Goal: Task Accomplishment & Management: Use online tool/utility

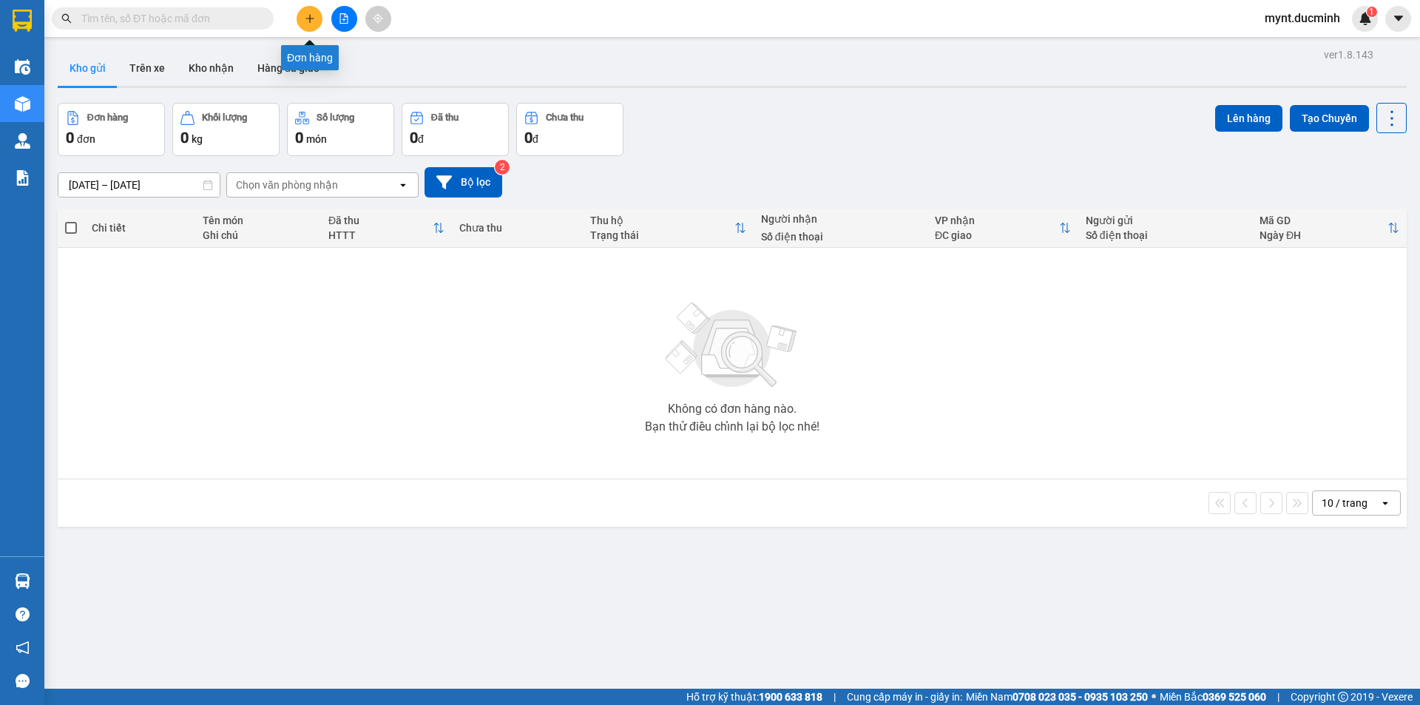
click at [310, 16] on icon "plus" at bounding box center [309, 18] width 1 height 8
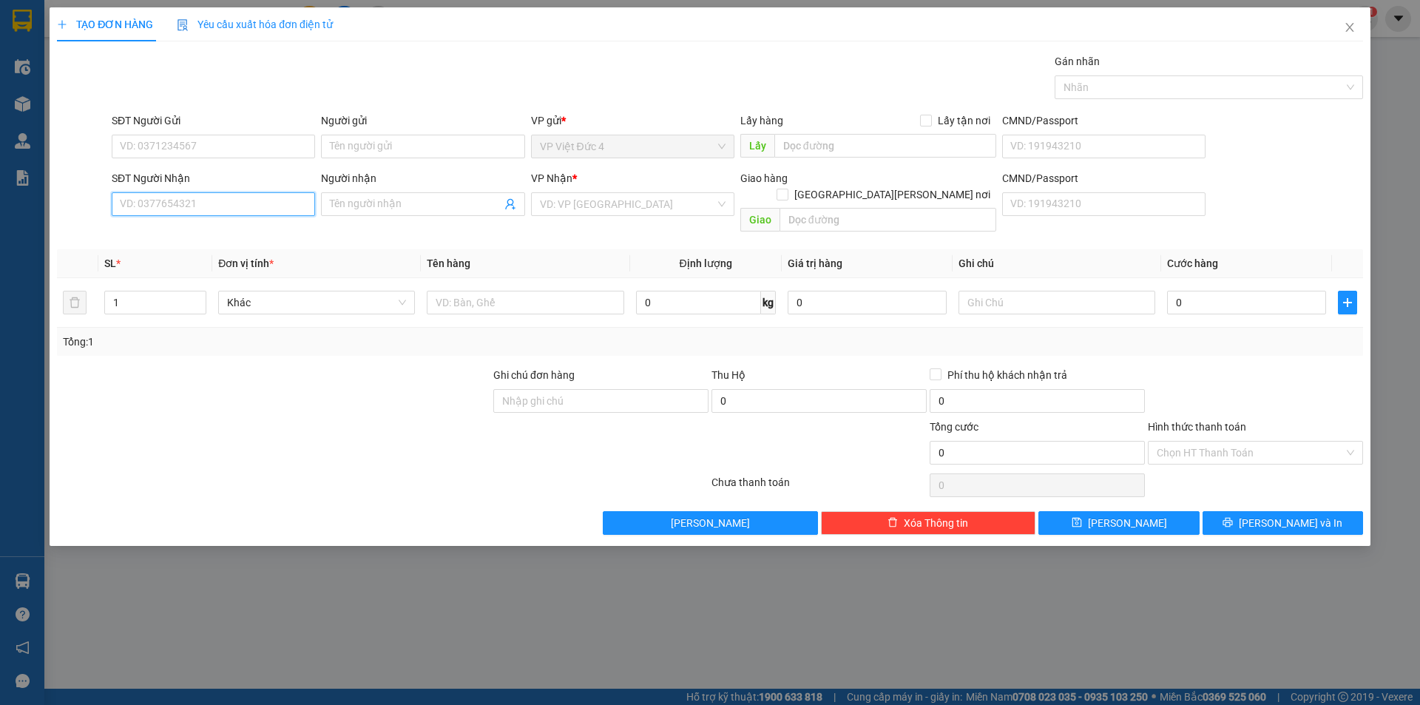
click at [297, 205] on input "SĐT Người Nhận" at bounding box center [213, 204] width 203 height 24
type input "0334596306"
click at [609, 201] on input "search" at bounding box center [627, 204] width 175 height 22
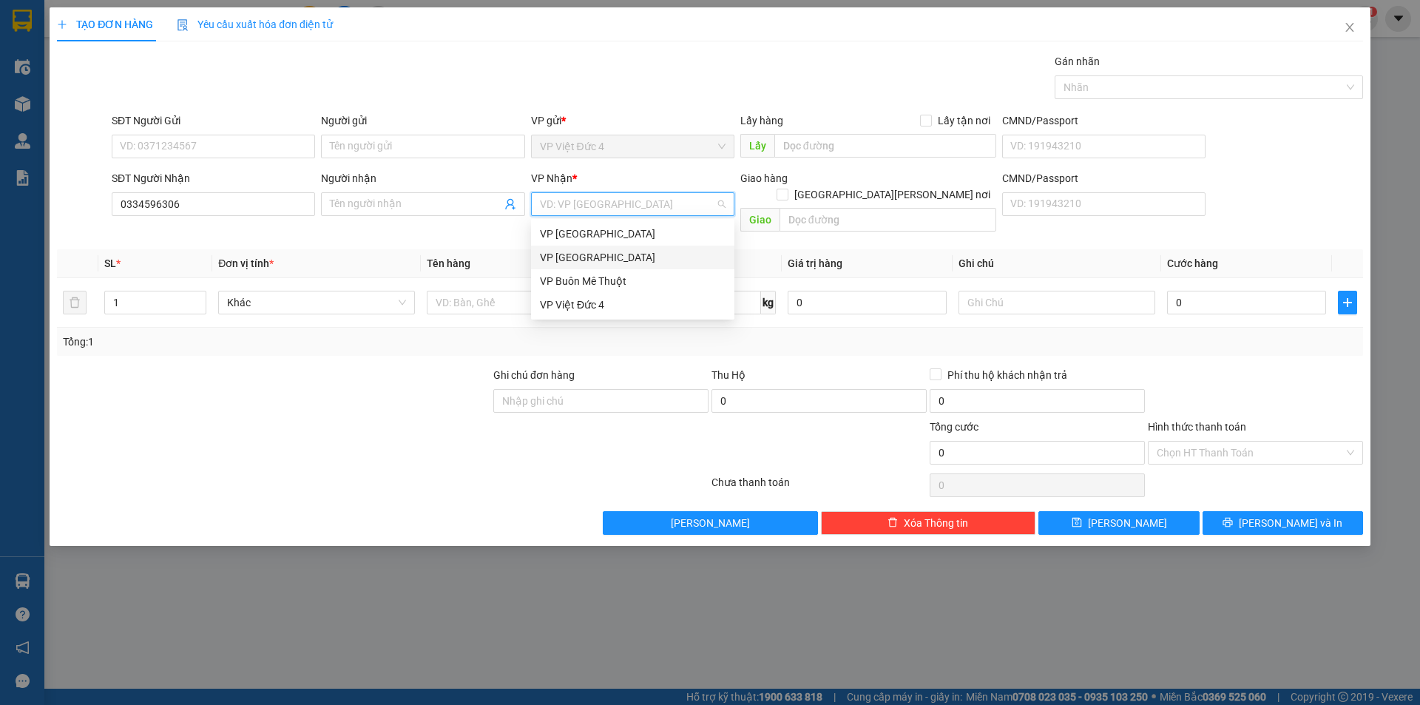
click at [567, 254] on div "VP Sài Gòn" at bounding box center [633, 257] width 186 height 16
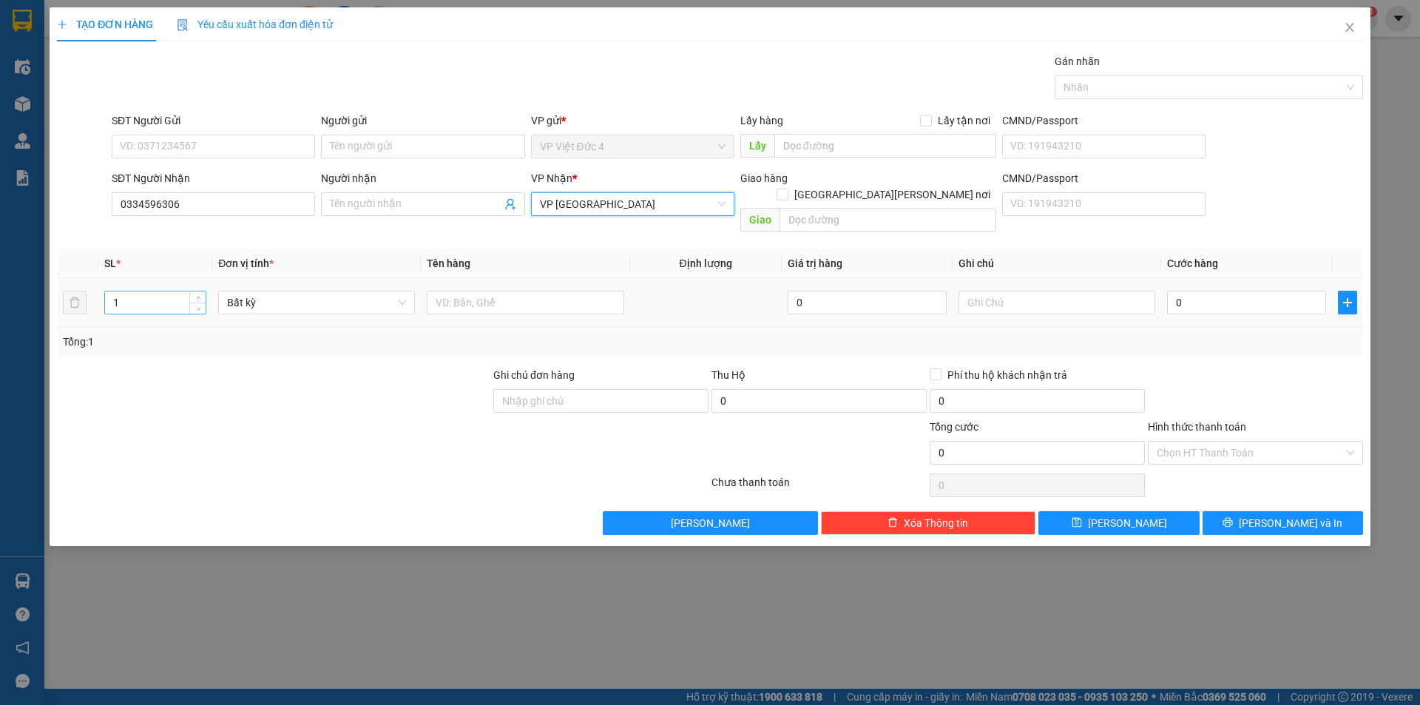
click at [158, 291] on input "1" at bounding box center [155, 302] width 101 height 22
type input "2"
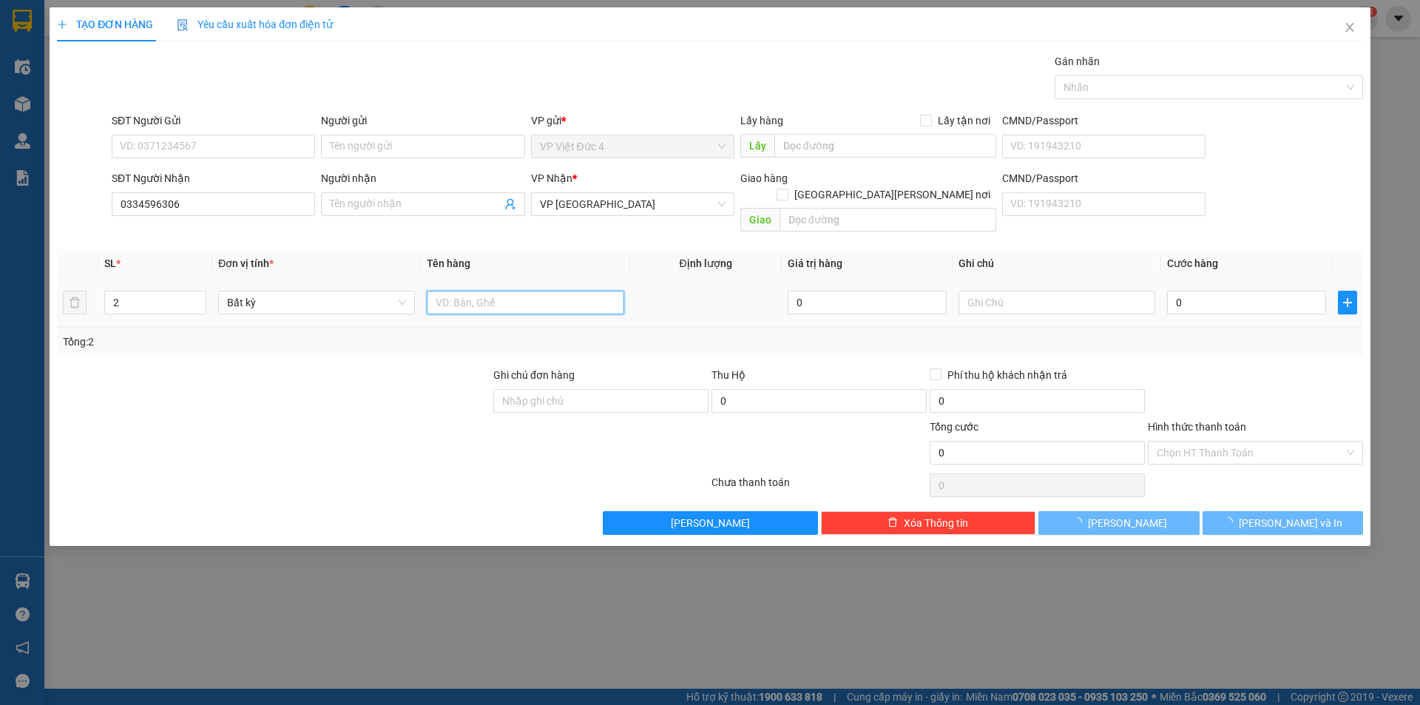
click at [600, 291] on input "text" at bounding box center [525, 303] width 197 height 24
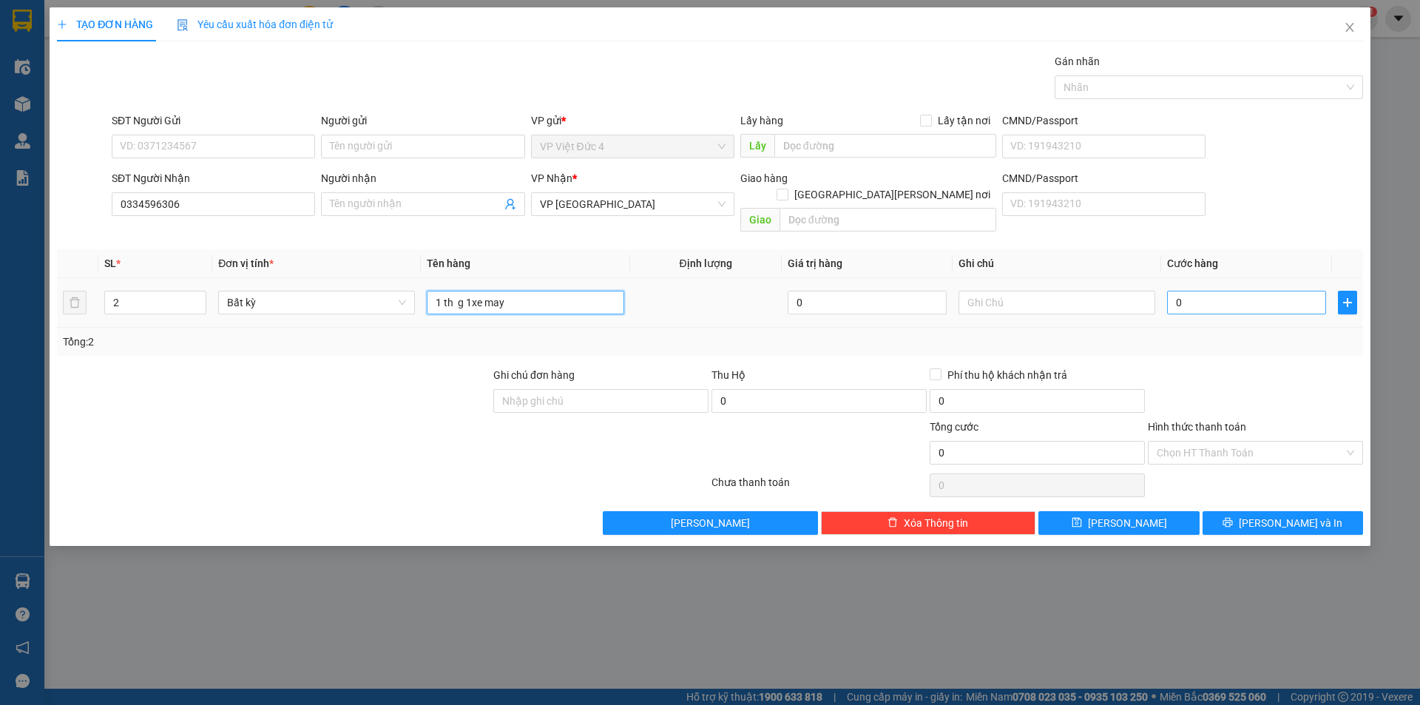
type input "1 th g 1xe may"
click at [1294, 291] on input "0" at bounding box center [1246, 303] width 159 height 24
type input "4"
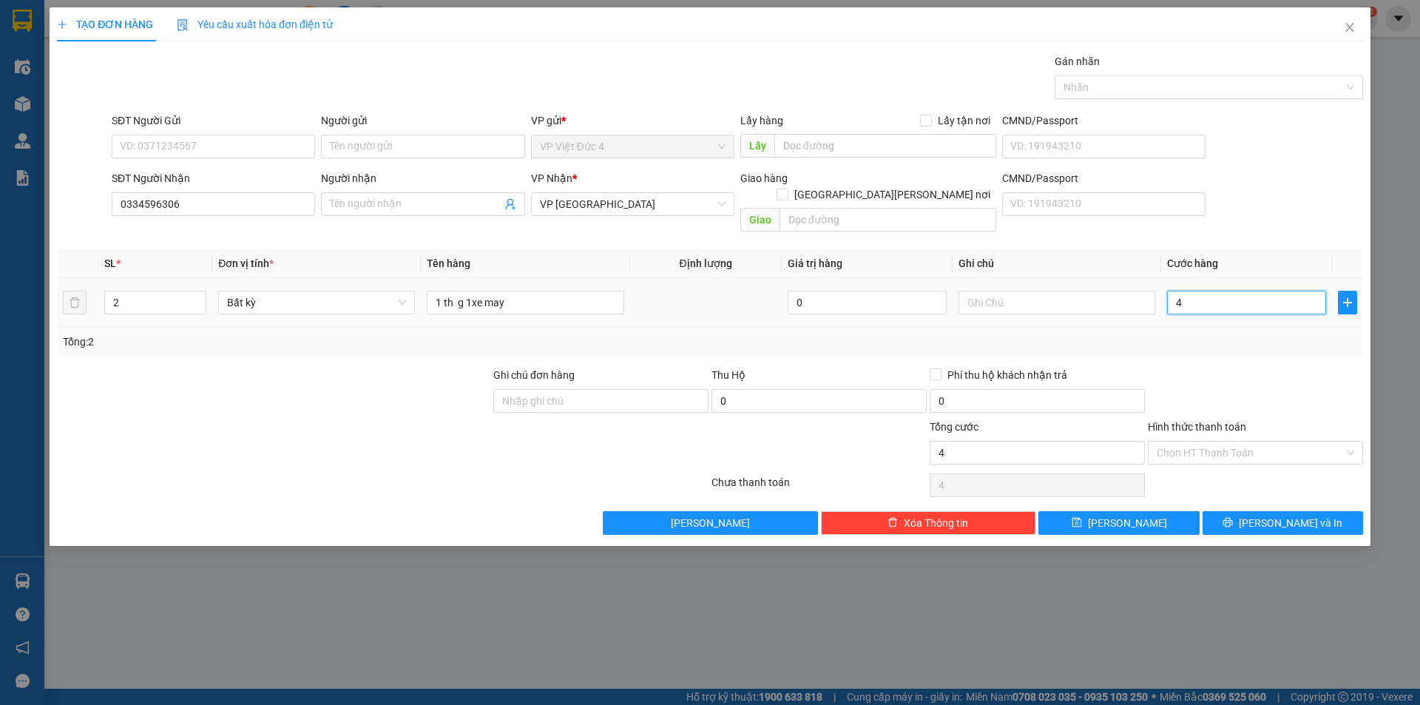
type input "40"
type input "400"
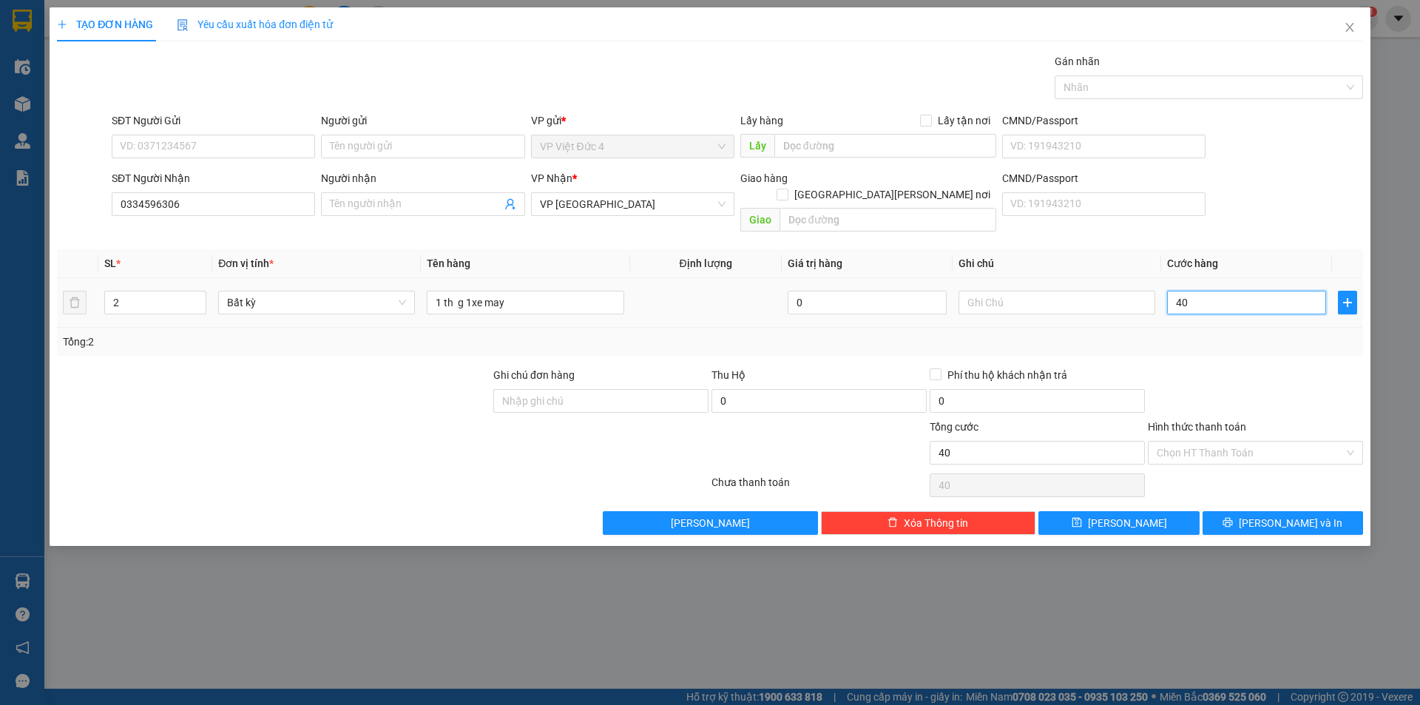
type input "400"
type input "4.000"
type input "40.000"
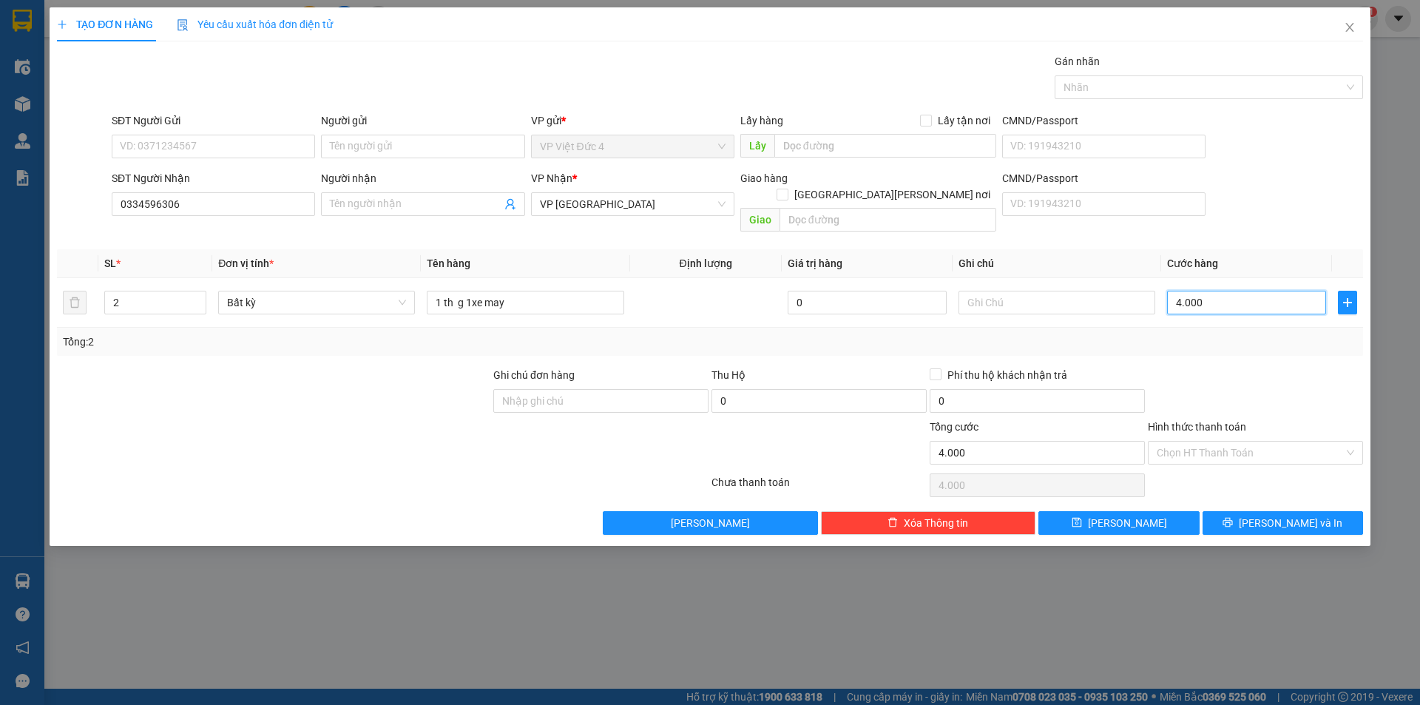
type input "40.000"
type input "400.000"
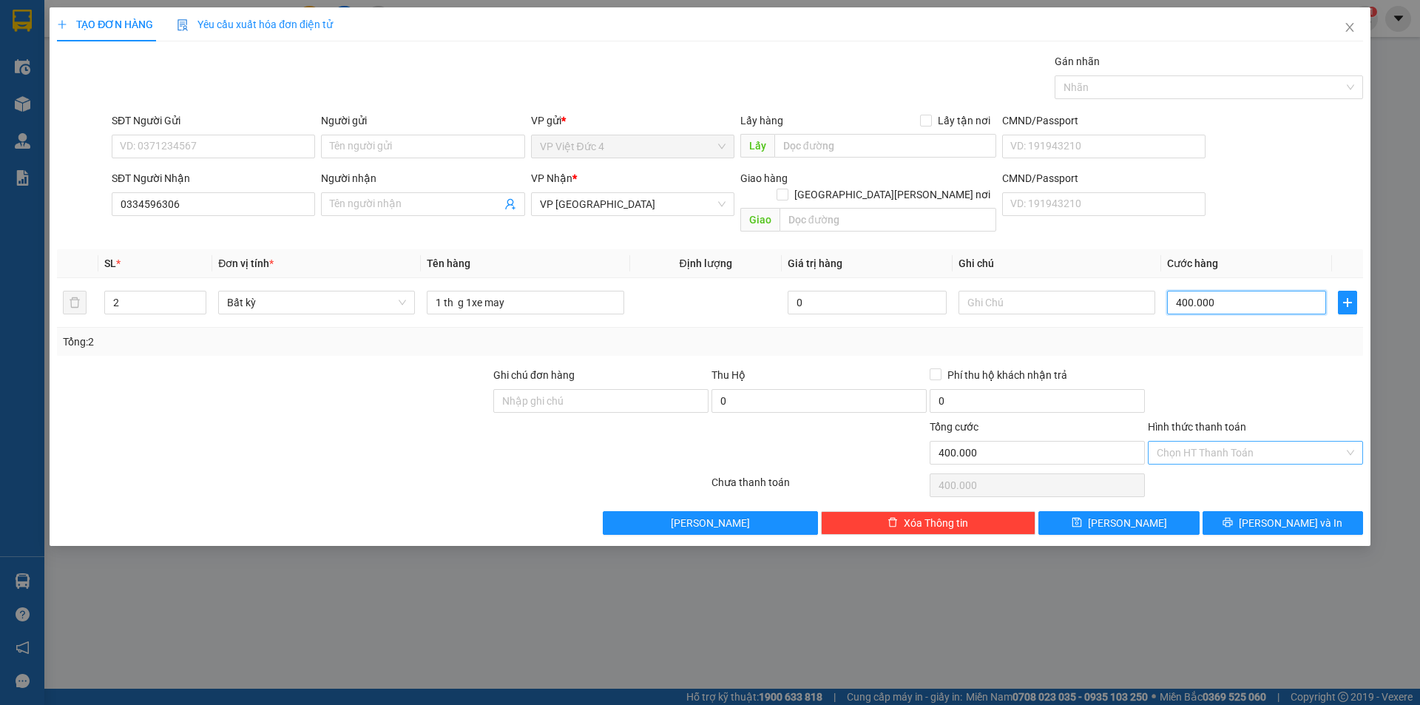
type input "400.000"
click at [1221, 442] on input "Hình thức thanh toán" at bounding box center [1250, 453] width 187 height 22
click at [1198, 464] on div "Tại văn phòng" at bounding box center [1255, 466] width 197 height 16
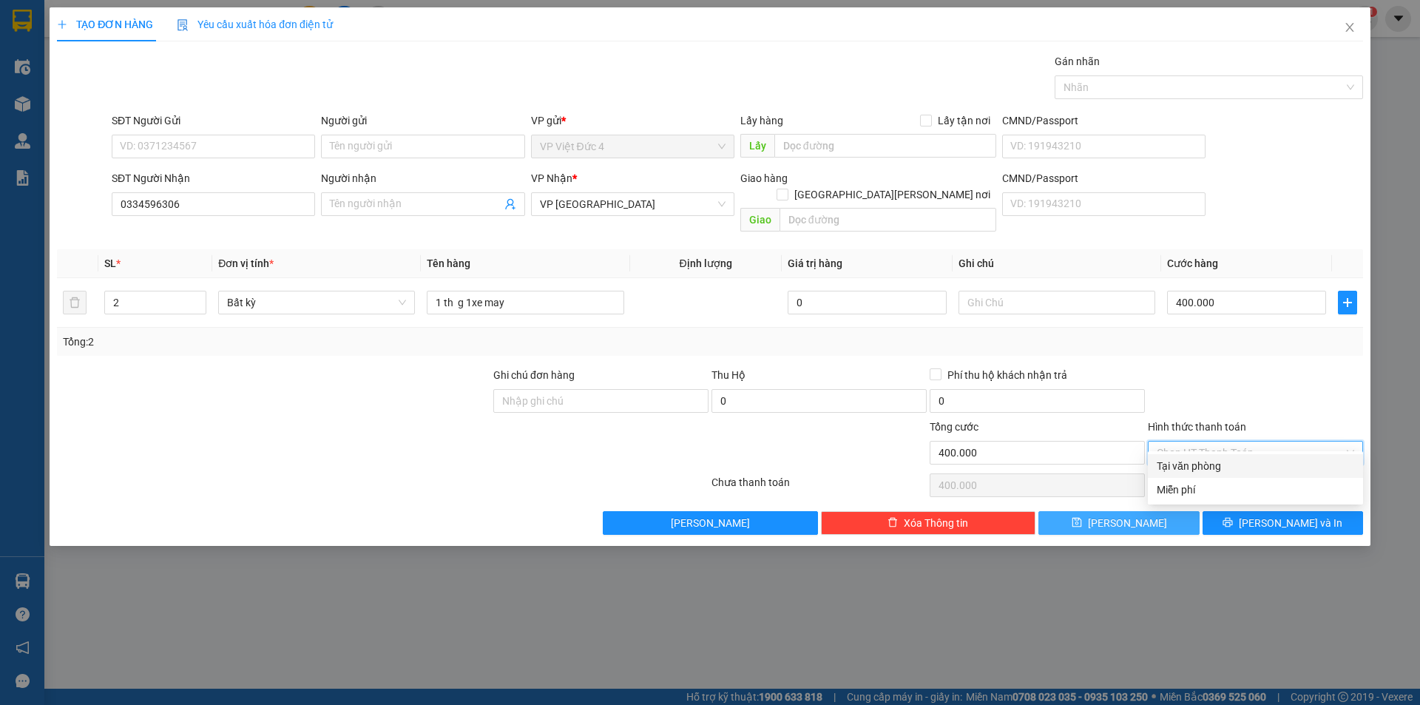
type input "0"
click at [1123, 515] on span "Lưu" at bounding box center [1127, 523] width 79 height 16
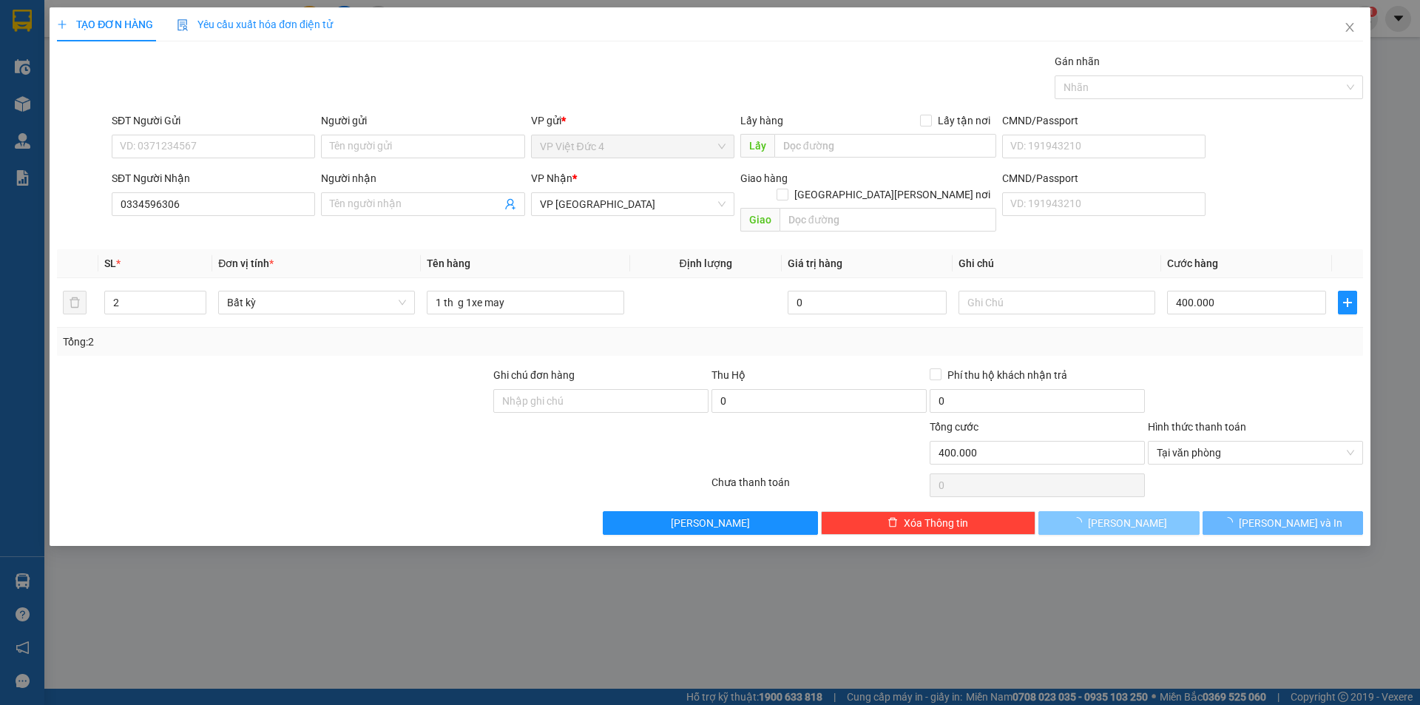
type input "1"
type input "0"
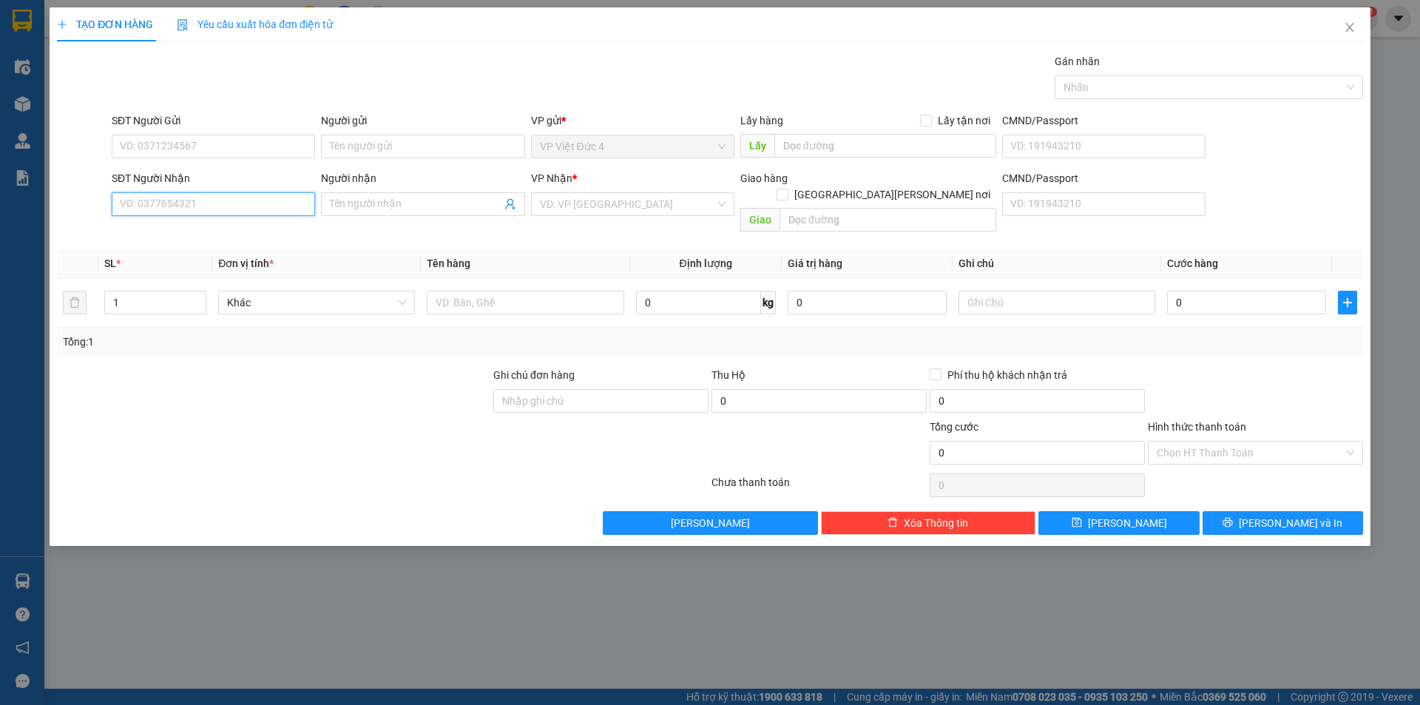
click at [280, 203] on input "SĐT Người Nhận" at bounding box center [213, 204] width 203 height 24
type input "0327747305"
click at [602, 200] on input "search" at bounding box center [627, 204] width 175 height 22
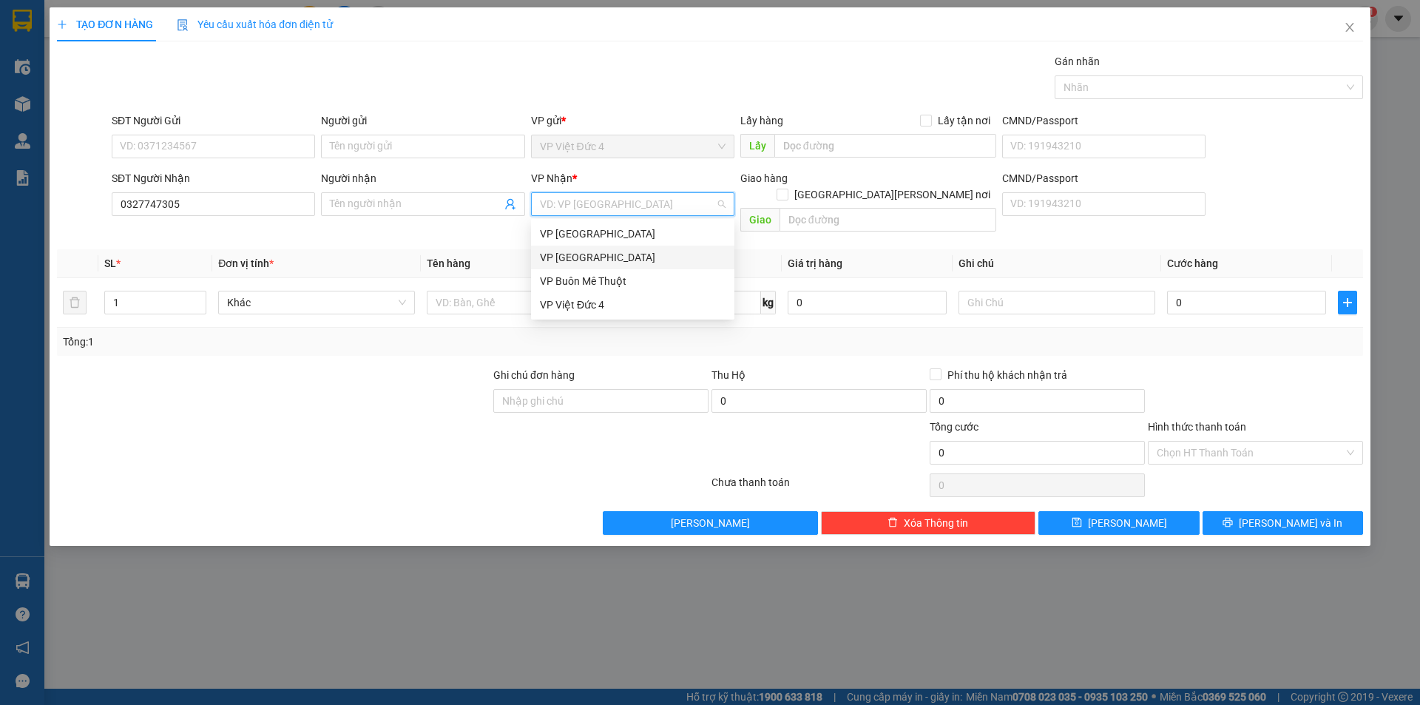
click at [568, 251] on div "VP [GEOGRAPHIC_DATA]" at bounding box center [633, 257] width 186 height 16
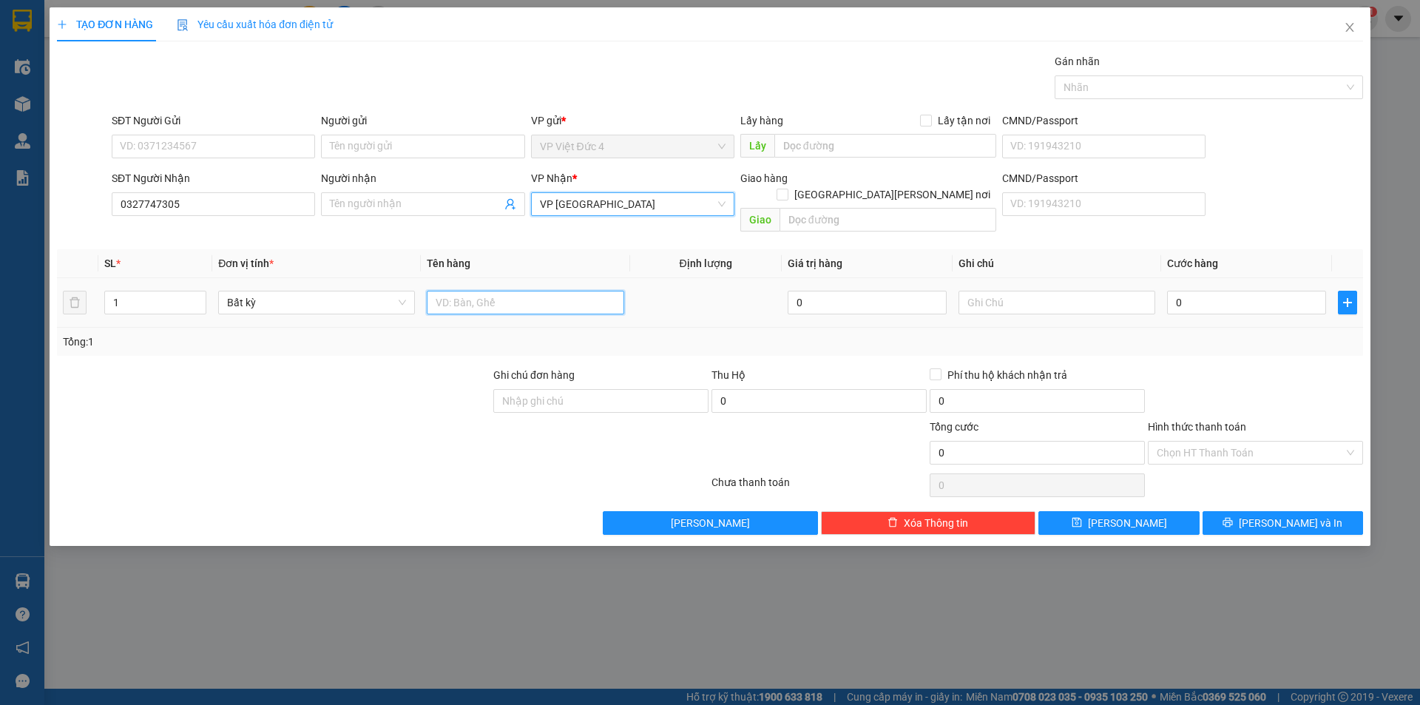
click at [560, 291] on input "text" at bounding box center [525, 303] width 197 height 24
type input "th x"
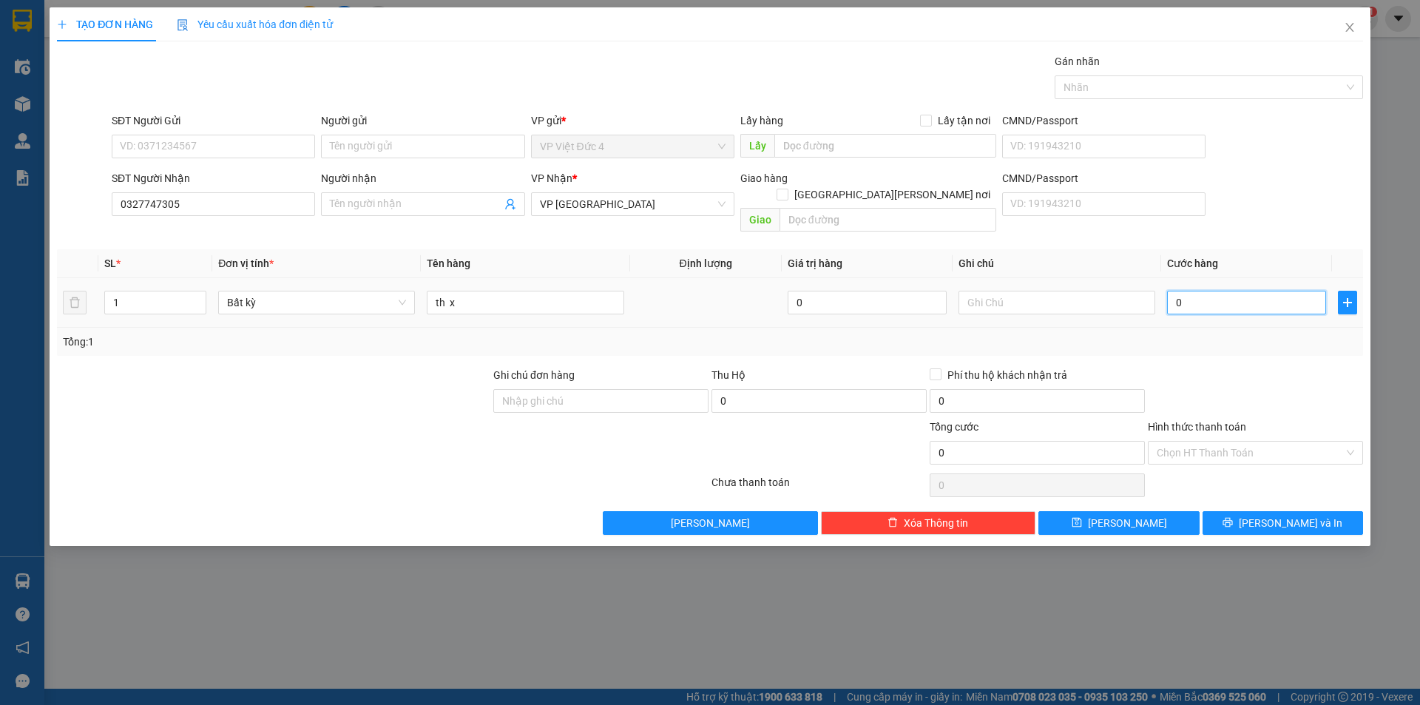
click at [1300, 291] on input "0" at bounding box center [1246, 303] width 159 height 24
type input "8"
type input "80"
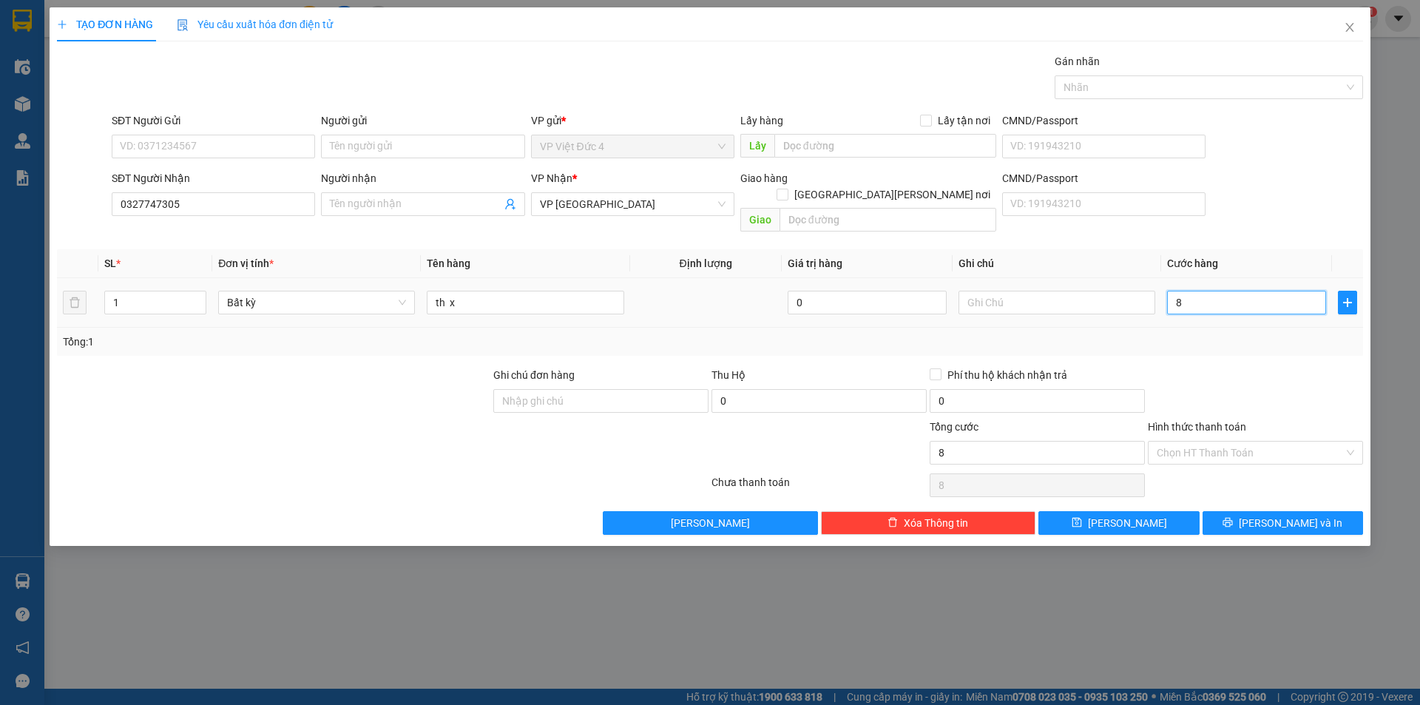
type input "80"
type input "800"
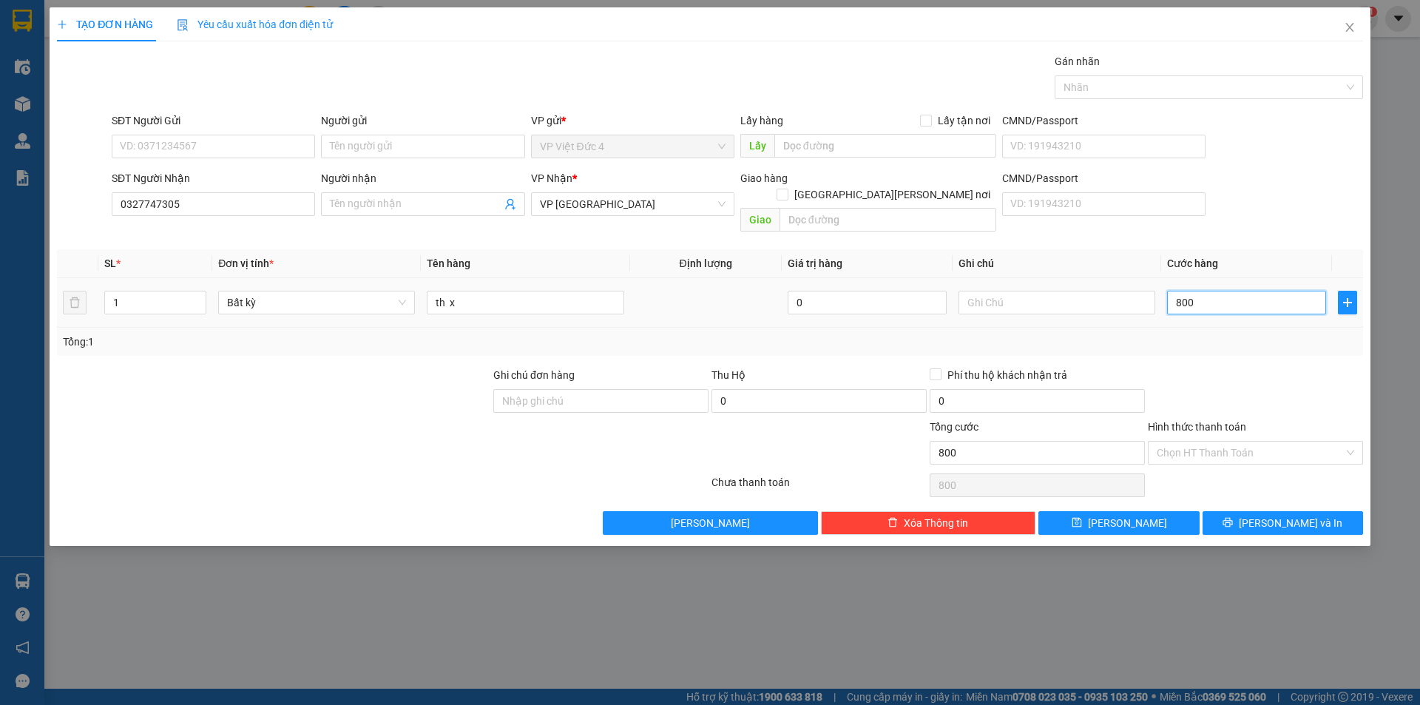
type input "8.000"
type input "80.000"
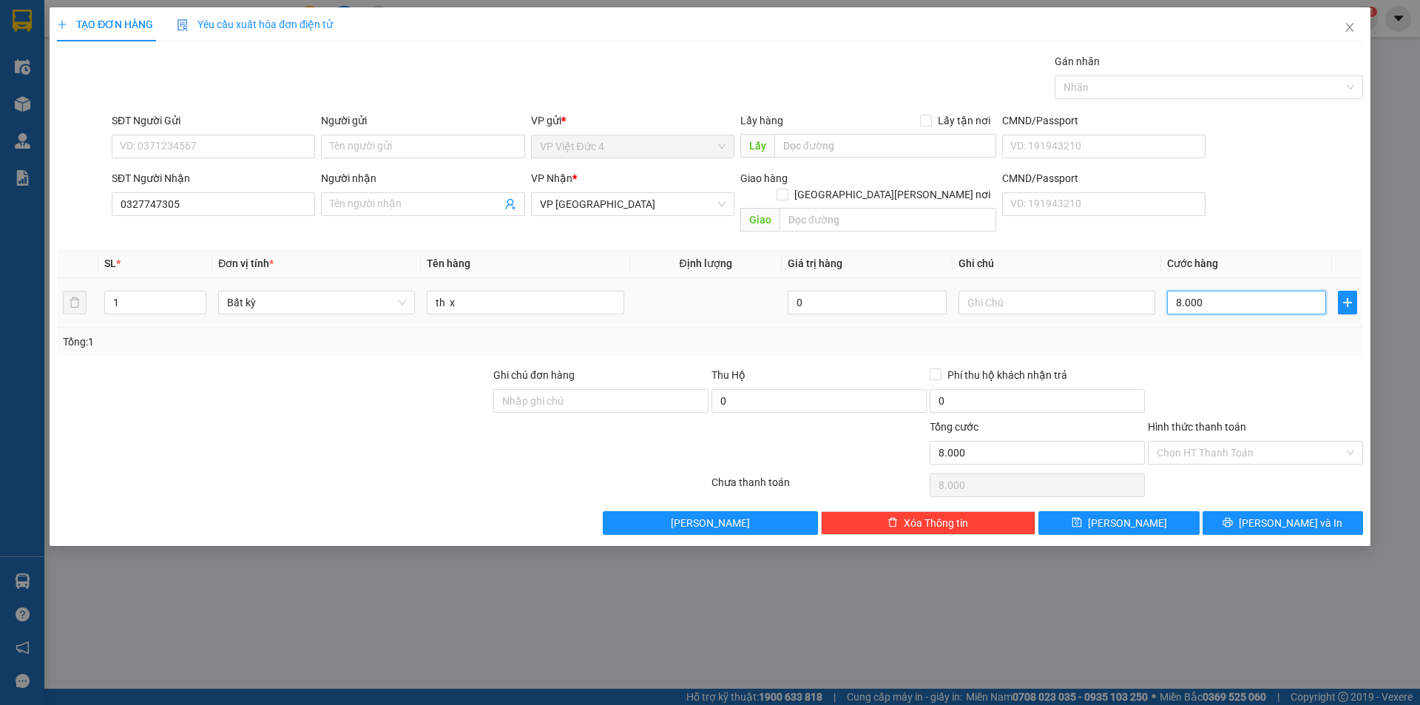
type input "80.000"
click at [1129, 515] on span "Lưu" at bounding box center [1127, 523] width 79 height 16
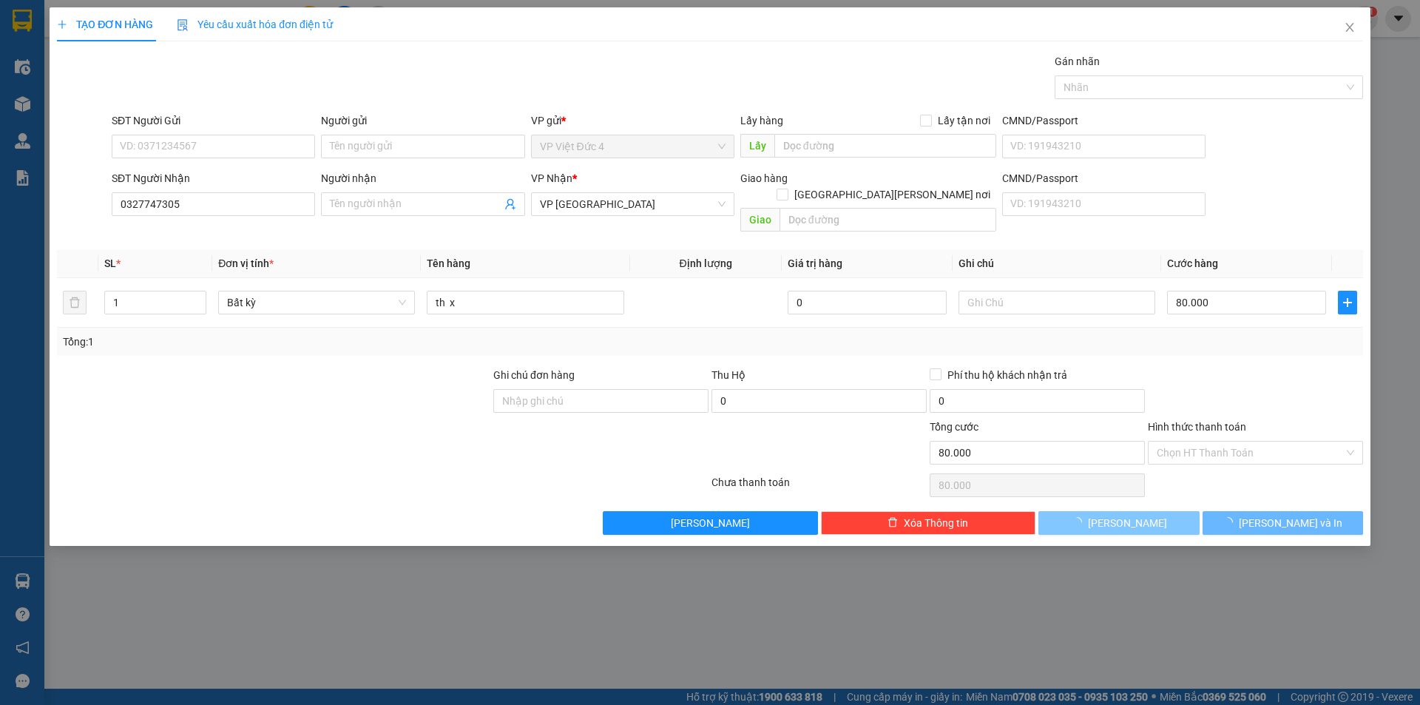
type input "0"
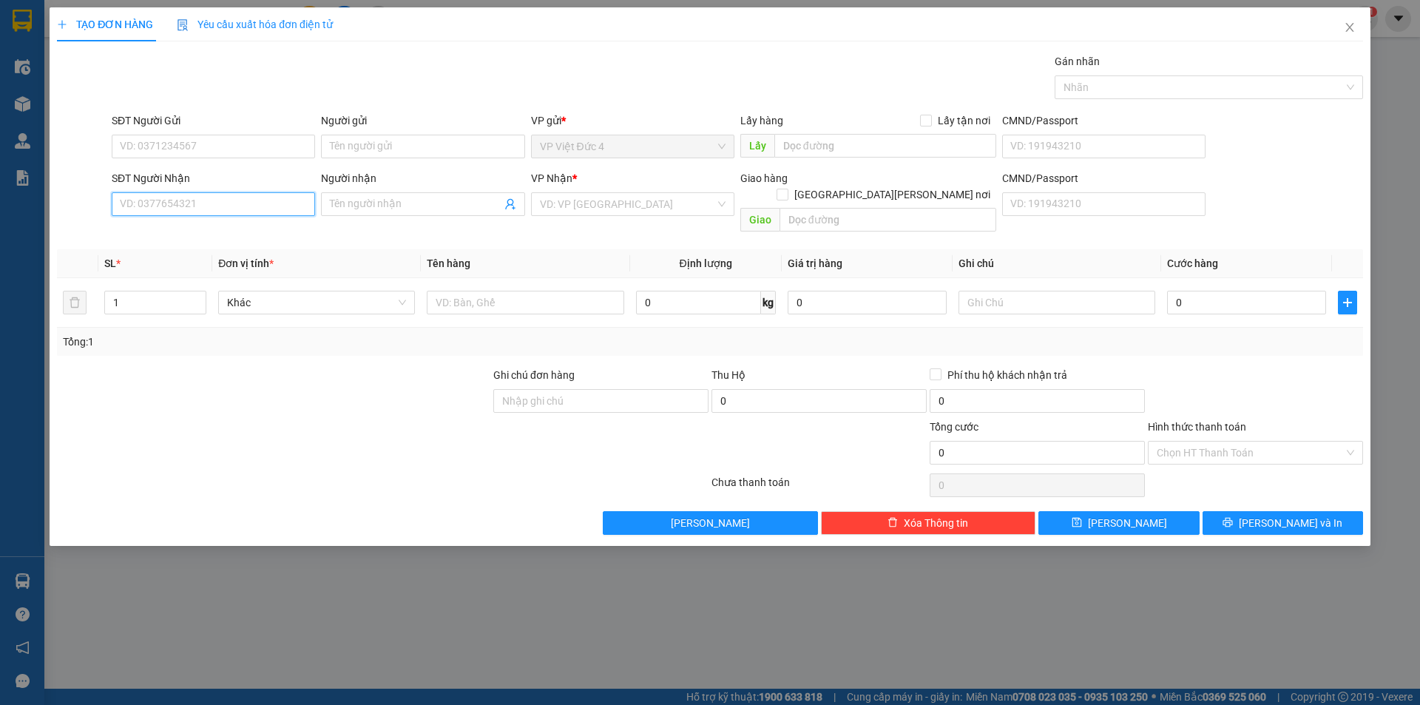
click at [266, 204] on input "SĐT Người Nhận" at bounding box center [213, 204] width 203 height 24
click at [1346, 24] on icon "close" at bounding box center [1349, 27] width 8 height 9
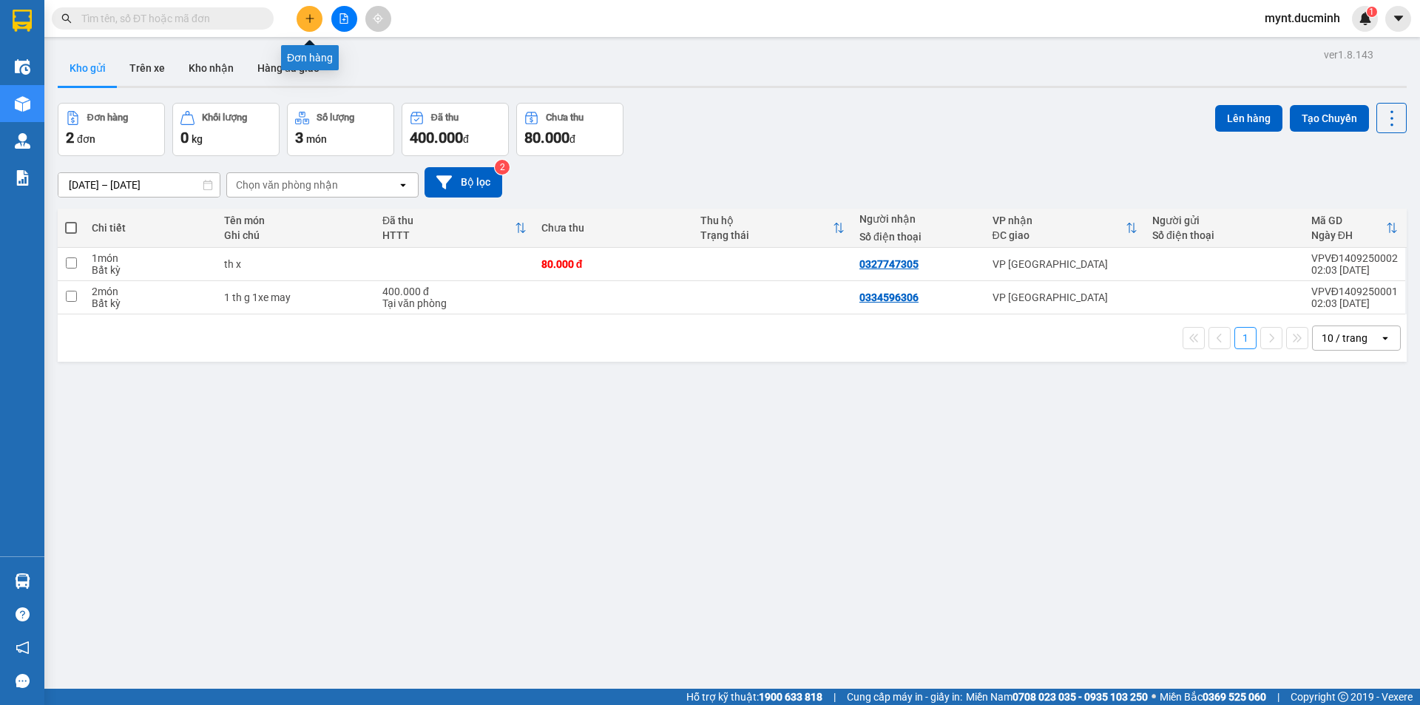
click at [309, 16] on icon "plus" at bounding box center [310, 18] width 10 height 10
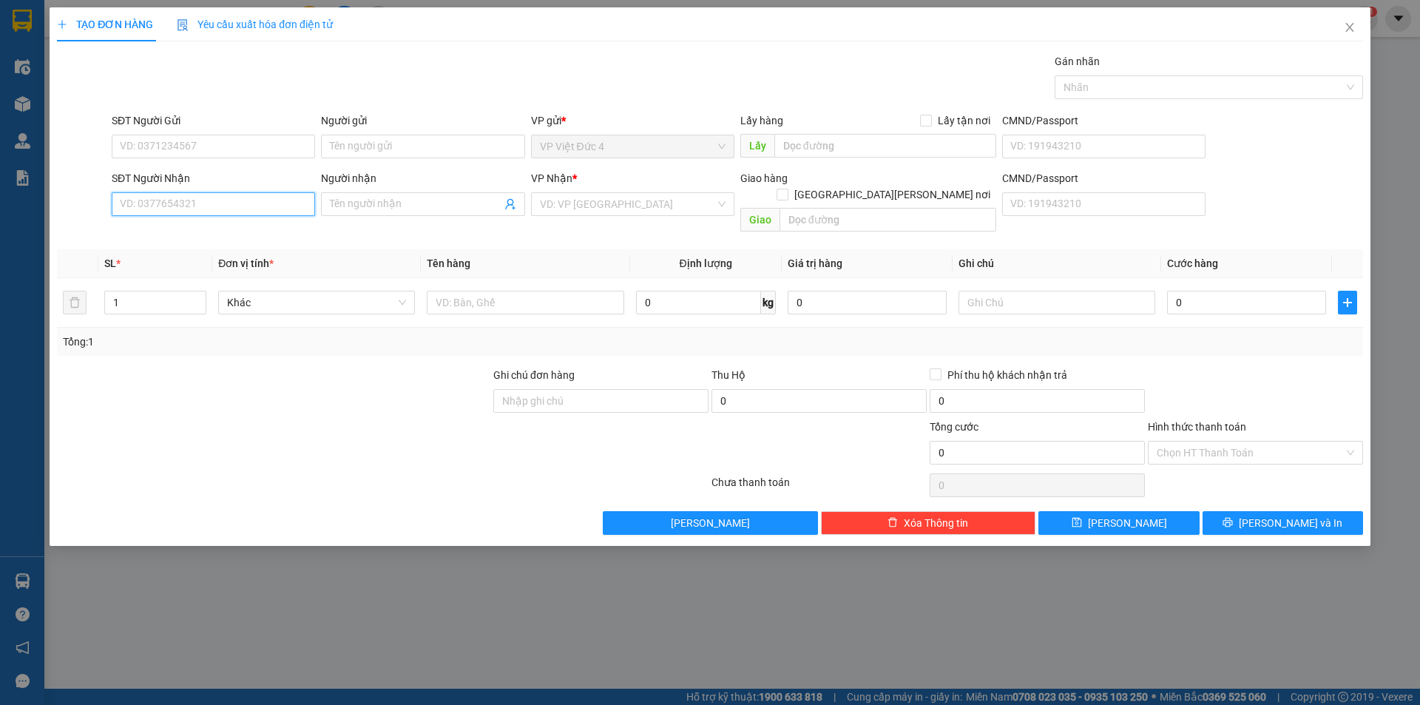
click at [284, 207] on input "SĐT Người Nhận" at bounding box center [213, 204] width 203 height 24
type input "0904324192"
click at [598, 207] on input "search" at bounding box center [627, 204] width 175 height 22
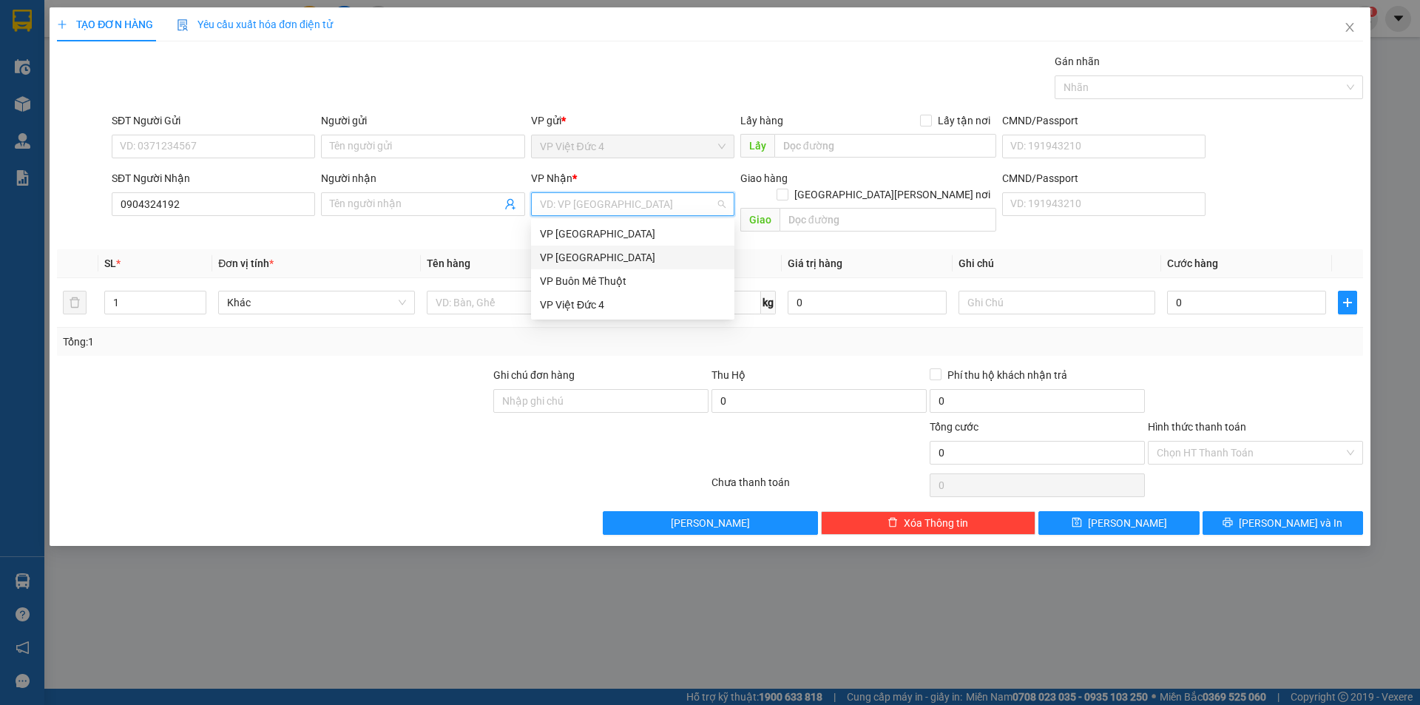
click at [568, 256] on div "VP [GEOGRAPHIC_DATA]" at bounding box center [633, 257] width 186 height 16
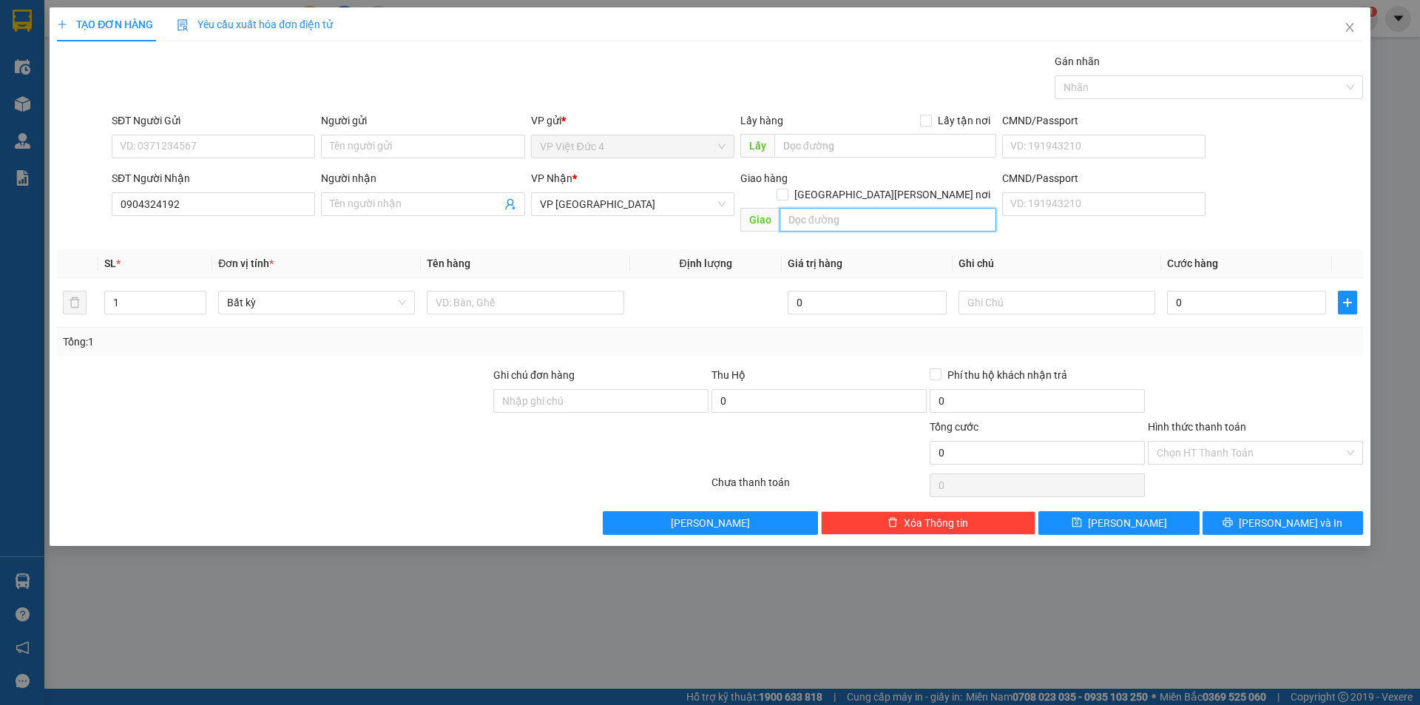
click at [965, 208] on input "text" at bounding box center [888, 220] width 217 height 24
type input "lai thieu"
click at [155, 291] on input "1" at bounding box center [155, 302] width 101 height 22
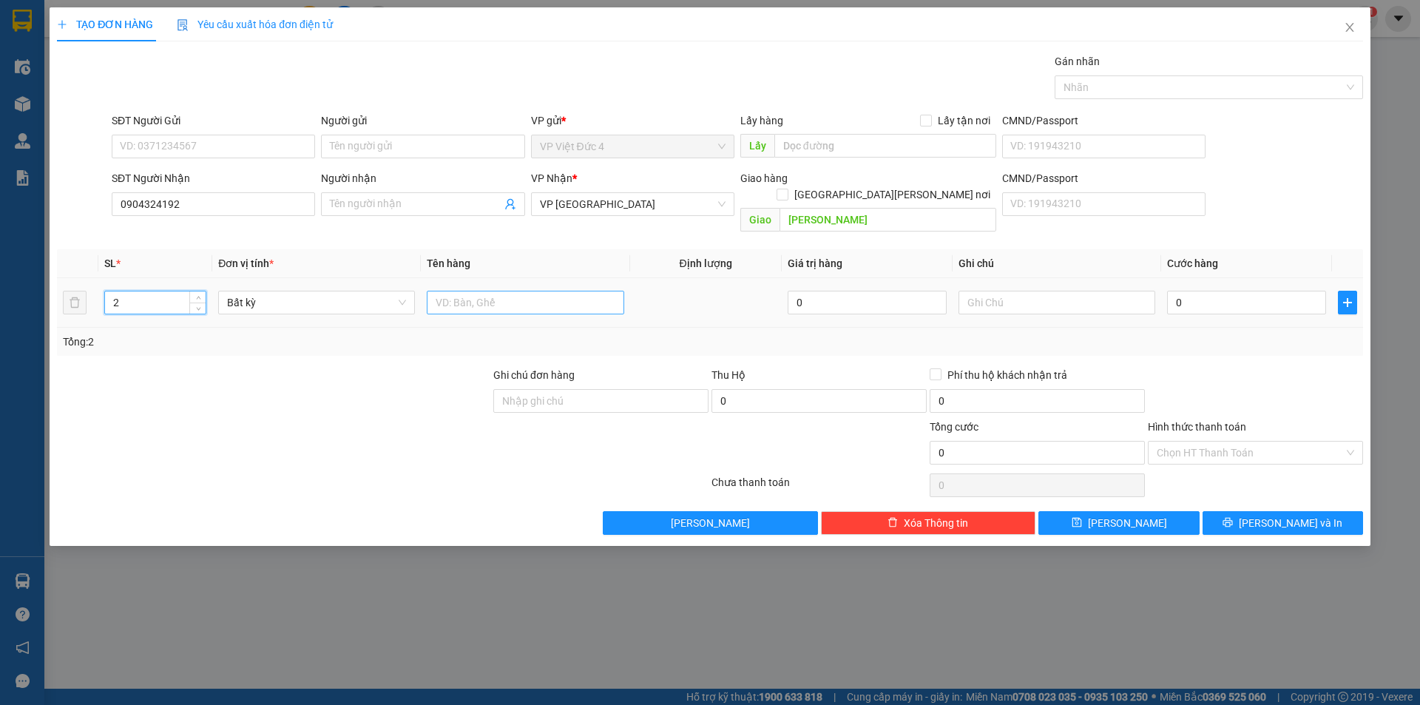
type input "2"
click at [585, 291] on input "text" at bounding box center [525, 303] width 197 height 24
type input "th g"
click at [1303, 291] on input "0" at bounding box center [1246, 303] width 159 height 24
type input "1"
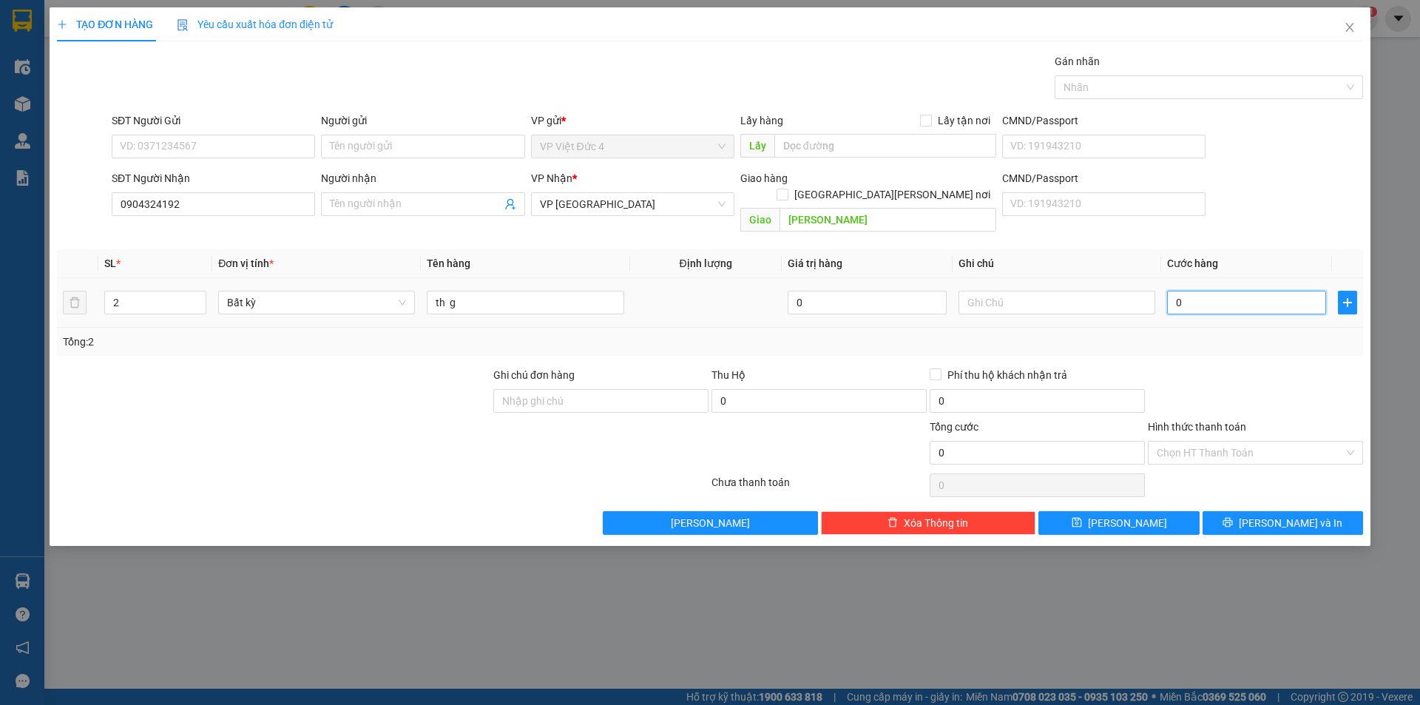
type input "1"
type input "16"
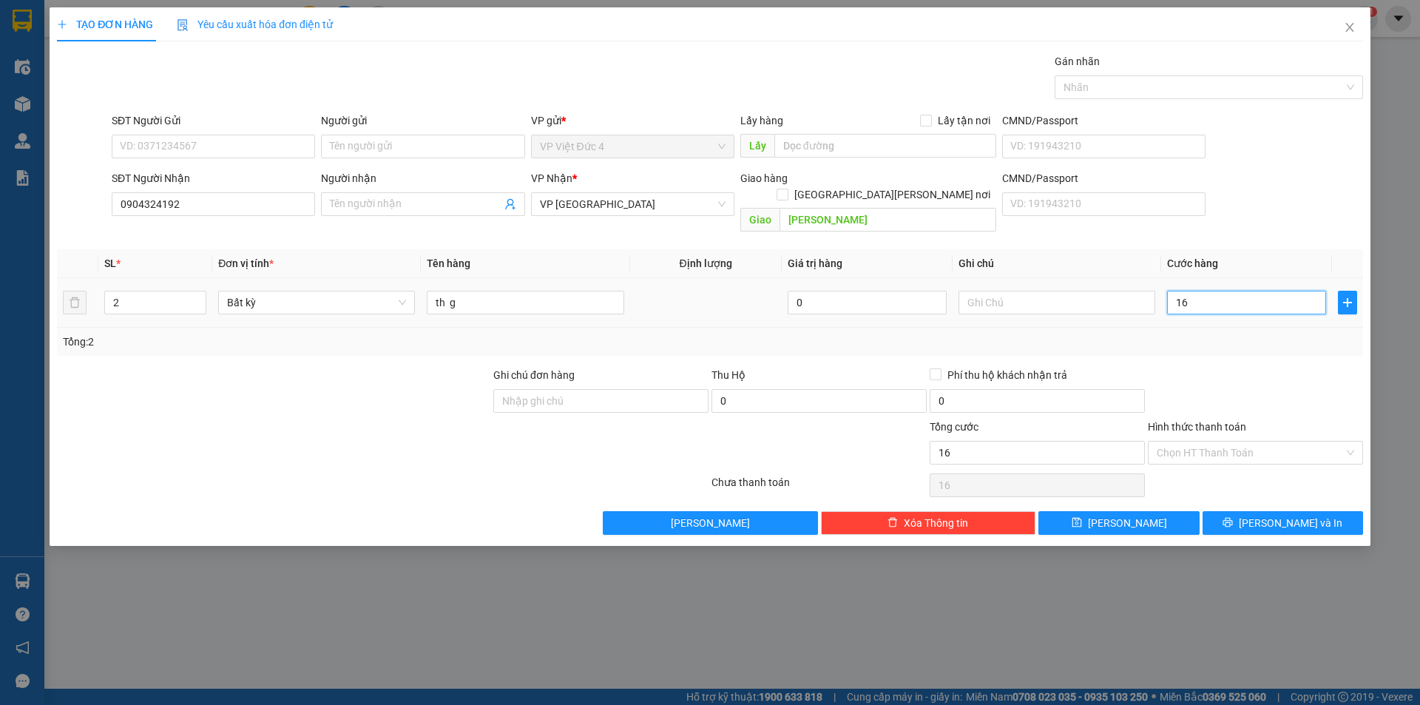
type input "160"
type input "1.600"
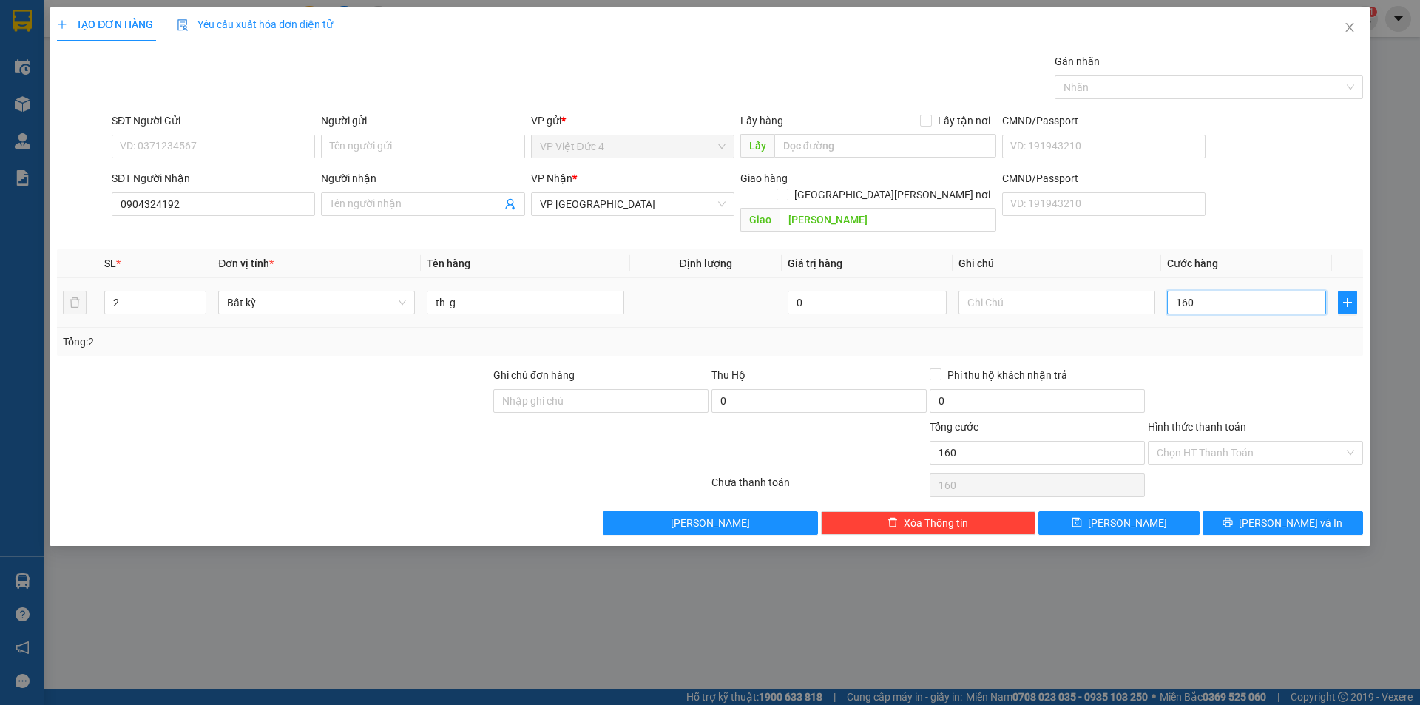
type input "1.600"
type input "16.000"
type input "160.000"
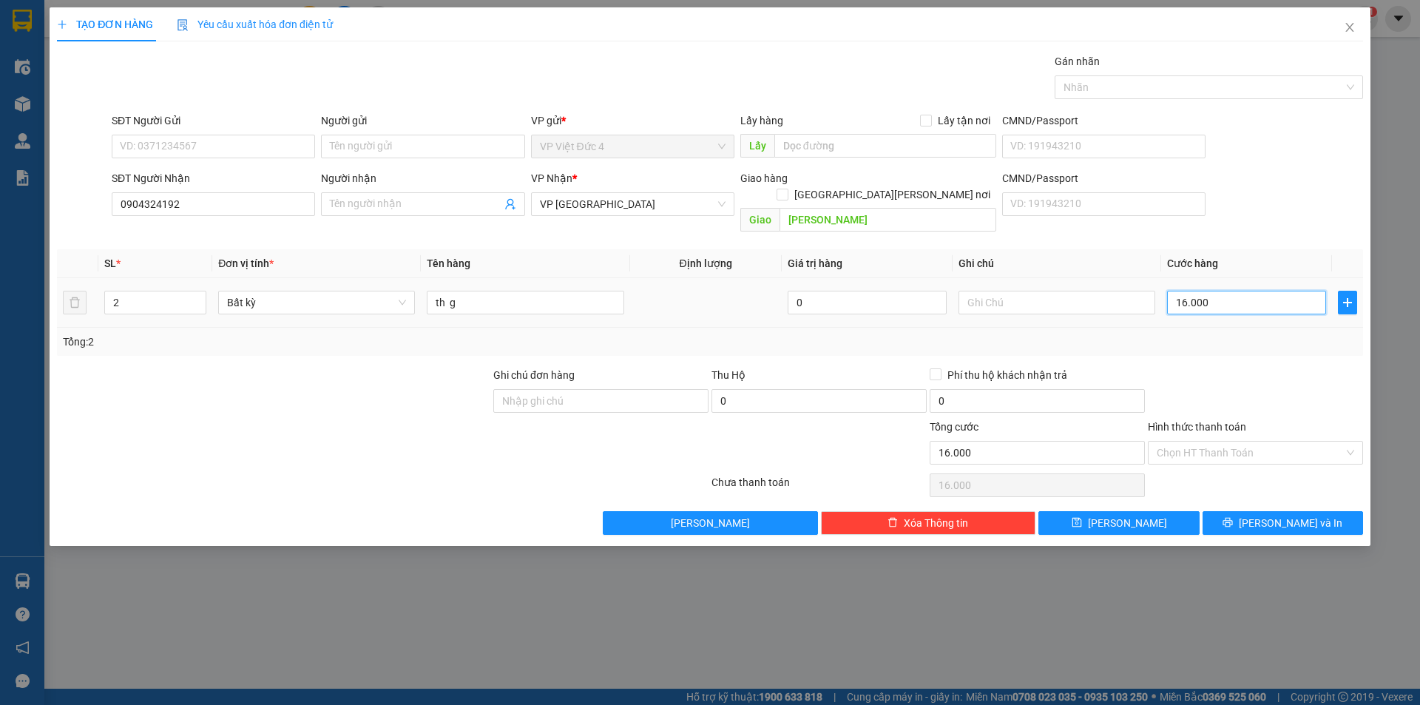
type input "160.000"
click at [1273, 291] on input "160.000" at bounding box center [1246, 303] width 159 height 24
type input "16.000"
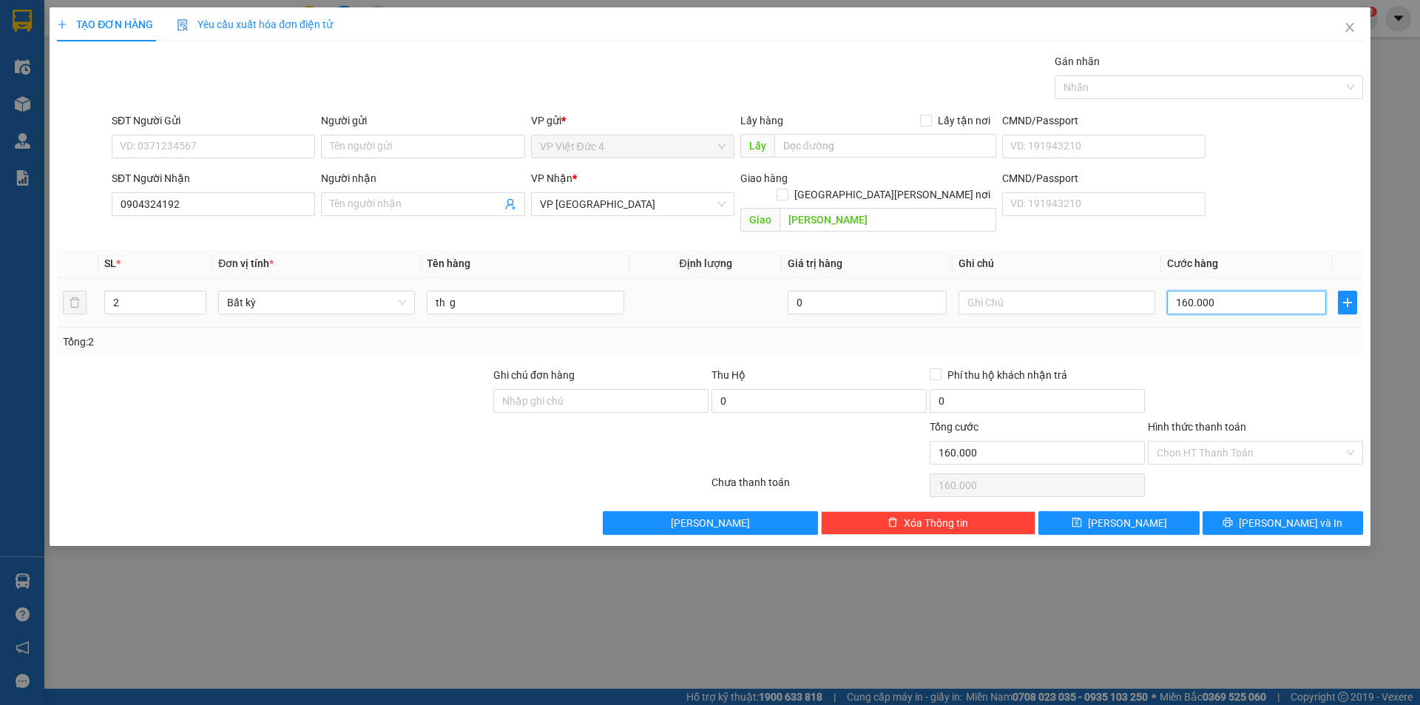
type input "16.000"
type input "1.600"
type input "160"
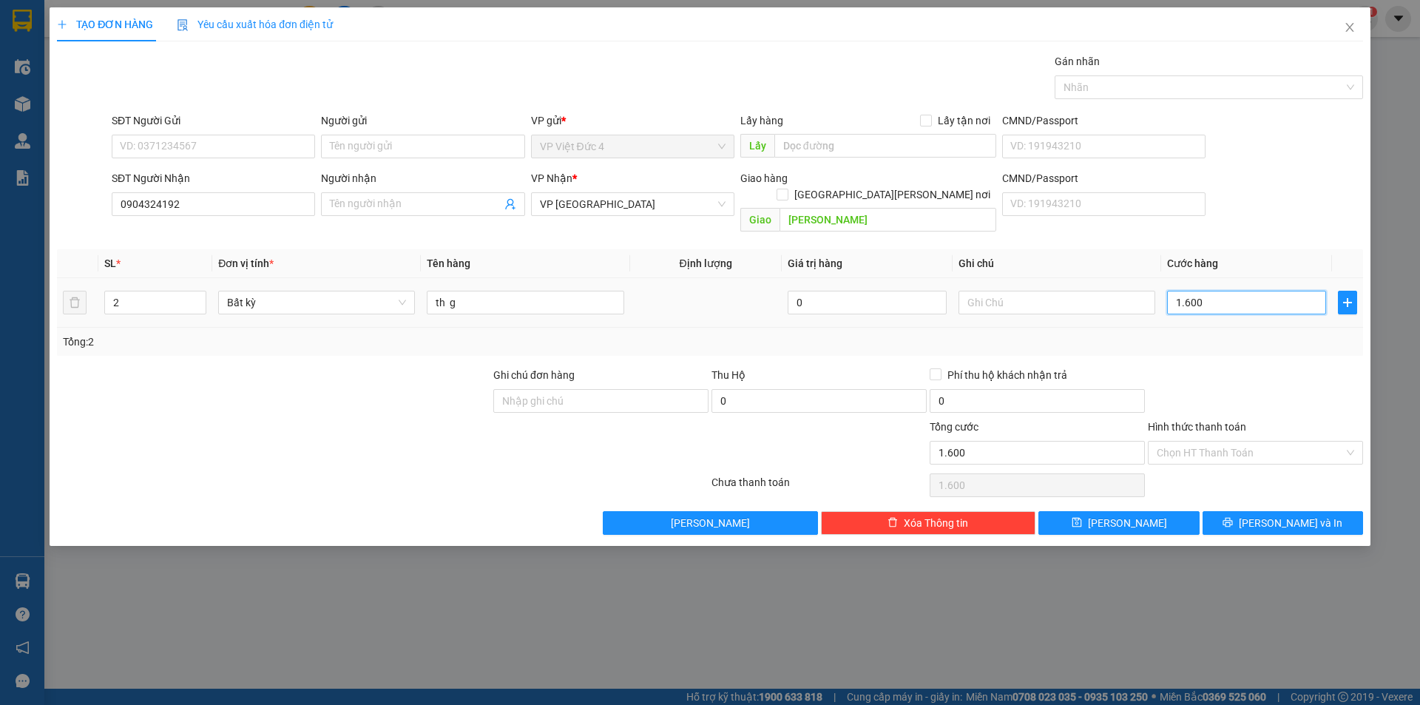
type input "160"
type input "16"
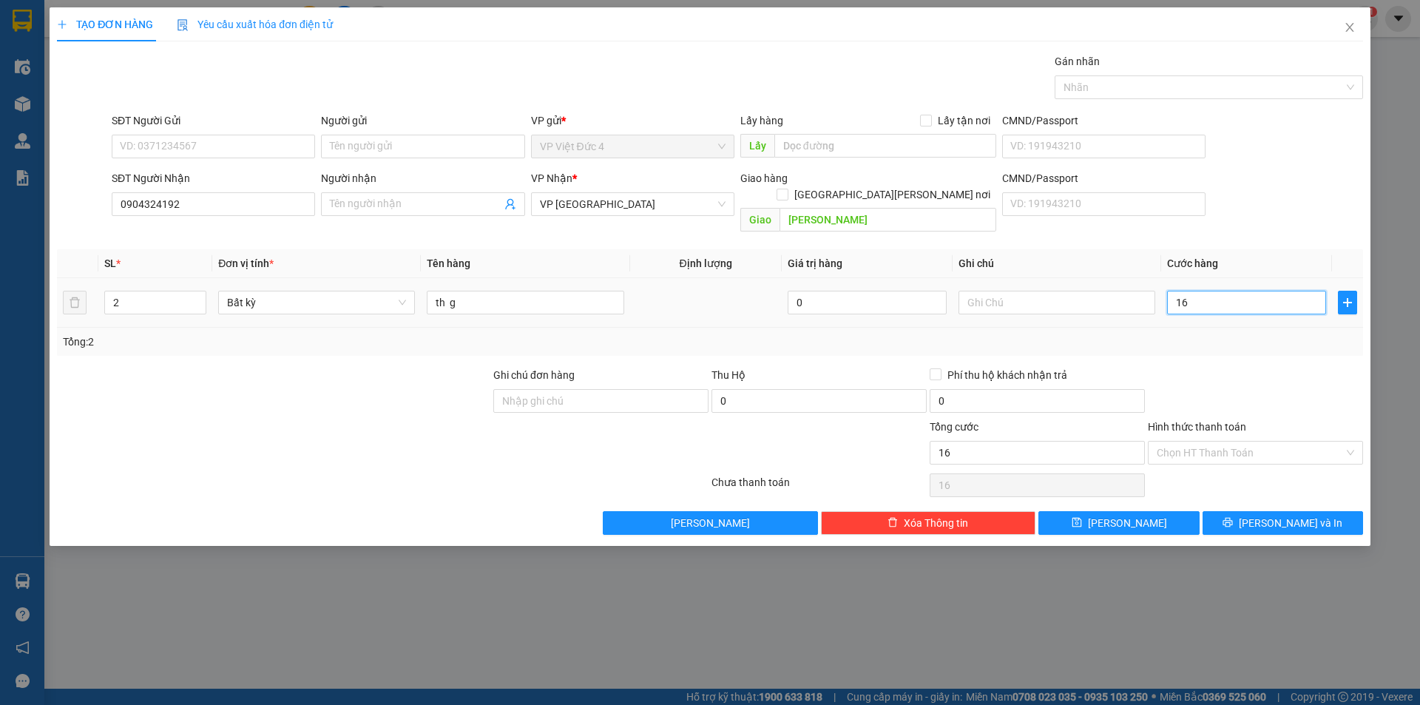
type input "1"
type input "0"
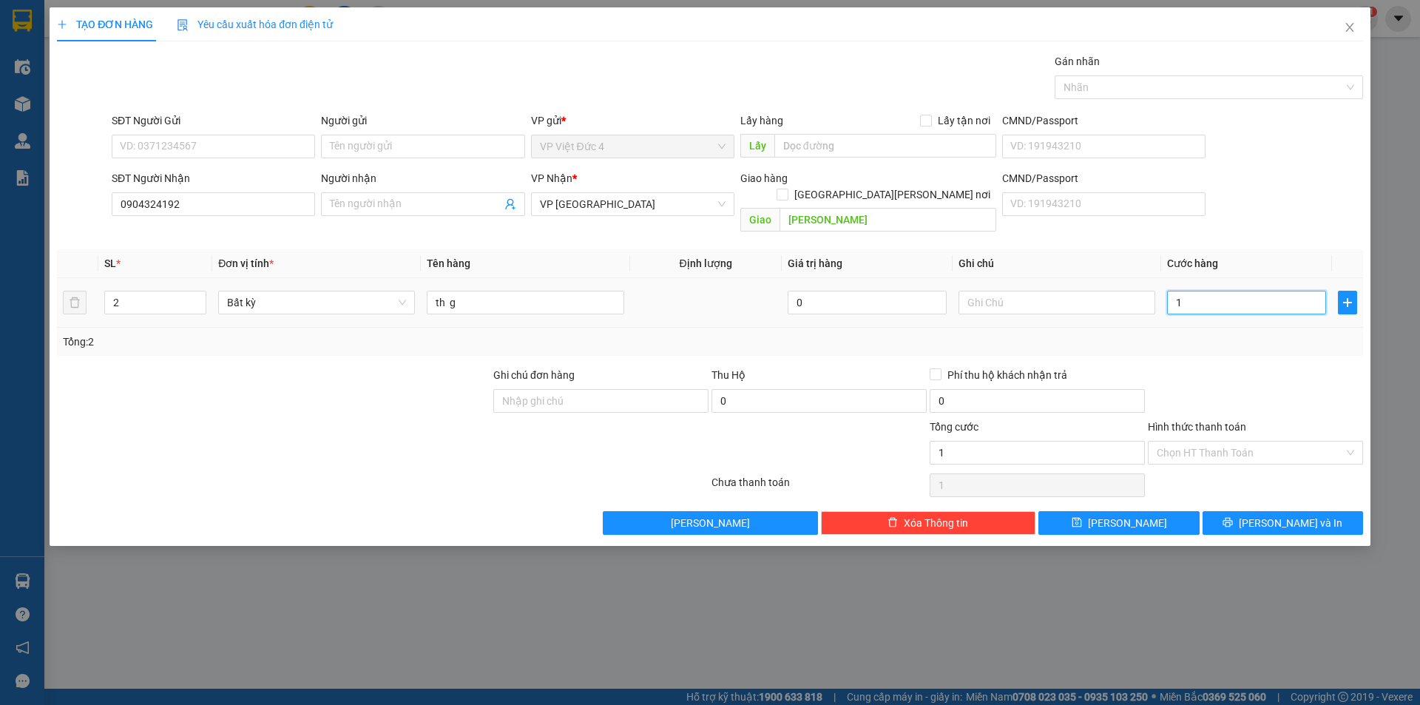
type input "0"
type input "01"
type input "1"
type input "015"
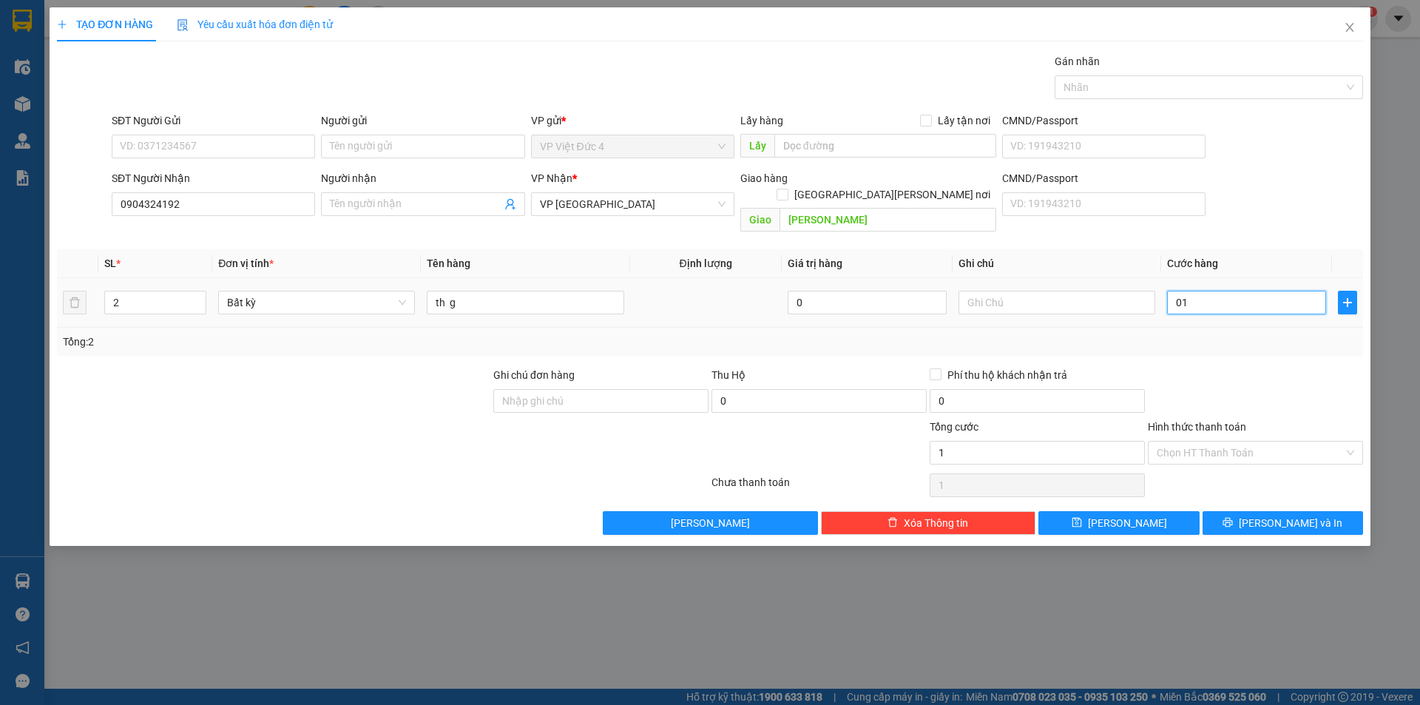
type input "15"
type input "0.150"
type input "150"
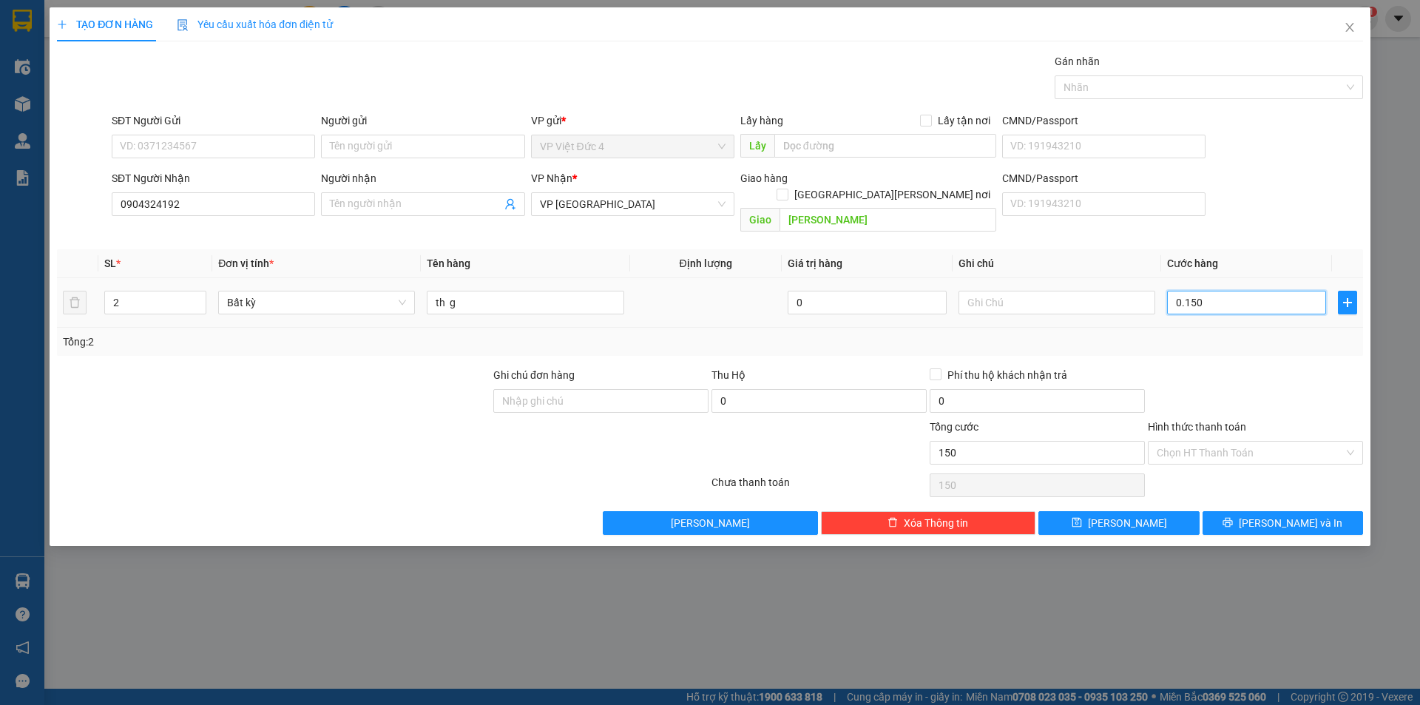
type input "01.500"
type input "1.500"
type input "015.000"
type input "15.000"
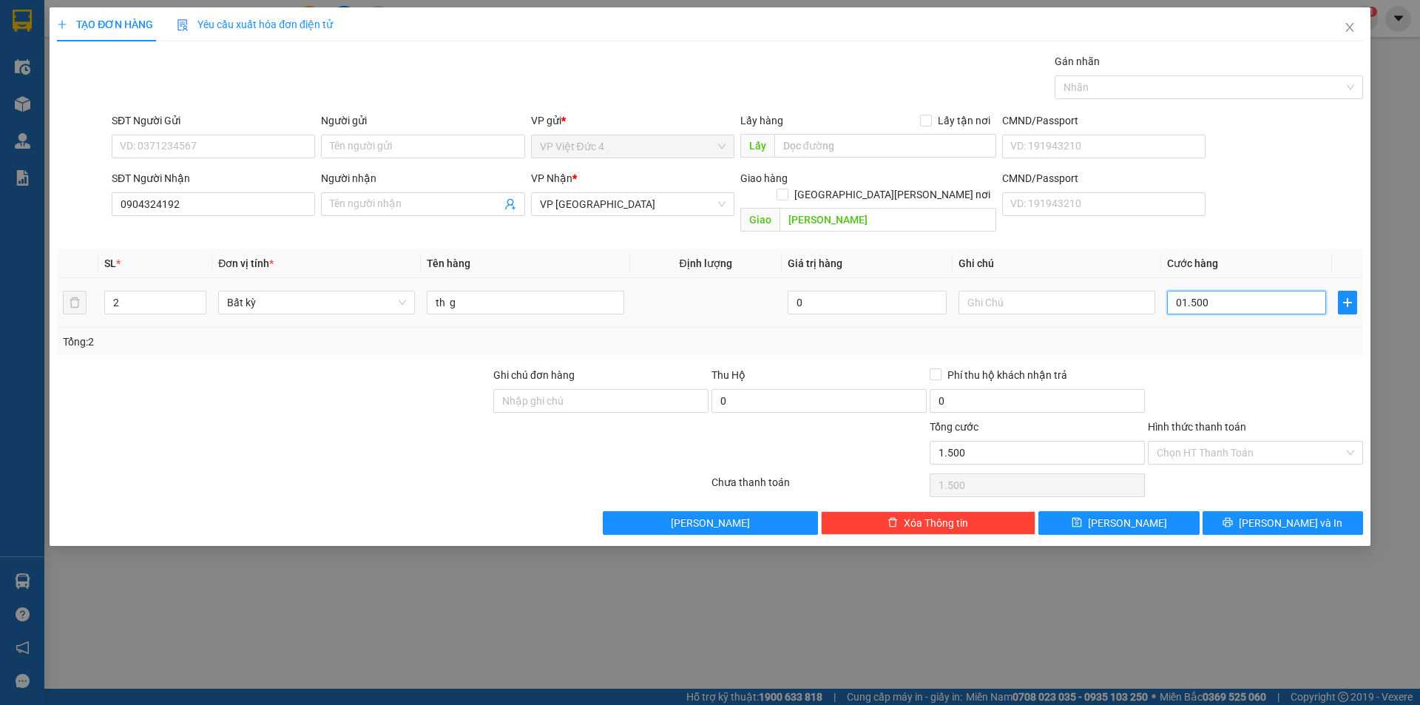
type input "15.000"
type input "0.150.000"
type input "150.000"
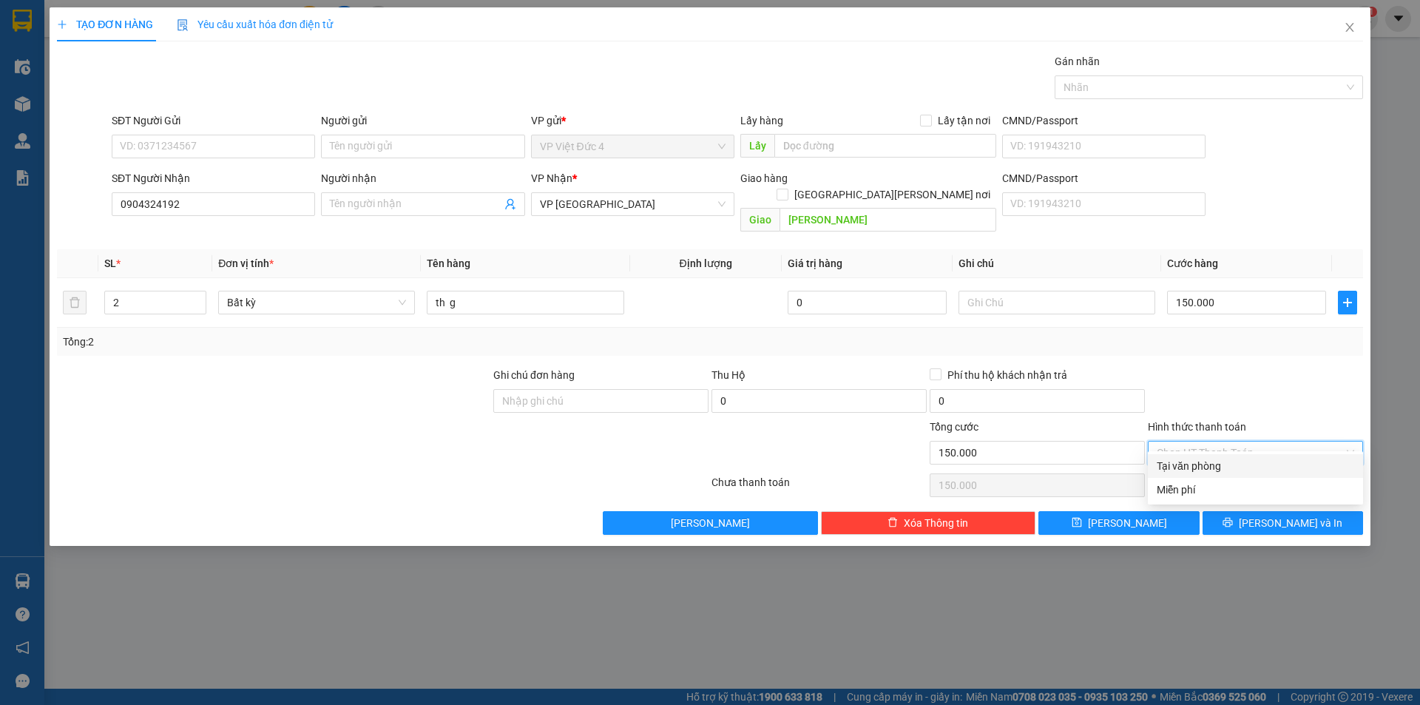
drag, startPoint x: 1203, startPoint y: 430, endPoint x: 1201, endPoint y: 445, distance: 14.9
click at [1202, 442] on input "Hình thức thanh toán" at bounding box center [1250, 453] width 187 height 22
click at [1192, 463] on div "Tại văn phòng" at bounding box center [1255, 466] width 197 height 16
type input "0"
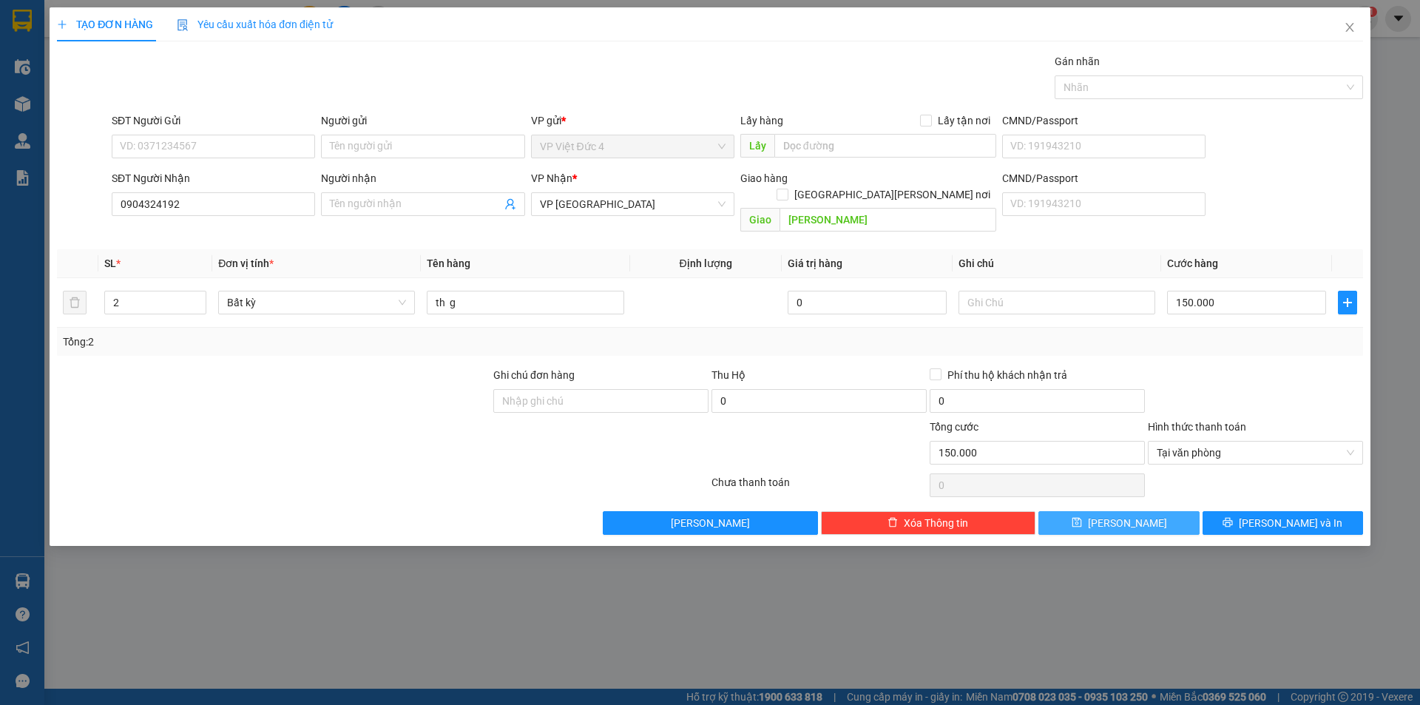
click at [1127, 515] on span "Lưu" at bounding box center [1127, 523] width 79 height 16
type input "1"
type input "0"
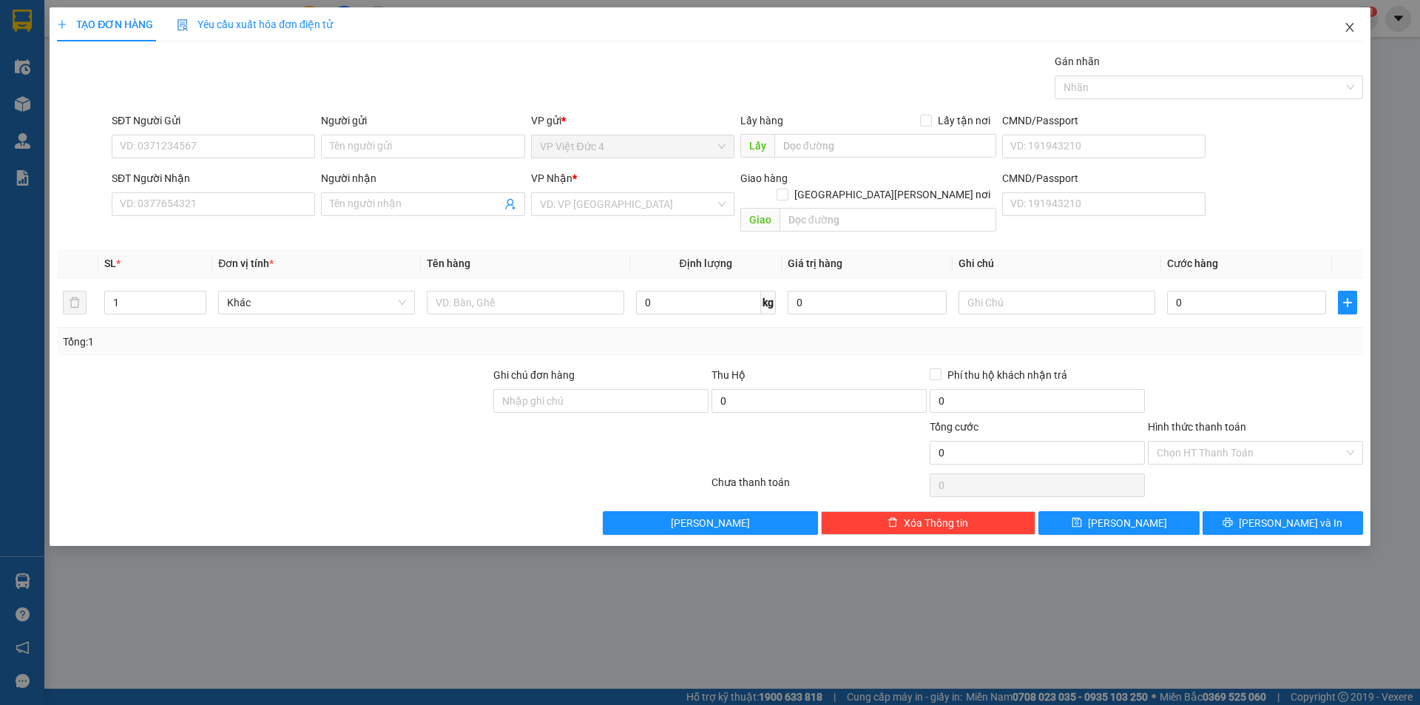
click at [1349, 21] on span "Close" at bounding box center [1349, 27] width 41 height 41
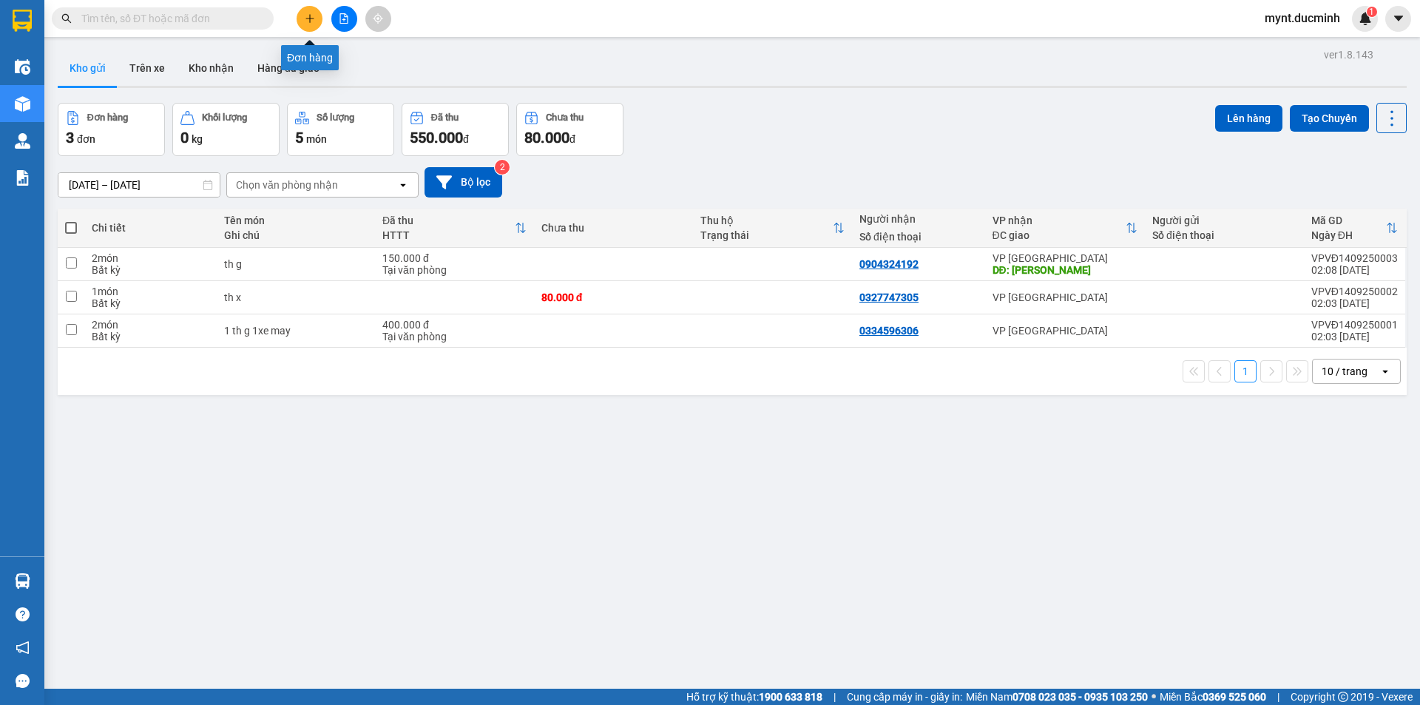
click at [311, 11] on button at bounding box center [310, 19] width 26 height 26
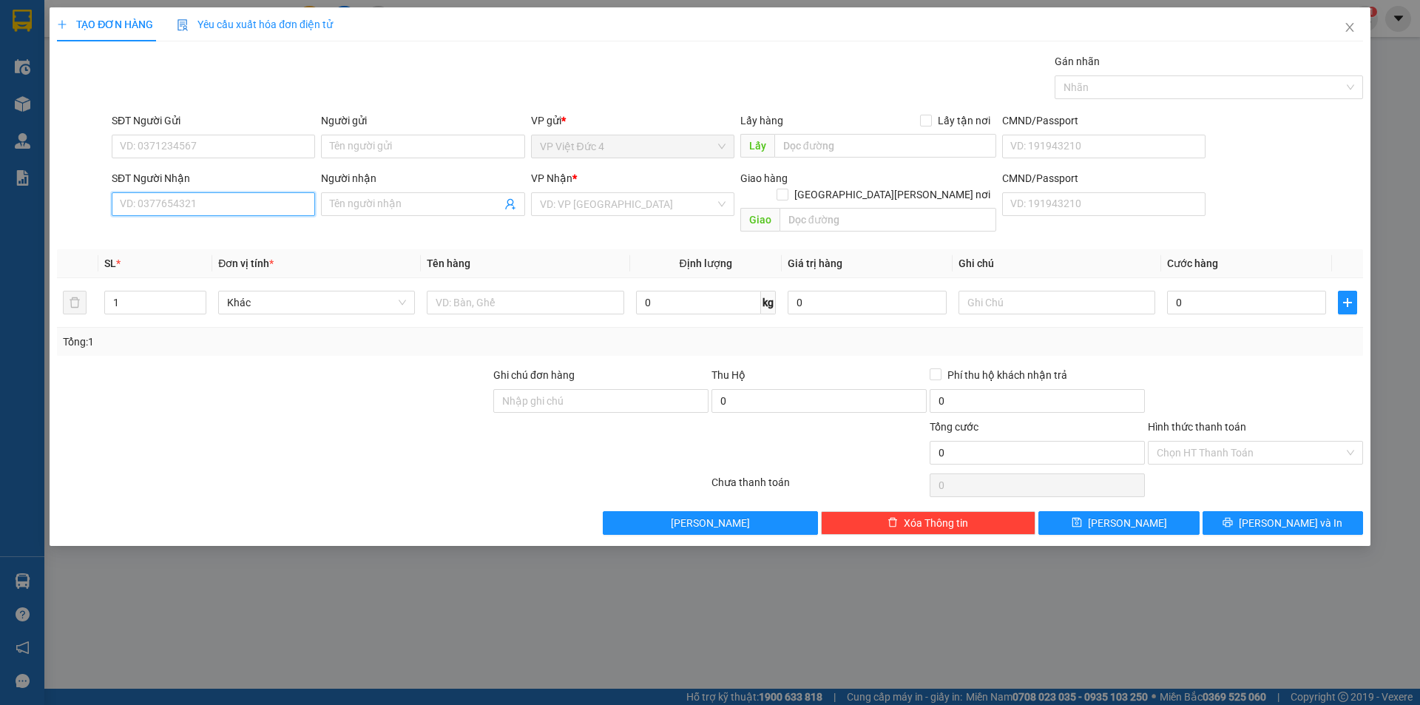
click at [266, 209] on input "SĐT Người Nhận" at bounding box center [213, 204] width 203 height 24
type input "0983370857"
click at [618, 198] on input "search" at bounding box center [627, 204] width 175 height 22
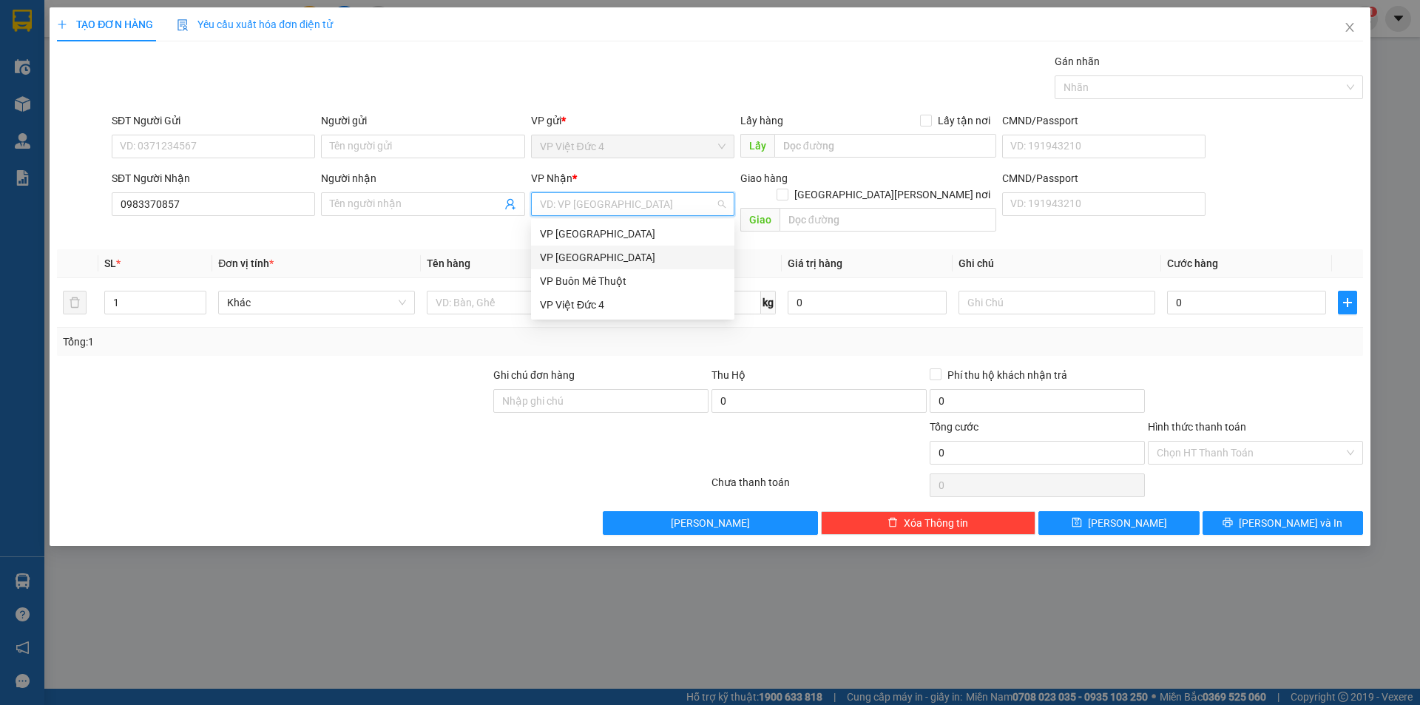
click at [558, 255] on div "VP [GEOGRAPHIC_DATA]" at bounding box center [633, 257] width 186 height 16
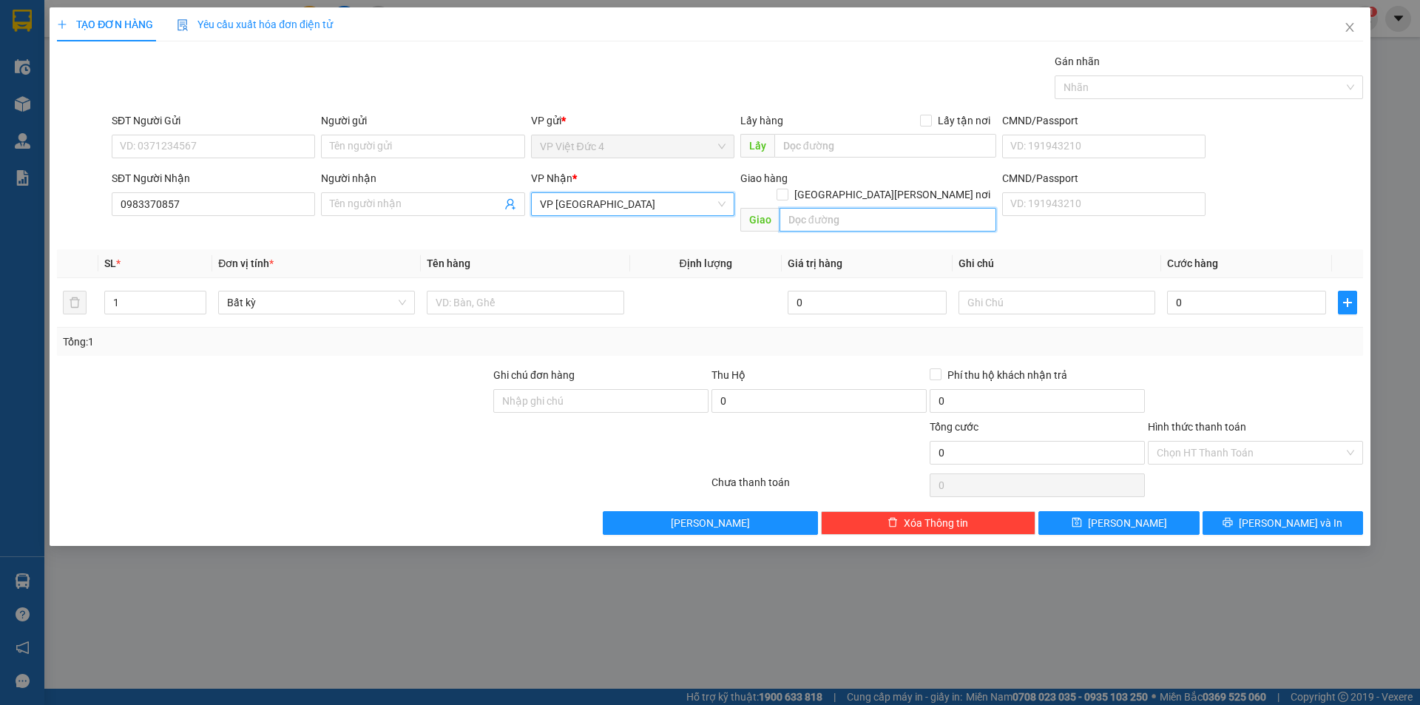
click at [973, 208] on input "text" at bounding box center [888, 220] width 217 height 24
type input "cau ong bo"
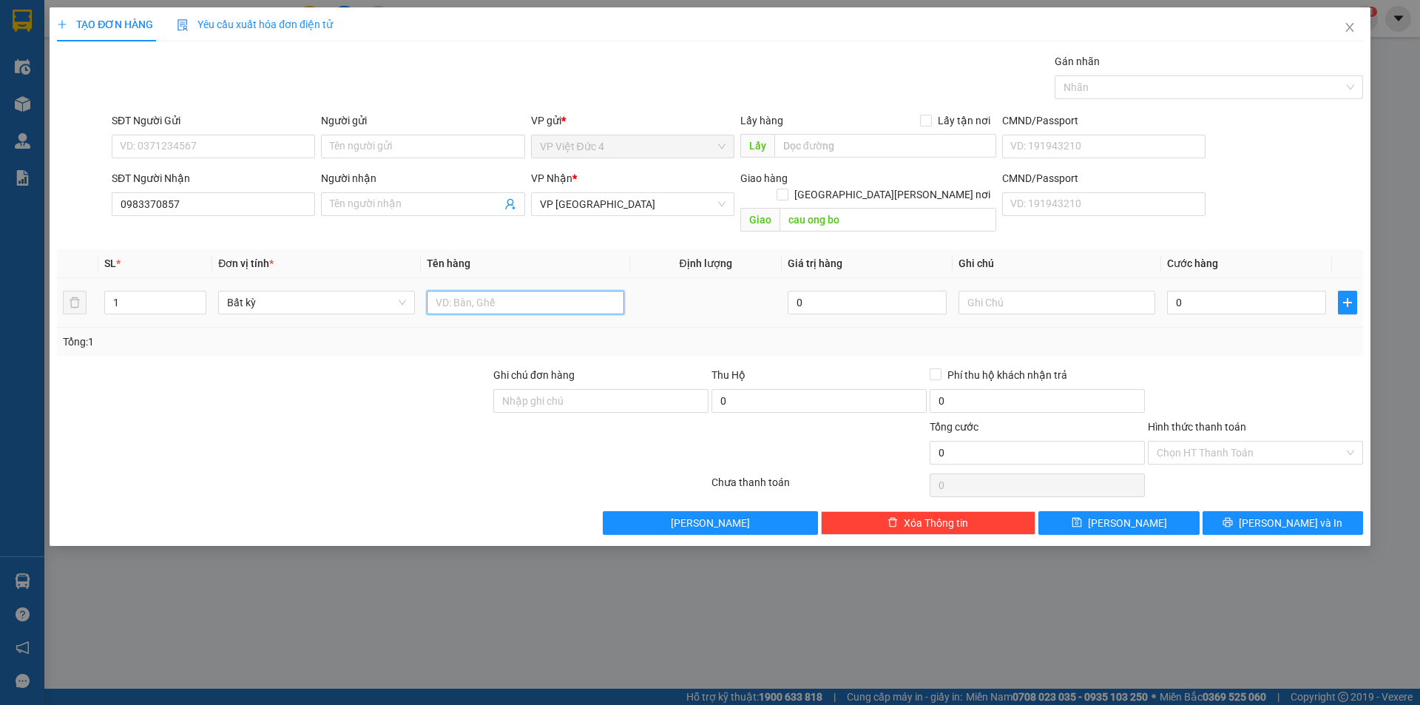
click at [584, 291] on input "text" at bounding box center [525, 303] width 197 height 24
type input "th g"
click at [1304, 291] on input "0" at bounding box center [1246, 303] width 159 height 24
type input "1"
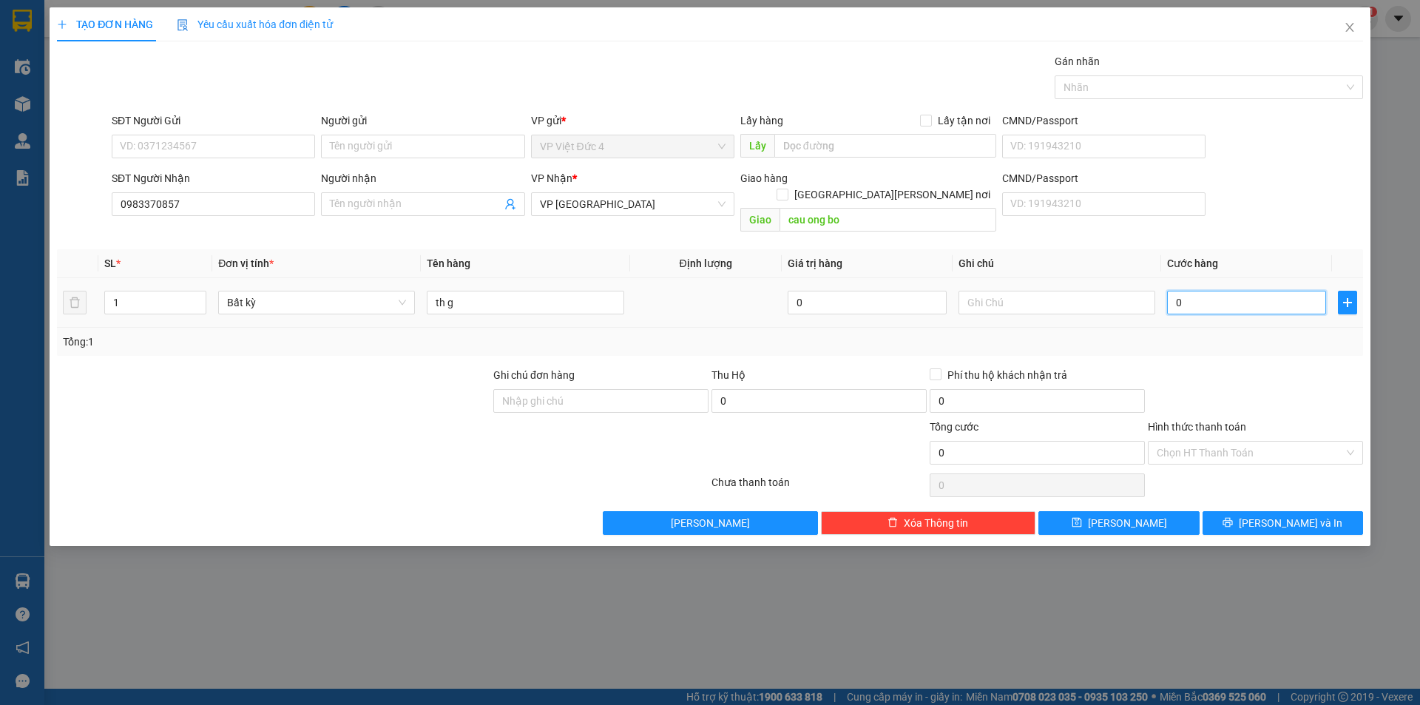
type input "1"
type input "12"
type input "120"
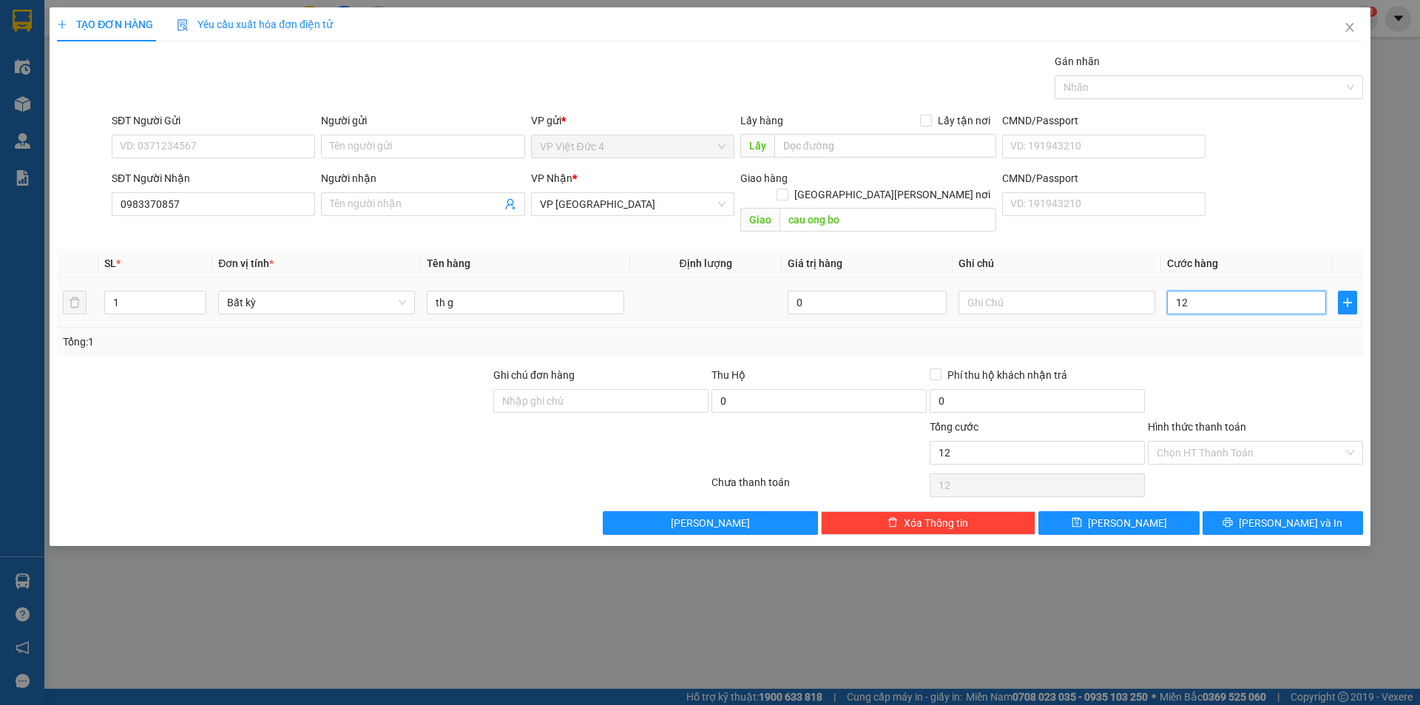
type input "120"
type input "1.200"
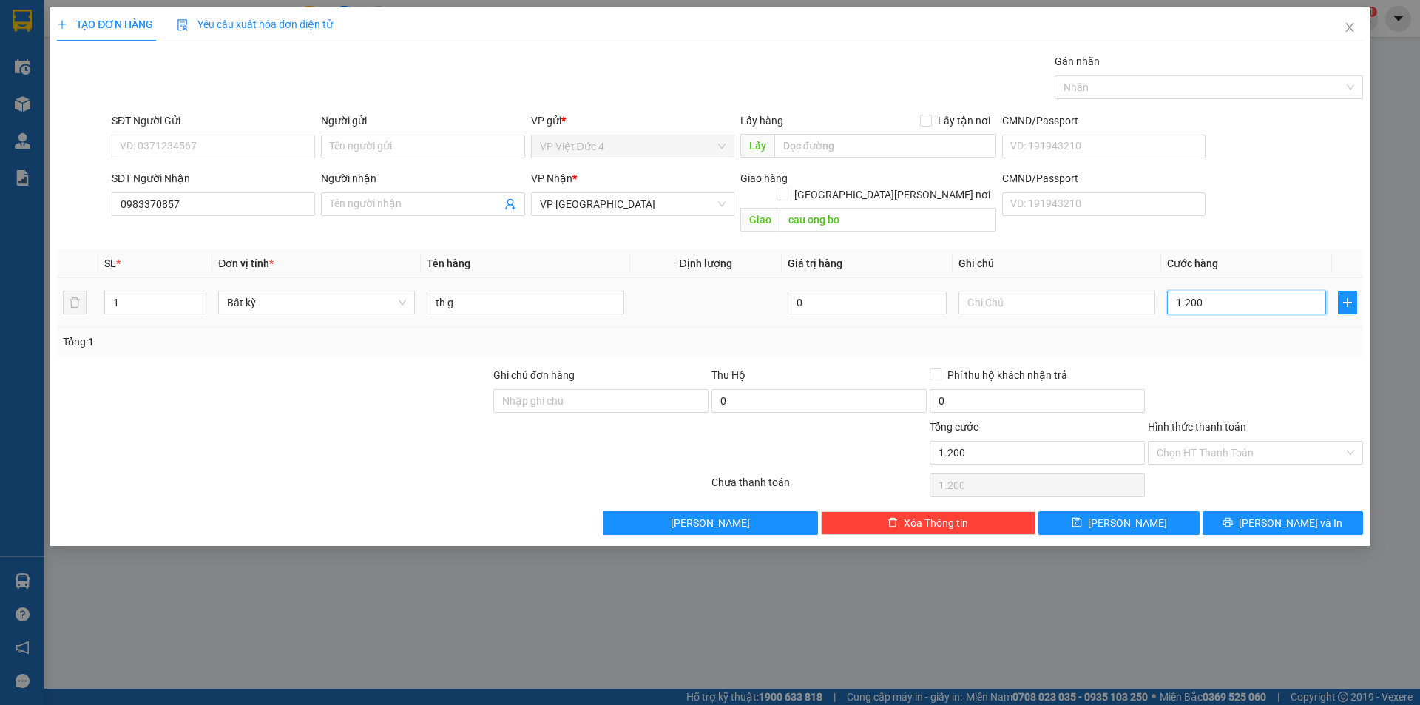
type input "12.000"
type input "120.000"
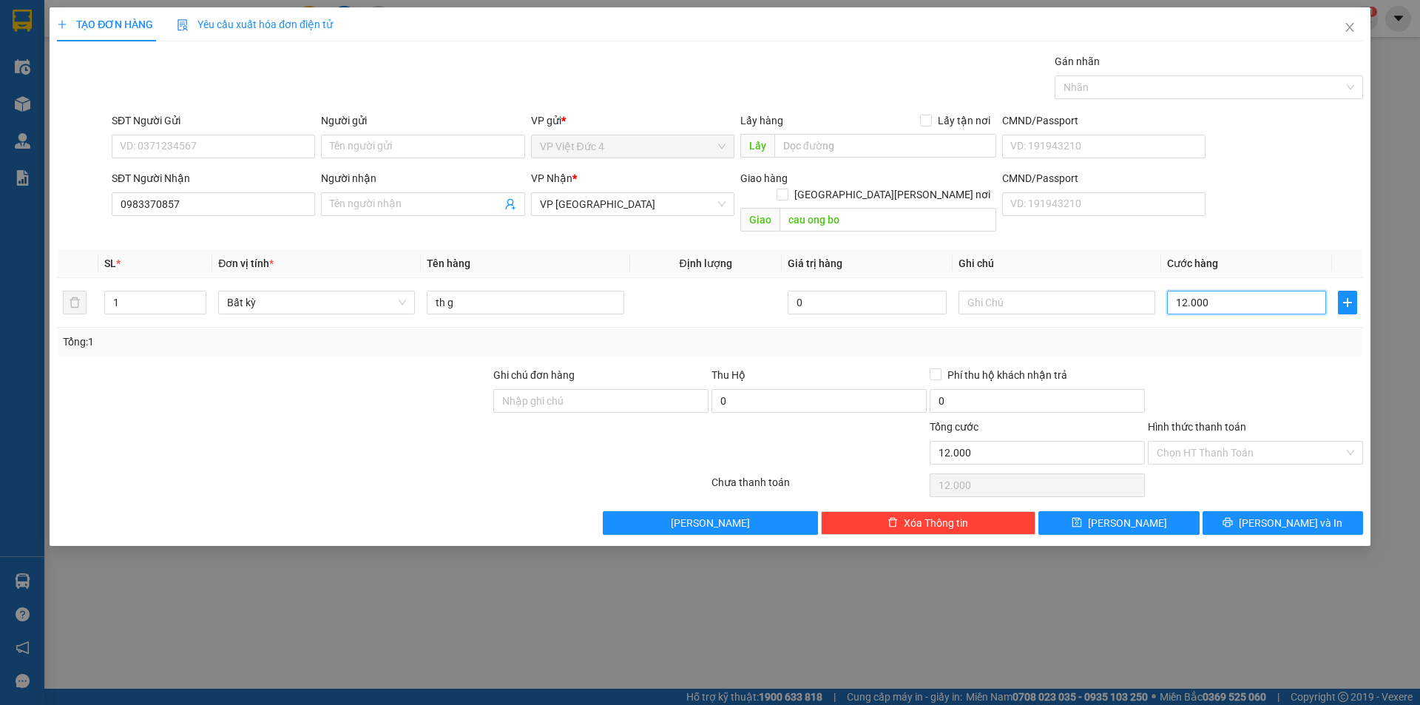
type input "120.000"
click at [1118, 511] on button "Lưu" at bounding box center [1119, 523] width 161 height 24
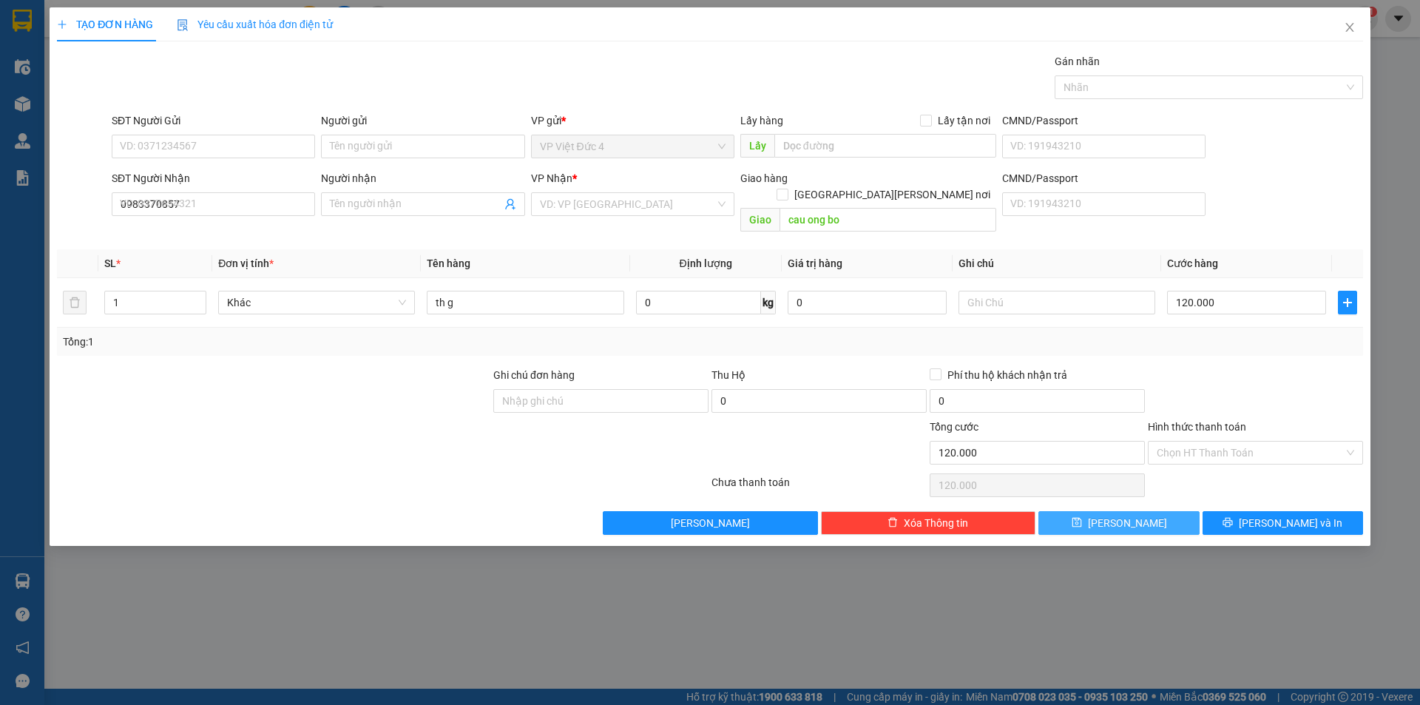
type input "0"
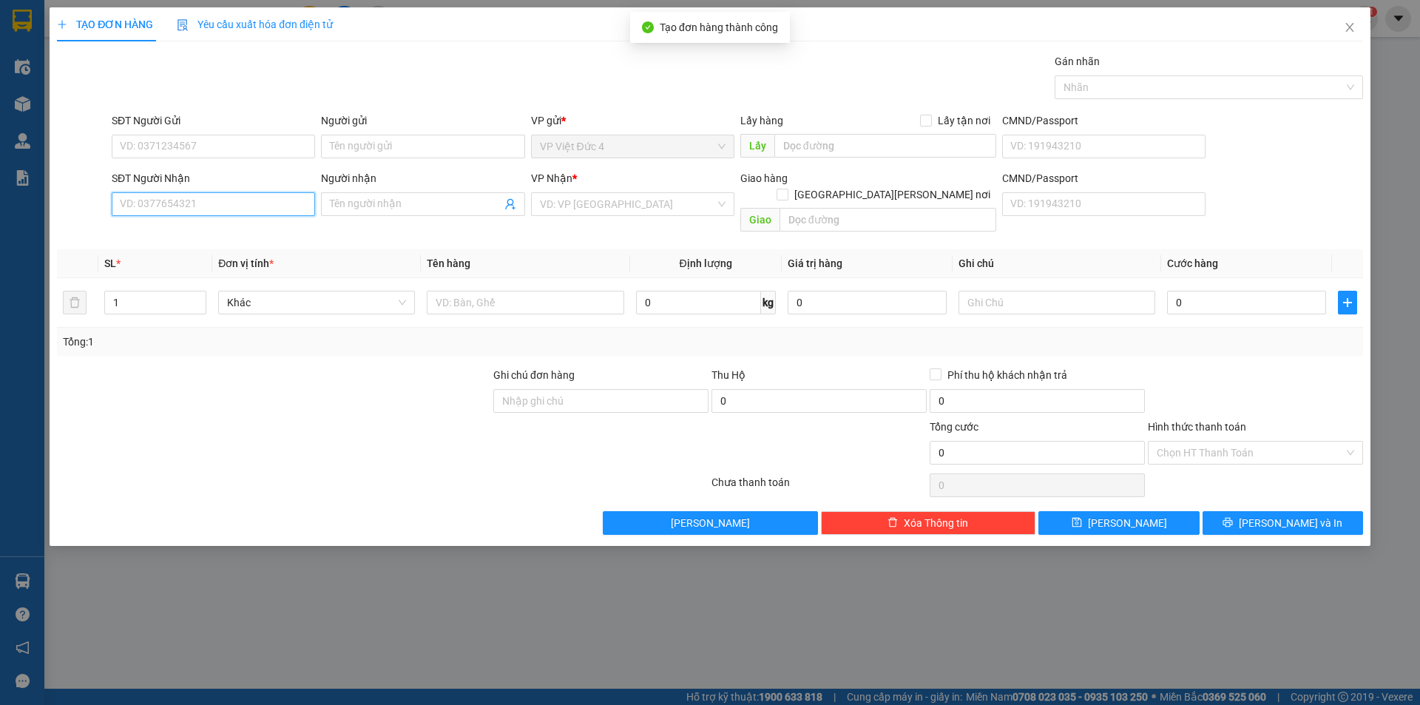
click at [293, 201] on input "SĐT Người Nhận" at bounding box center [213, 204] width 203 height 24
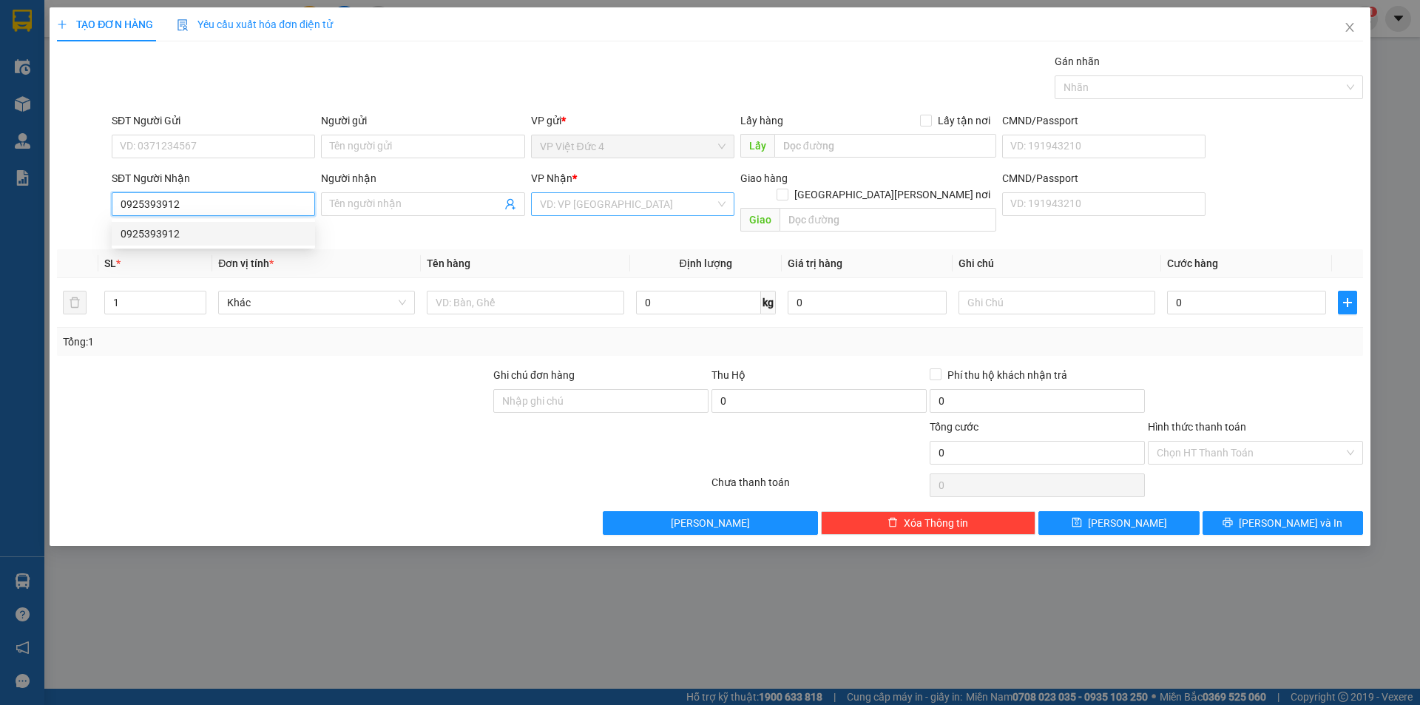
type input "0925393912"
click at [582, 203] on input "search" at bounding box center [627, 204] width 175 height 22
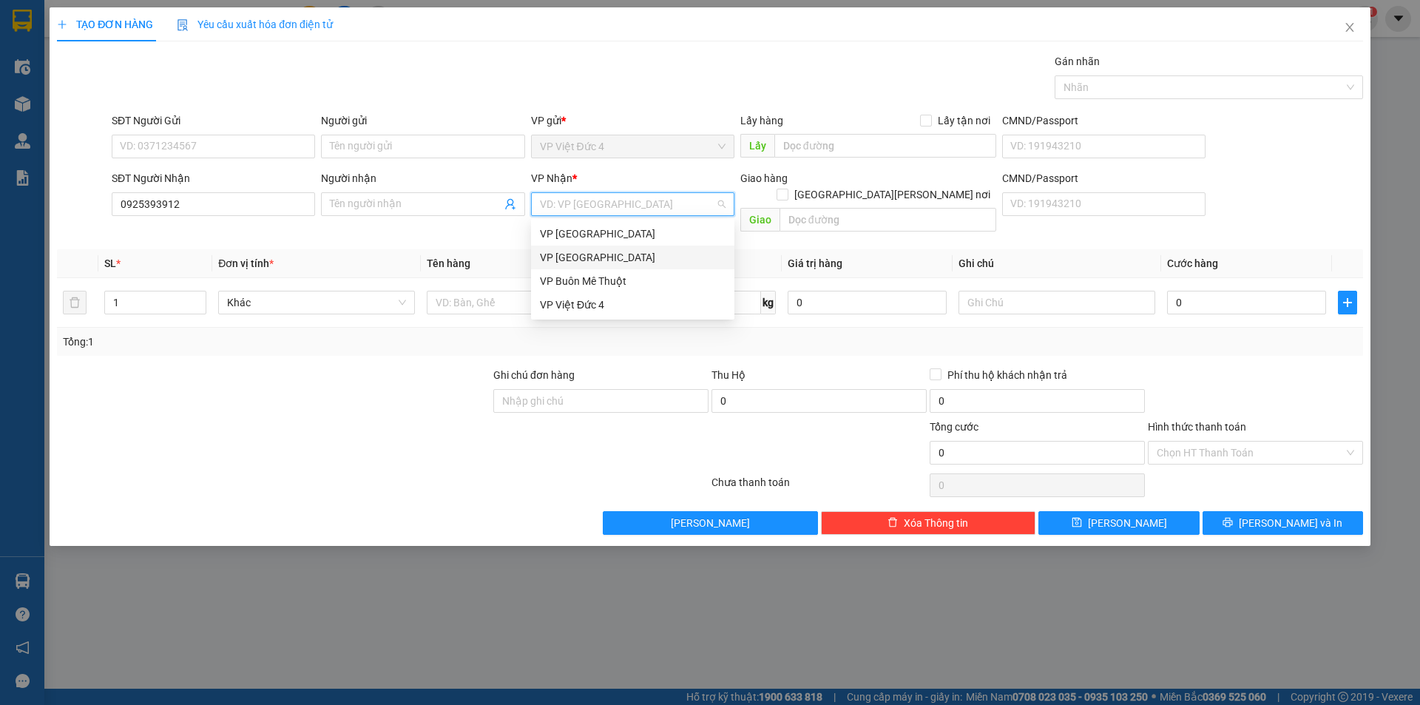
click at [568, 252] on div "VP Sài Gòn" at bounding box center [633, 257] width 186 height 16
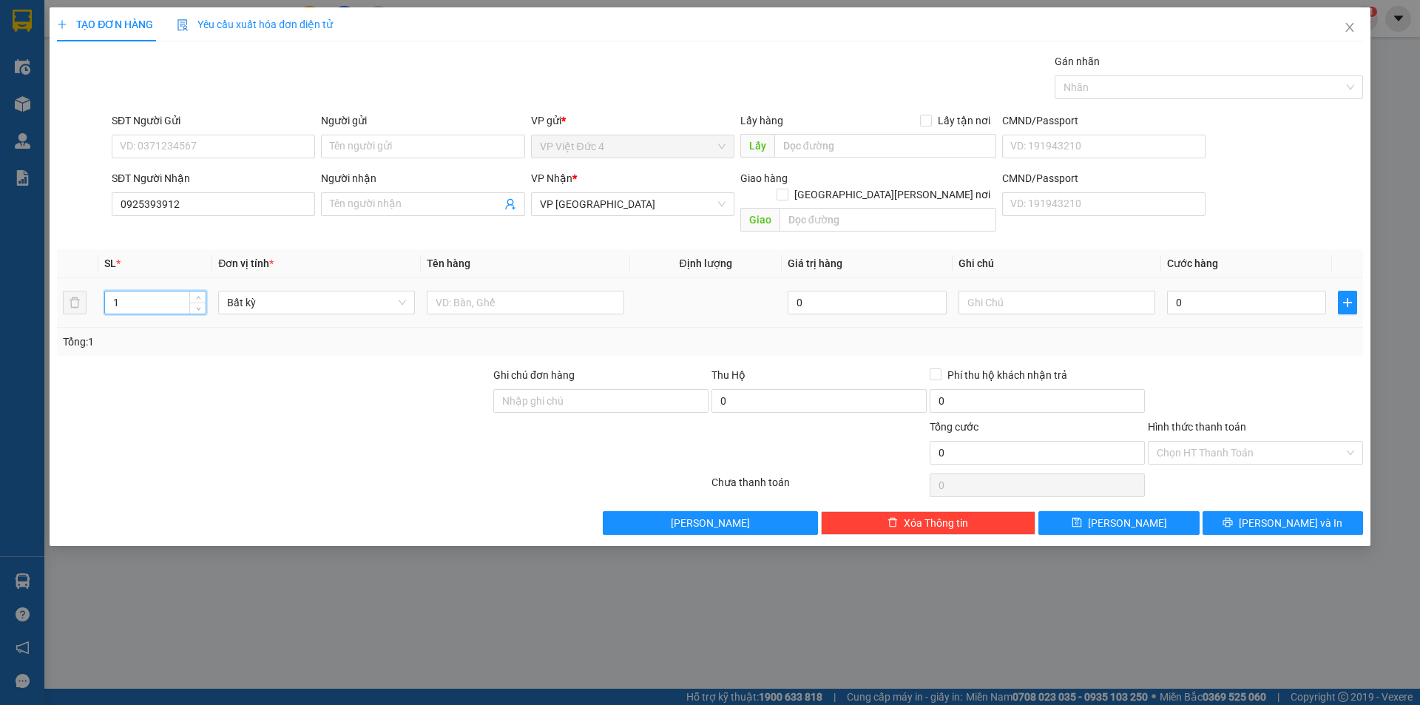
click at [148, 291] on input "1" at bounding box center [155, 302] width 101 height 22
type input "4"
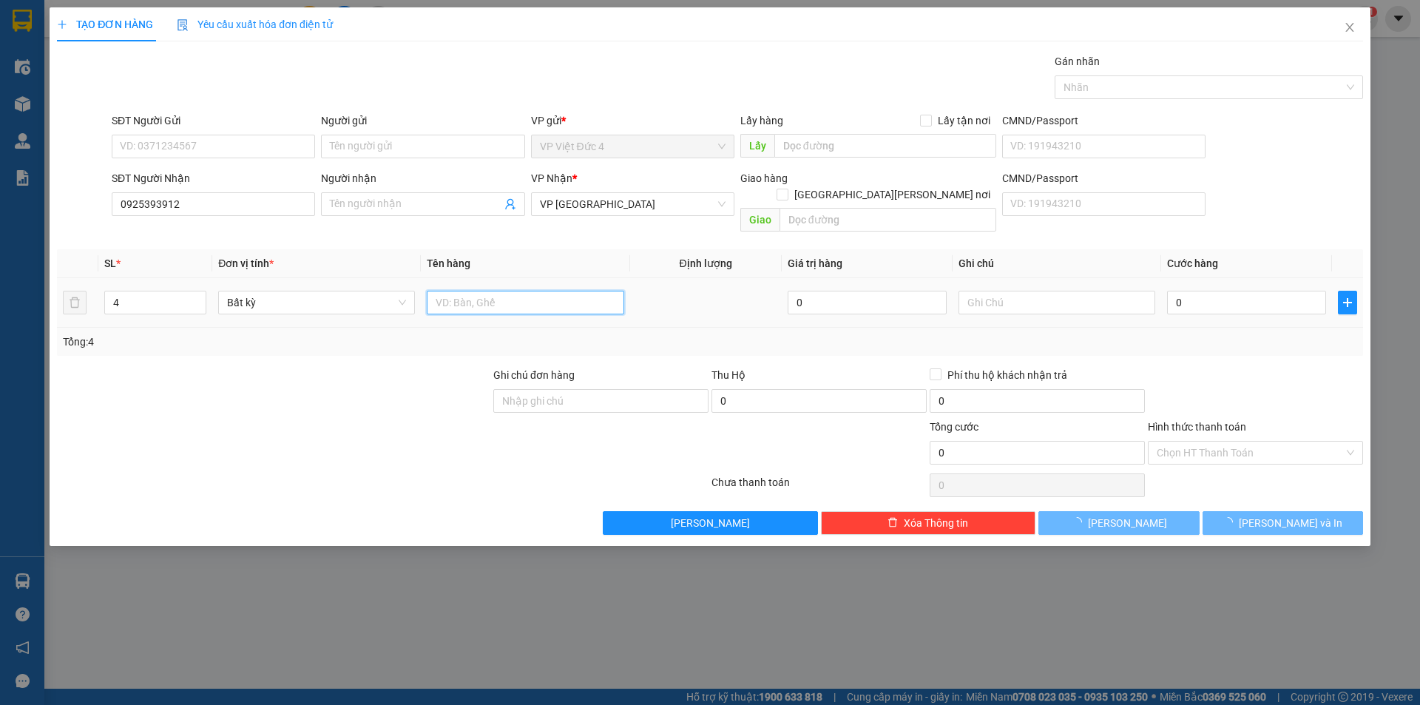
click at [601, 291] on input "text" at bounding box center [525, 303] width 197 height 24
type input "th g"
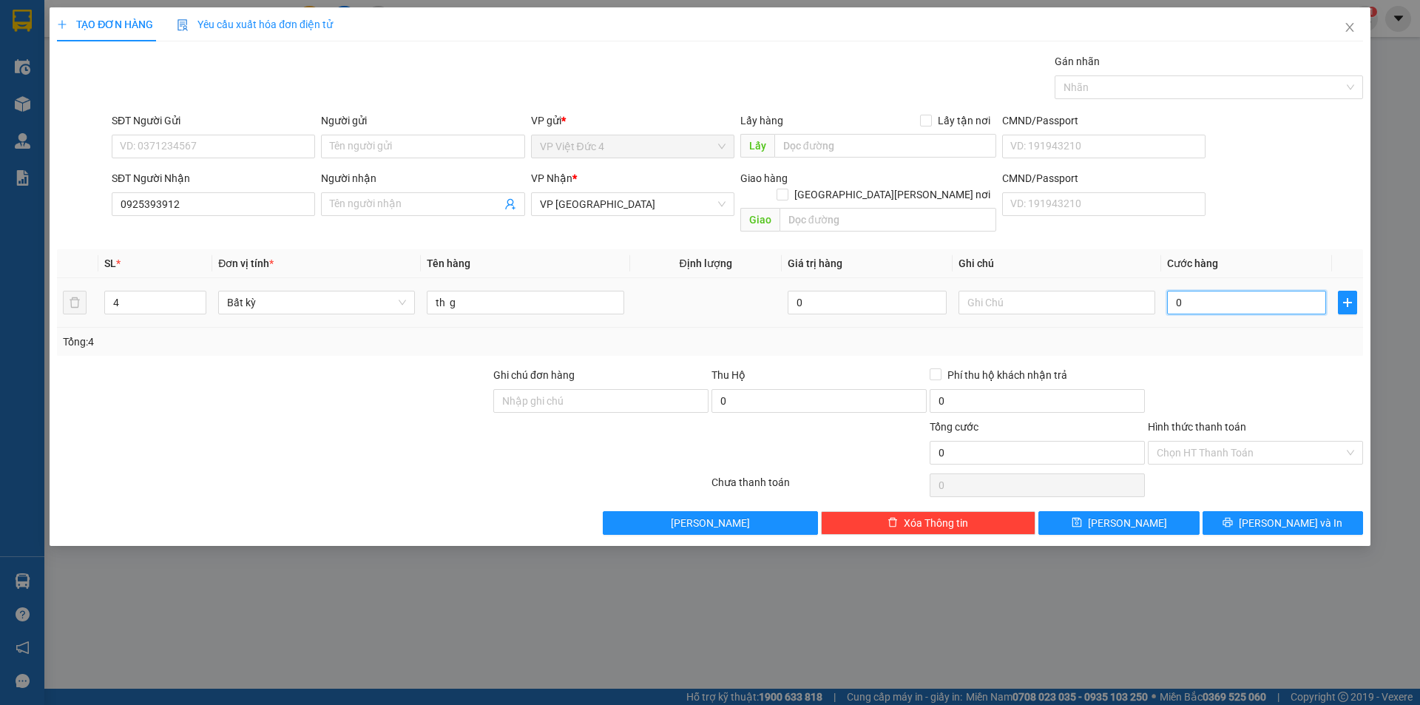
click at [1312, 291] on input "0" at bounding box center [1246, 303] width 159 height 24
type input "1"
type input "10"
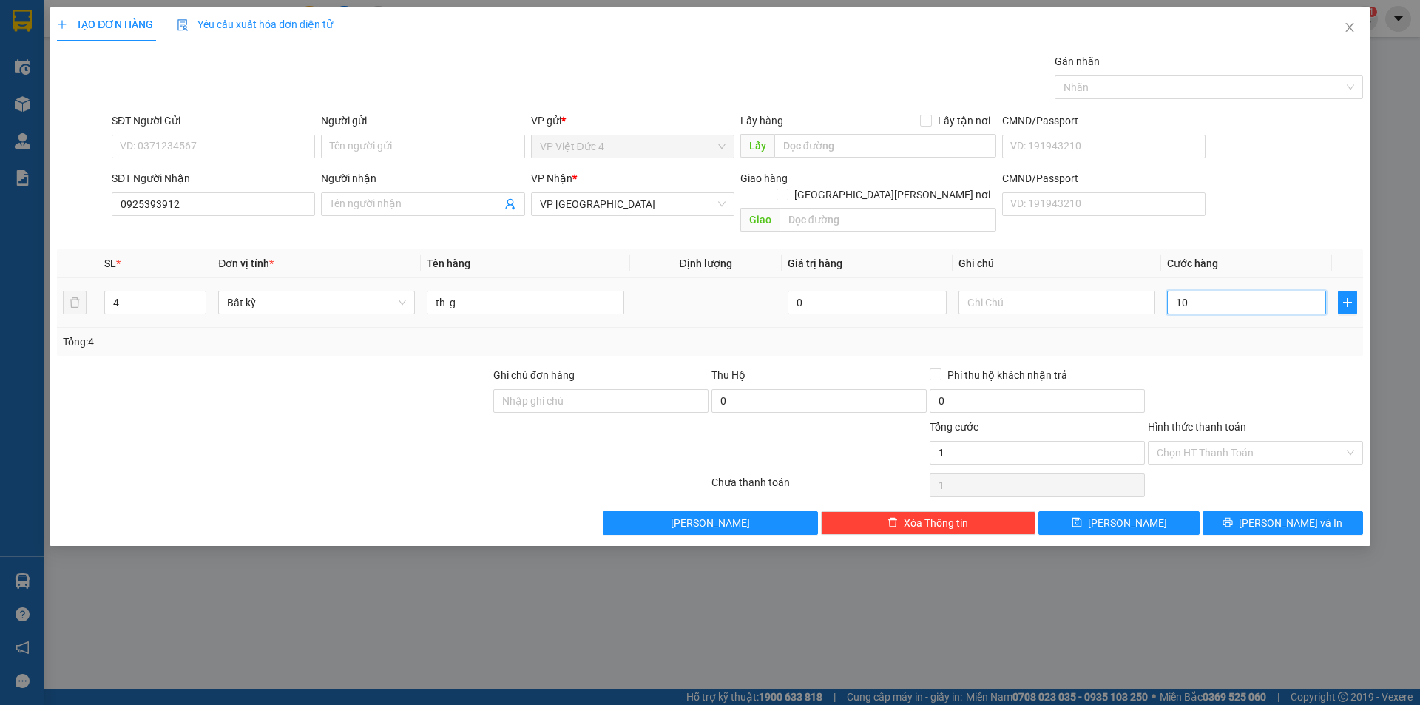
type input "10"
type input "100"
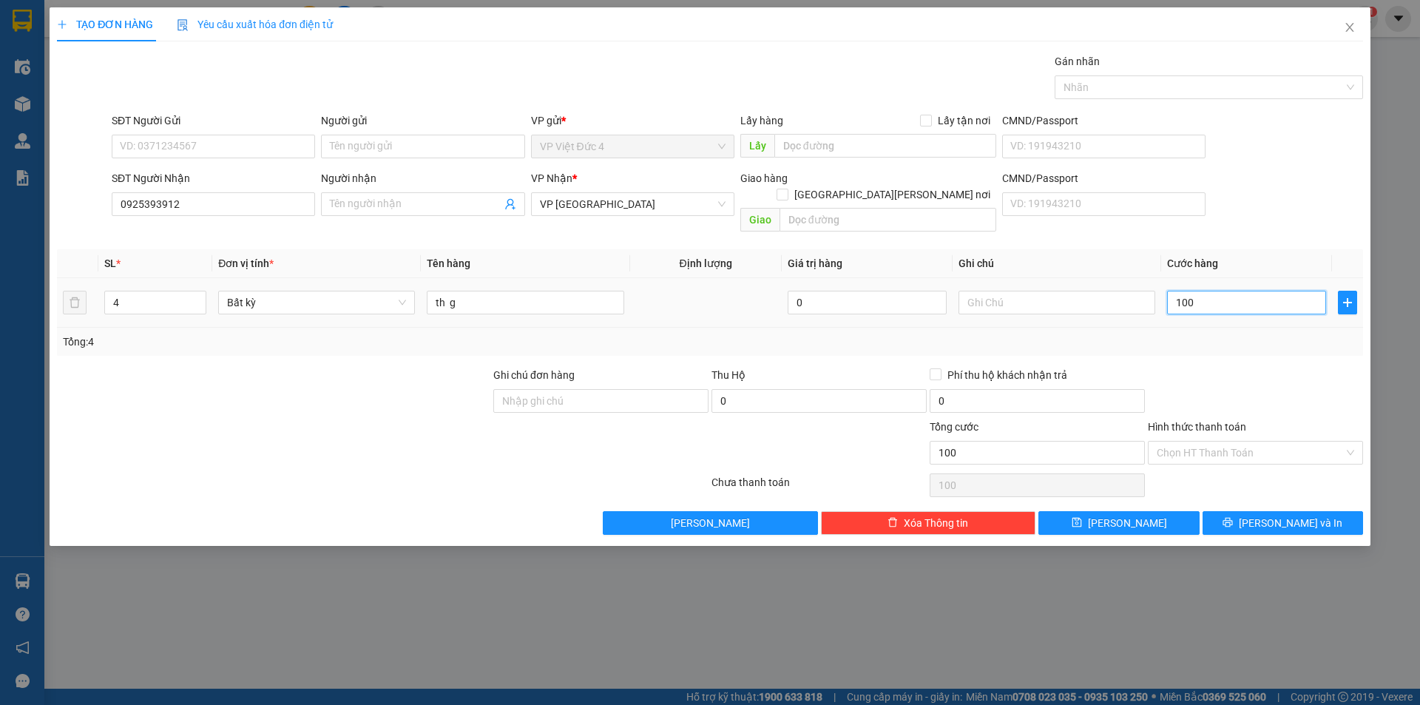
type input "1.000"
type input "10.000"
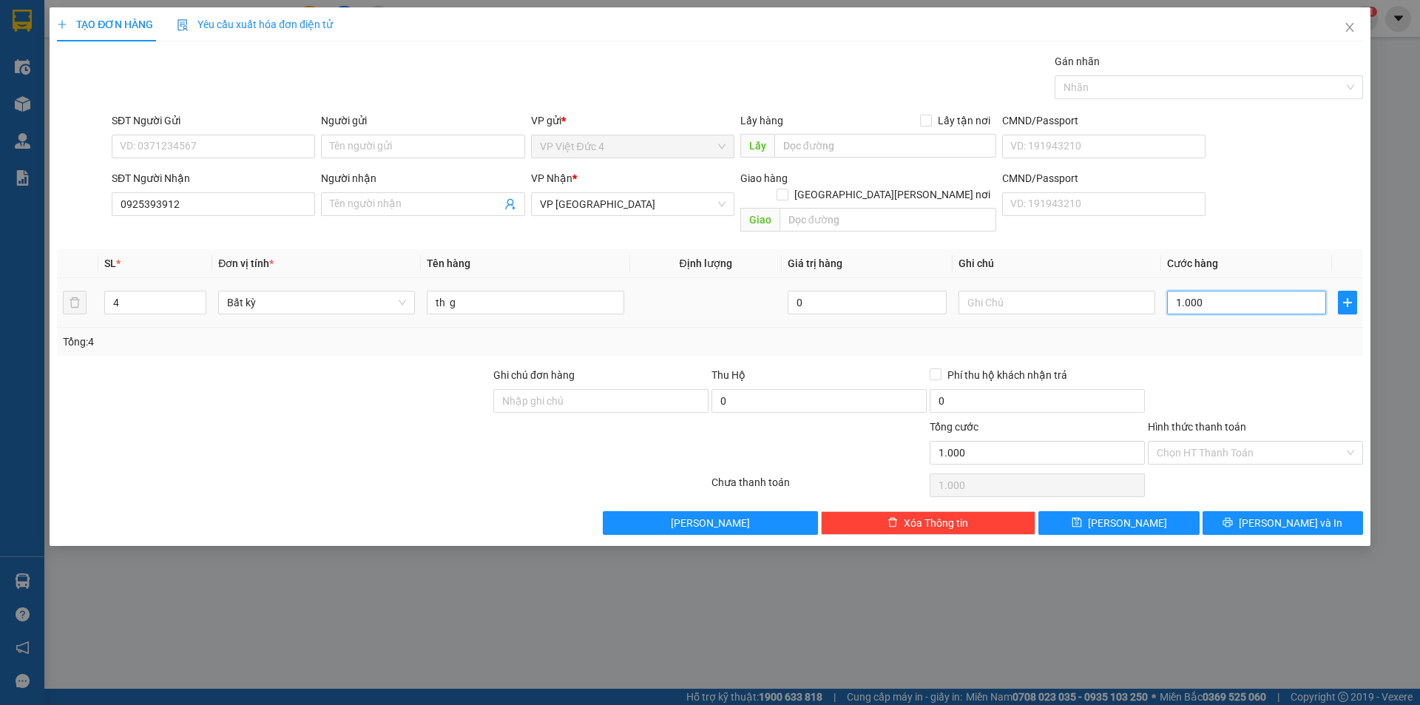
type input "10.000"
type input "1.000"
type input "100"
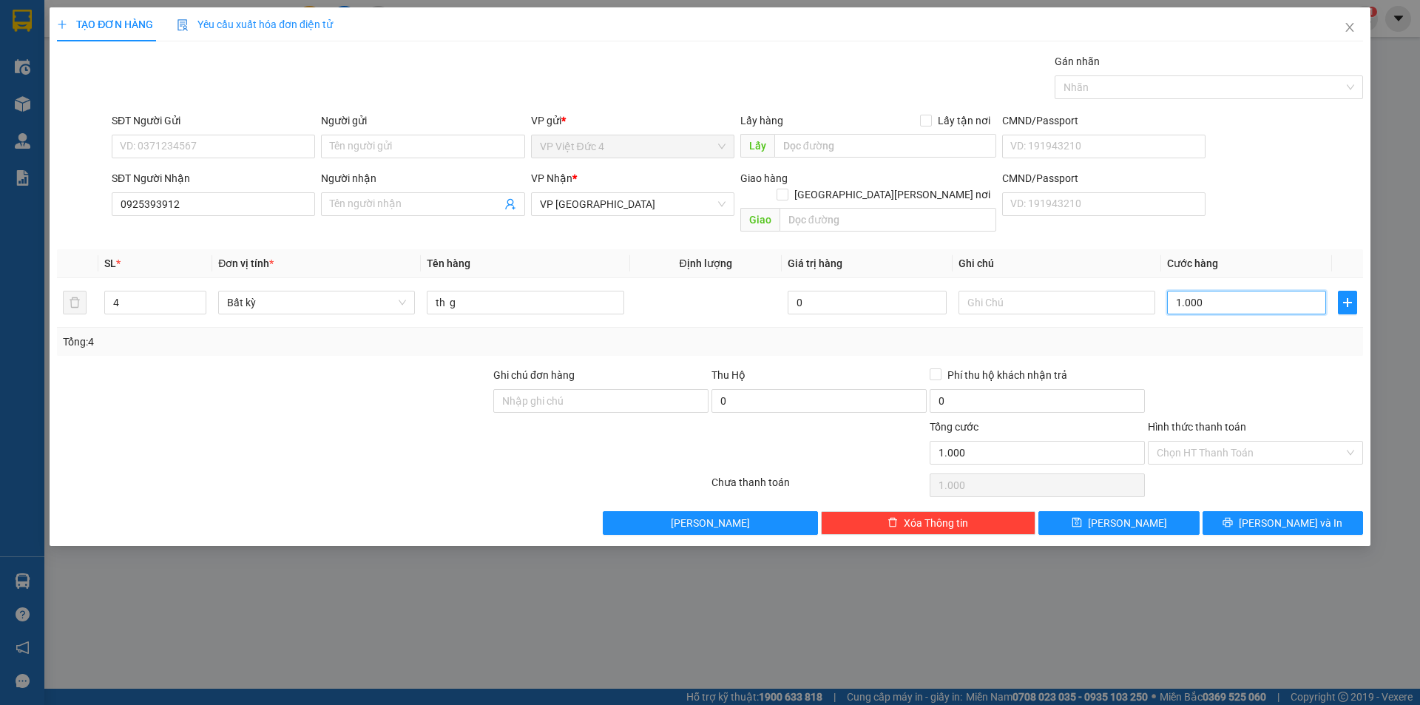
type input "100"
type input "10"
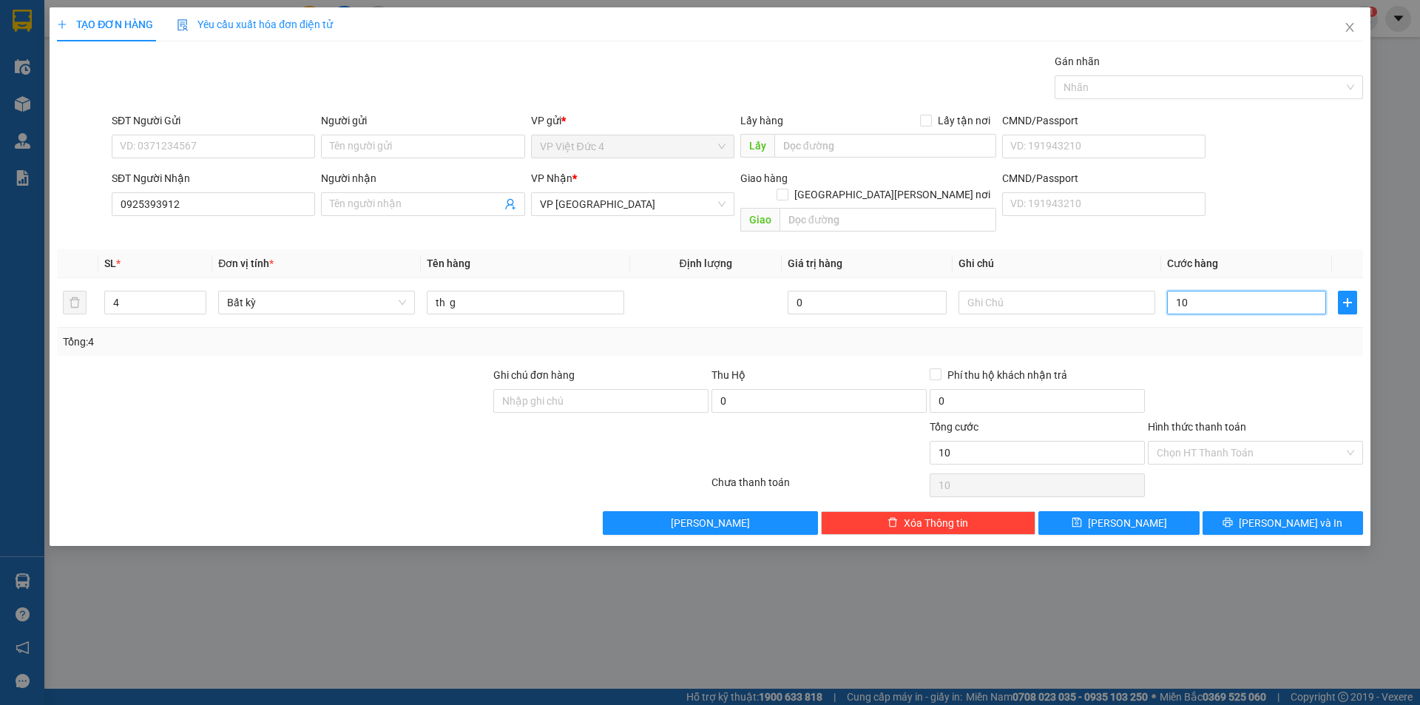
type input "1"
type input "0"
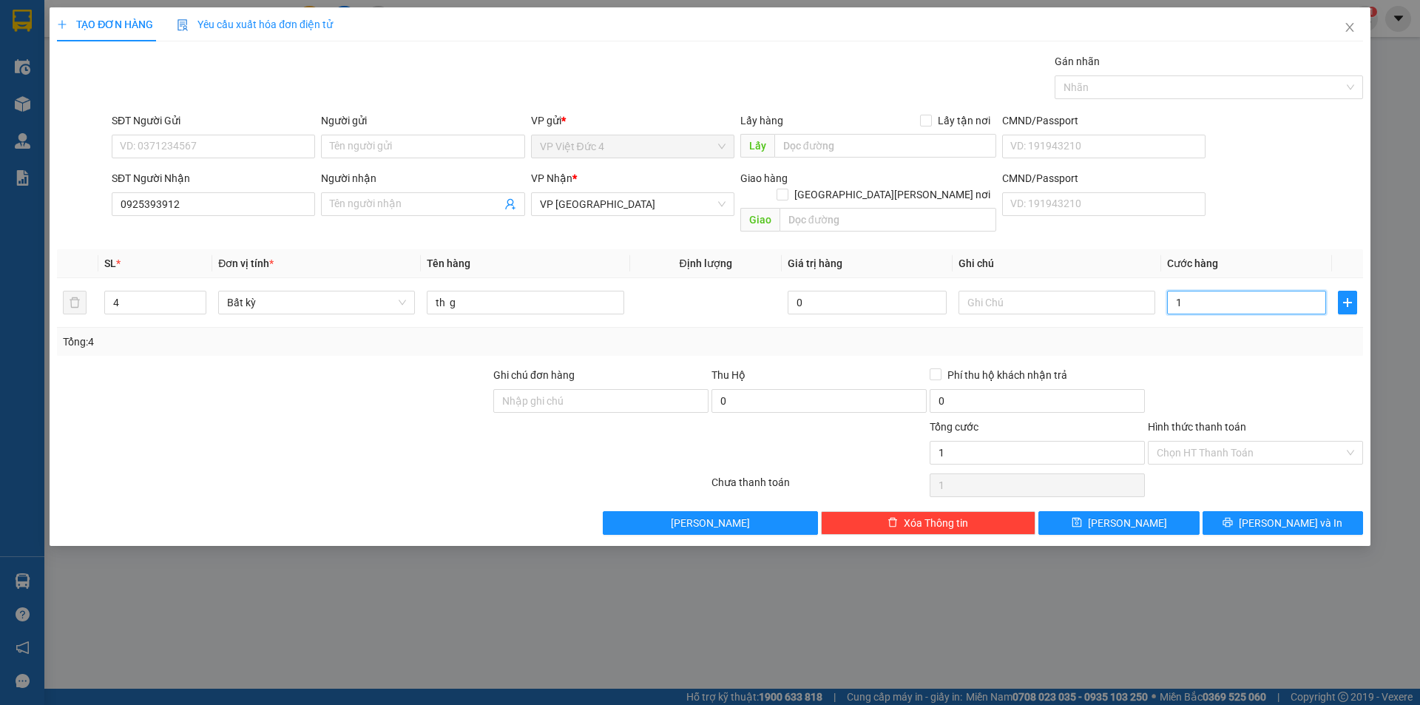
type input "0"
type input "01"
type input "1"
type input "012"
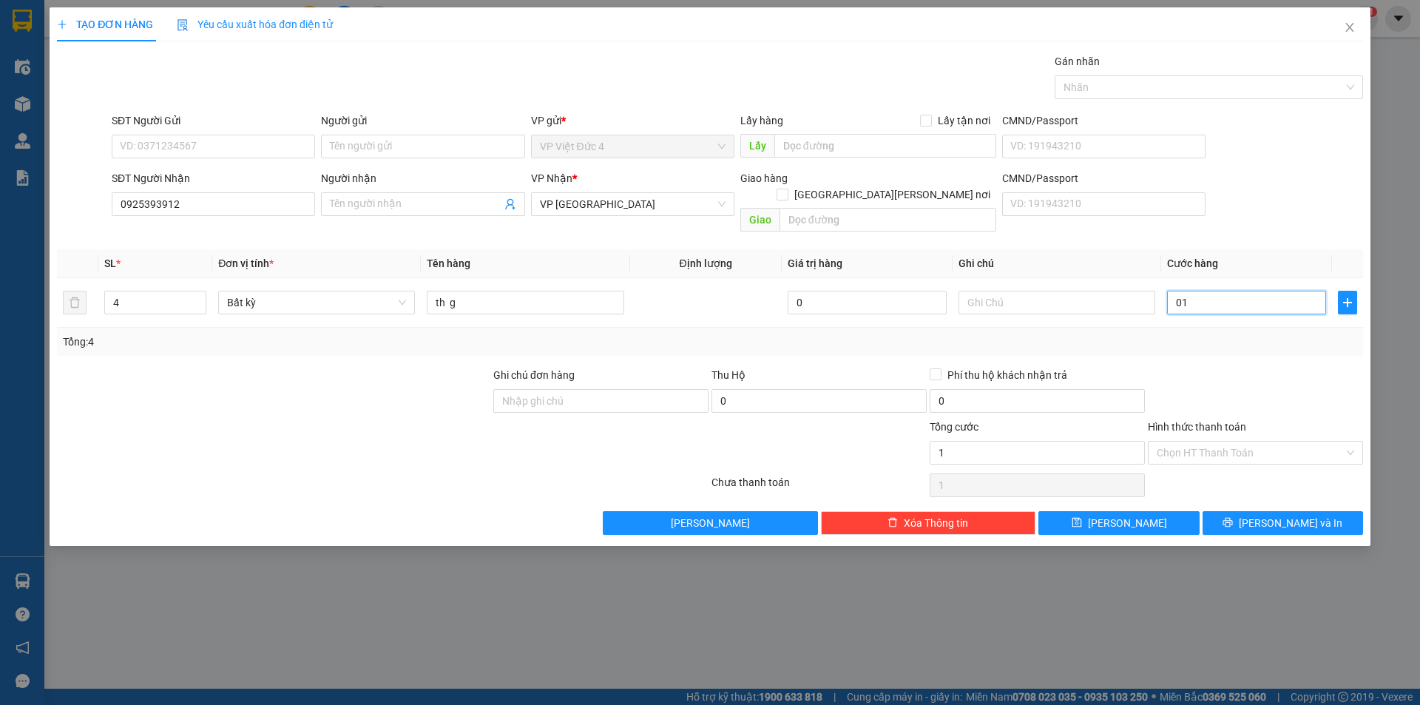
type input "12"
type input "01"
type input "1"
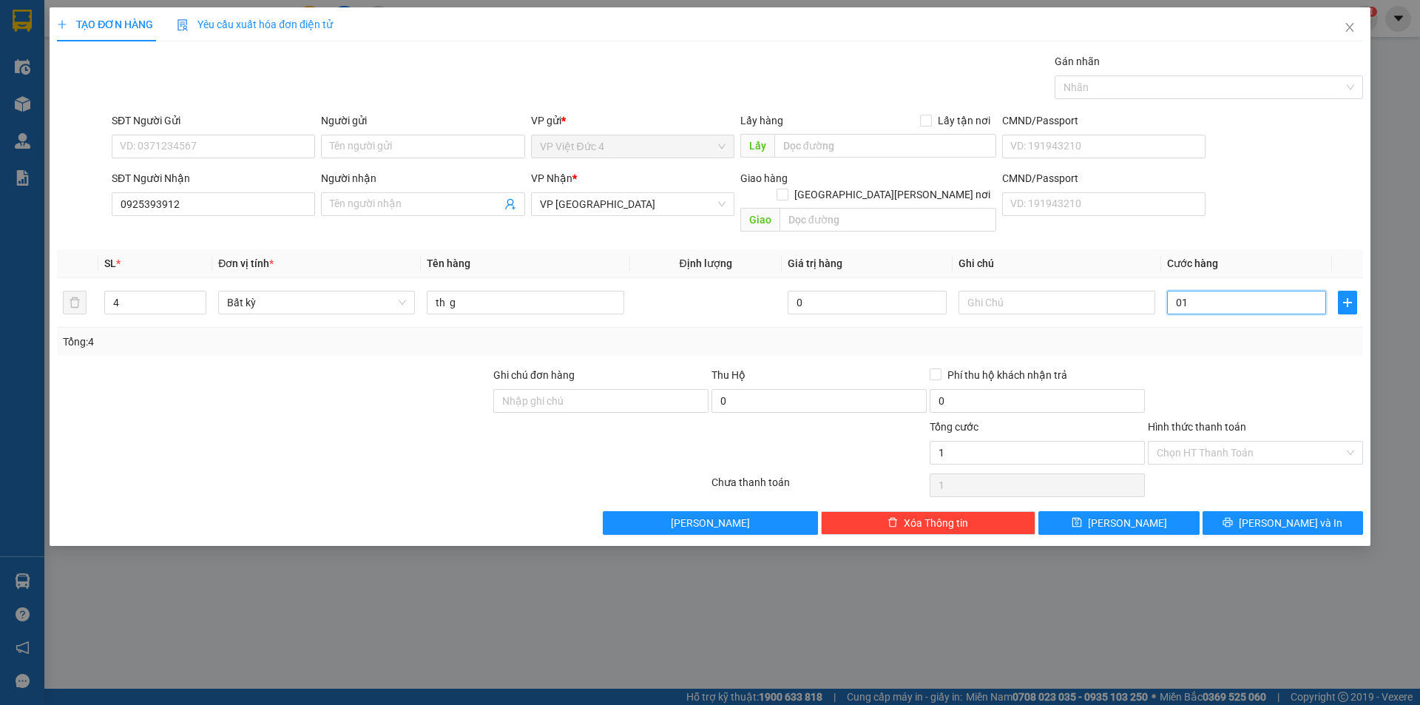
type input "0"
type input "04"
type input "4"
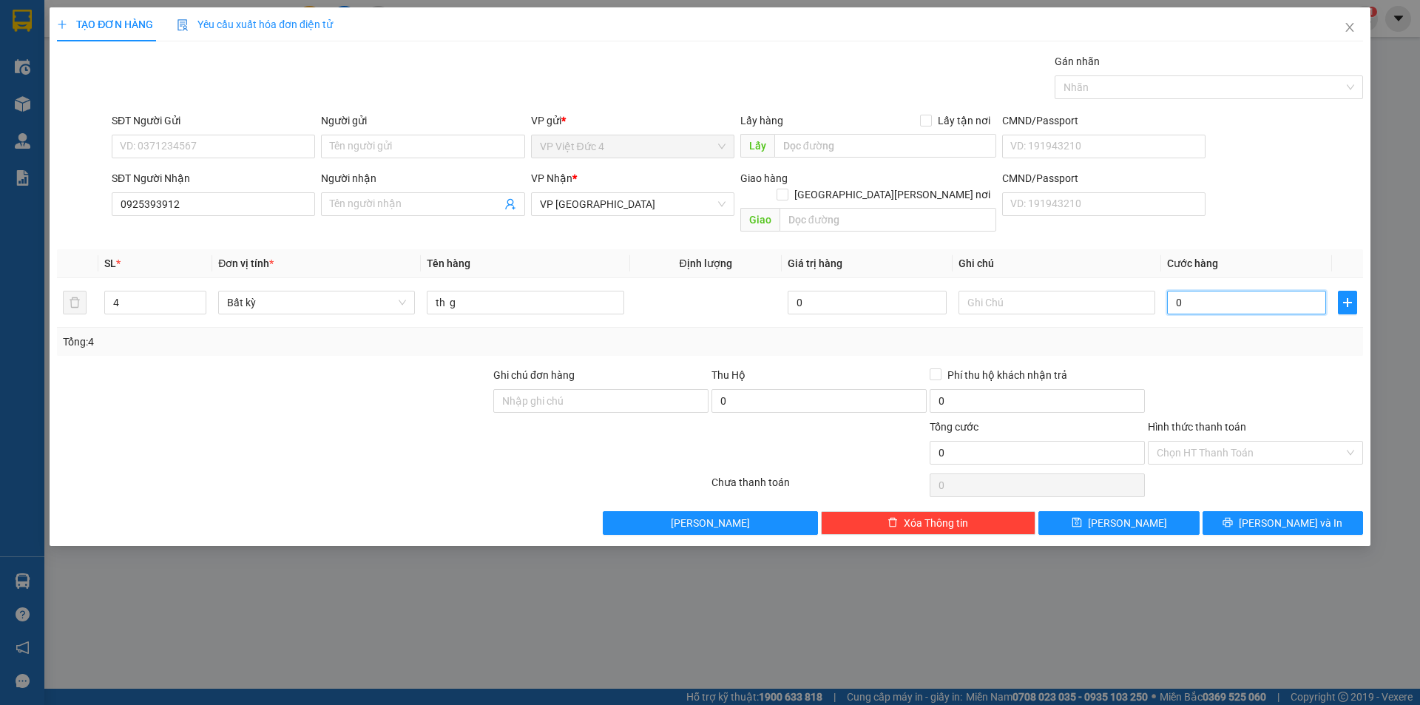
type input "4"
type input "048"
type input "48"
type input "0.480"
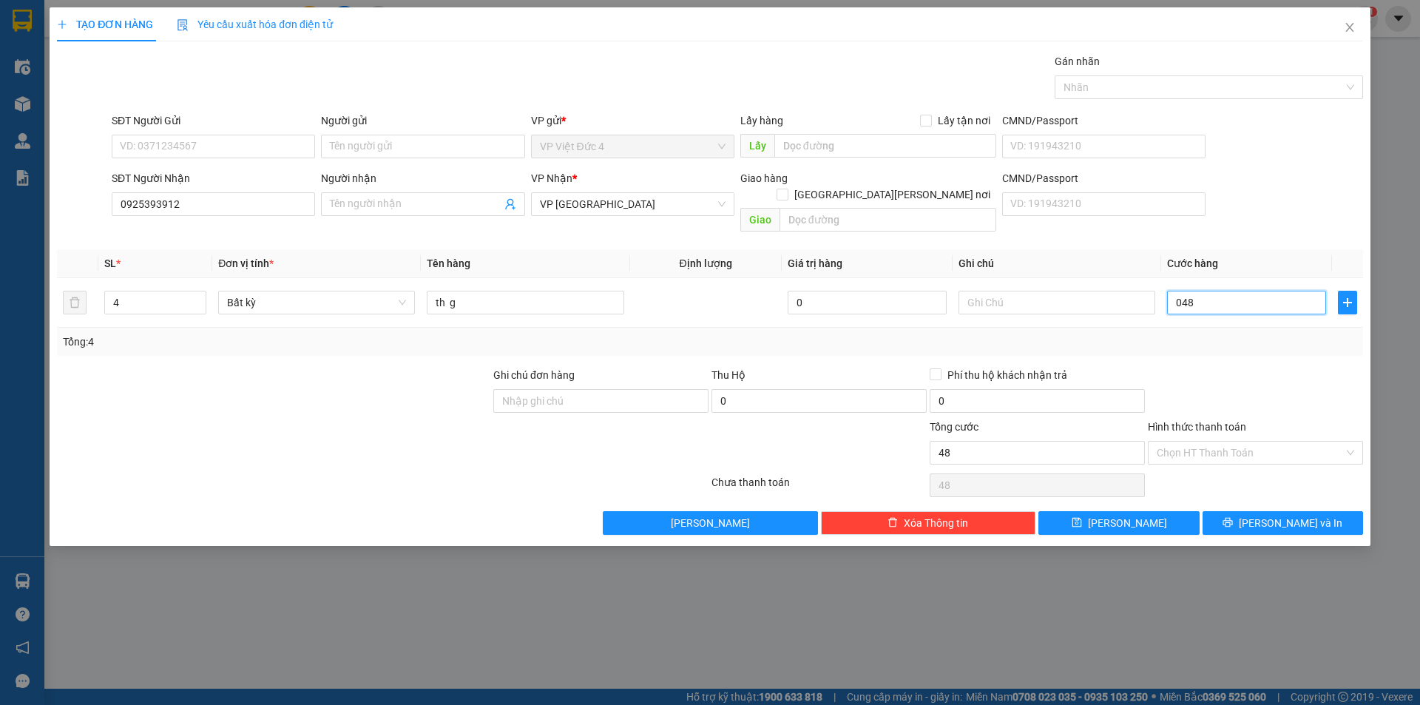
type input "480"
type input "04.800"
type input "4.800"
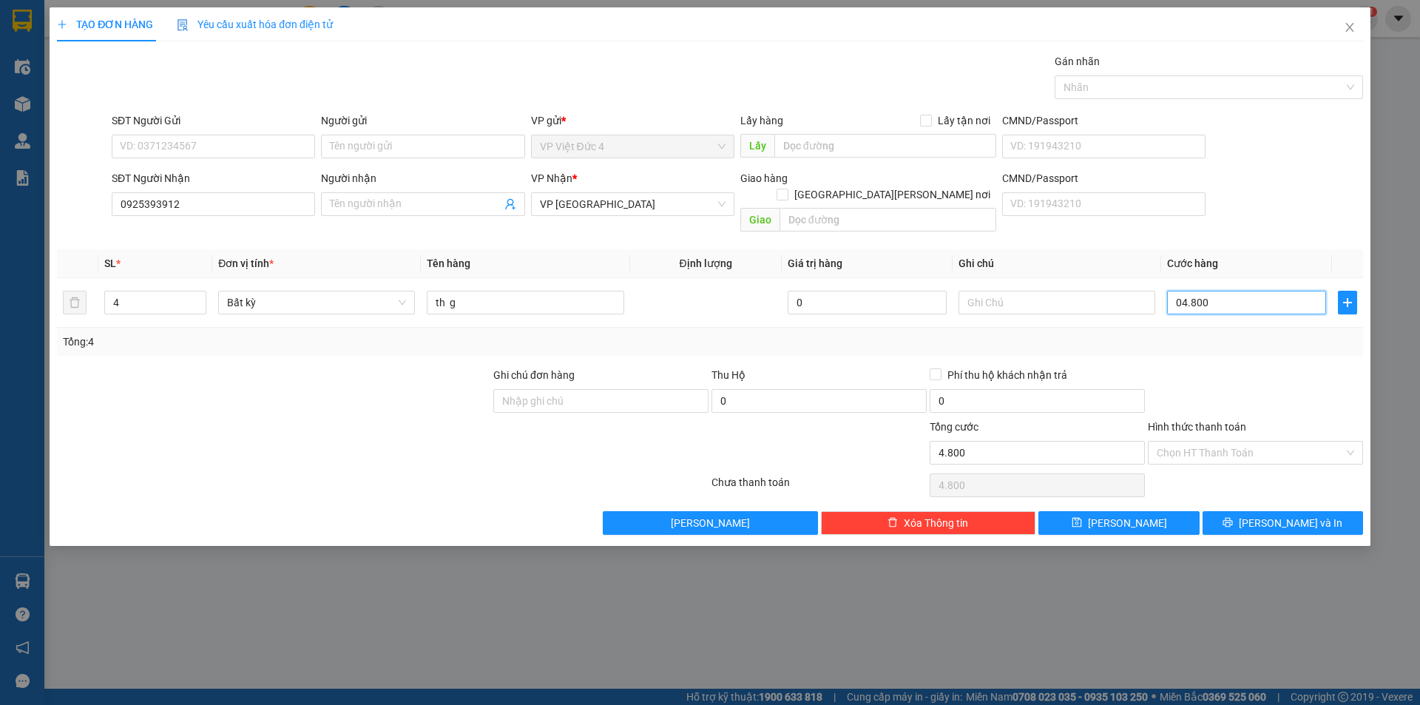
type input "048.000"
type input "48.000"
type input "0.480.000"
type input "480.000"
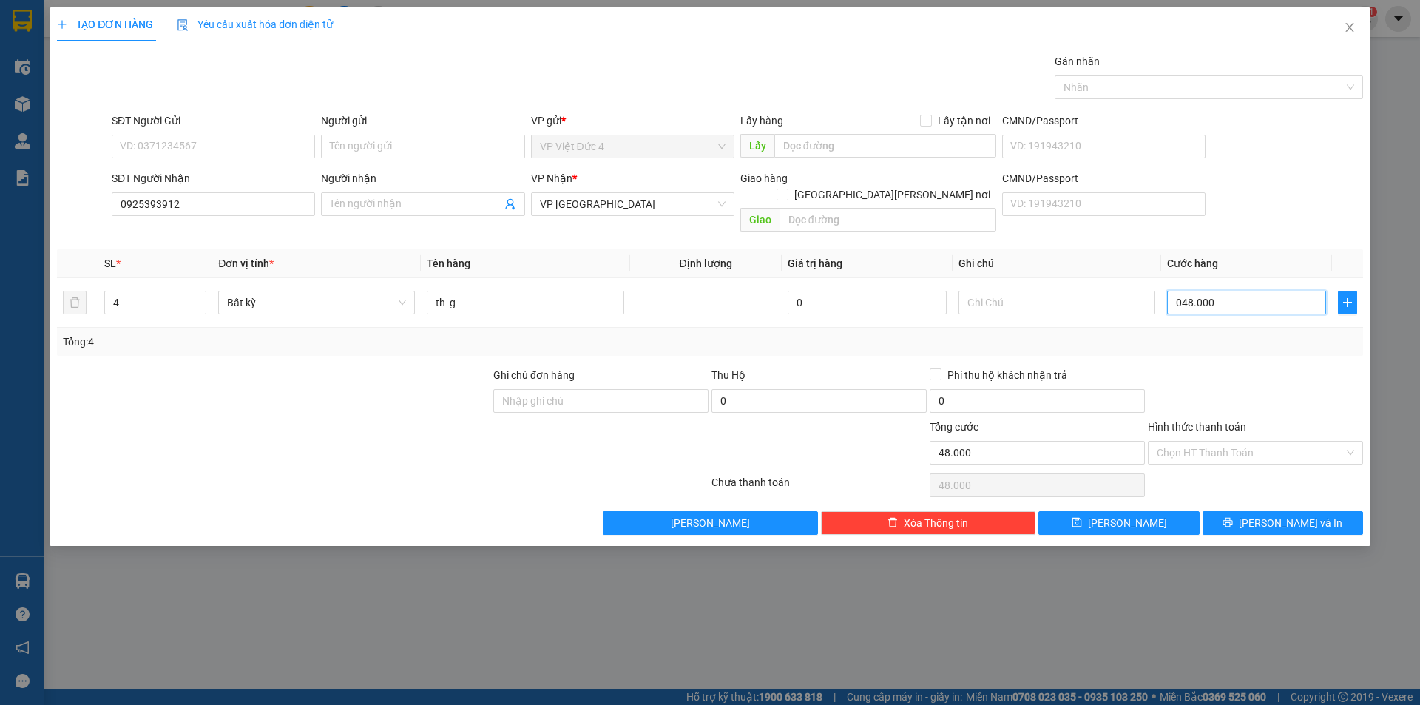
type input "480.000"
click at [1122, 515] on span "Lưu" at bounding box center [1127, 523] width 79 height 16
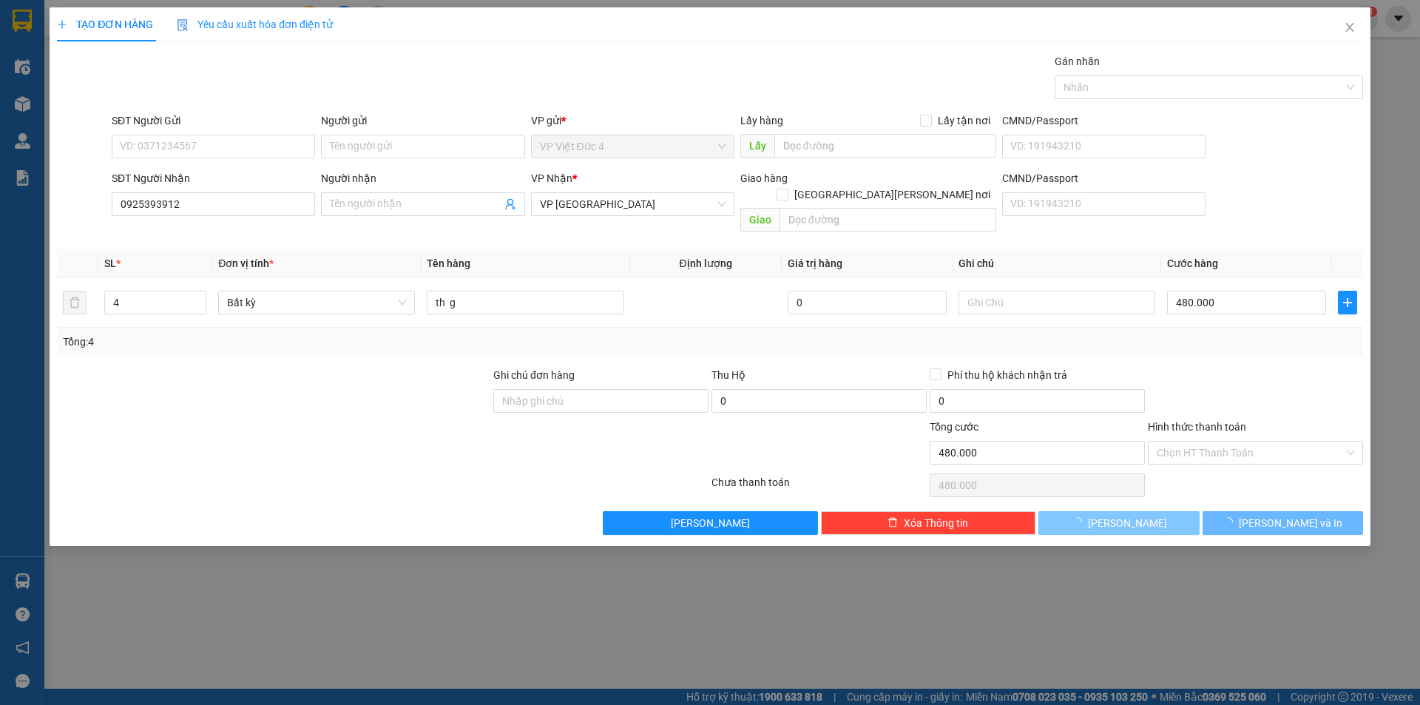
type input "1"
type input "0"
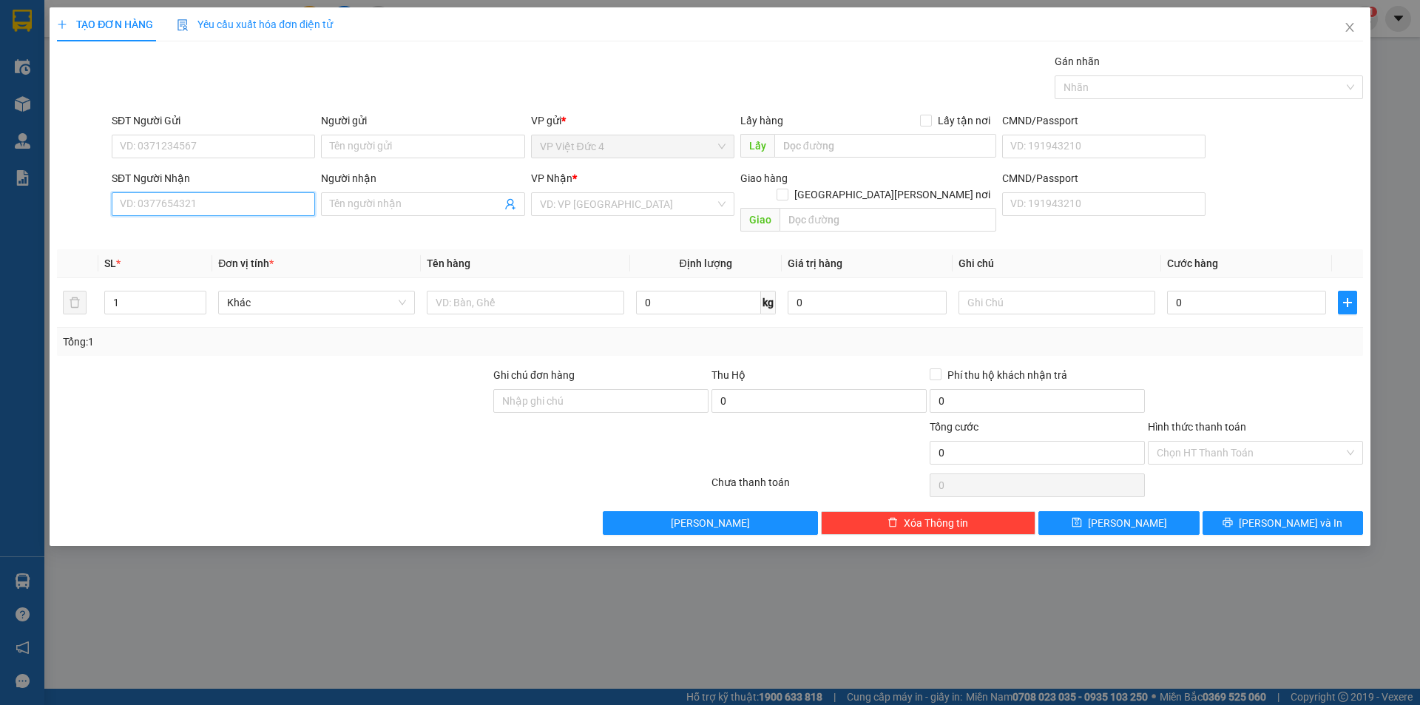
click at [286, 204] on input "SĐT Người Nhận" at bounding box center [213, 204] width 203 height 24
type input "0352598994"
drag, startPoint x: 620, startPoint y: 201, endPoint x: 600, endPoint y: 244, distance: 47.3
click at [620, 202] on input "search" at bounding box center [627, 204] width 175 height 22
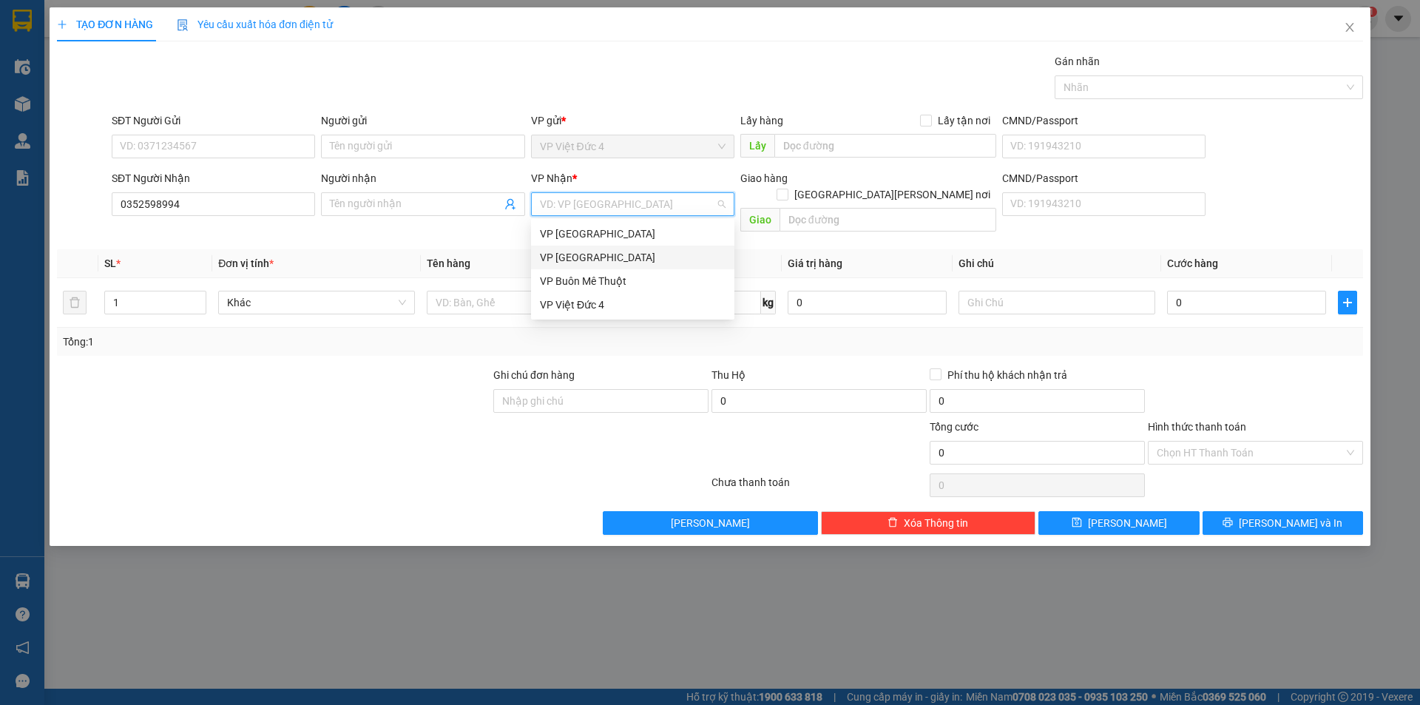
click at [557, 254] on div "VP [GEOGRAPHIC_DATA]" at bounding box center [633, 257] width 186 height 16
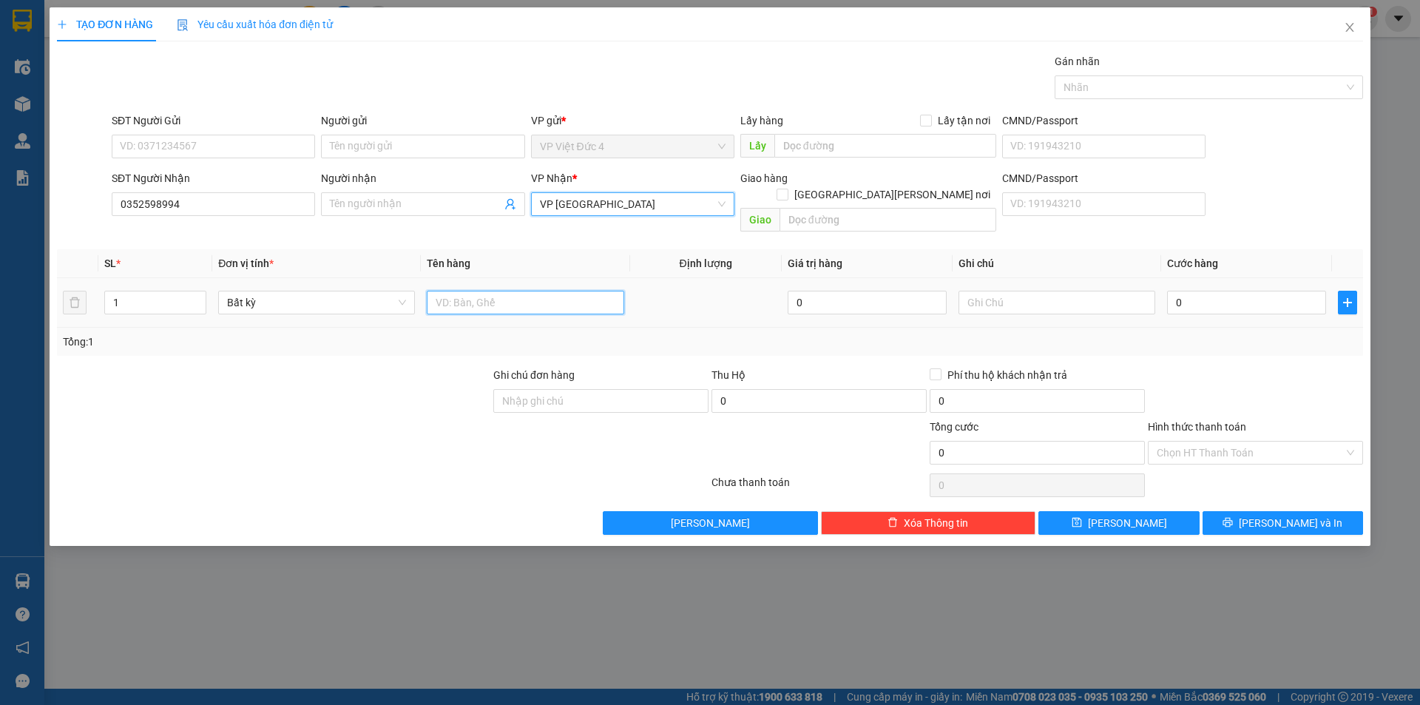
click at [558, 291] on input "text" at bounding box center [525, 303] width 197 height 24
type input "xe may"
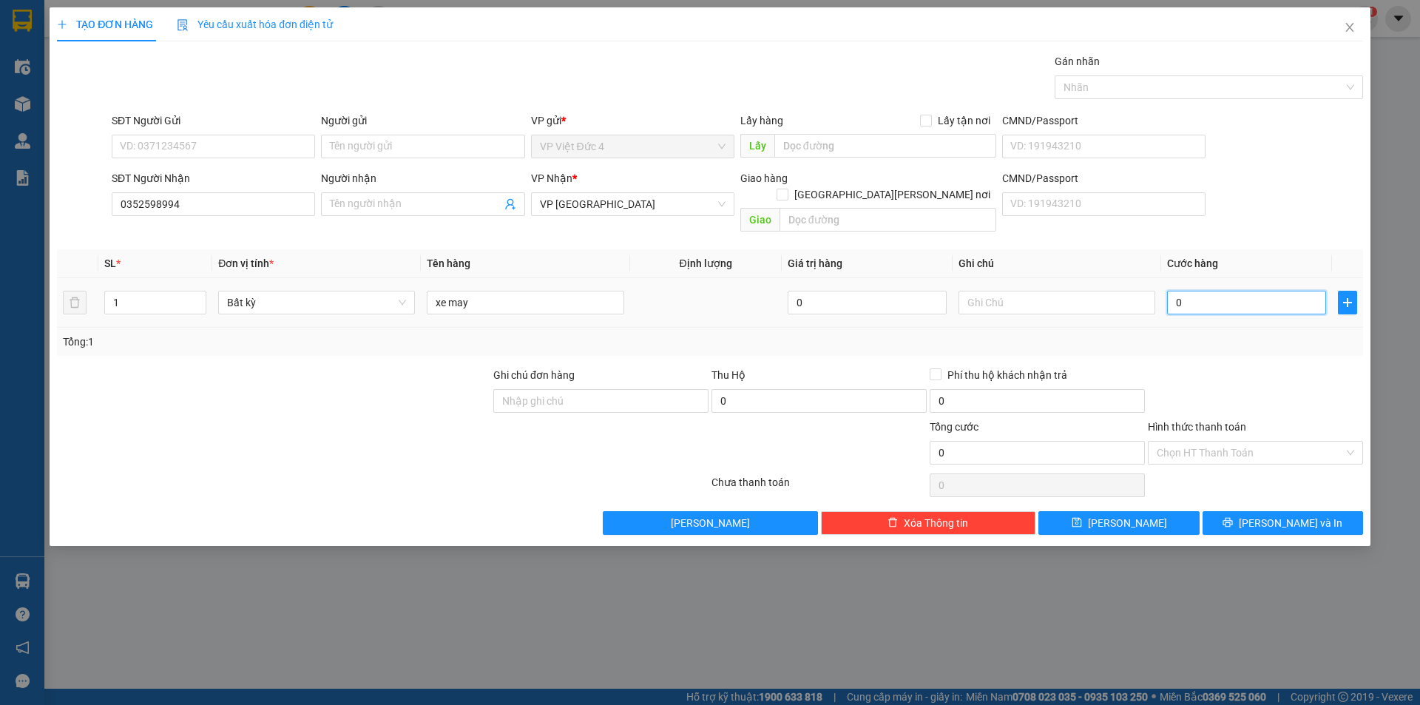
click at [1299, 291] on input "0" at bounding box center [1246, 303] width 159 height 24
type input "4"
type input "40"
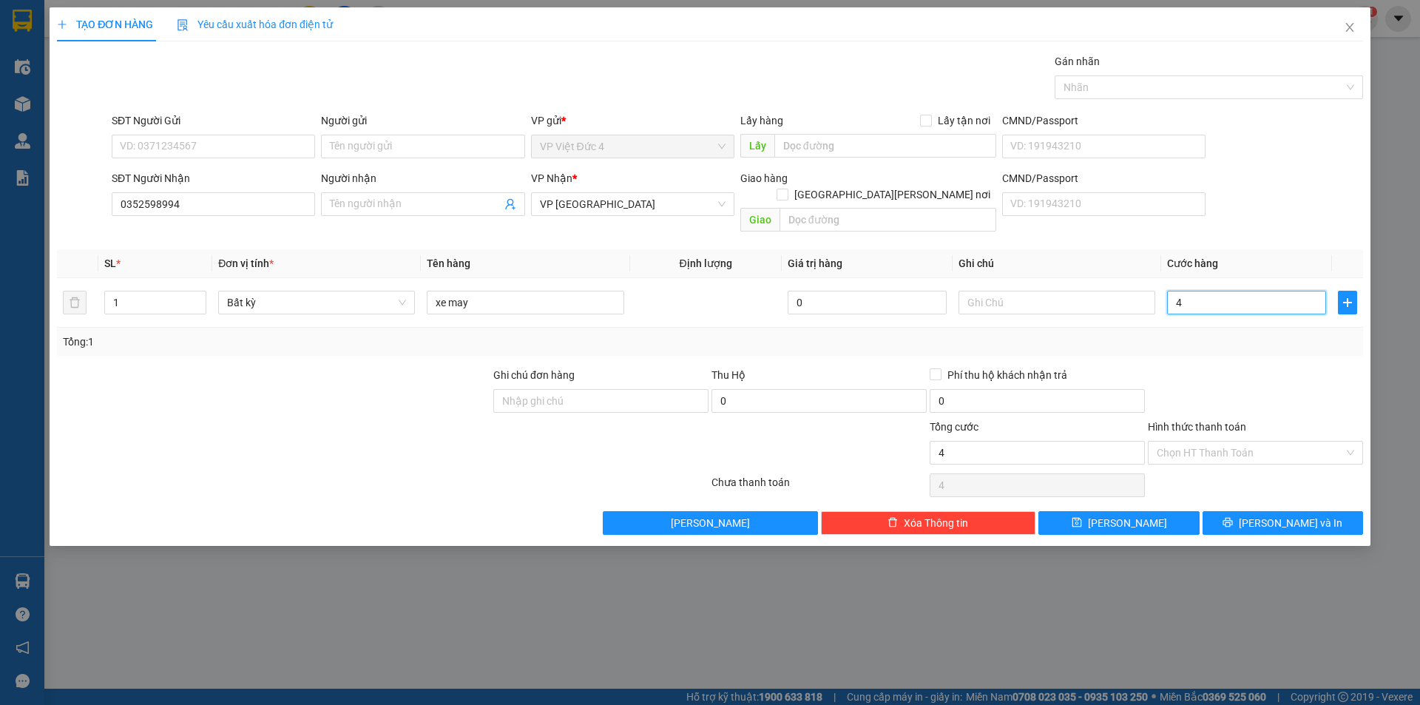
type input "40"
type input "400"
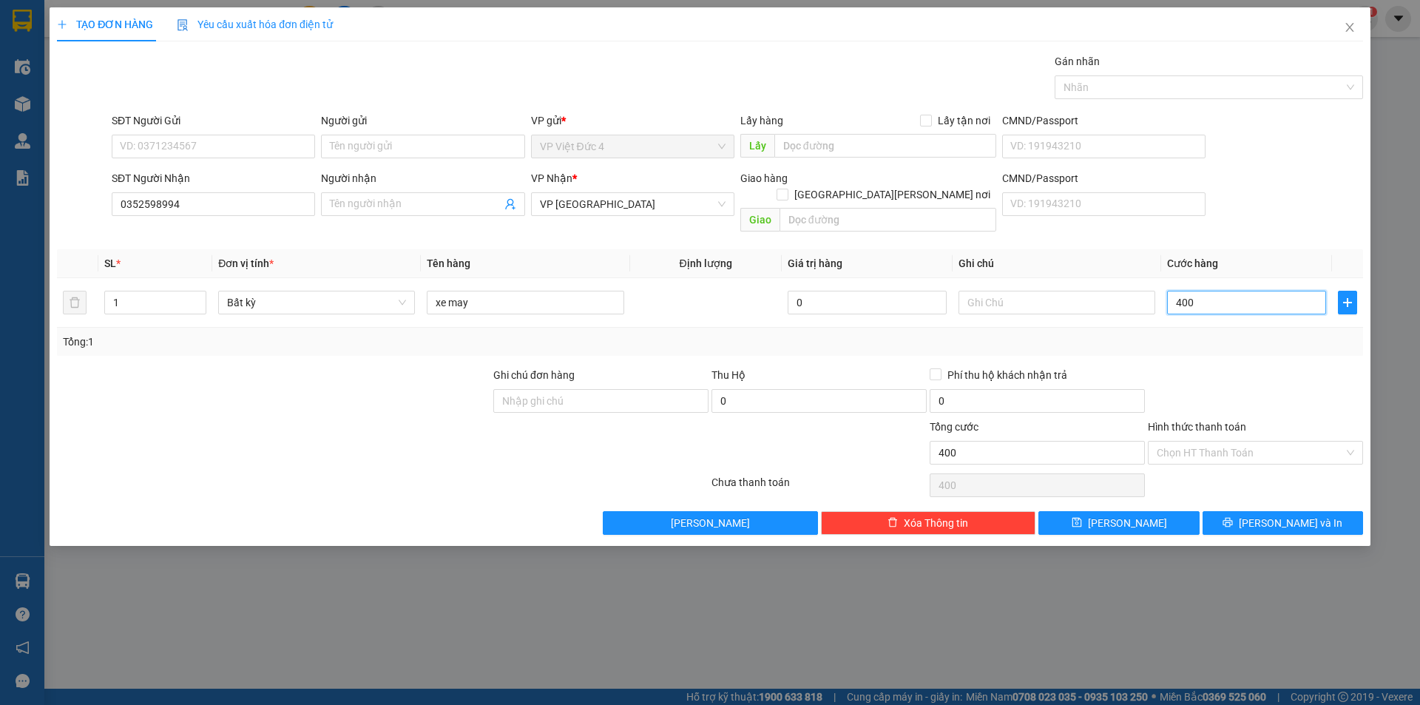
type input "4.000"
type input "40.000"
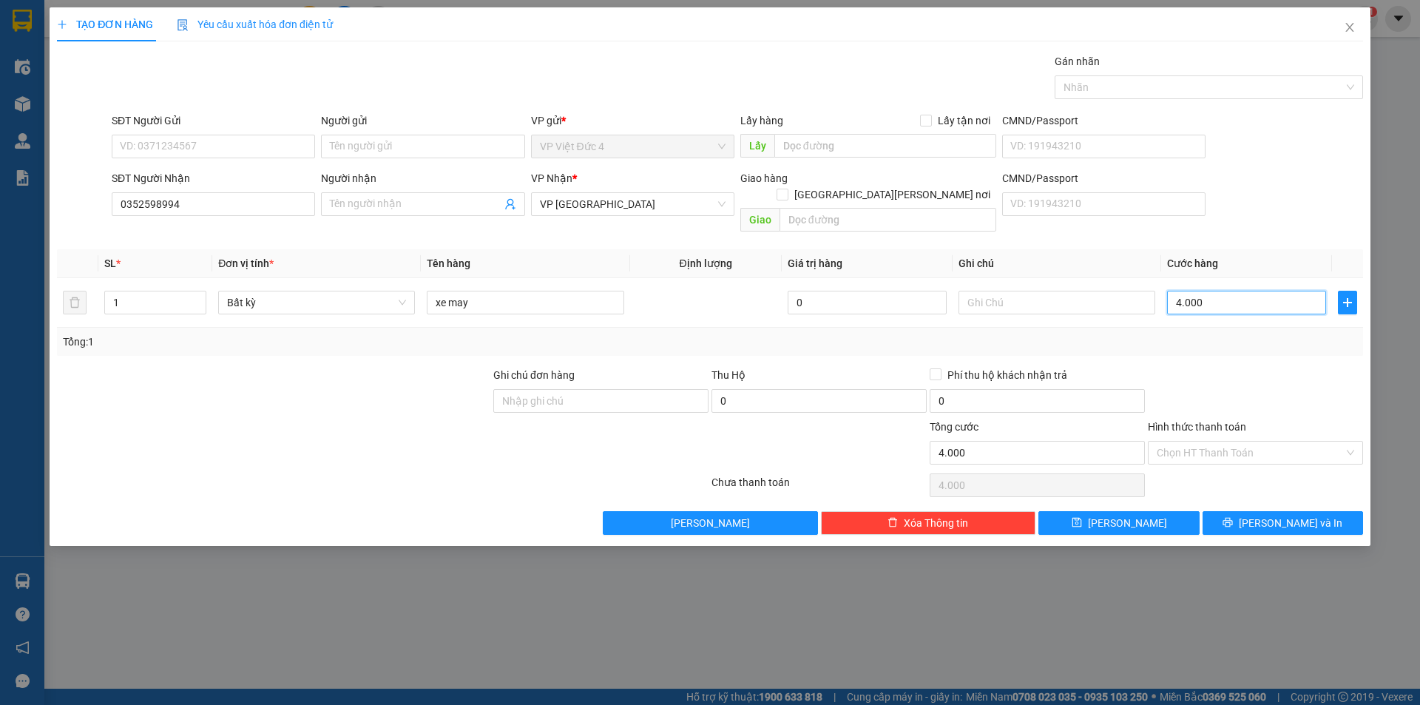
type input "40.000"
type input "400.000"
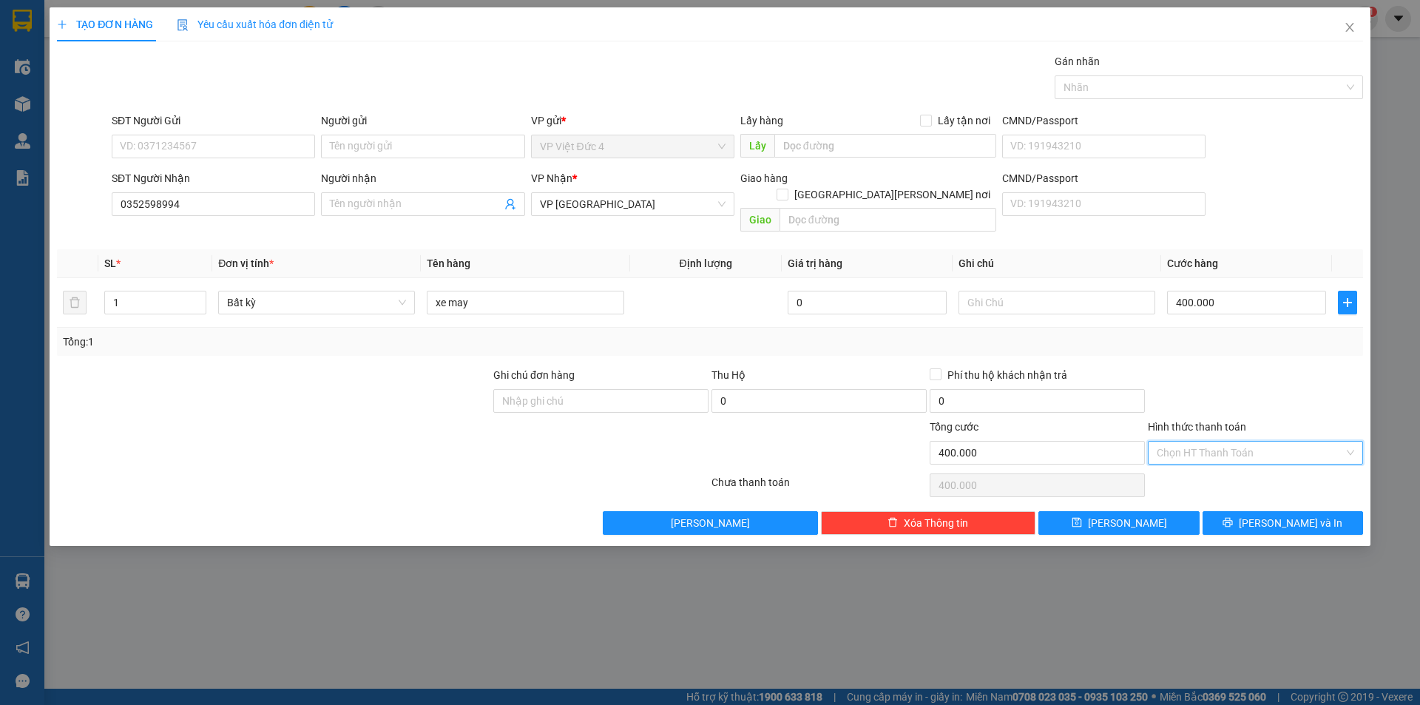
click at [1194, 442] on input "Hình thức thanh toán" at bounding box center [1250, 453] width 187 height 22
drag, startPoint x: 1190, startPoint y: 459, endPoint x: 1186, endPoint y: 466, distance: 8.0
click at [1190, 460] on div "Tại văn phòng" at bounding box center [1255, 466] width 197 height 16
type input "0"
click at [1129, 515] on span "Lưu" at bounding box center [1127, 523] width 79 height 16
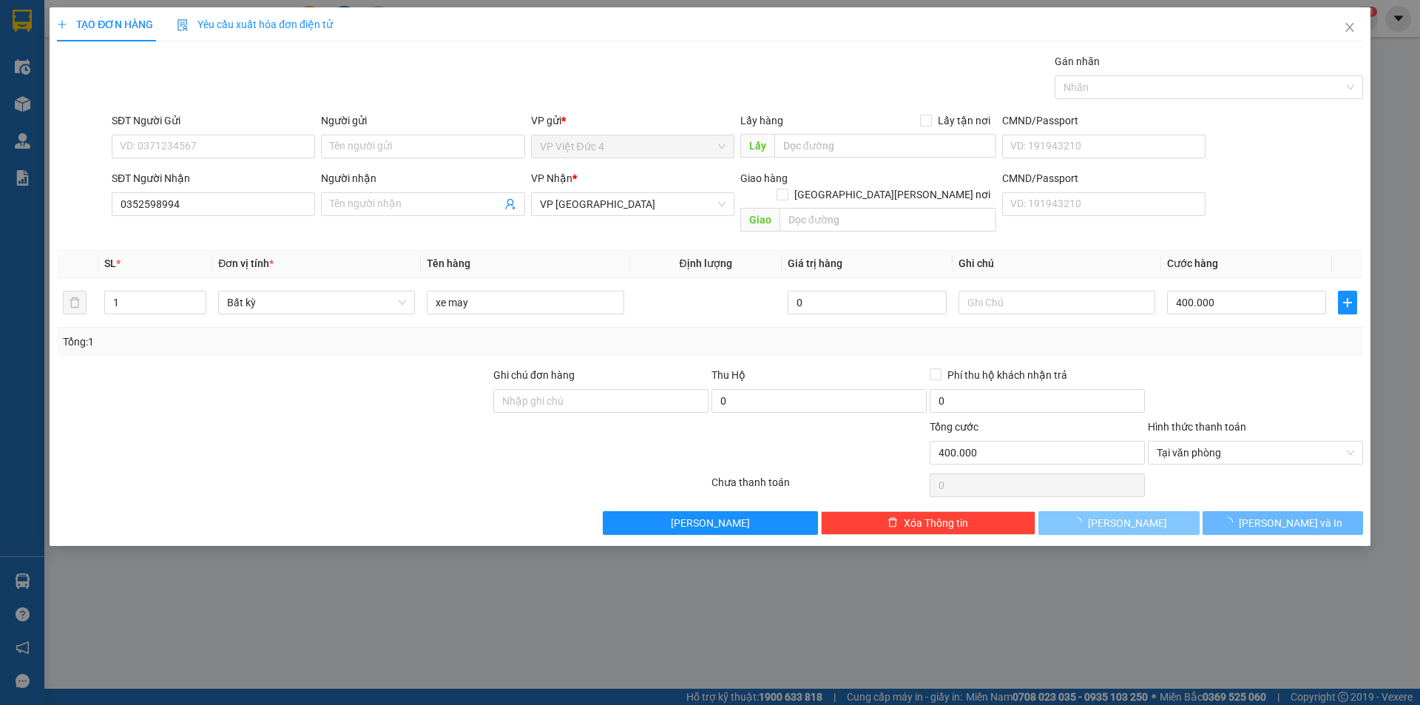
type input "0"
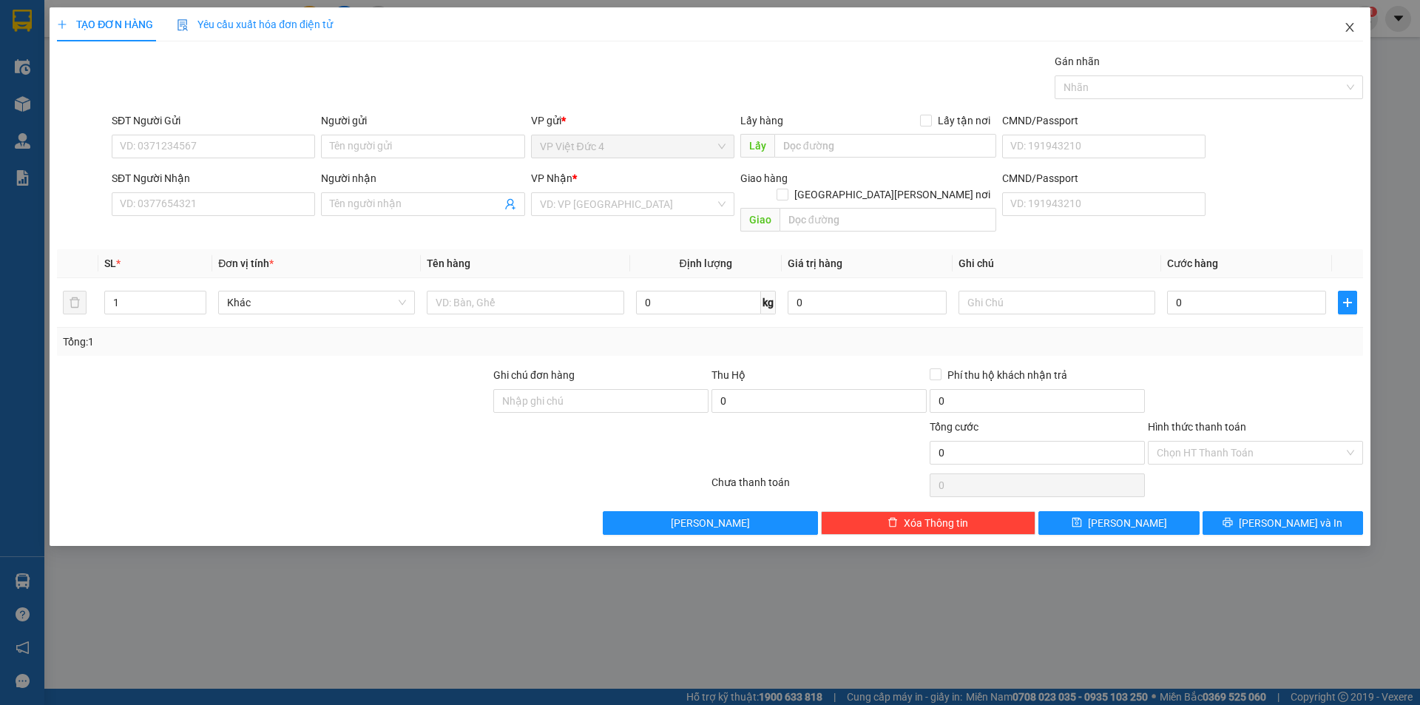
click at [1347, 22] on icon "close" at bounding box center [1350, 27] width 12 height 12
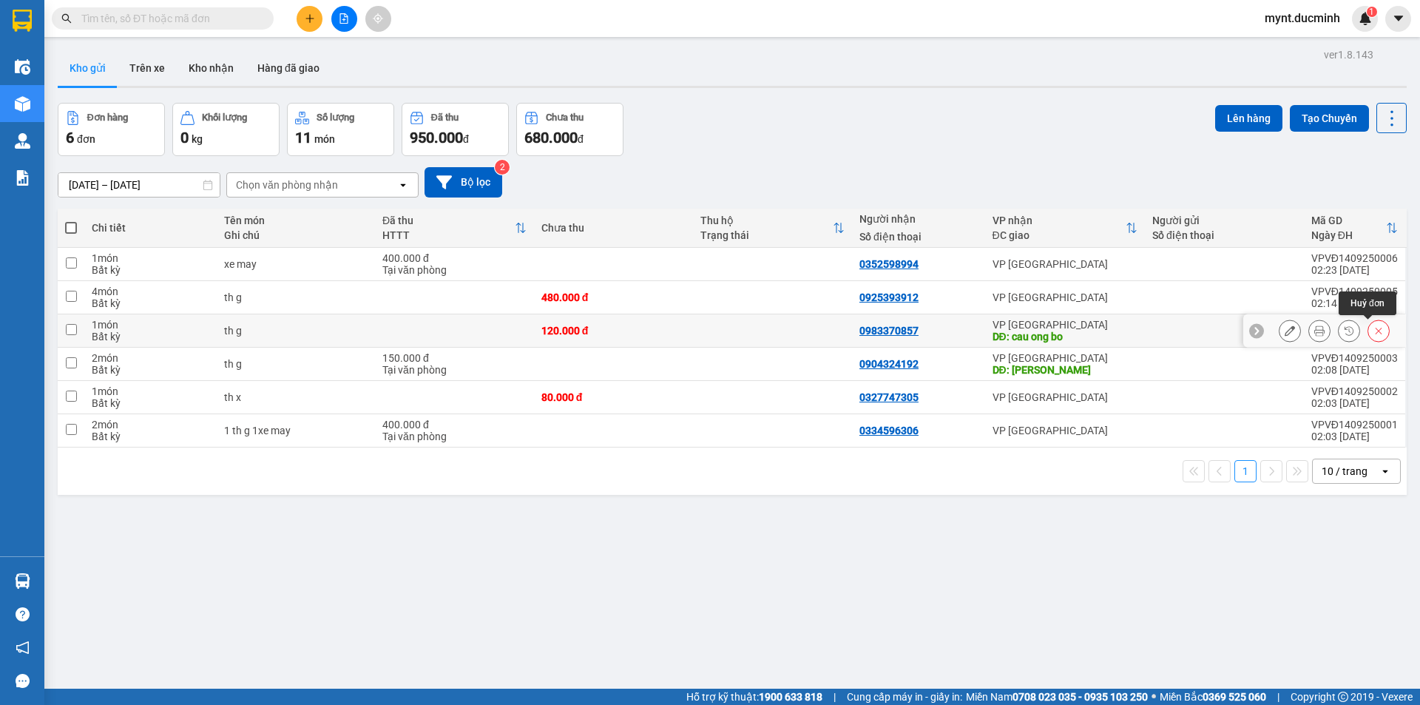
click at [1374, 330] on icon at bounding box center [1379, 330] width 10 height 10
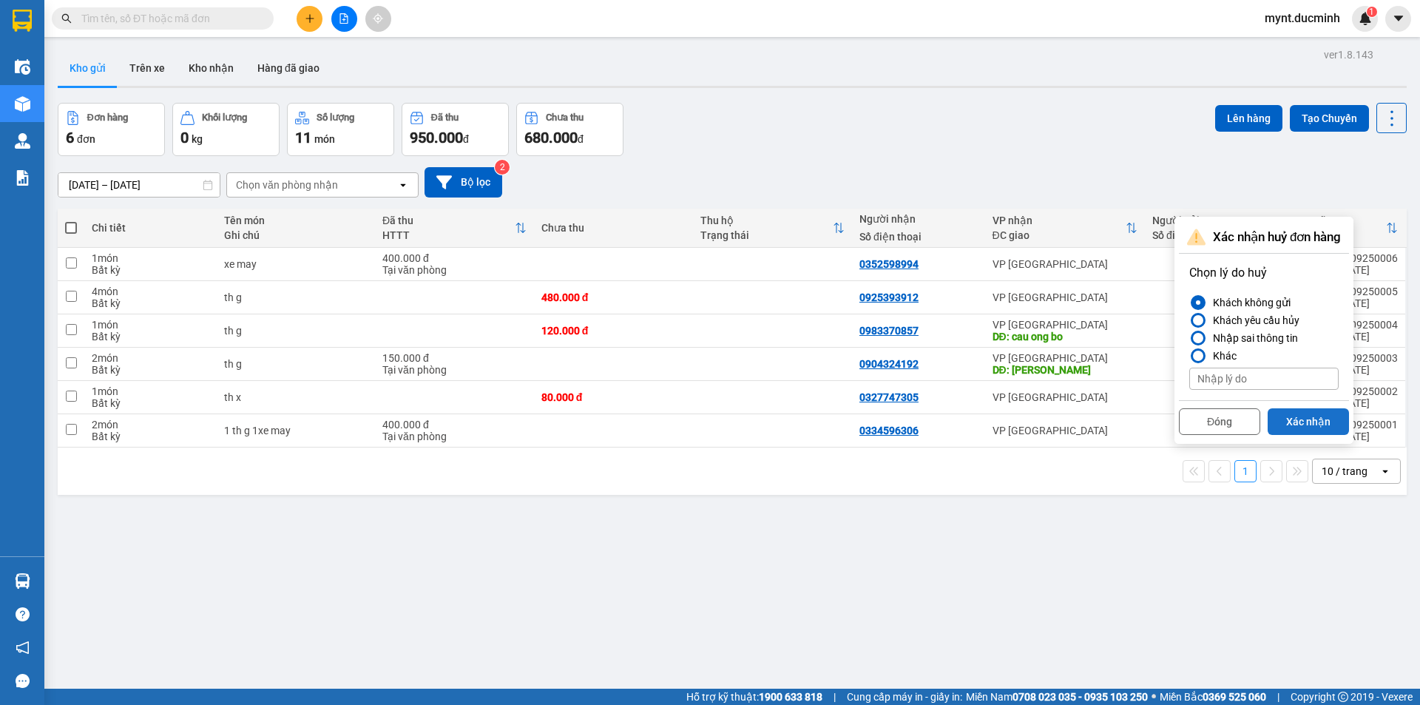
click at [1302, 415] on button "Xác nhận" at bounding box center [1308, 421] width 81 height 27
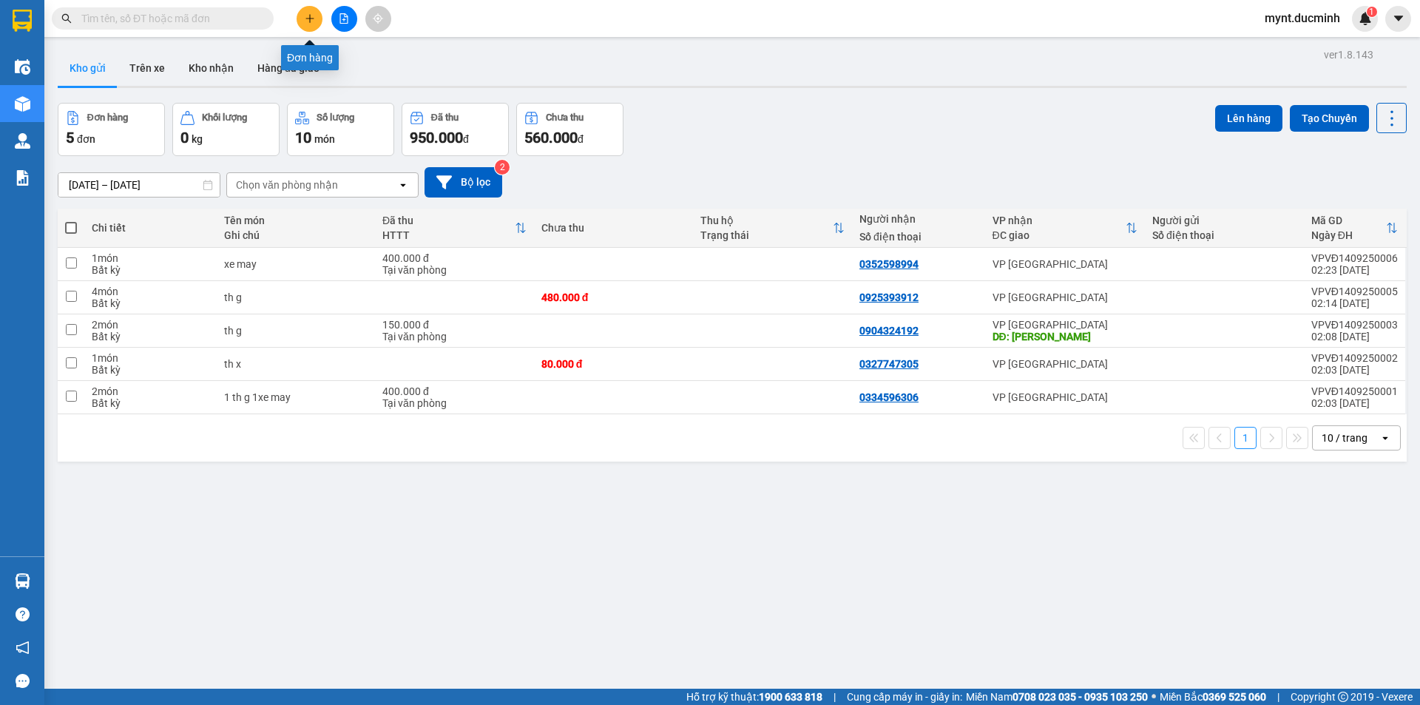
click at [310, 15] on icon "plus" at bounding box center [309, 18] width 1 height 8
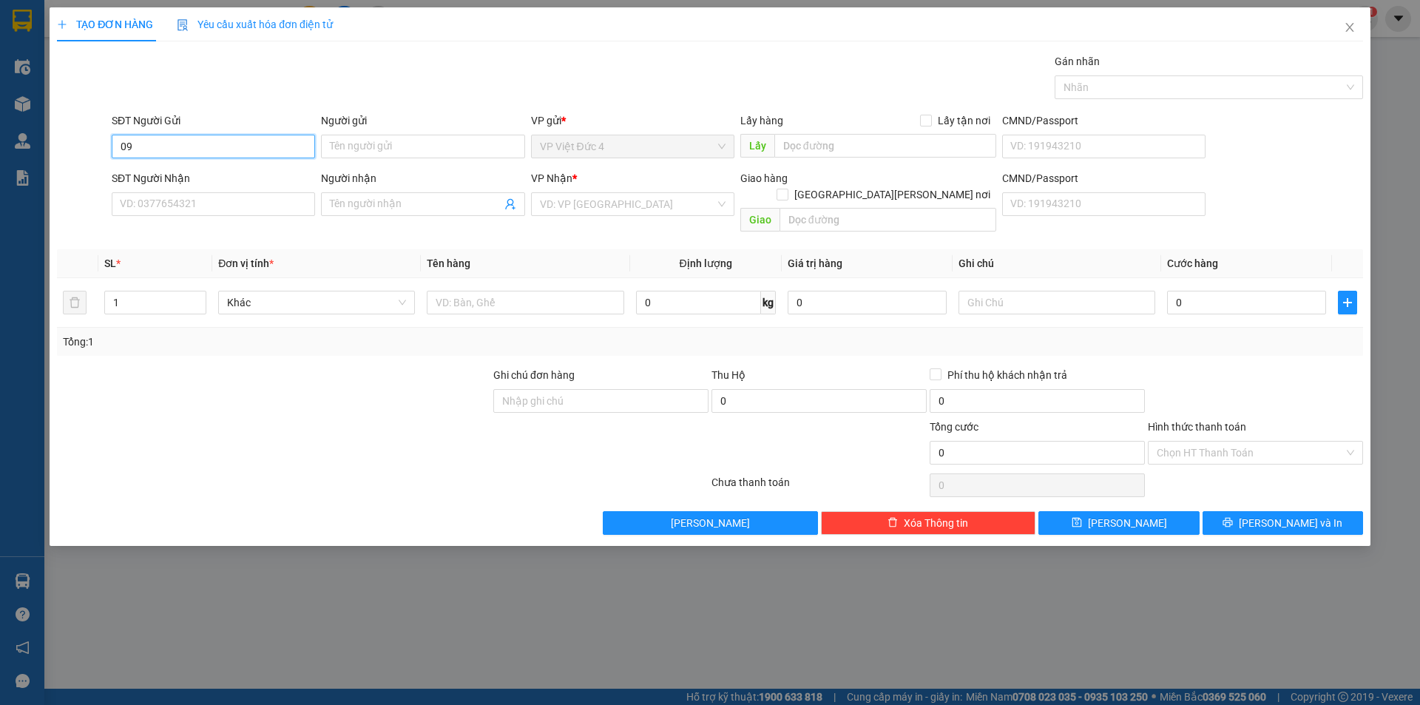
type input "0"
click at [298, 200] on input "SĐT Người Nhận" at bounding box center [213, 204] width 203 height 24
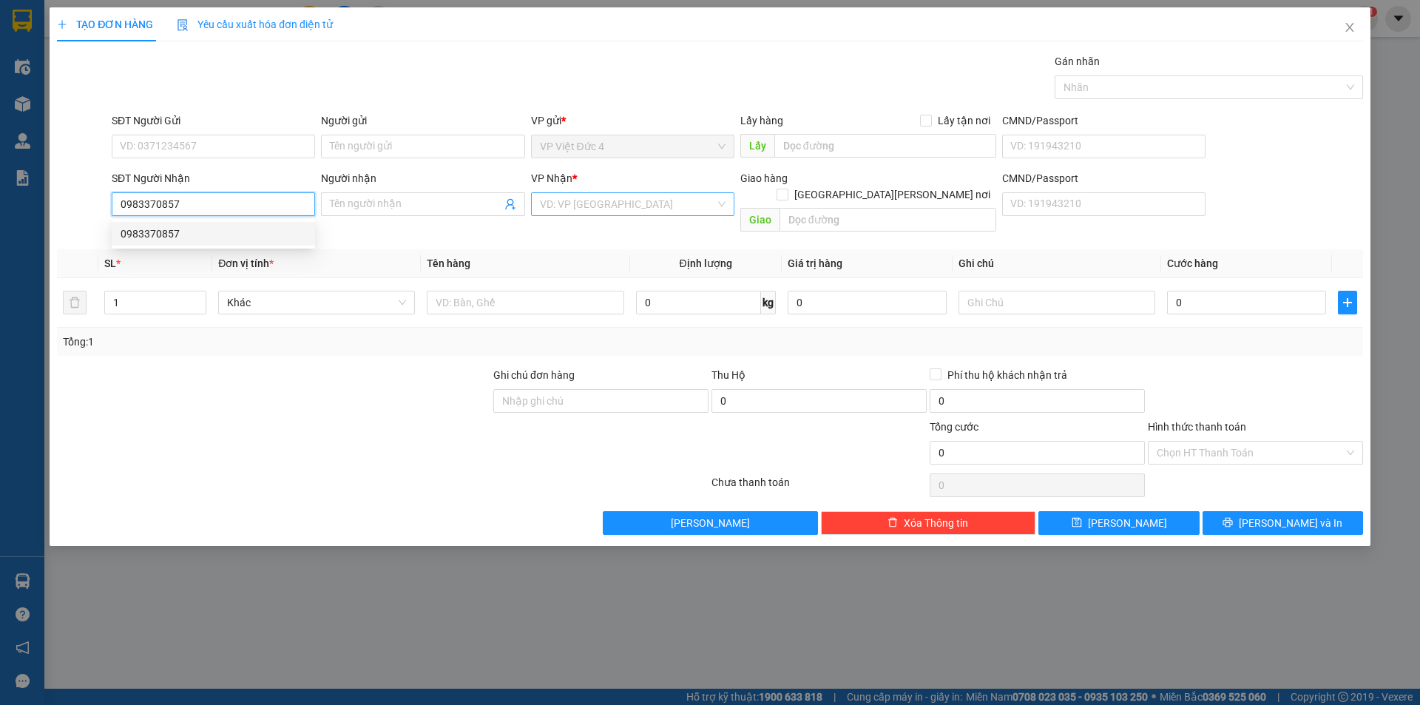
type input "0983370857"
click at [627, 200] on input "search" at bounding box center [627, 204] width 175 height 22
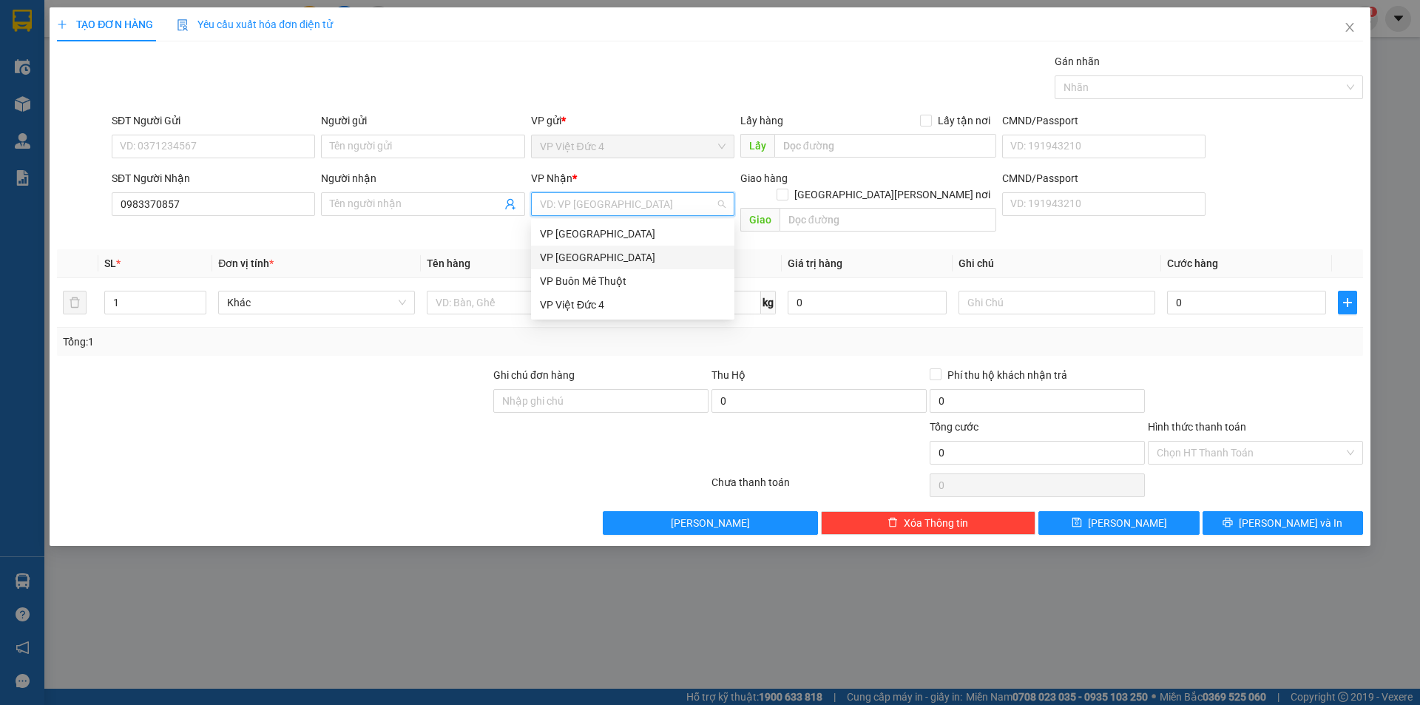
click at [561, 254] on div "VP [GEOGRAPHIC_DATA]" at bounding box center [633, 257] width 186 height 16
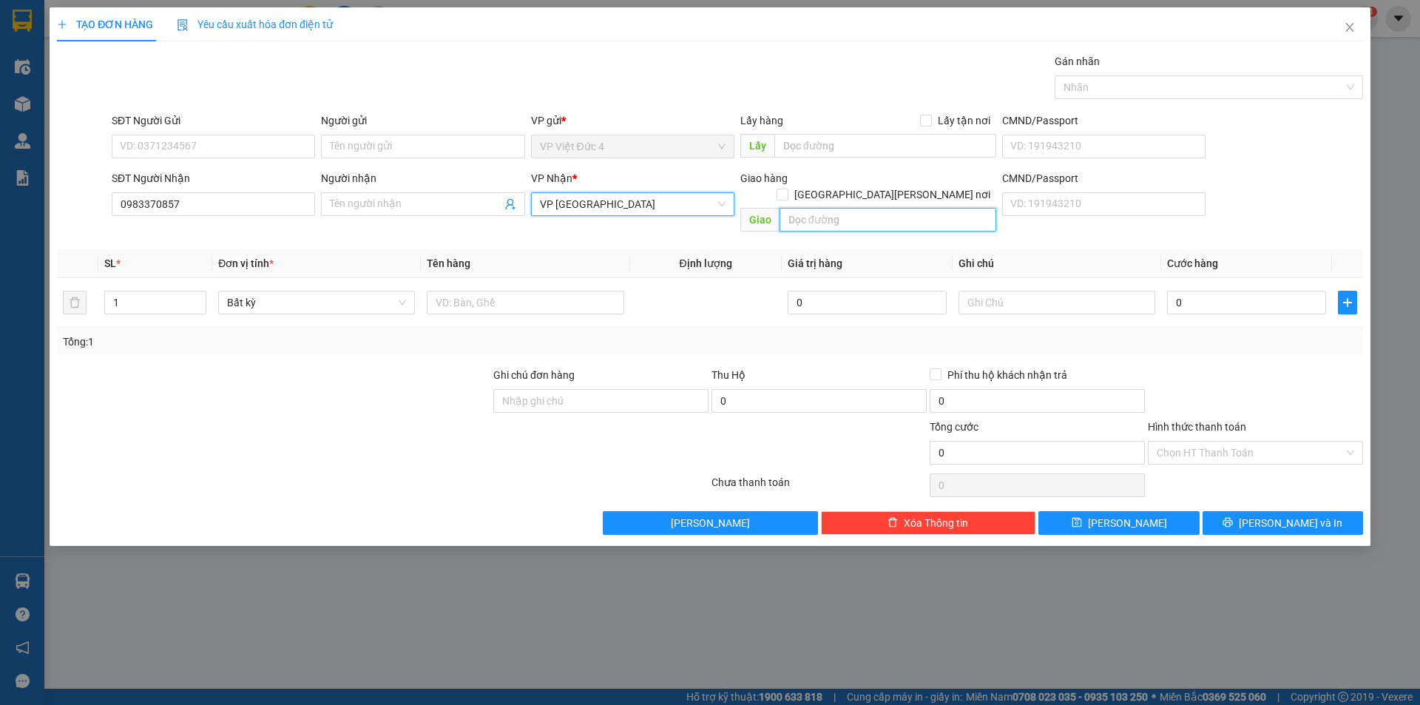
click at [960, 208] on input "text" at bounding box center [888, 220] width 217 height 24
type input "cau ong bo"
click at [150, 291] on input "1" at bounding box center [155, 302] width 101 height 22
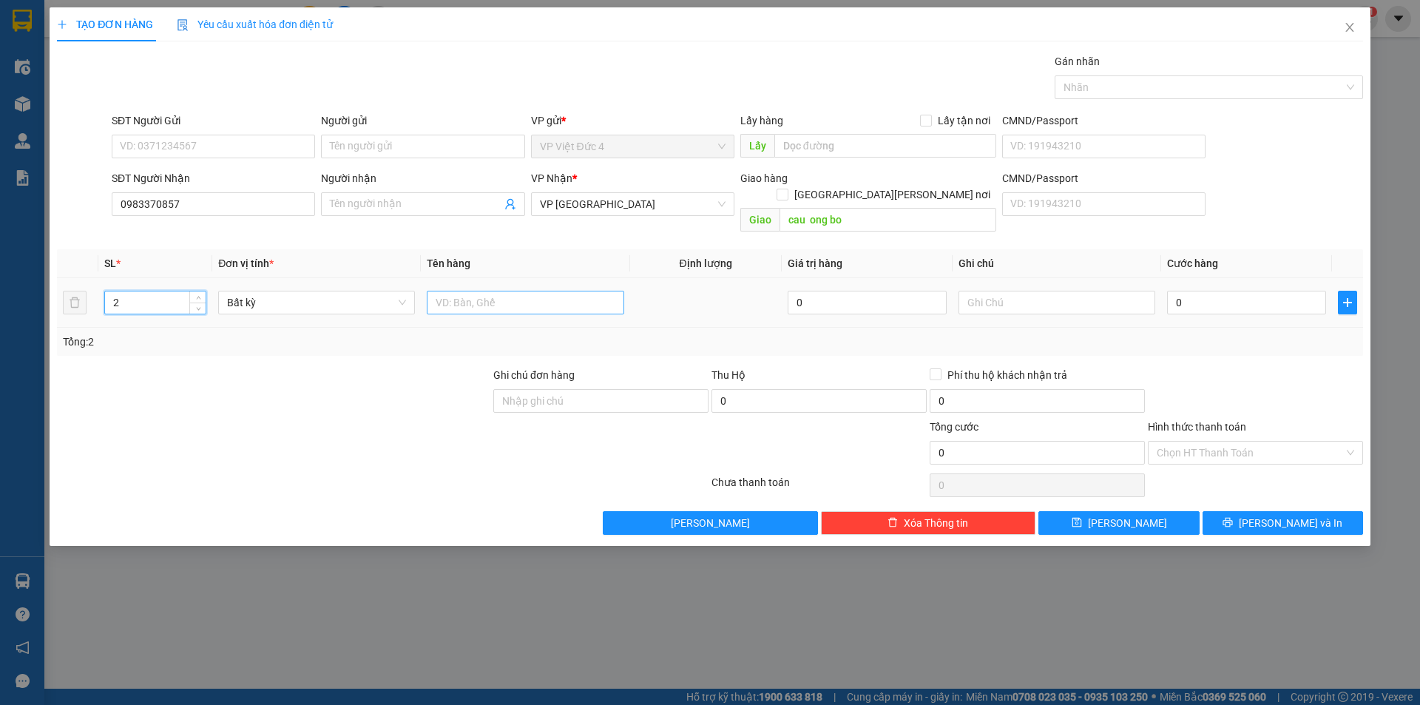
type input "2"
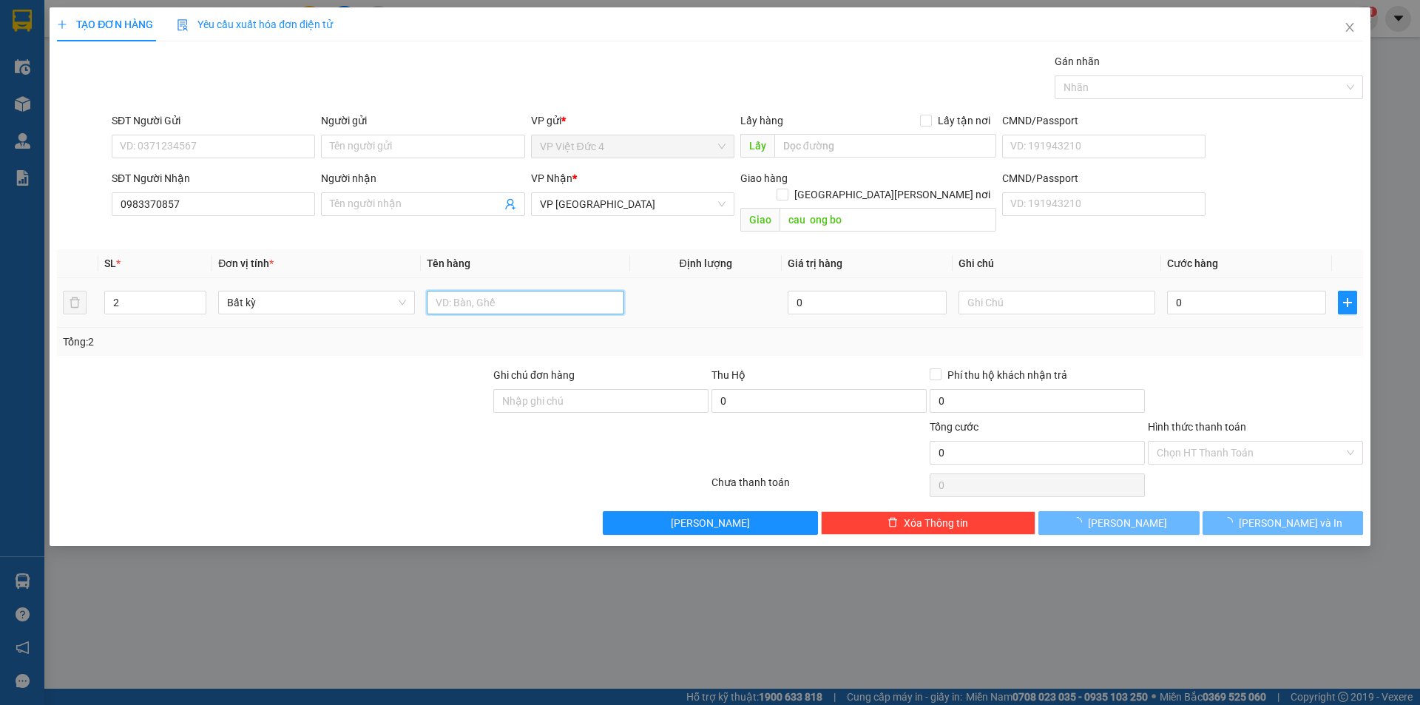
click at [600, 291] on input "text" at bounding box center [525, 303] width 197 height 24
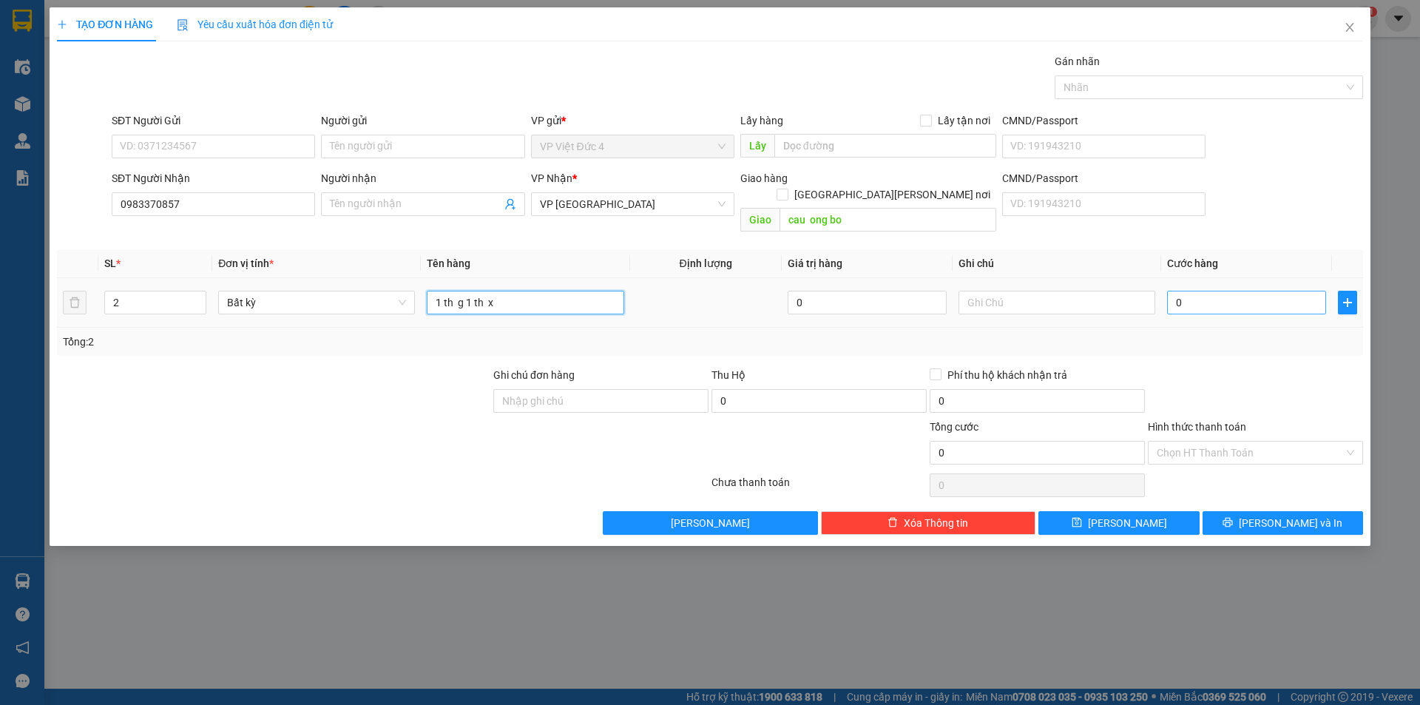
type input "1 th g 1 th x"
click at [1300, 291] on input "0" at bounding box center [1246, 303] width 159 height 24
type input "2"
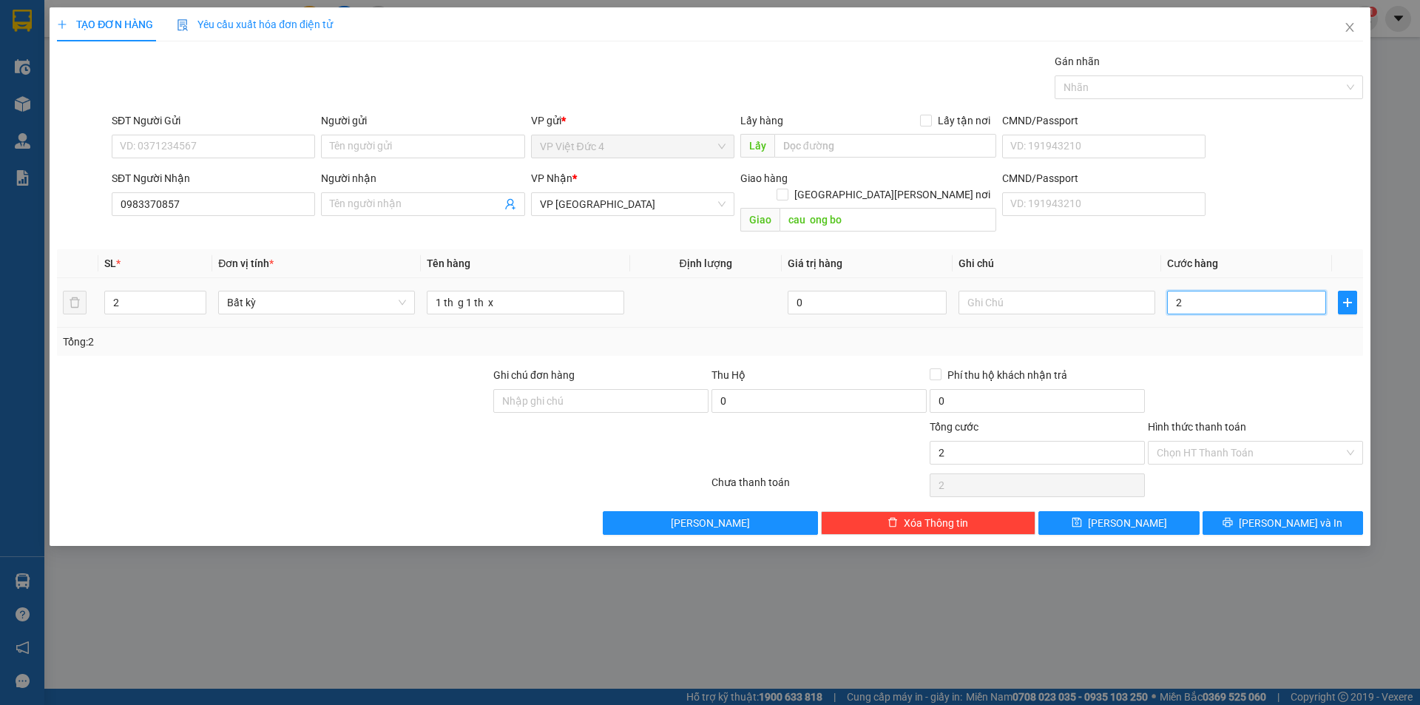
type input "23"
type input "230"
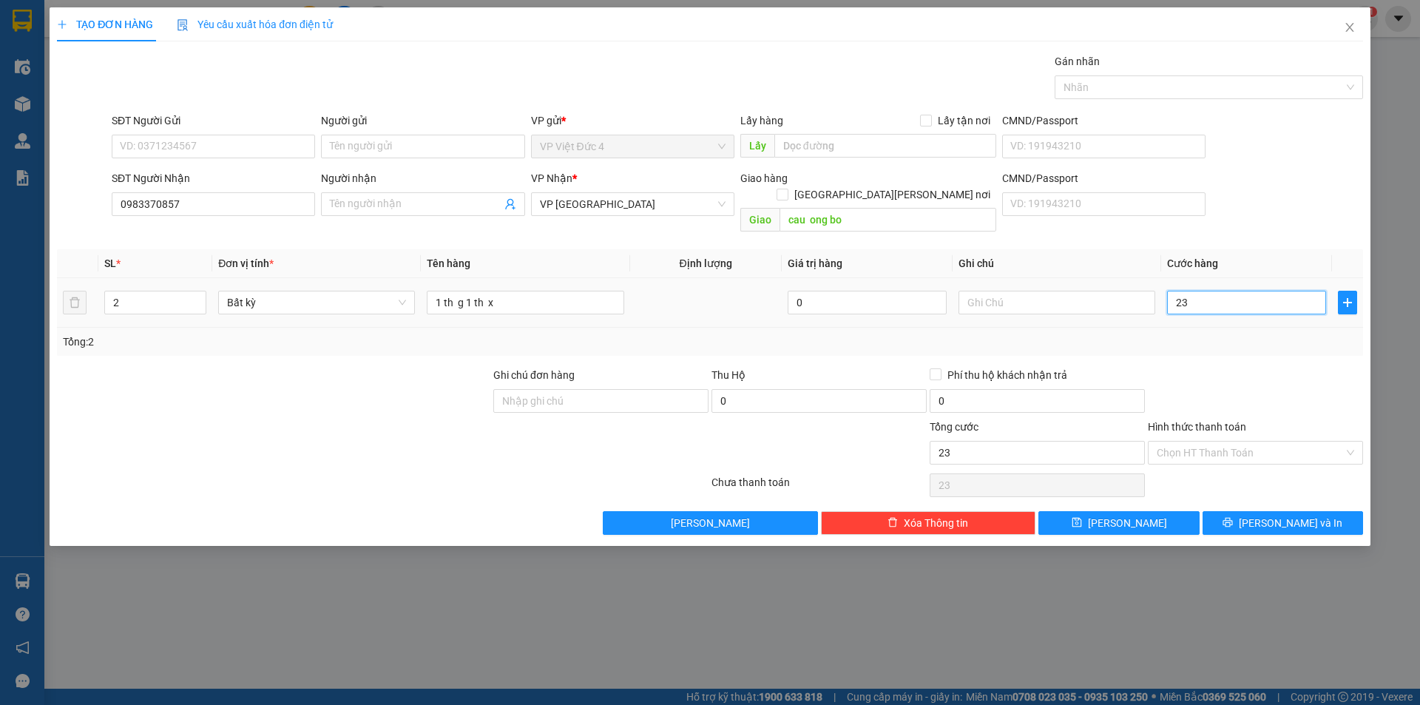
type input "230"
type input "2.300"
type input "23.000"
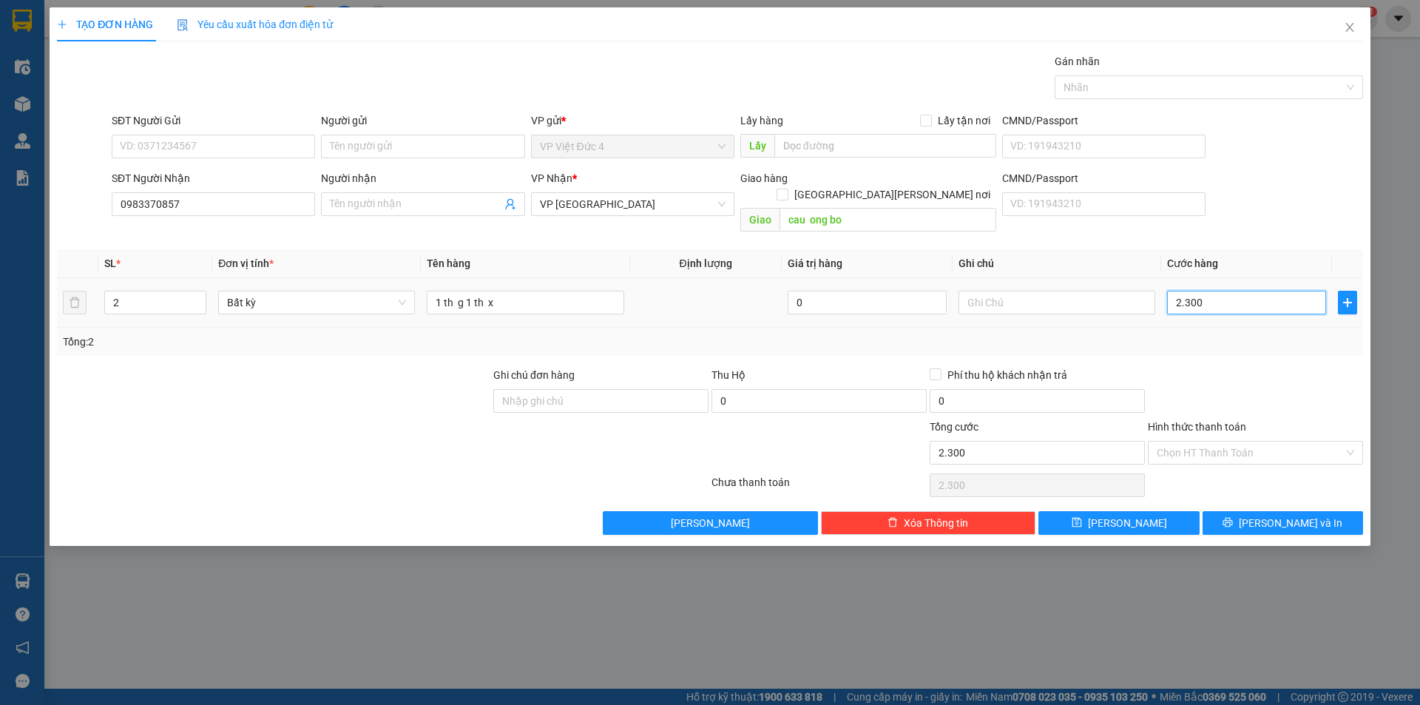
type input "23.000"
type input "230.000"
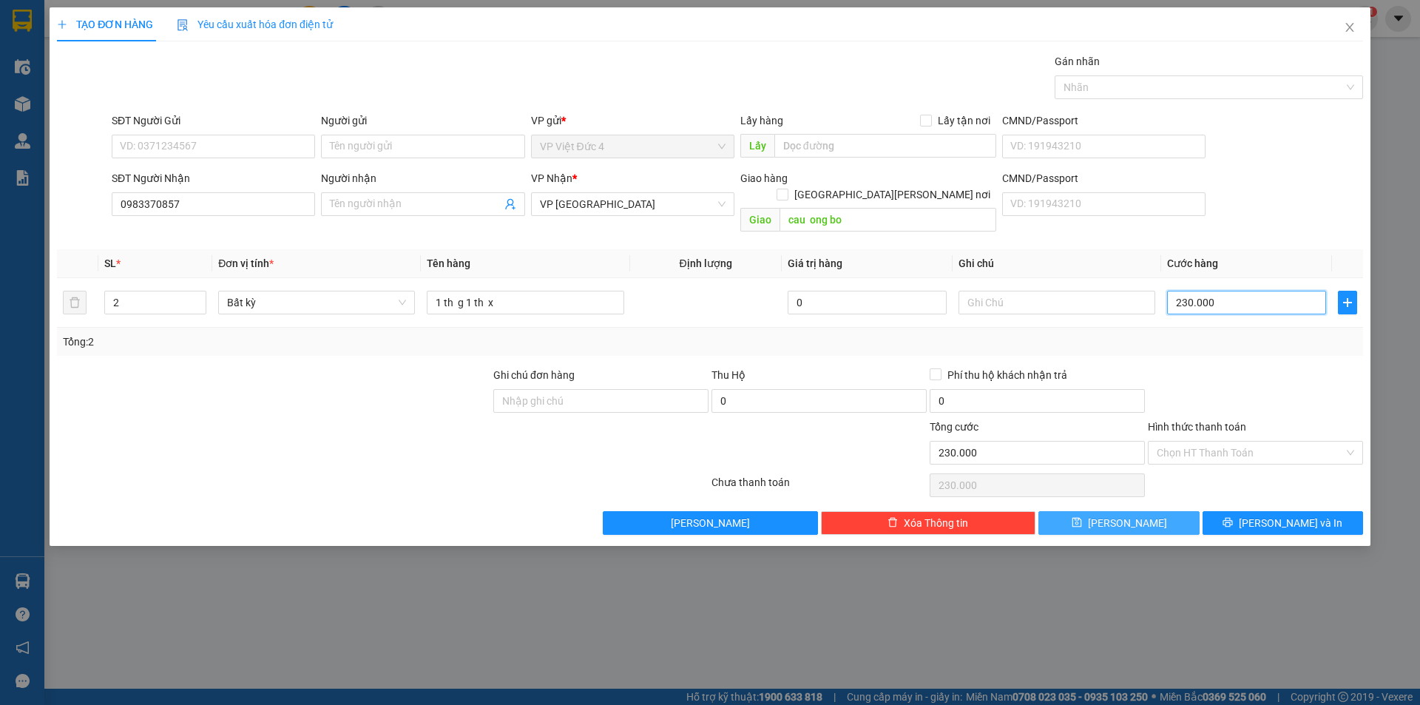
type input "230.000"
click at [1127, 515] on span "Lưu" at bounding box center [1127, 523] width 79 height 16
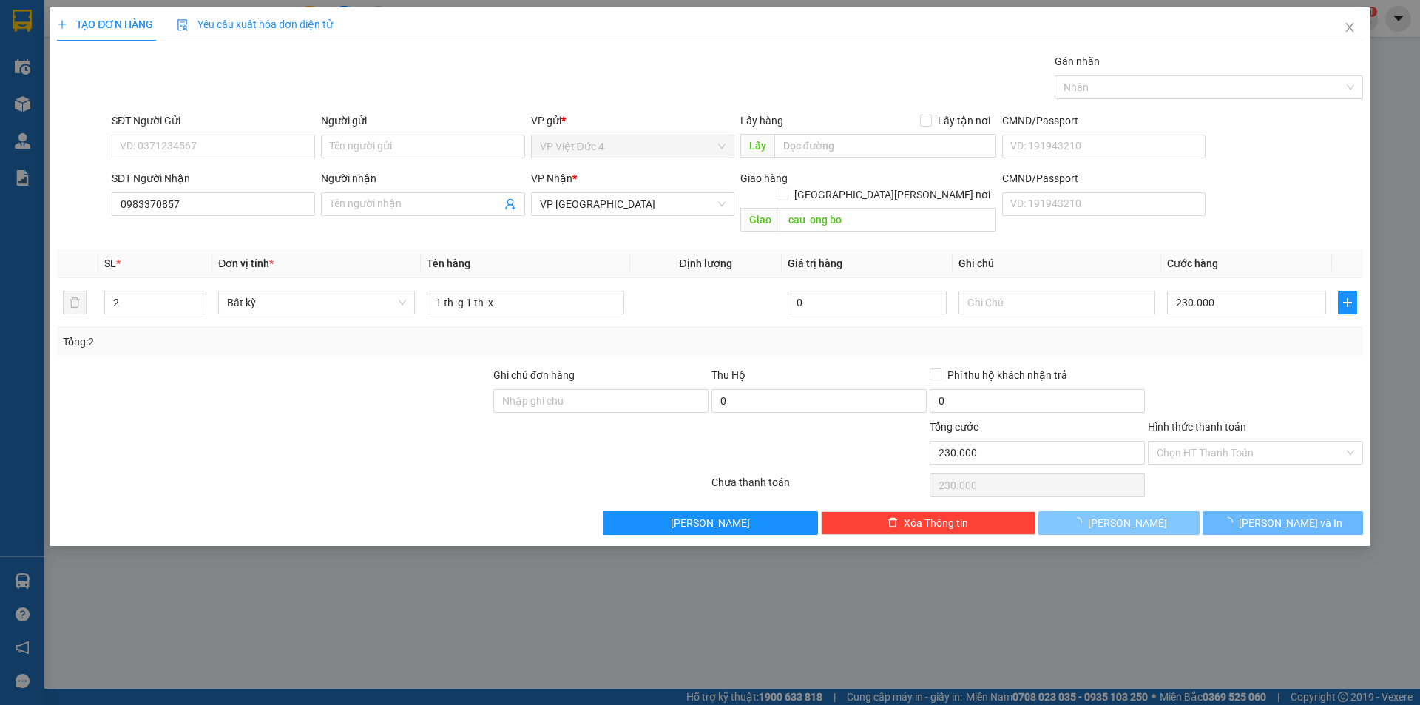
type input "1"
type input "0"
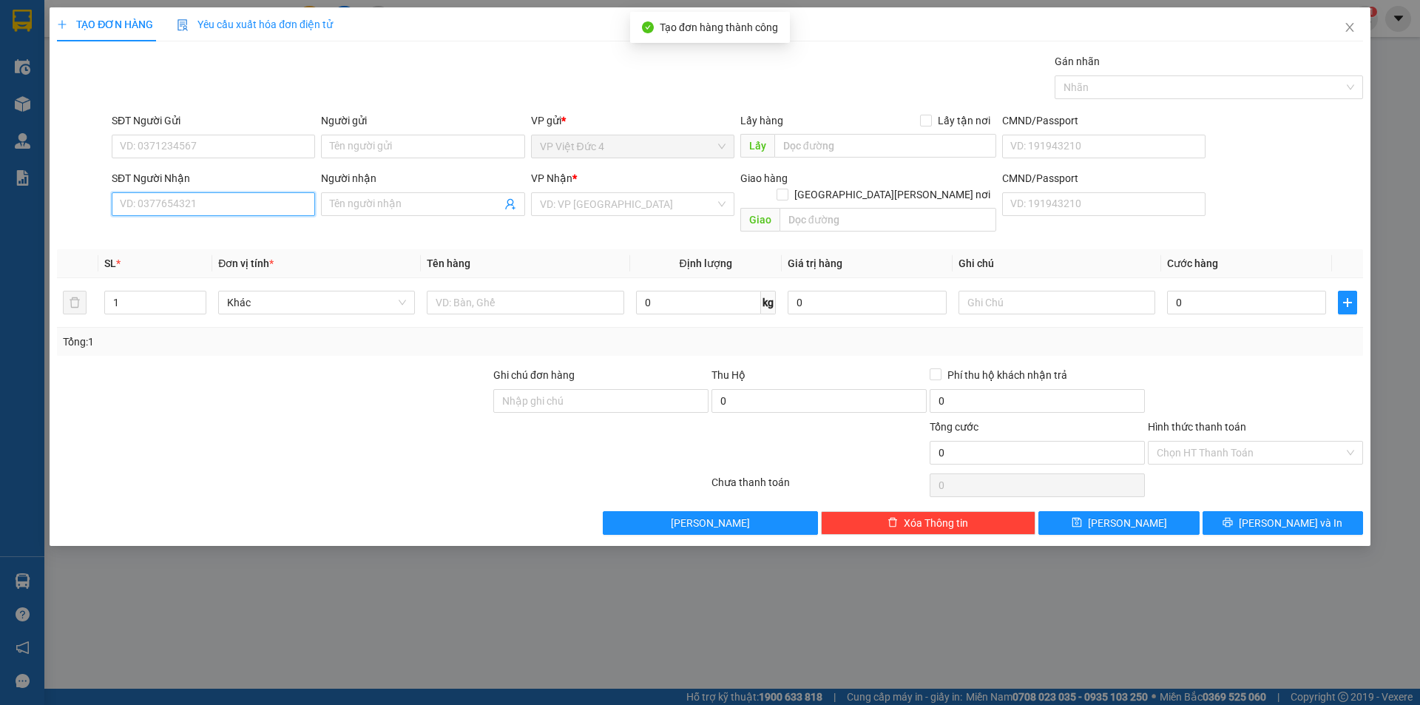
click at [267, 204] on input "SĐT Người Nhận" at bounding box center [213, 204] width 203 height 24
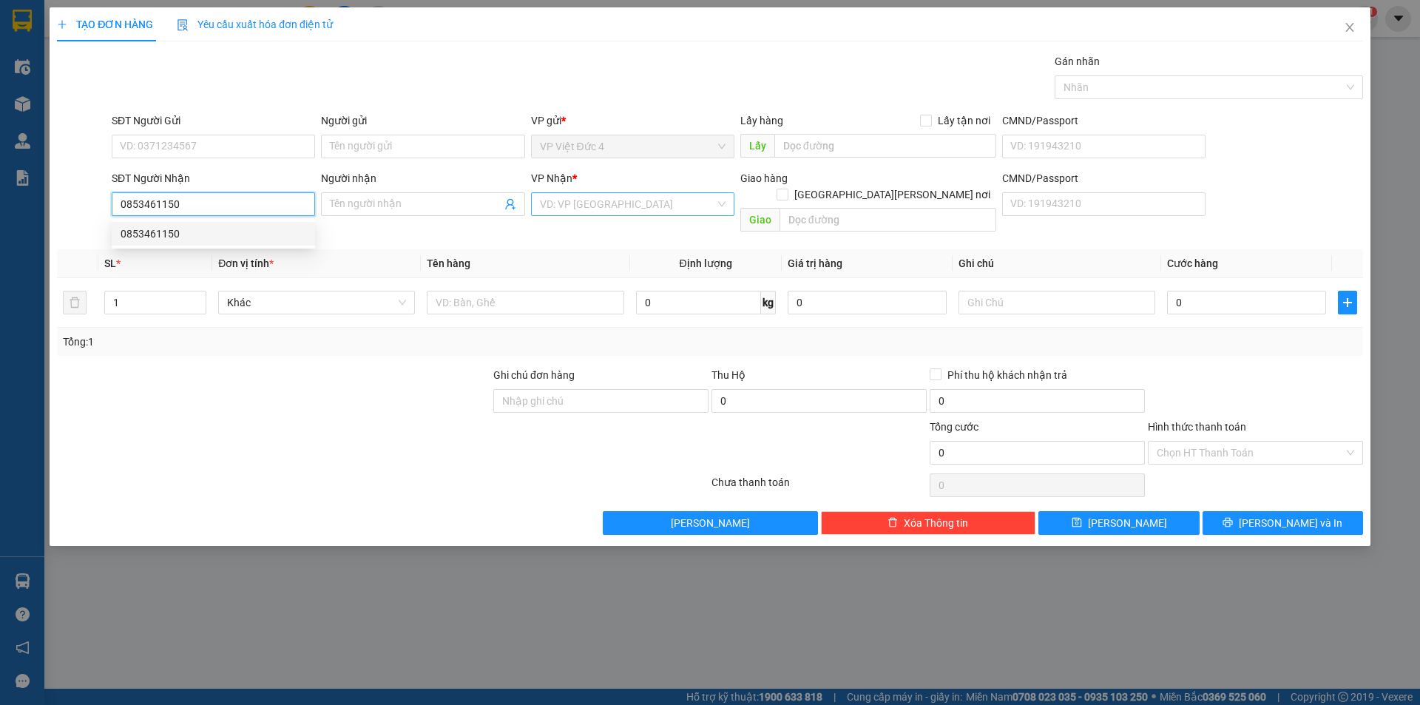
type input "0853461150"
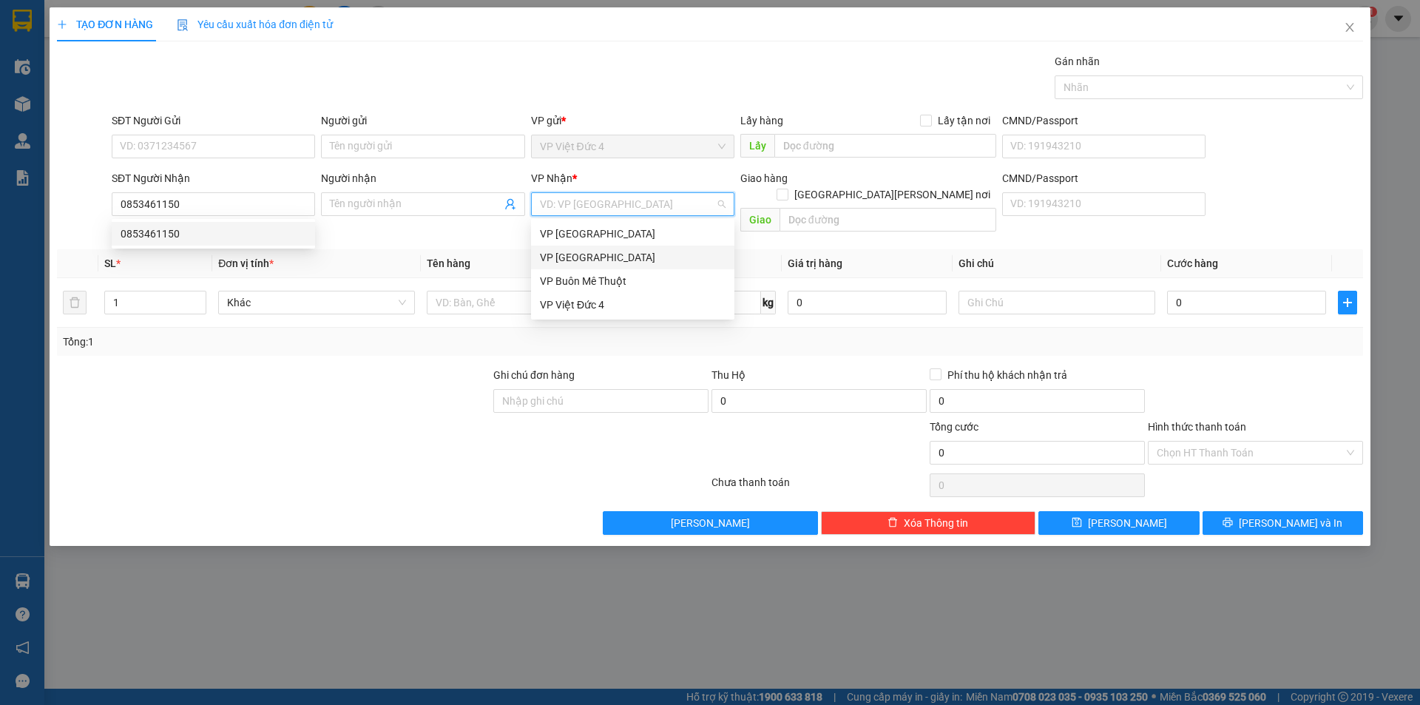
click at [591, 206] on input "search" at bounding box center [627, 204] width 175 height 22
click at [559, 256] on div "VP [GEOGRAPHIC_DATA]" at bounding box center [633, 257] width 186 height 16
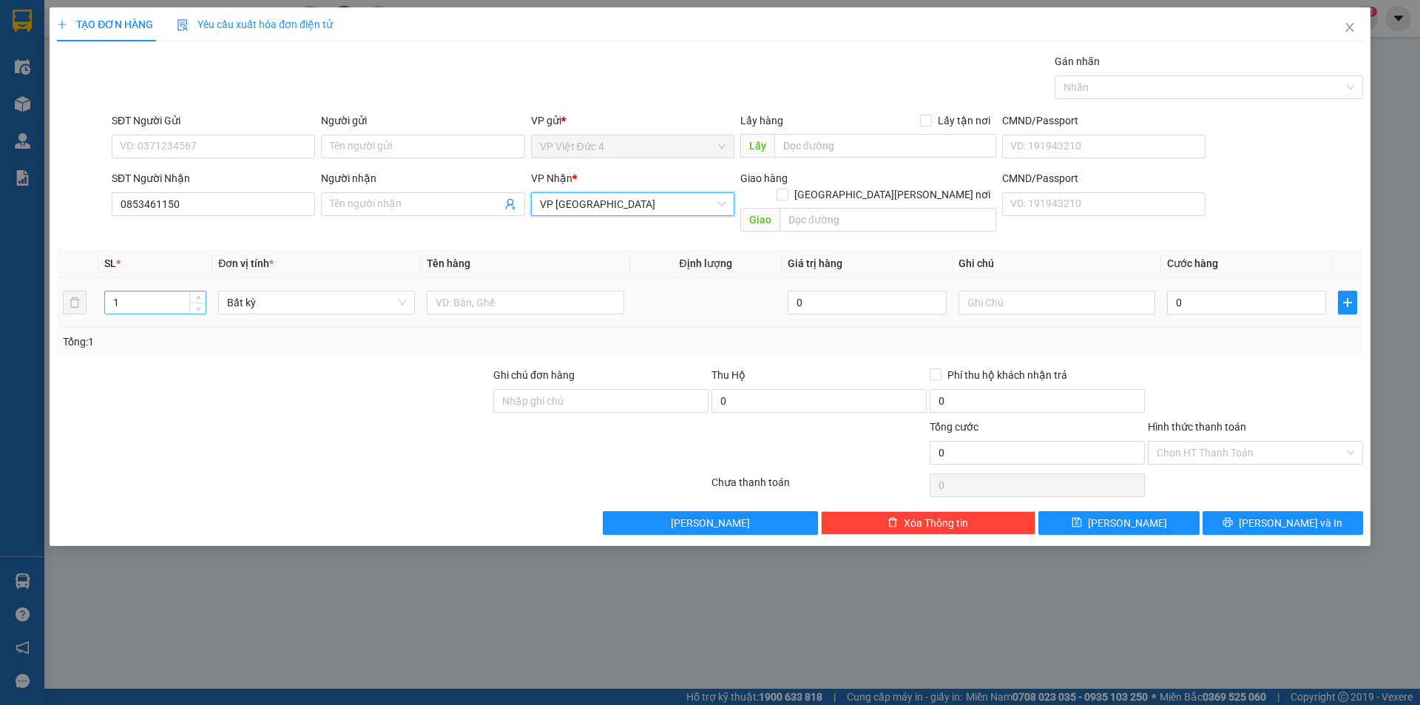
click at [151, 291] on input "1" at bounding box center [155, 302] width 101 height 22
type input "3"
click at [600, 291] on input "text" at bounding box center [525, 303] width 197 height 24
type input "2 can 1 th g"
click at [1292, 291] on input "0" at bounding box center [1246, 303] width 159 height 24
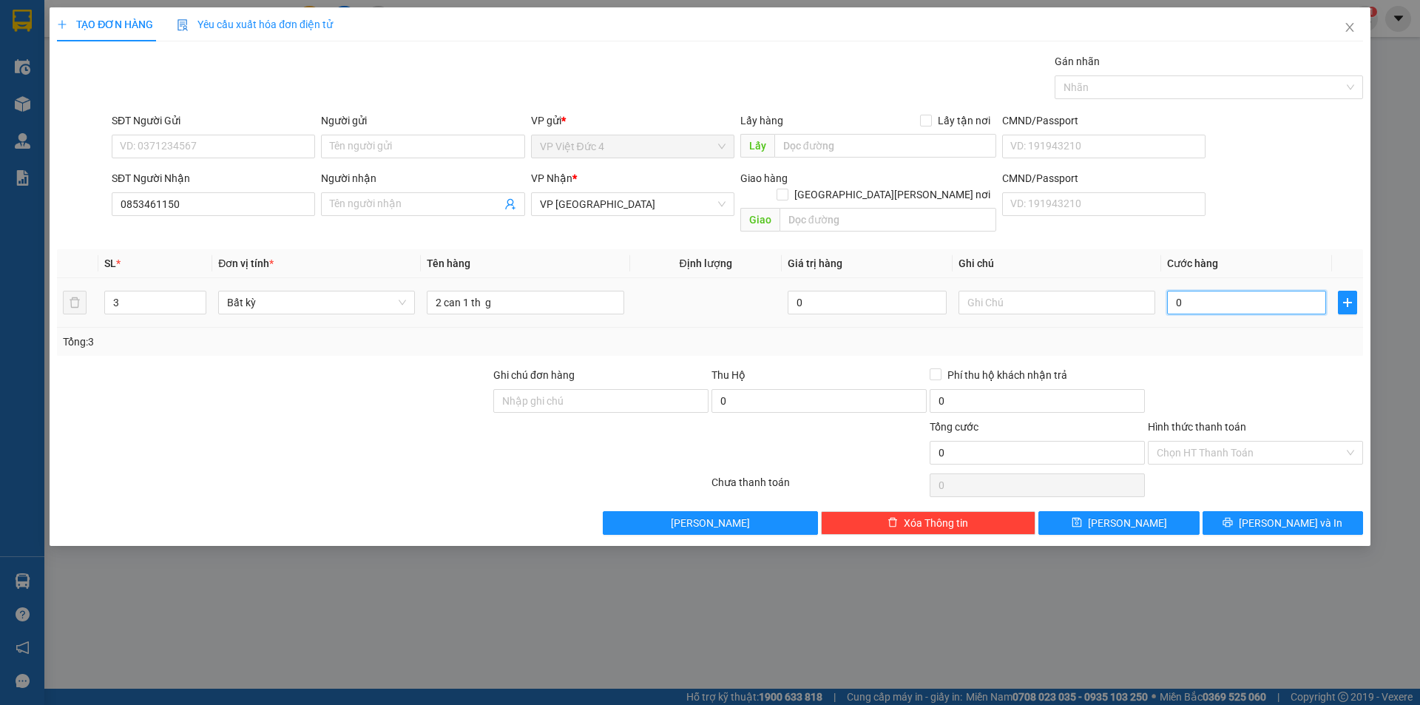
type input "1"
type input "16"
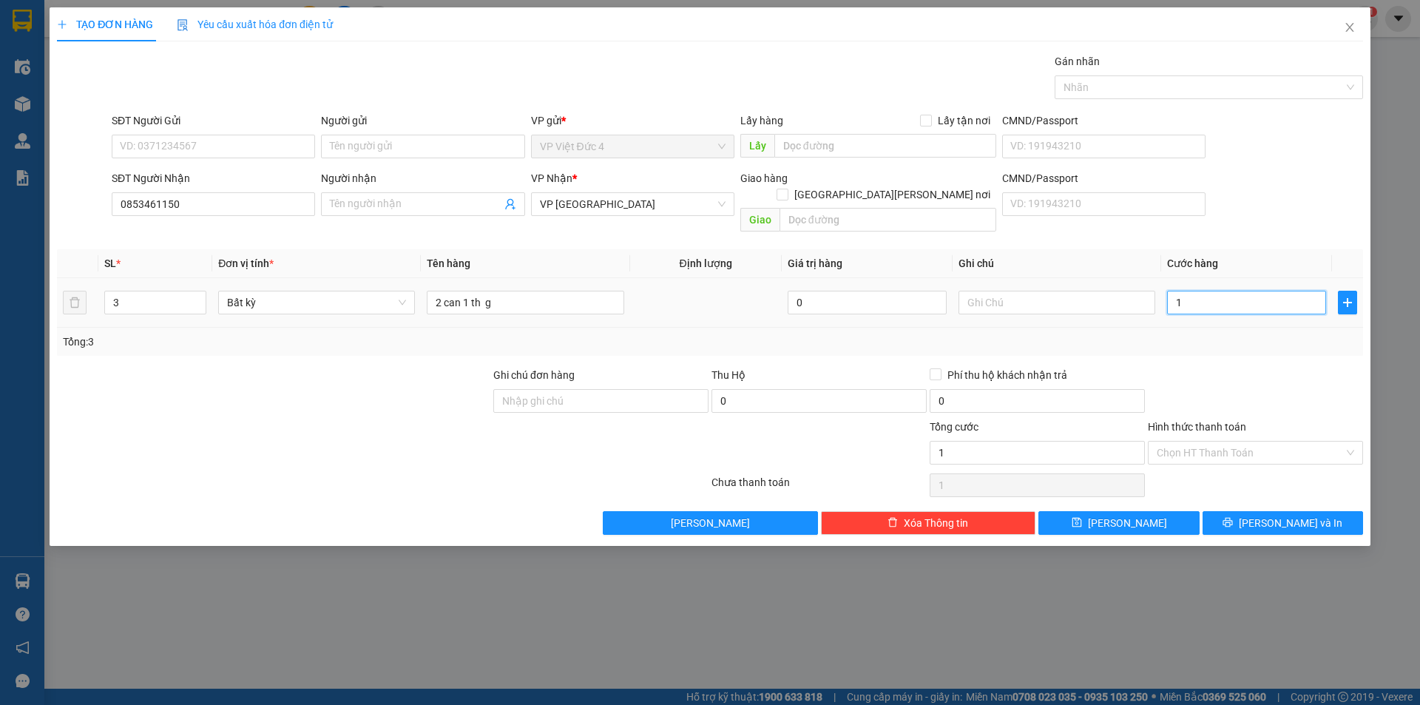
type input "16"
type input "160"
type input "1.600"
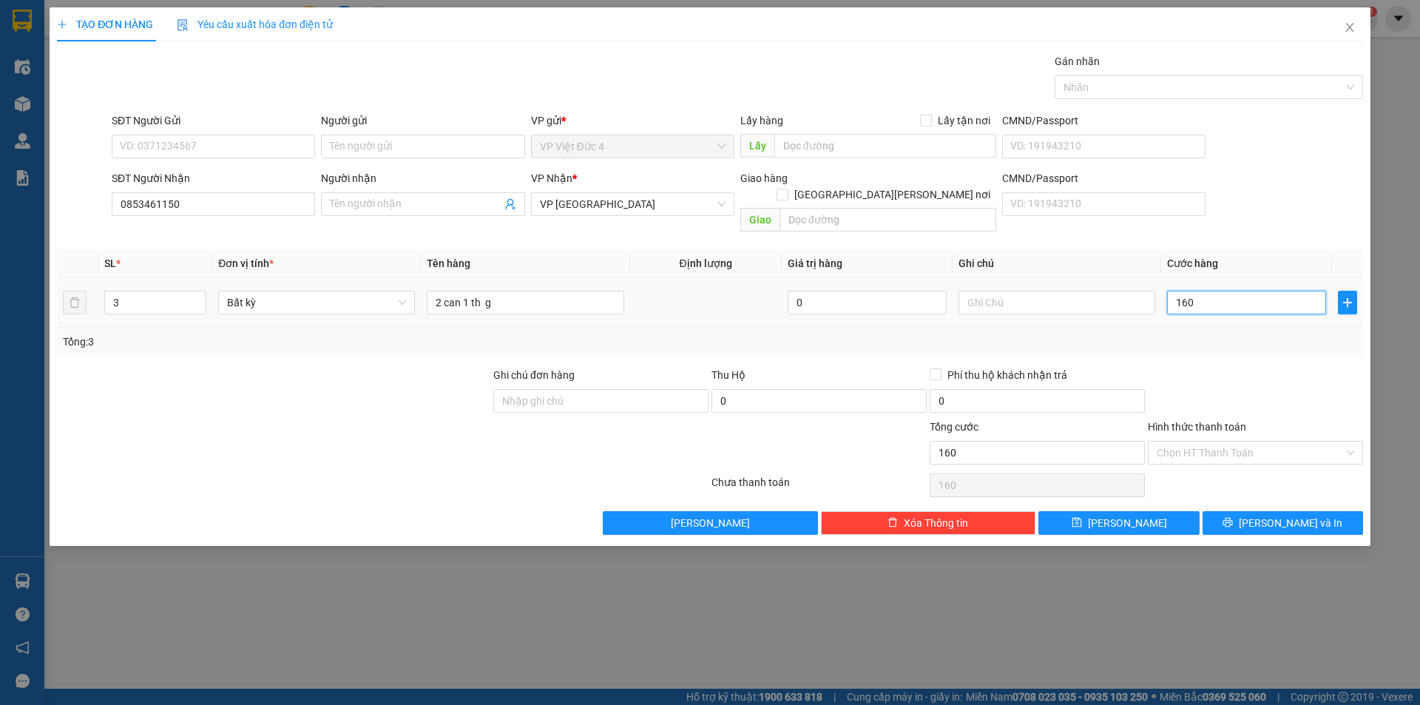
type input "1.600"
type input "16.000"
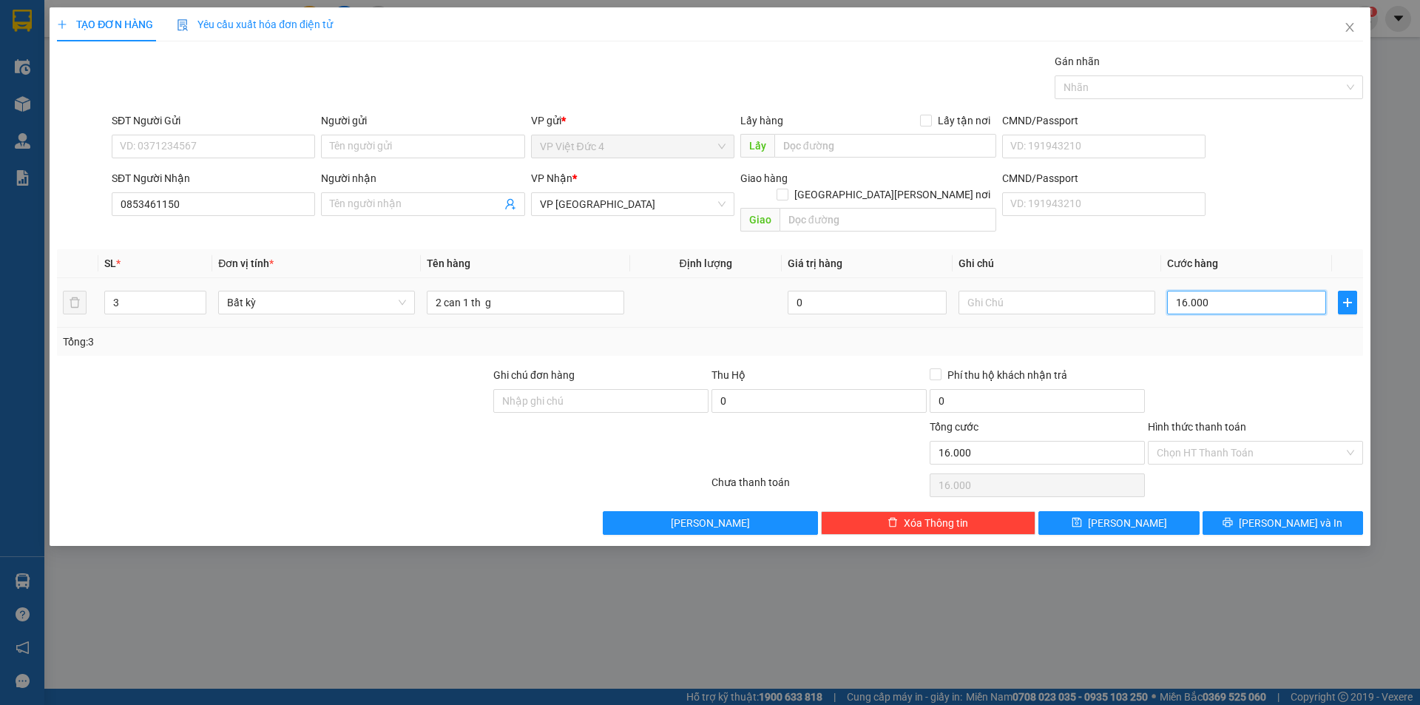
type input "160.000"
click at [1128, 515] on span "Lưu" at bounding box center [1127, 523] width 79 height 16
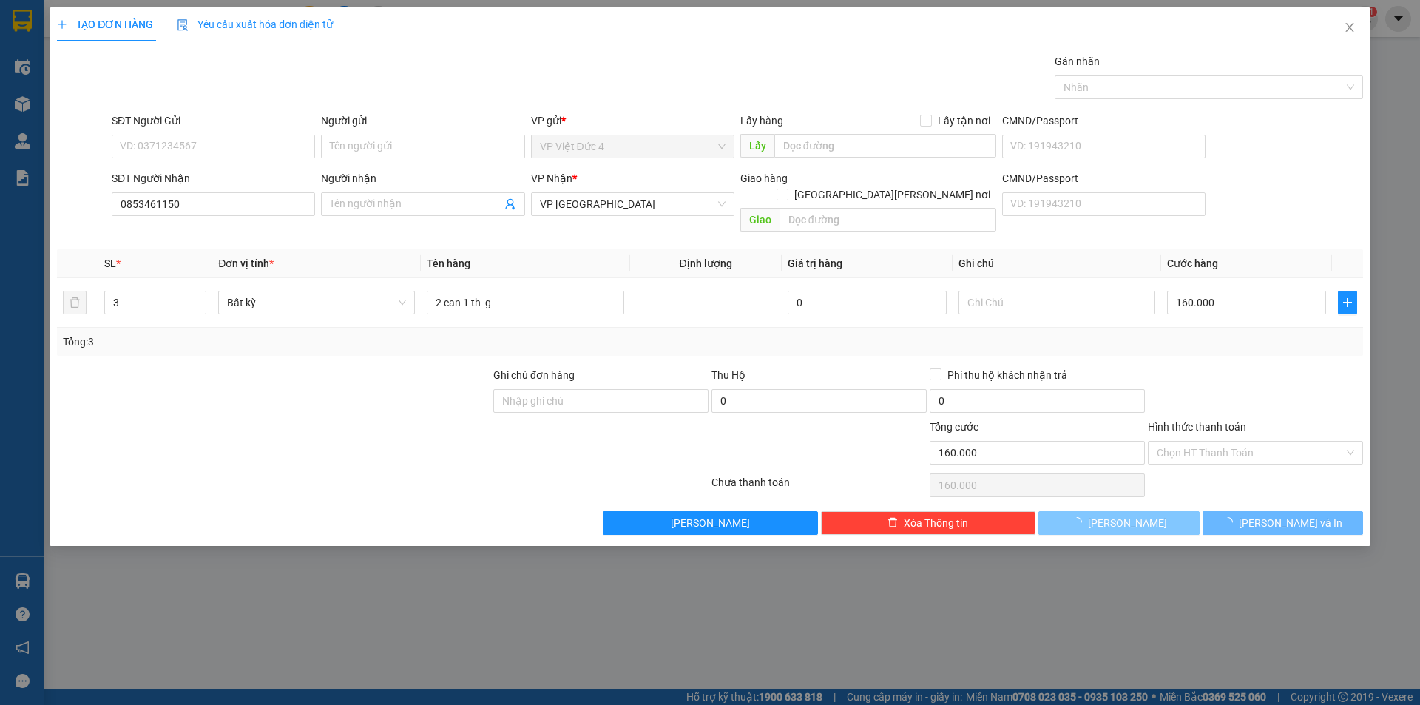
type input "1"
type input "0"
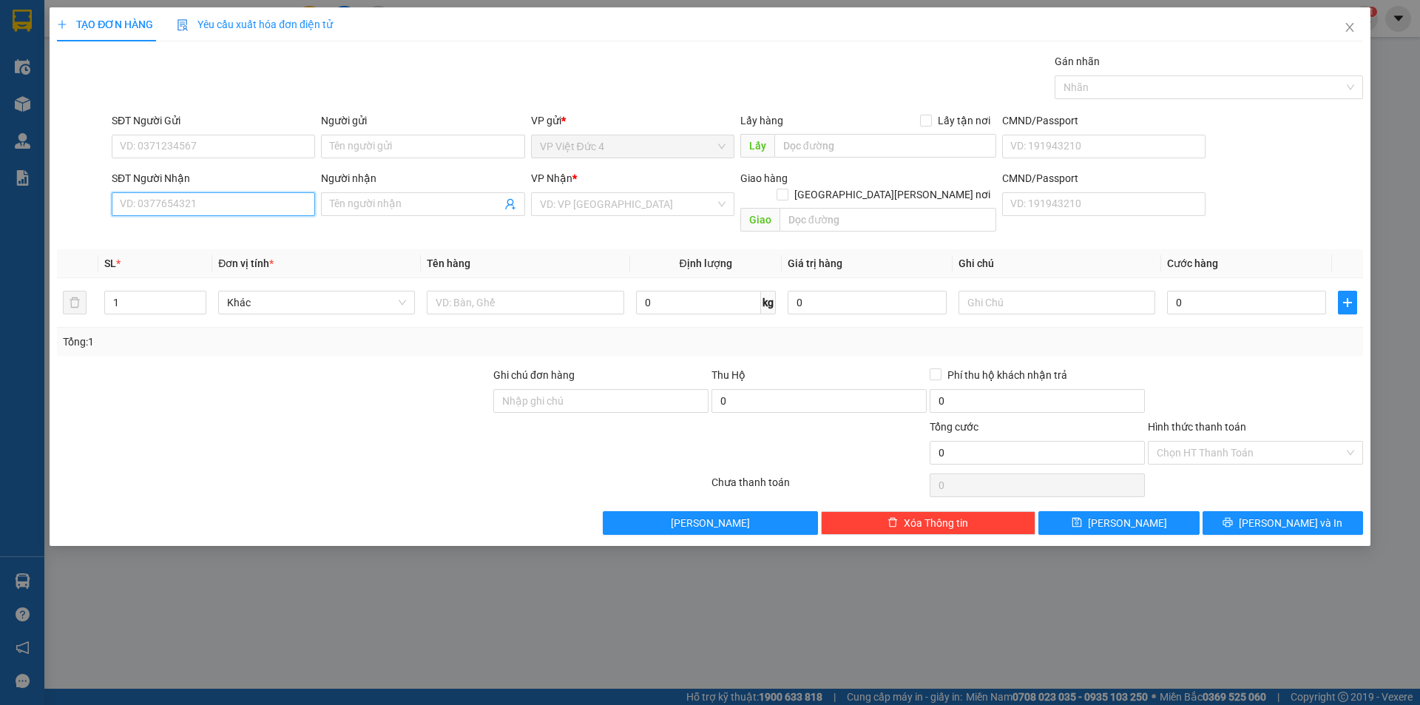
click at [266, 203] on input "SĐT Người Nhận" at bounding box center [213, 204] width 203 height 24
type input "0346095240"
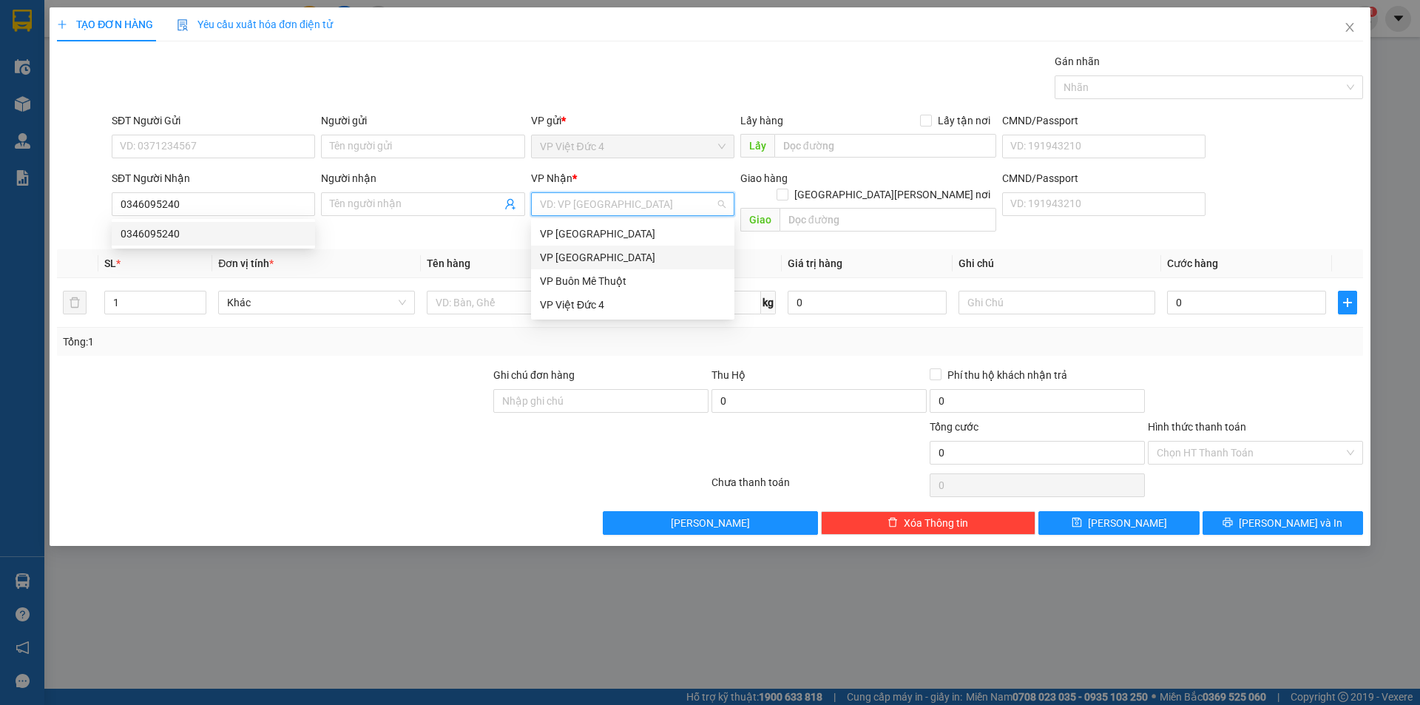
drag, startPoint x: 624, startPoint y: 200, endPoint x: 591, endPoint y: 259, distance: 66.9
click at [624, 206] on input "search" at bounding box center [627, 204] width 175 height 22
click at [566, 253] on div "VP [GEOGRAPHIC_DATA]" at bounding box center [633, 257] width 186 height 16
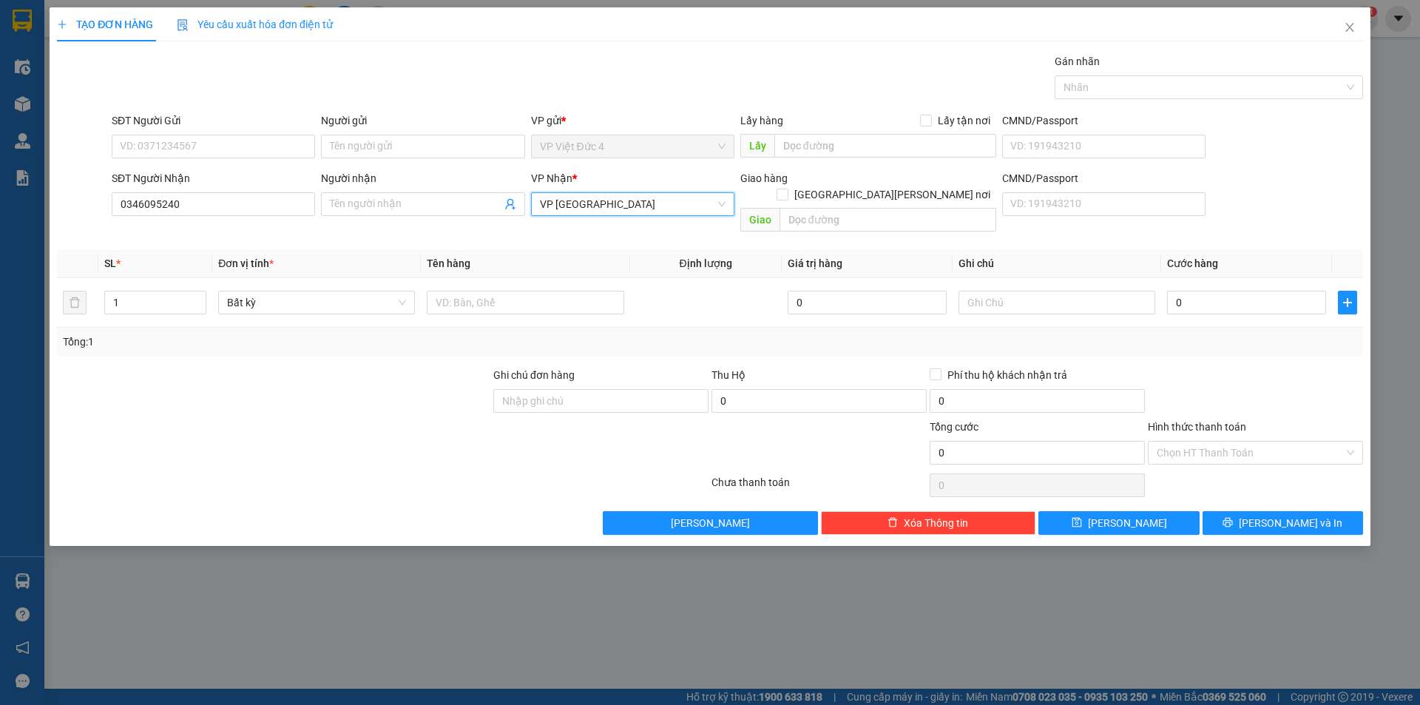
click at [580, 192] on div "VP [GEOGRAPHIC_DATA]" at bounding box center [632, 204] width 203 height 24
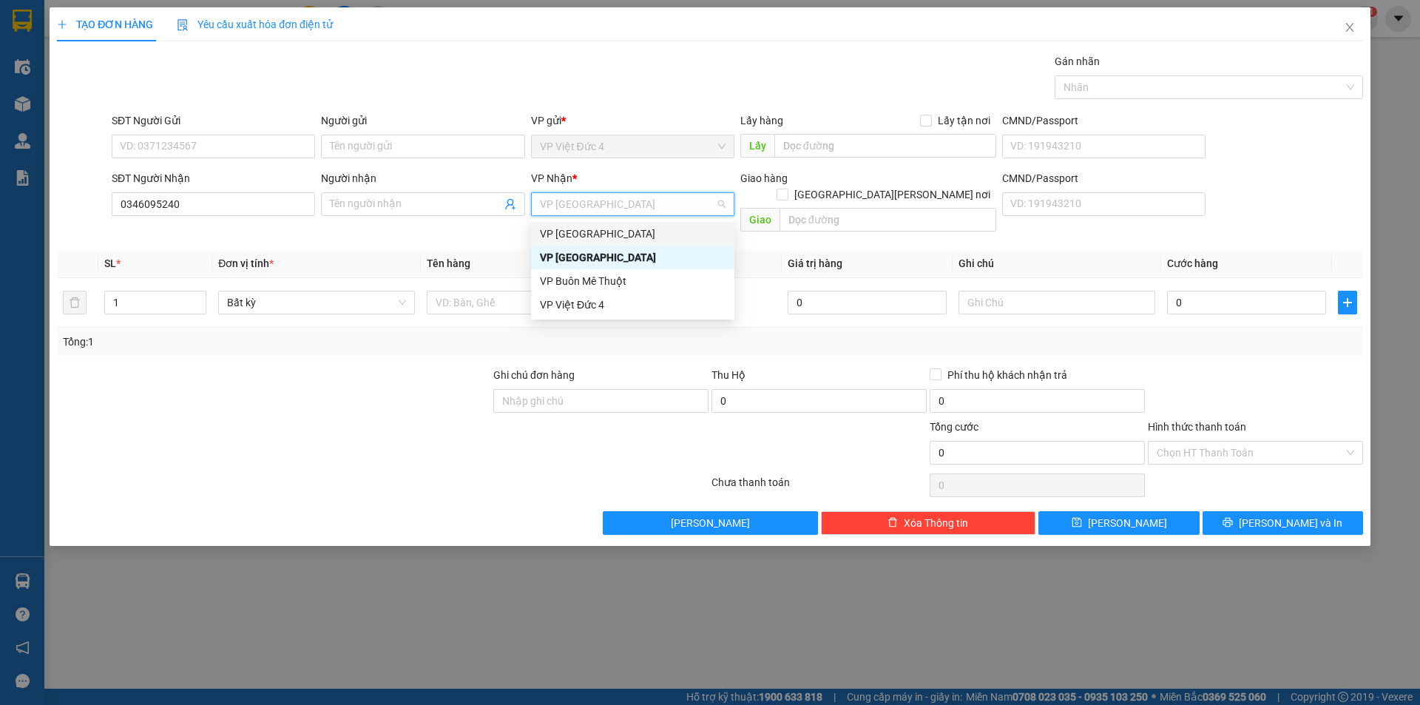
click at [577, 234] on div "VP Thủ Đức" at bounding box center [633, 234] width 186 height 16
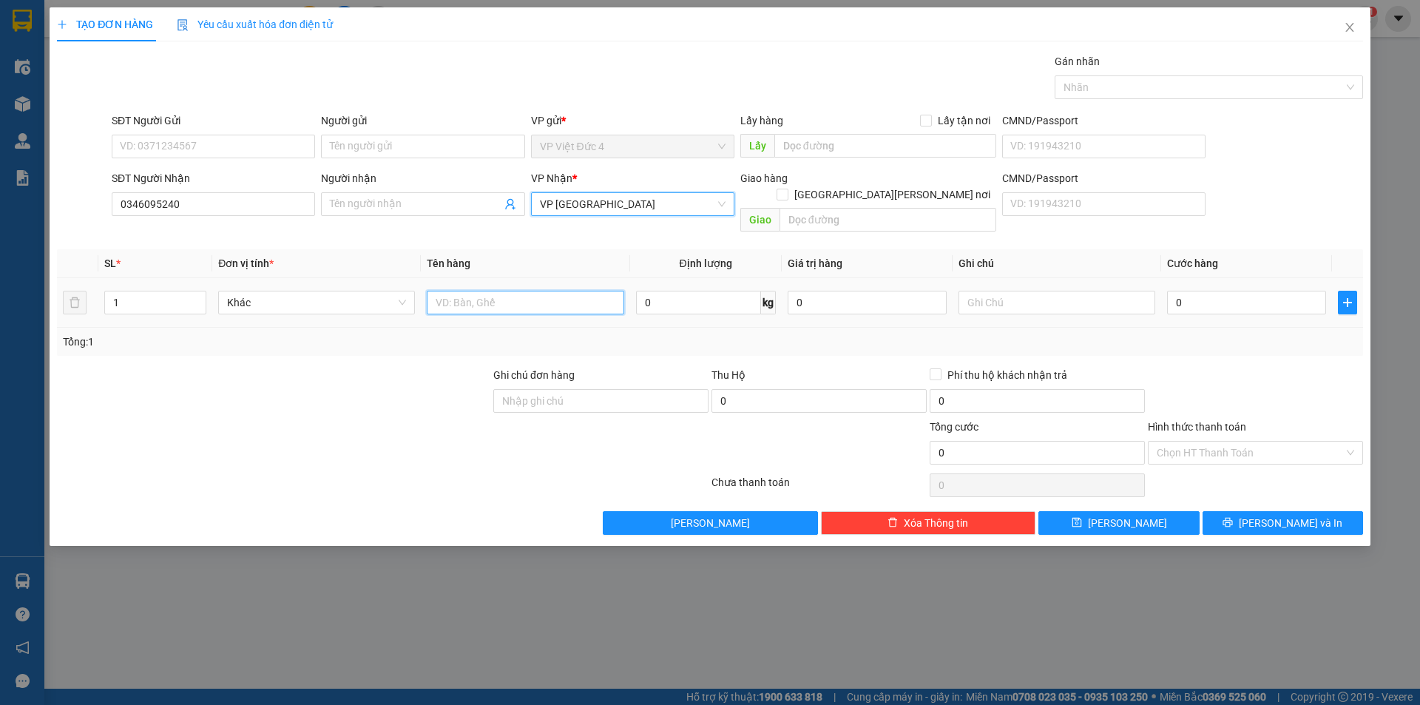
click at [573, 291] on input "text" at bounding box center [525, 303] width 197 height 24
type input "th g"
click at [1254, 291] on input "0" at bounding box center [1246, 303] width 159 height 24
type input "7"
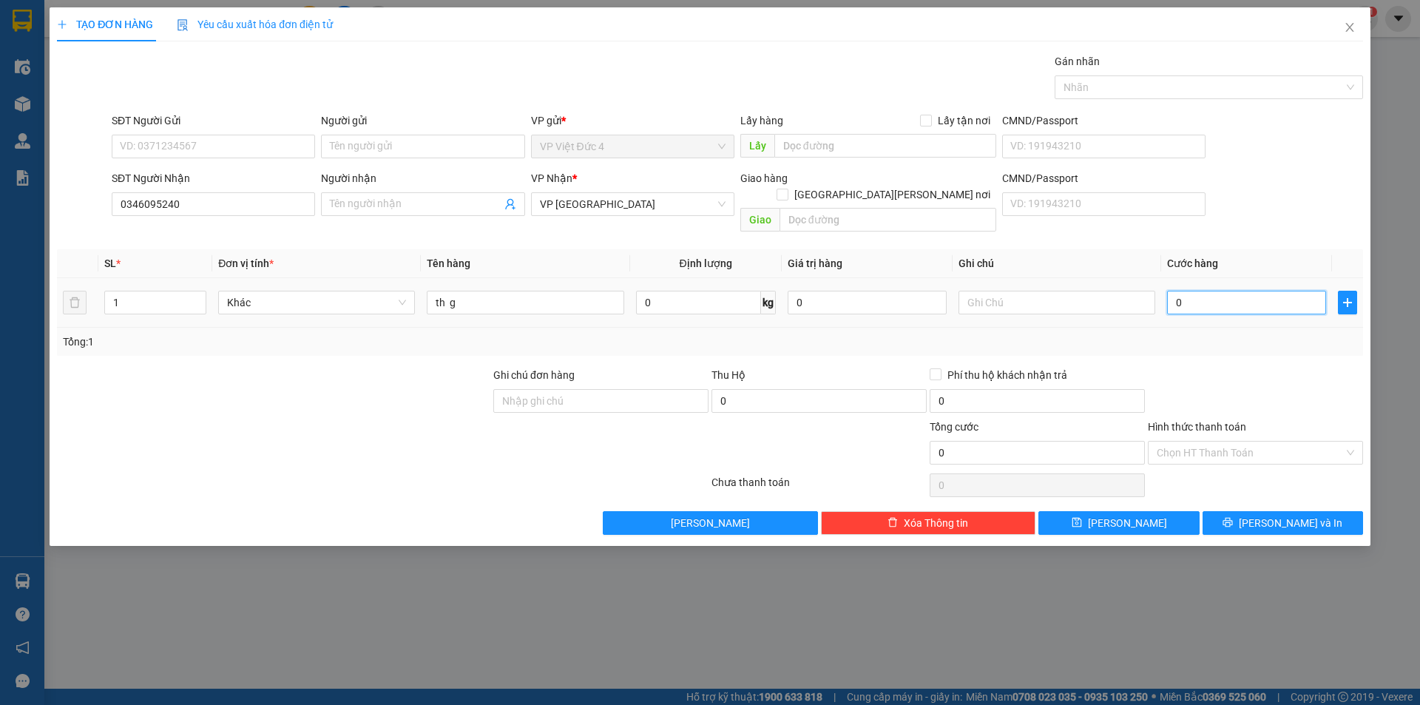
type input "7"
type input "70"
type input "700"
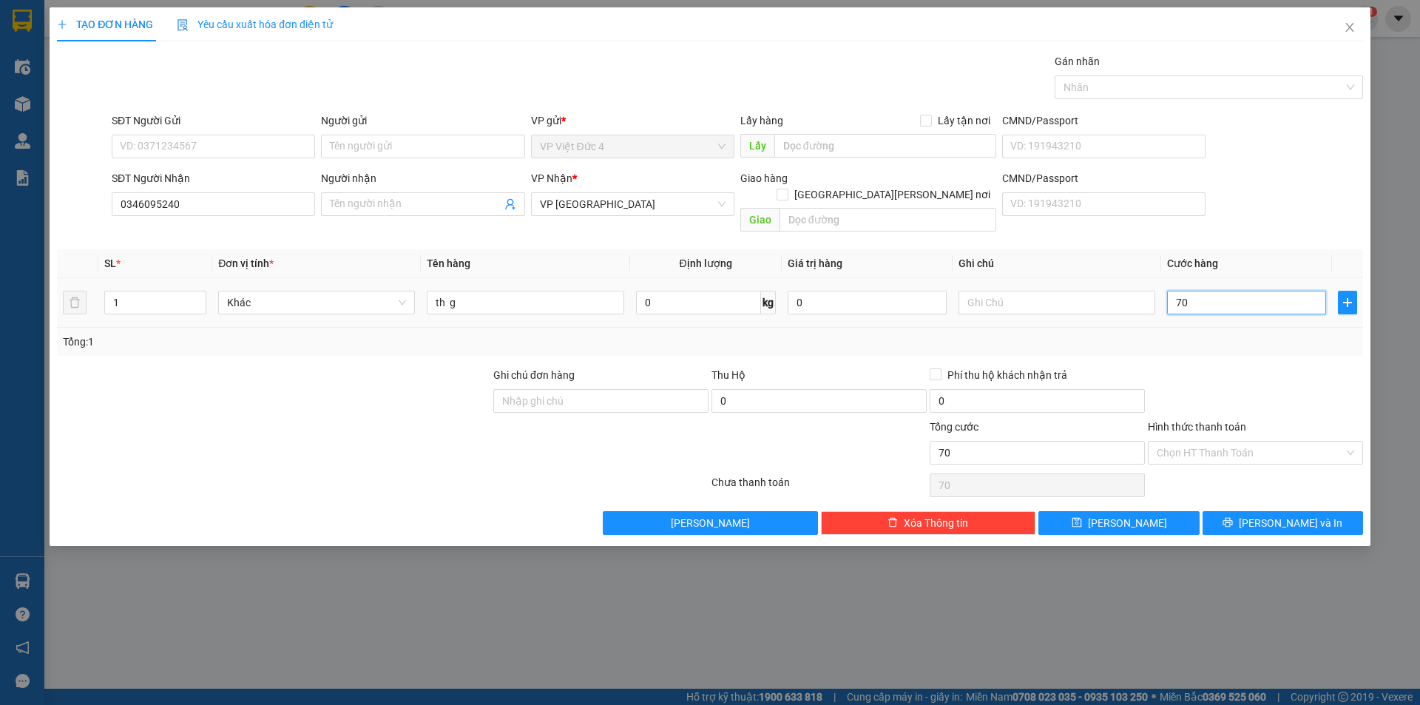
type input "700"
type input "7.000"
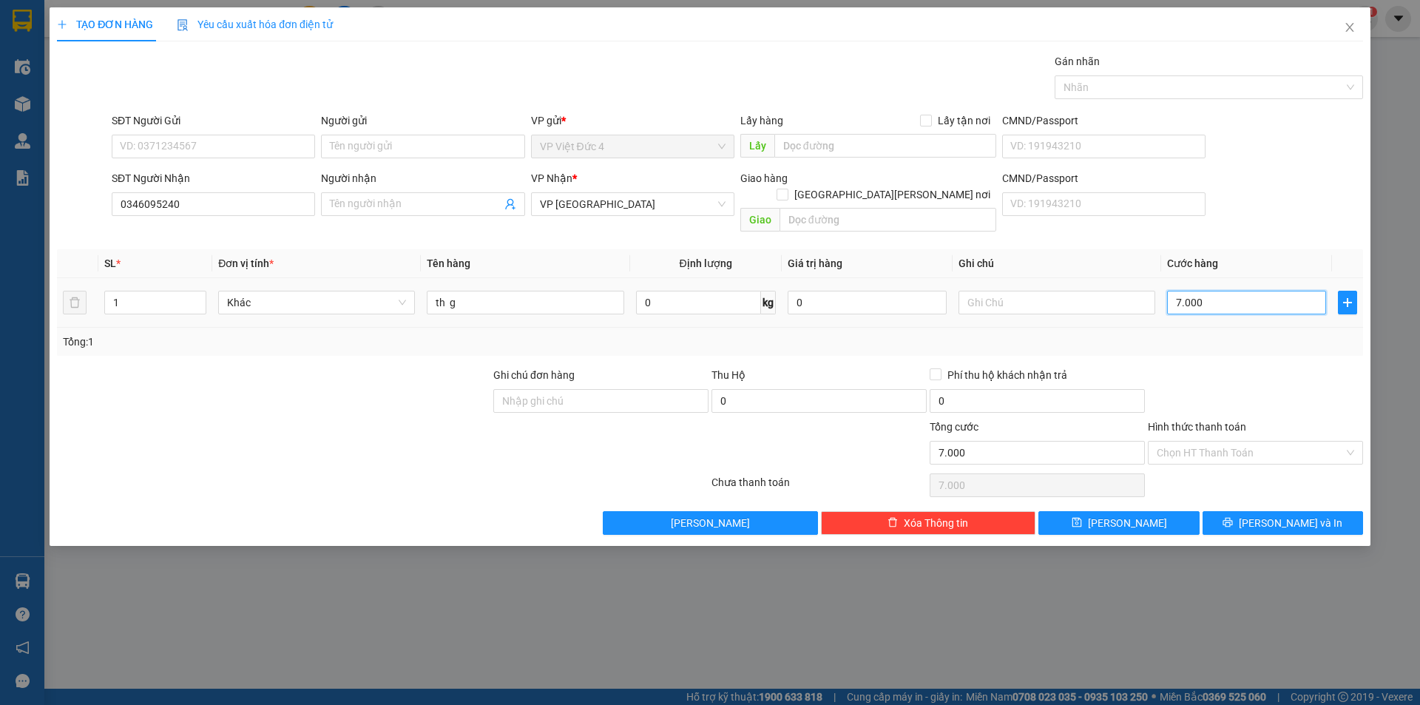
type input "70.000"
click at [1130, 515] on span "Lưu" at bounding box center [1127, 523] width 79 height 16
click at [274, 206] on input "SĐT Người Nhận" at bounding box center [213, 204] width 203 height 24
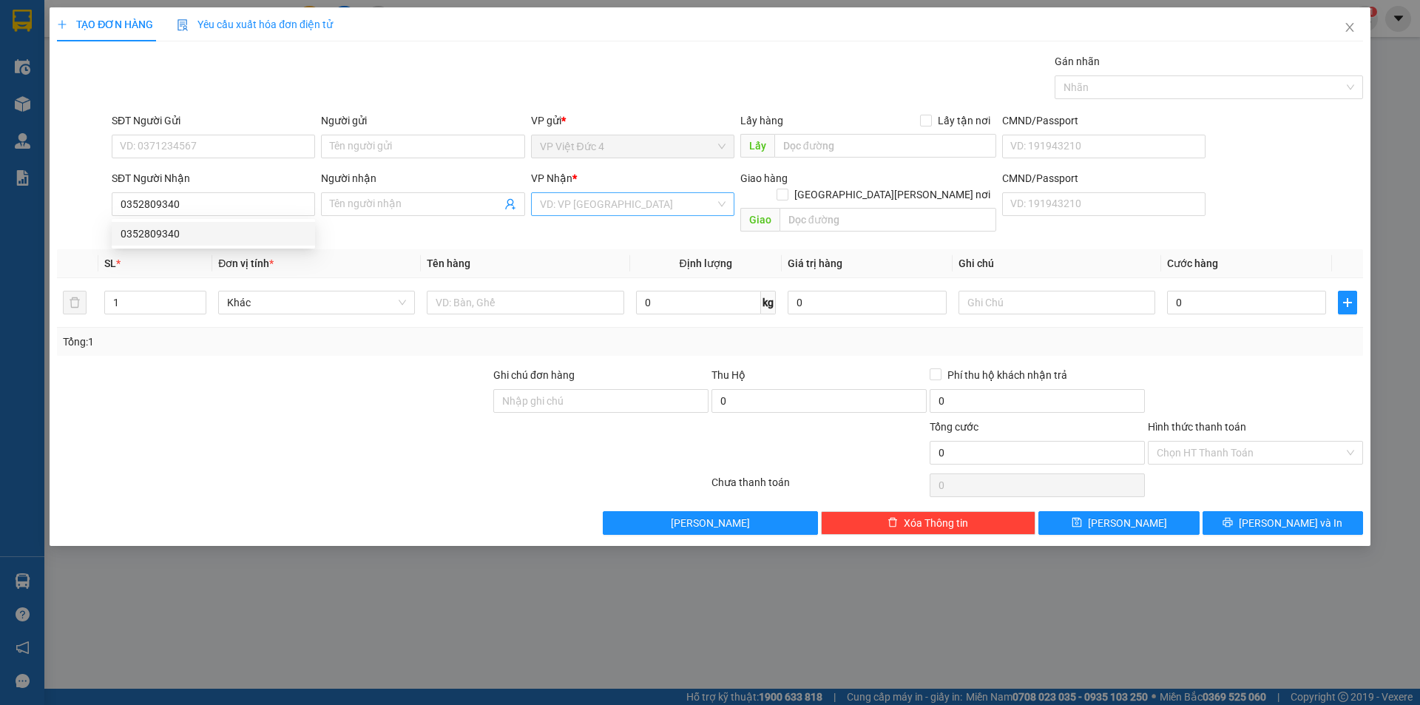
click at [636, 201] on input "search" at bounding box center [627, 204] width 175 height 22
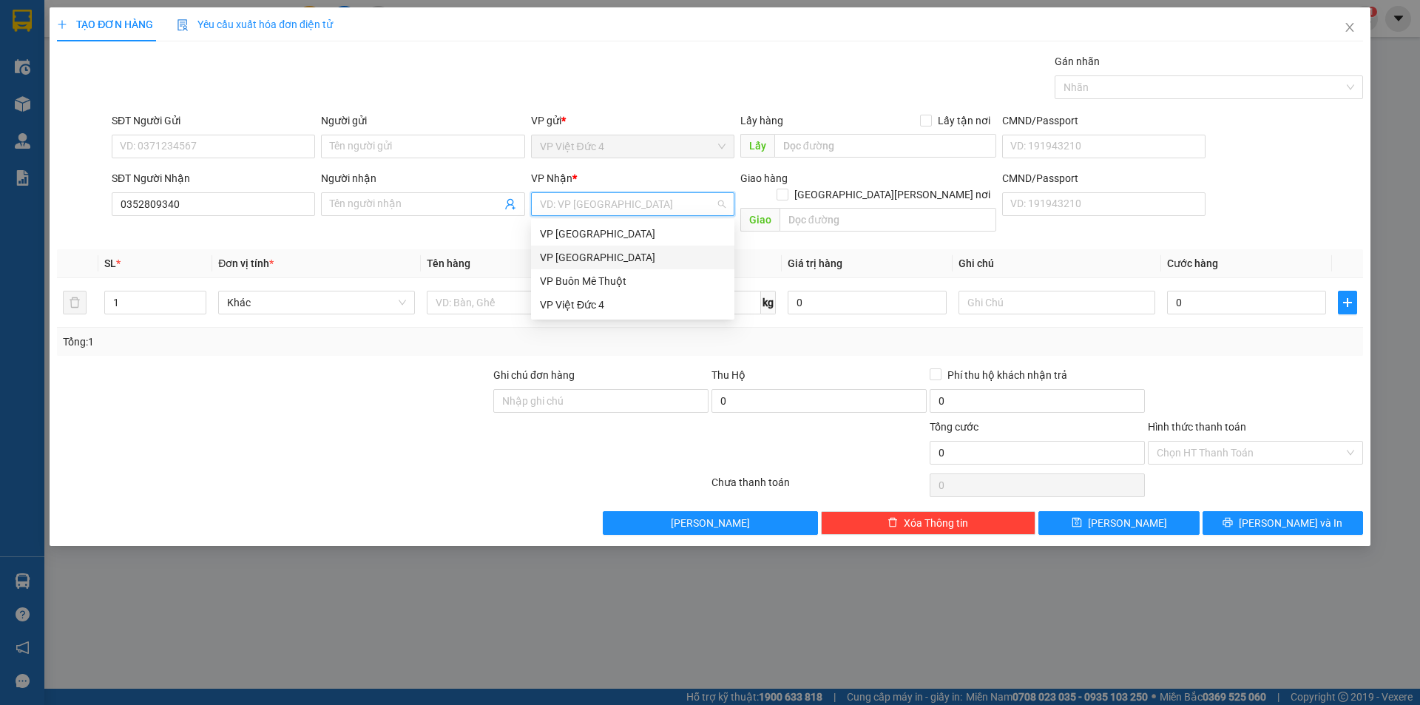
click at [577, 256] on div "VP [GEOGRAPHIC_DATA]" at bounding box center [633, 257] width 186 height 16
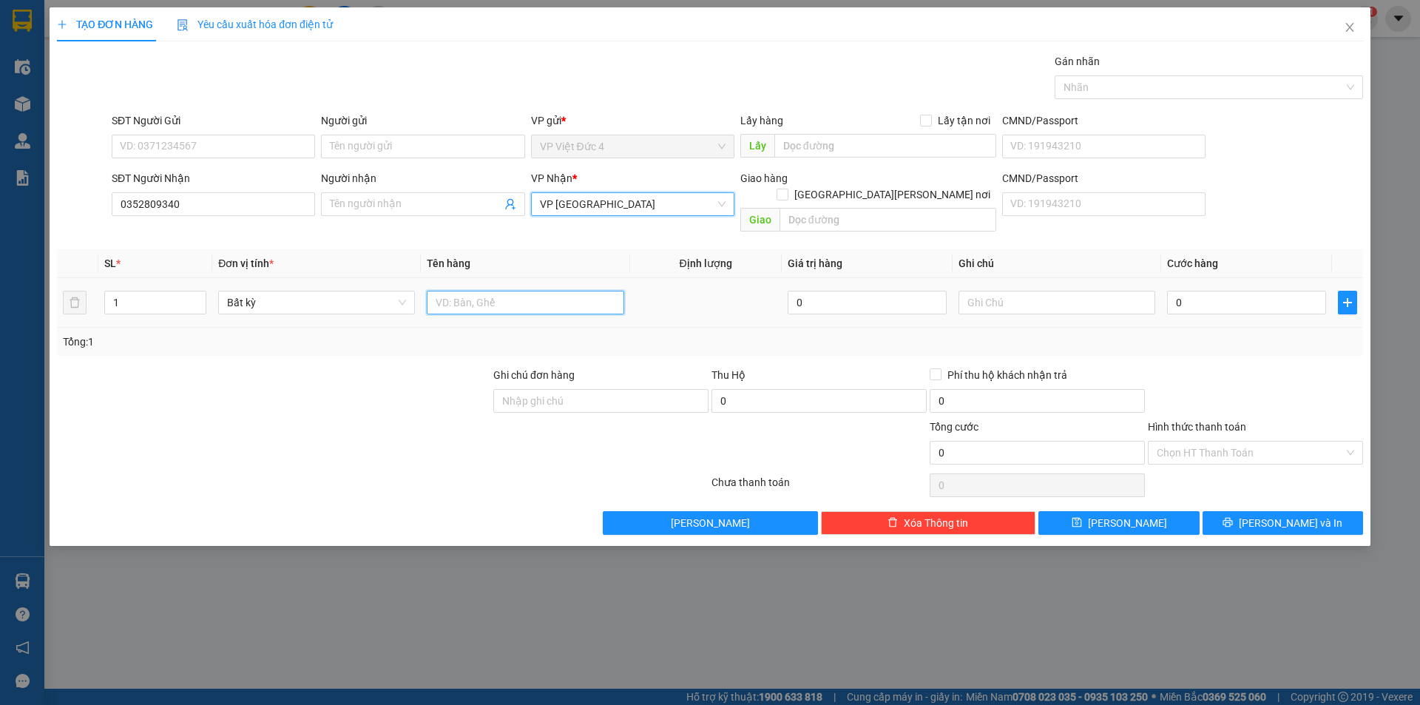
click at [571, 291] on input "text" at bounding box center [525, 303] width 197 height 24
click at [158, 291] on input "1" at bounding box center [155, 302] width 101 height 22
click at [604, 291] on input "text" at bounding box center [525, 303] width 197 height 24
click at [1290, 291] on input "0" at bounding box center [1246, 303] width 159 height 24
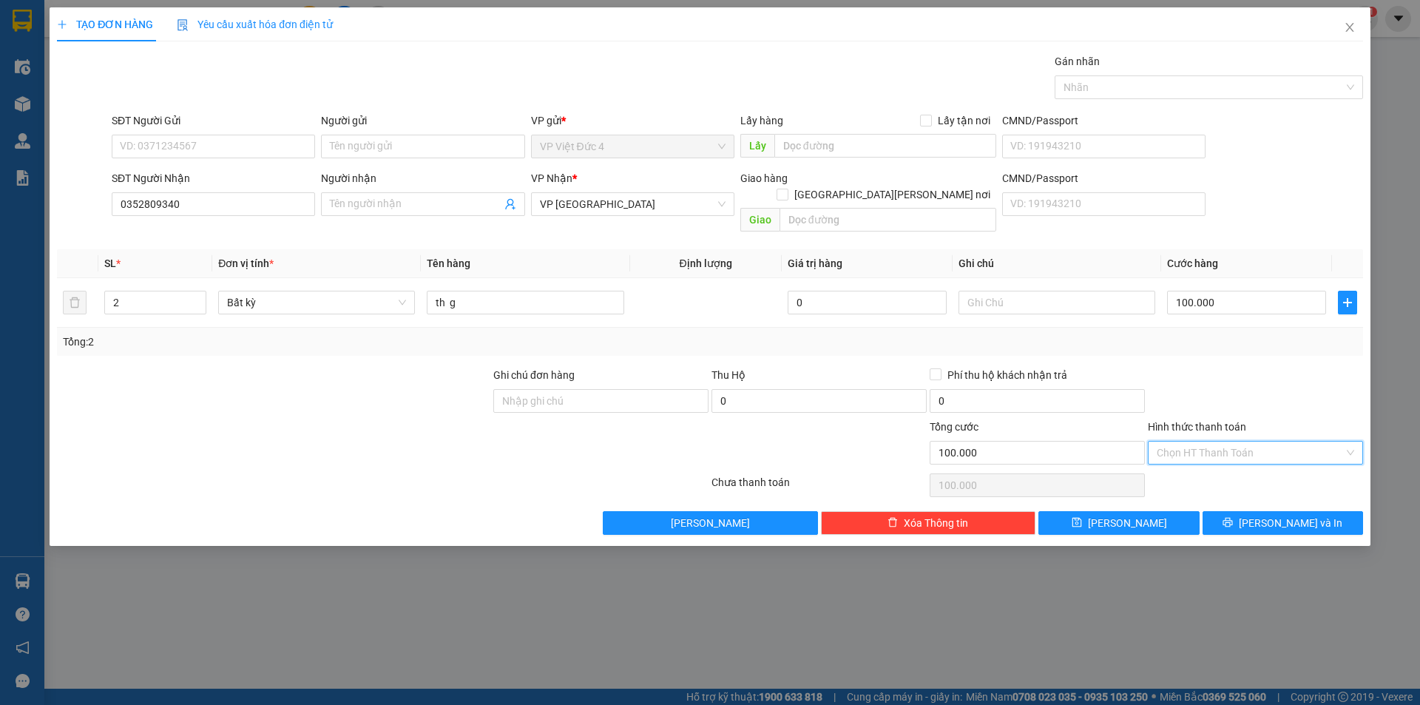
click at [1206, 442] on input "Hình thức thanh toán" at bounding box center [1250, 453] width 187 height 22
click at [1193, 462] on div "Tại văn phòng" at bounding box center [1255, 466] width 197 height 16
click at [1122, 515] on span "Lưu" at bounding box center [1127, 523] width 79 height 16
click at [284, 206] on input "SĐT Người Nhận" at bounding box center [213, 204] width 203 height 24
drag, startPoint x: 574, startPoint y: 200, endPoint x: 573, endPoint y: 231, distance: 31.1
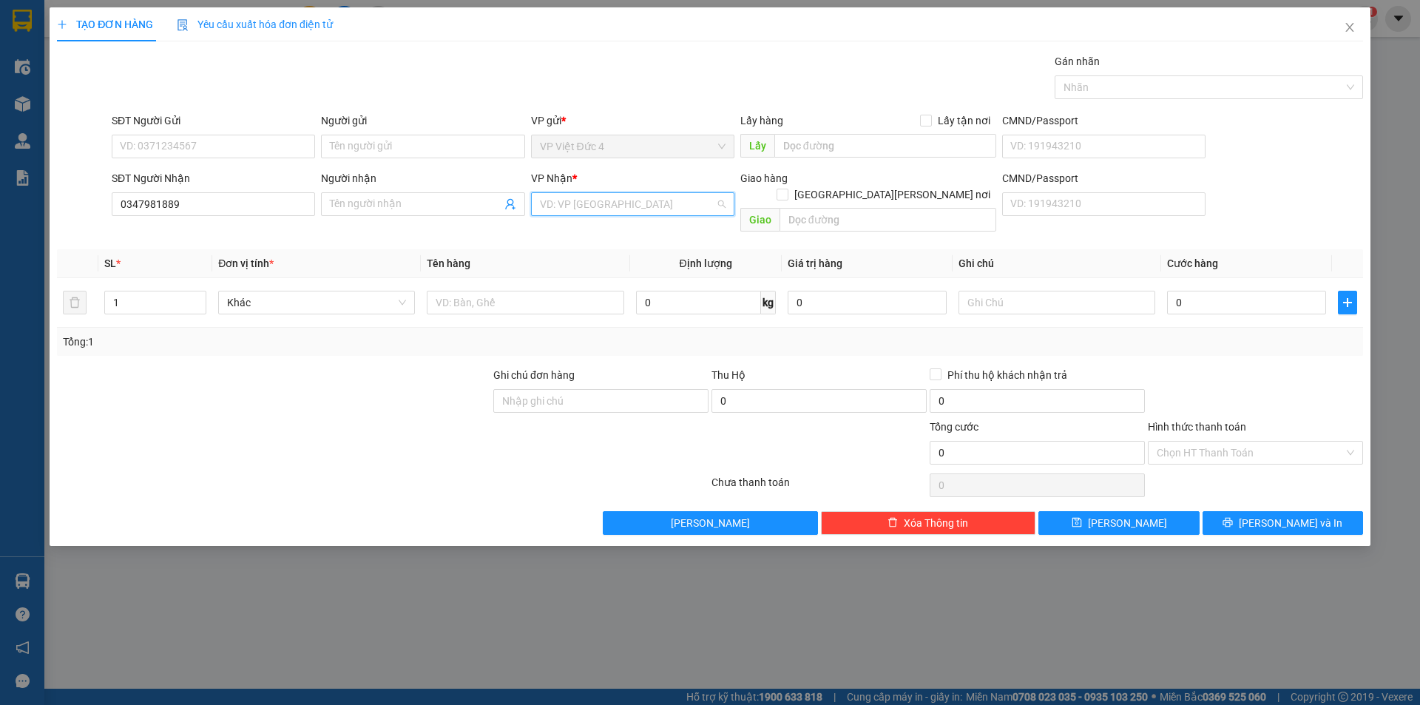
click at [574, 203] on input "search" at bounding box center [627, 204] width 175 height 22
click at [565, 254] on div "VP [GEOGRAPHIC_DATA]" at bounding box center [633, 257] width 186 height 16
click at [954, 208] on input "text" at bounding box center [888, 220] width 217 height 24
click at [595, 291] on input "text" at bounding box center [525, 303] width 197 height 24
click at [1289, 291] on input "0" at bounding box center [1246, 303] width 159 height 24
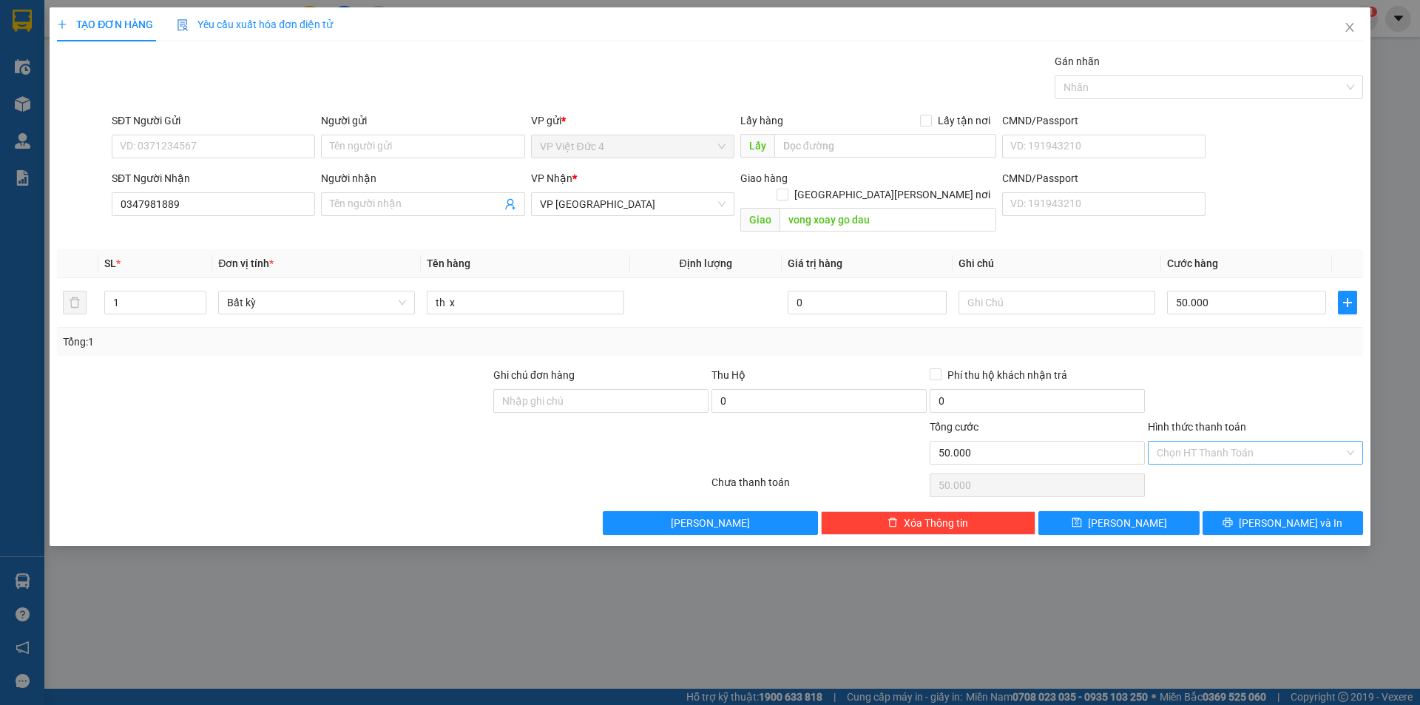
click at [1196, 442] on input "Hình thức thanh toán" at bounding box center [1250, 453] width 187 height 22
click at [1194, 465] on div "Tại văn phòng" at bounding box center [1255, 466] width 197 height 16
click at [1124, 515] on span "Lưu" at bounding box center [1127, 523] width 79 height 16
click at [262, 205] on input "SĐT Người Nhận" at bounding box center [213, 204] width 203 height 24
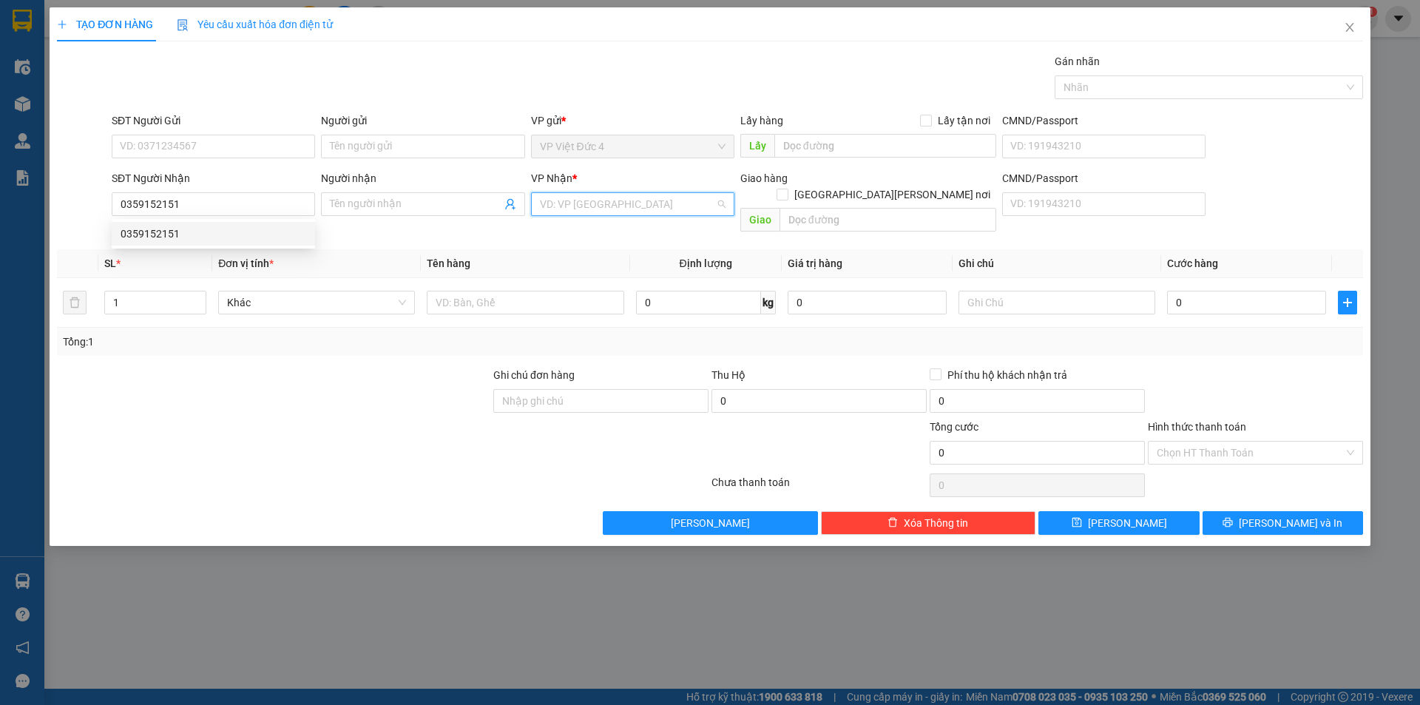
drag, startPoint x: 641, startPoint y: 203, endPoint x: 601, endPoint y: 229, distance: 47.0
click at [638, 203] on input "search" at bounding box center [627, 204] width 175 height 22
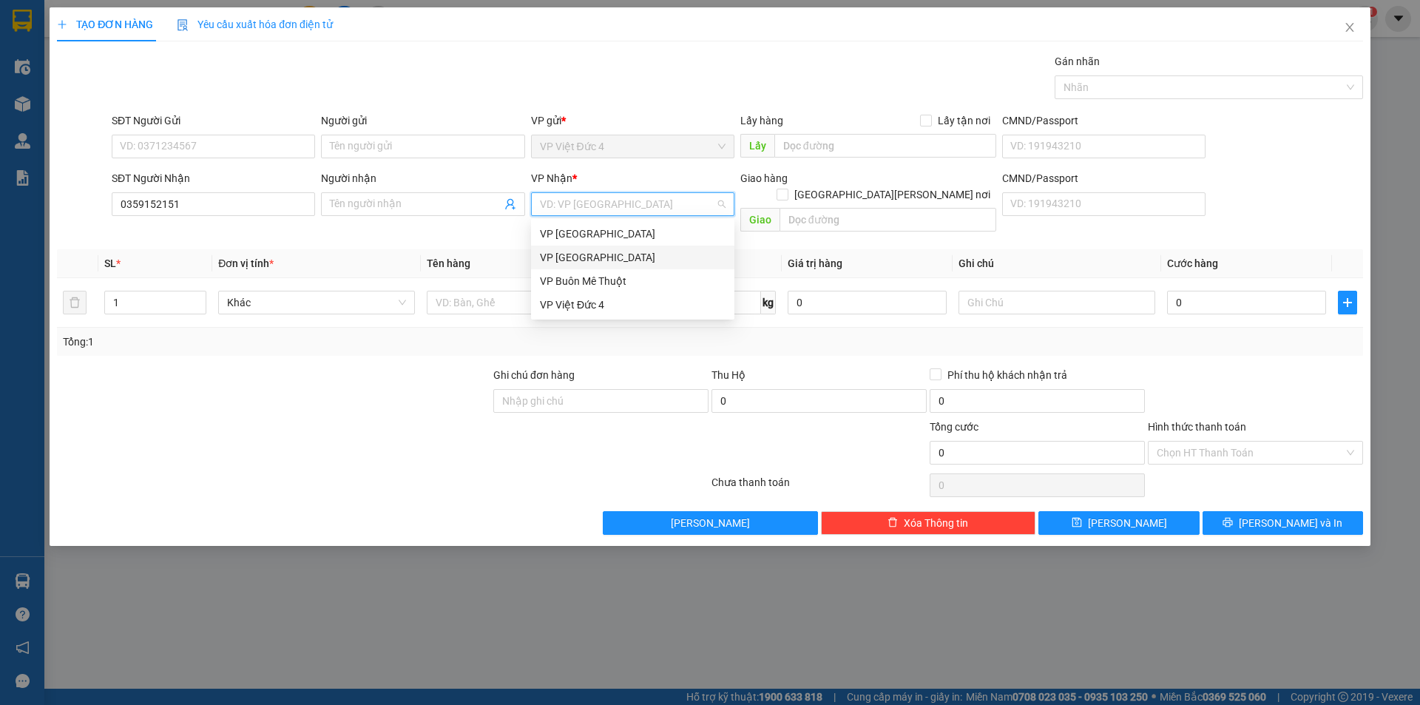
click at [562, 251] on div "VP [GEOGRAPHIC_DATA]" at bounding box center [633, 257] width 186 height 16
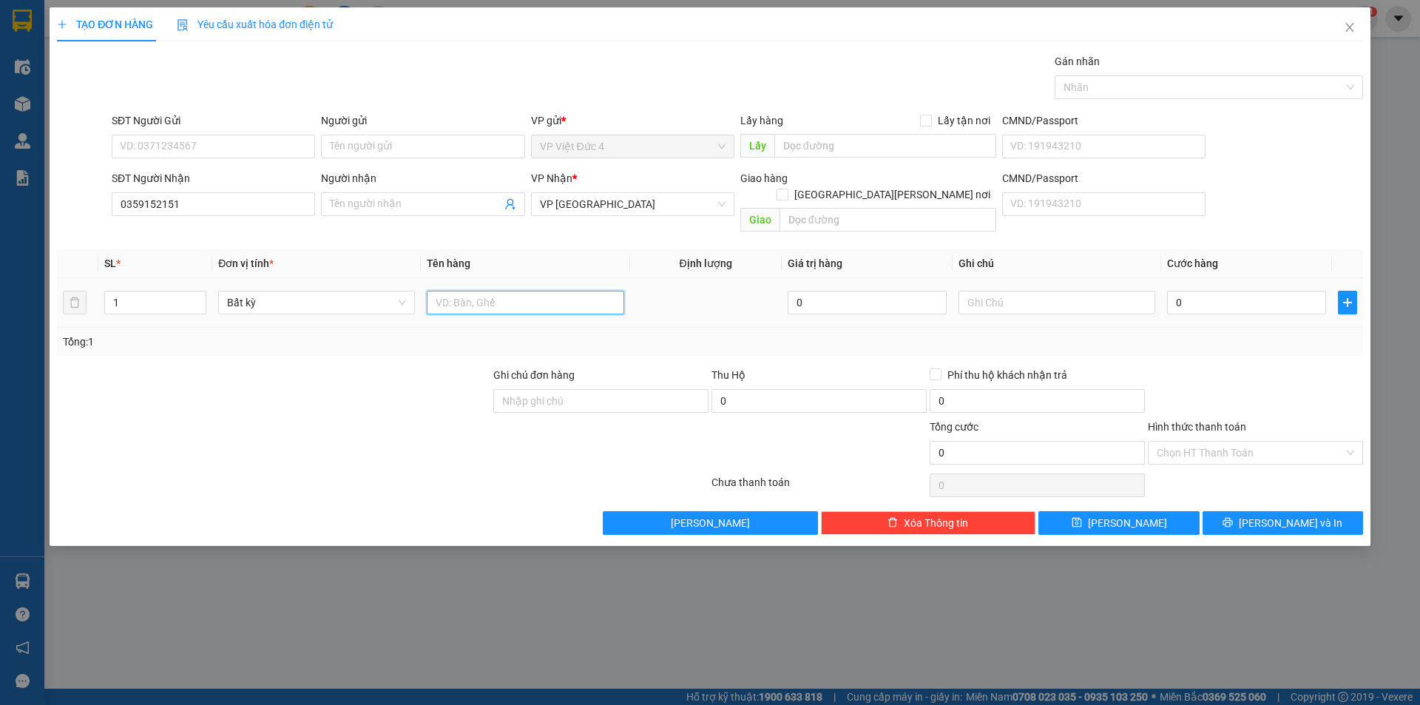
click at [595, 291] on input "text" at bounding box center [525, 303] width 197 height 24
click at [1289, 291] on input "0" at bounding box center [1246, 303] width 159 height 24
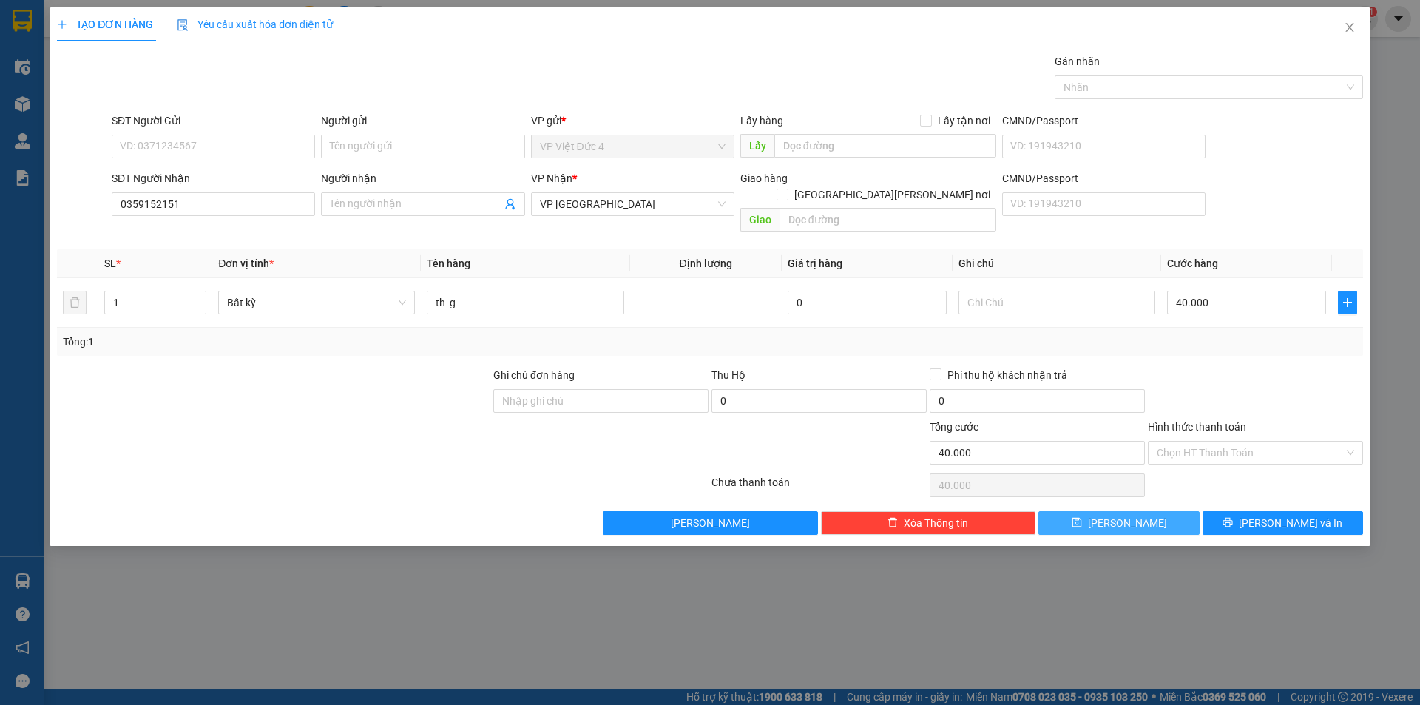
click at [1129, 515] on span "Lưu" at bounding box center [1127, 523] width 79 height 16
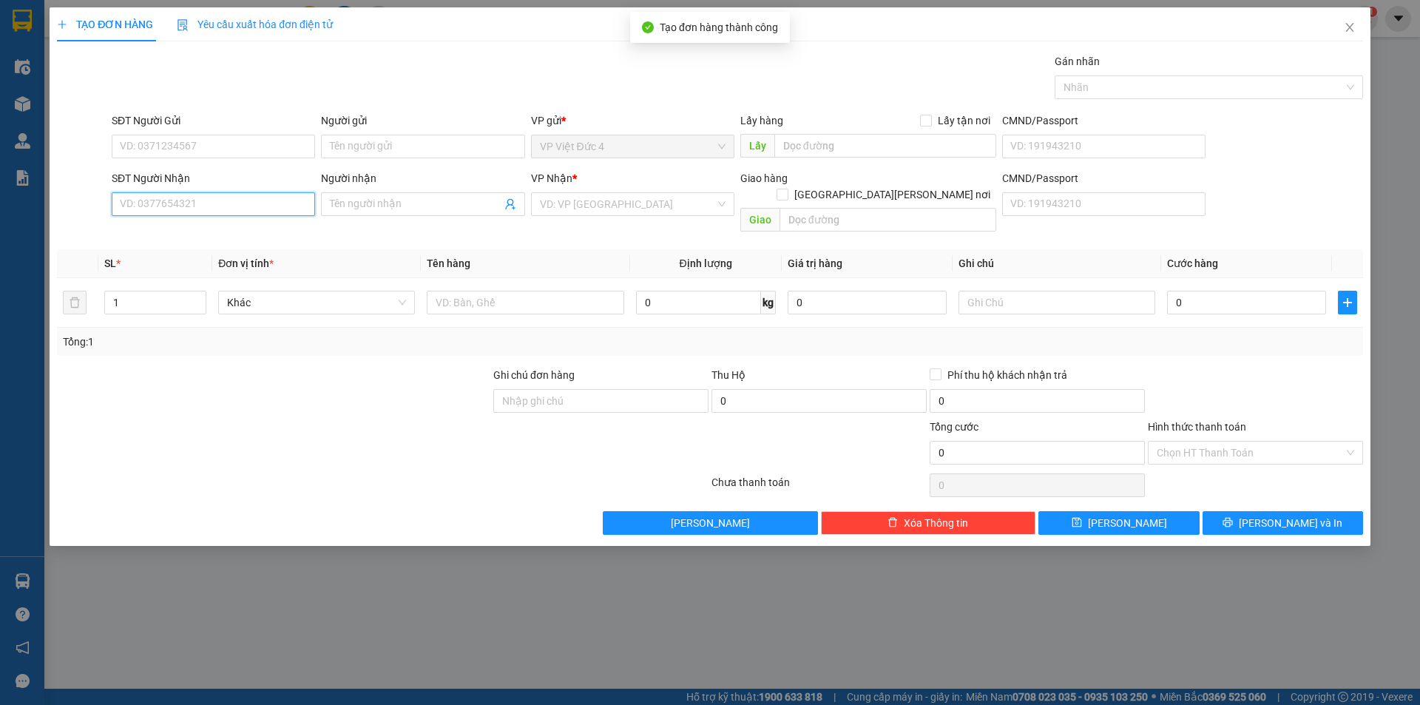
click at [276, 204] on input "SĐT Người Nhận" at bounding box center [213, 204] width 203 height 24
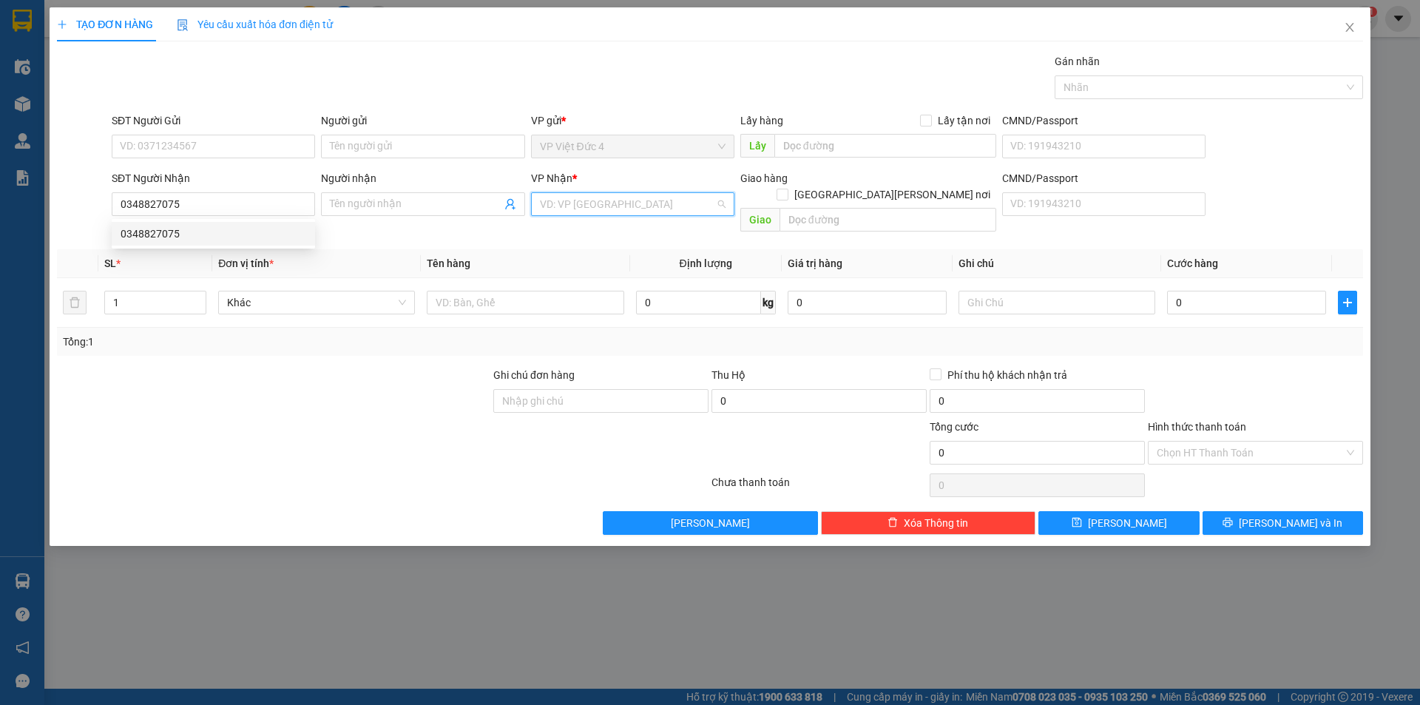
click at [608, 200] on input "search" at bounding box center [627, 204] width 175 height 22
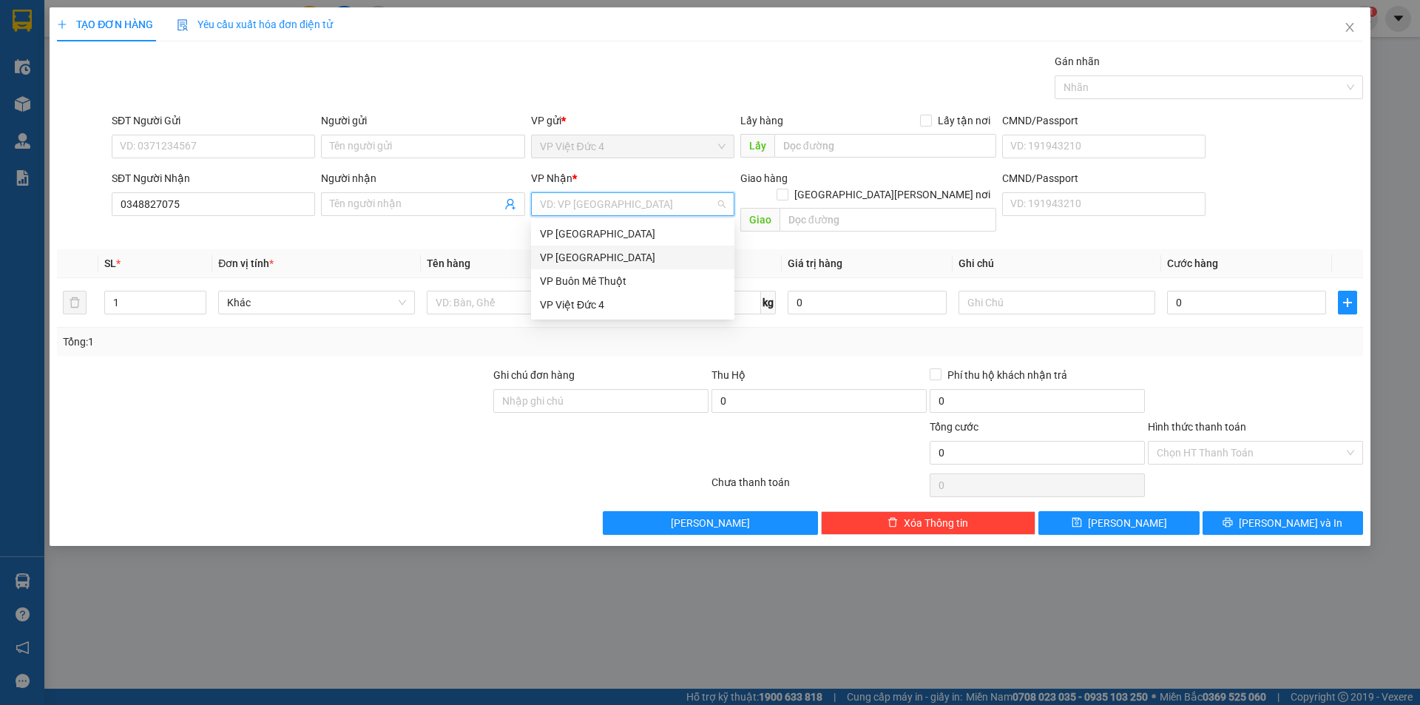
click at [570, 254] on div "VP [GEOGRAPHIC_DATA]" at bounding box center [633, 257] width 186 height 16
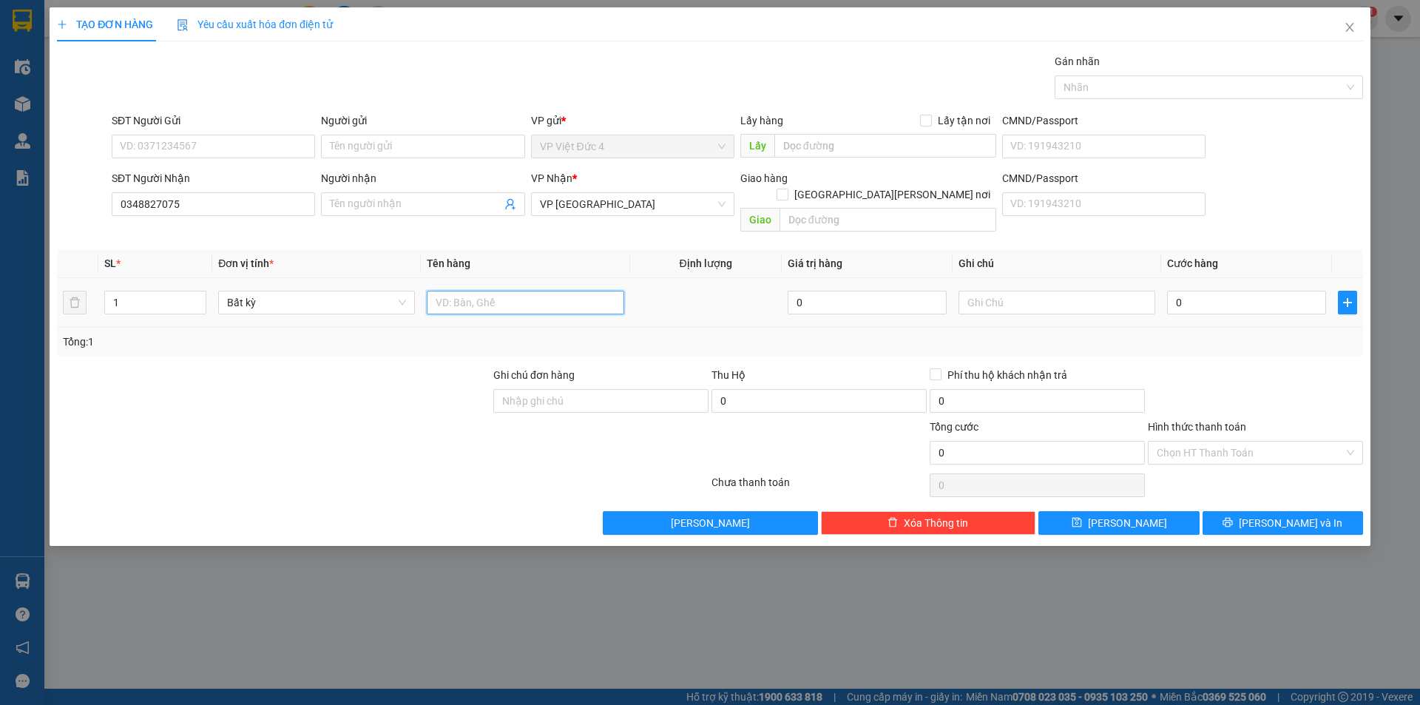
click at [553, 291] on input "text" at bounding box center [525, 303] width 197 height 24
click at [1286, 291] on input "0" at bounding box center [1246, 303] width 159 height 24
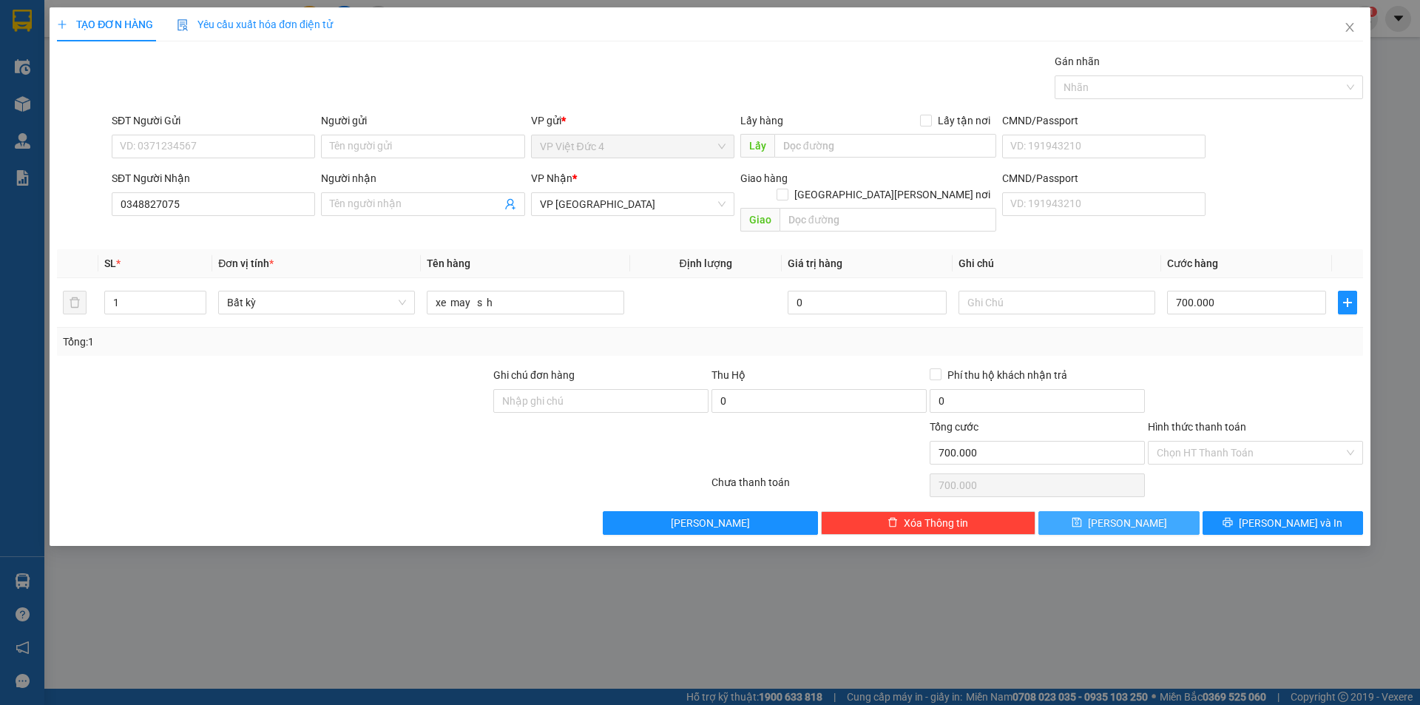
click at [1127, 515] on span "Lưu" at bounding box center [1127, 523] width 79 height 16
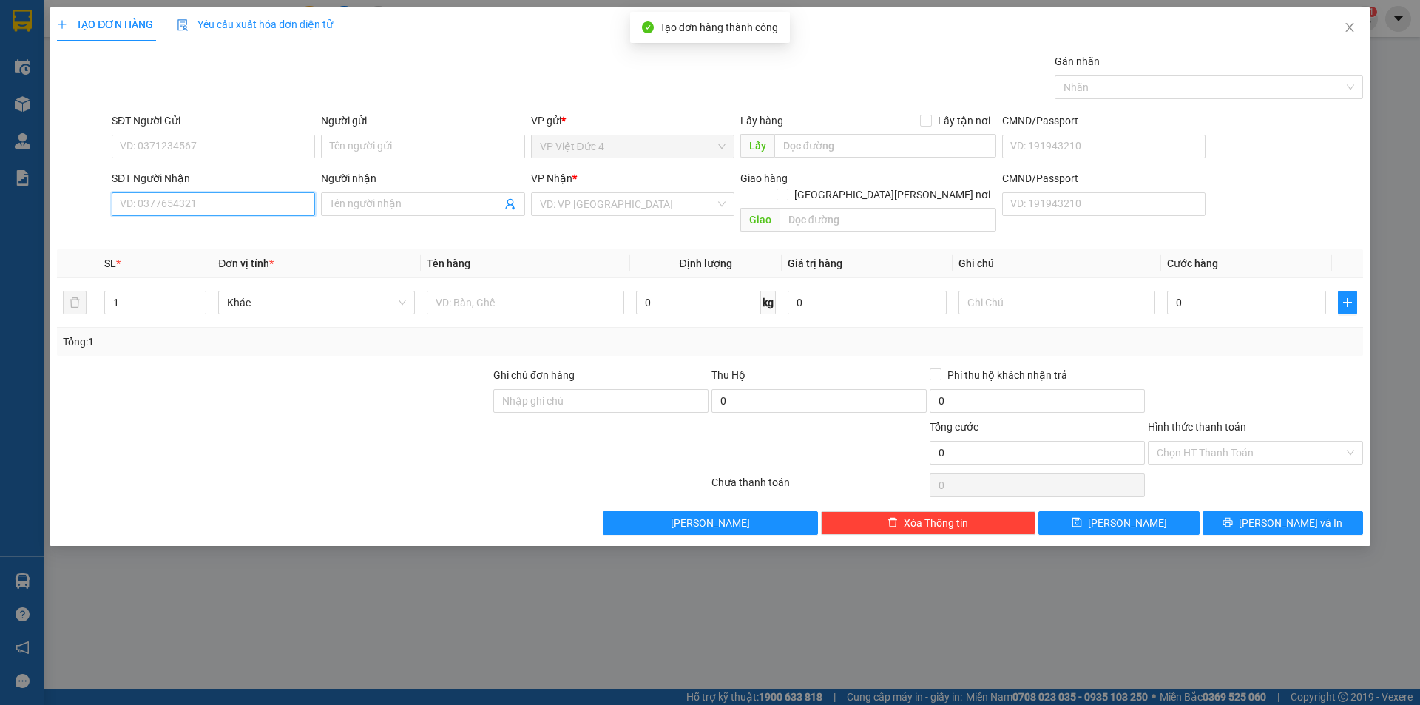
click at [278, 204] on input "SĐT Người Nhận" at bounding box center [213, 204] width 203 height 24
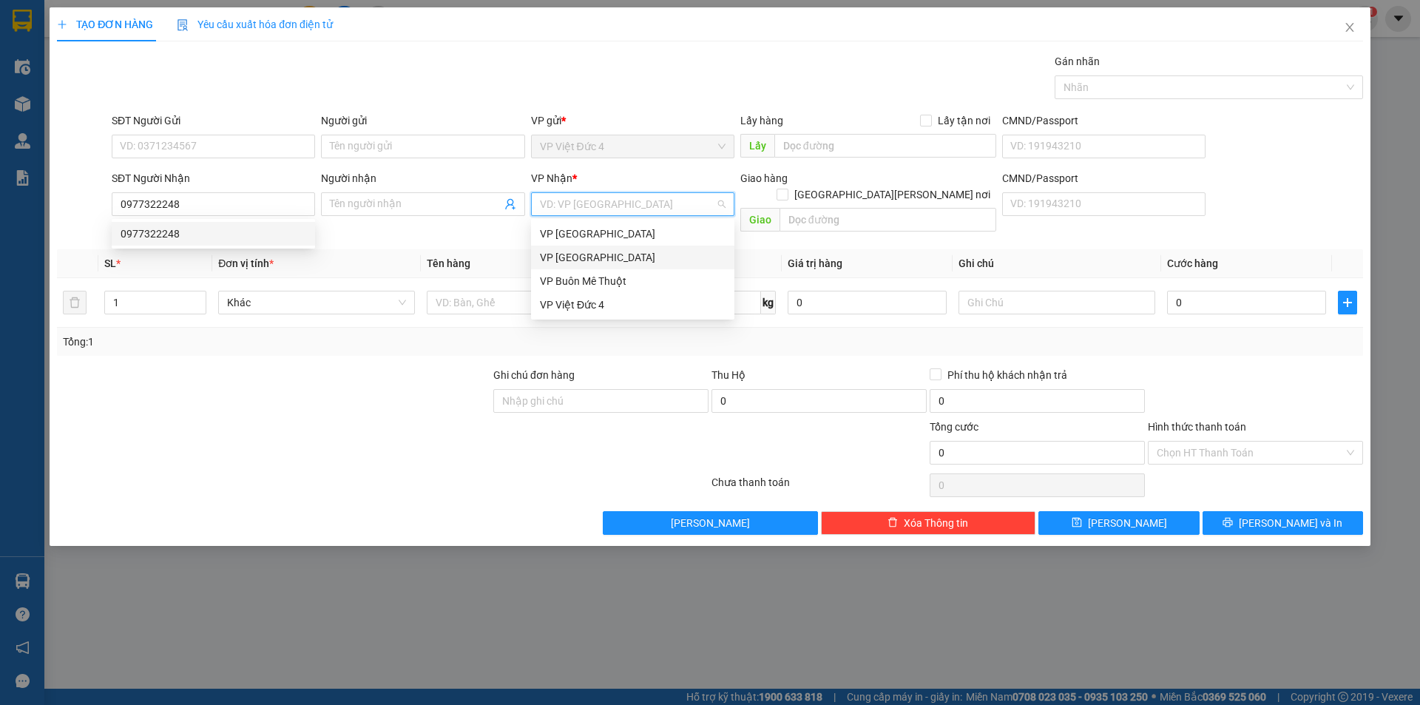
click at [592, 200] on input "search" at bounding box center [627, 204] width 175 height 22
click at [569, 256] on div "VP [GEOGRAPHIC_DATA]" at bounding box center [633, 257] width 186 height 16
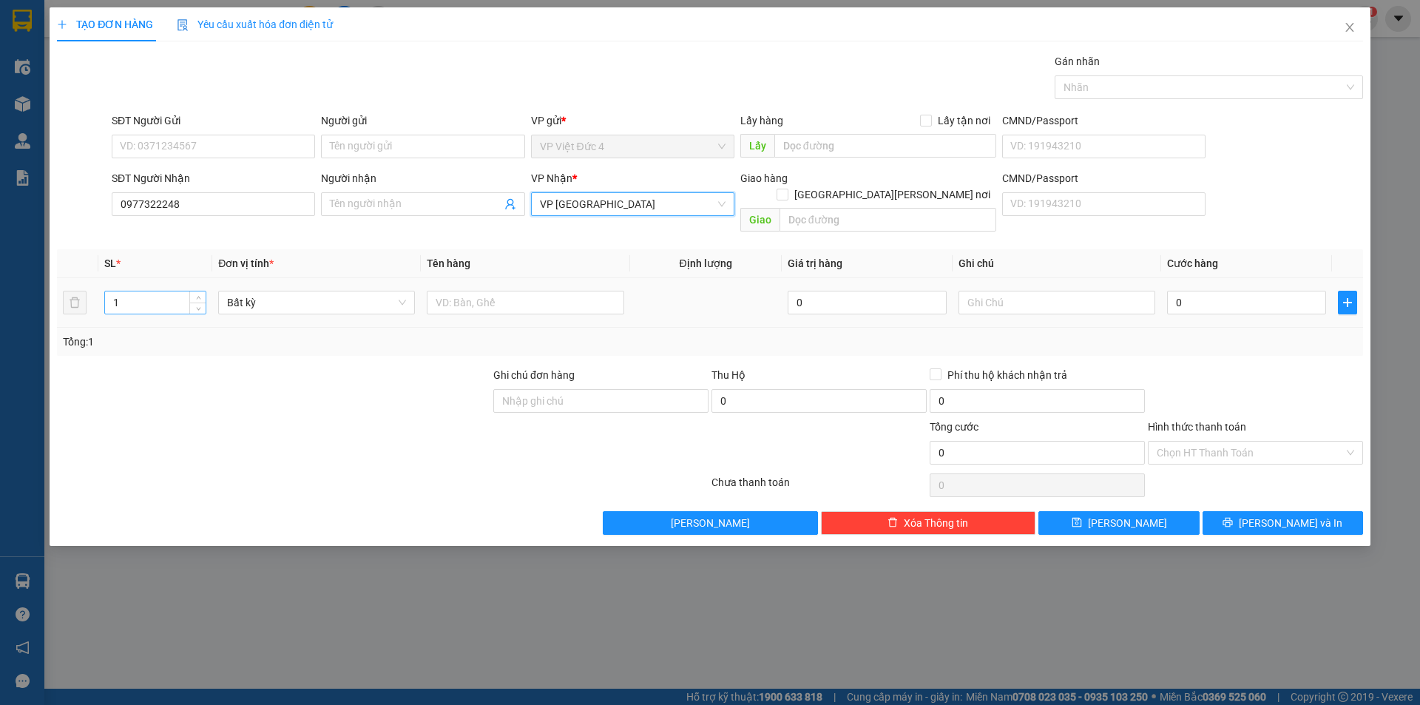
click at [138, 291] on input "1" at bounding box center [155, 302] width 101 height 22
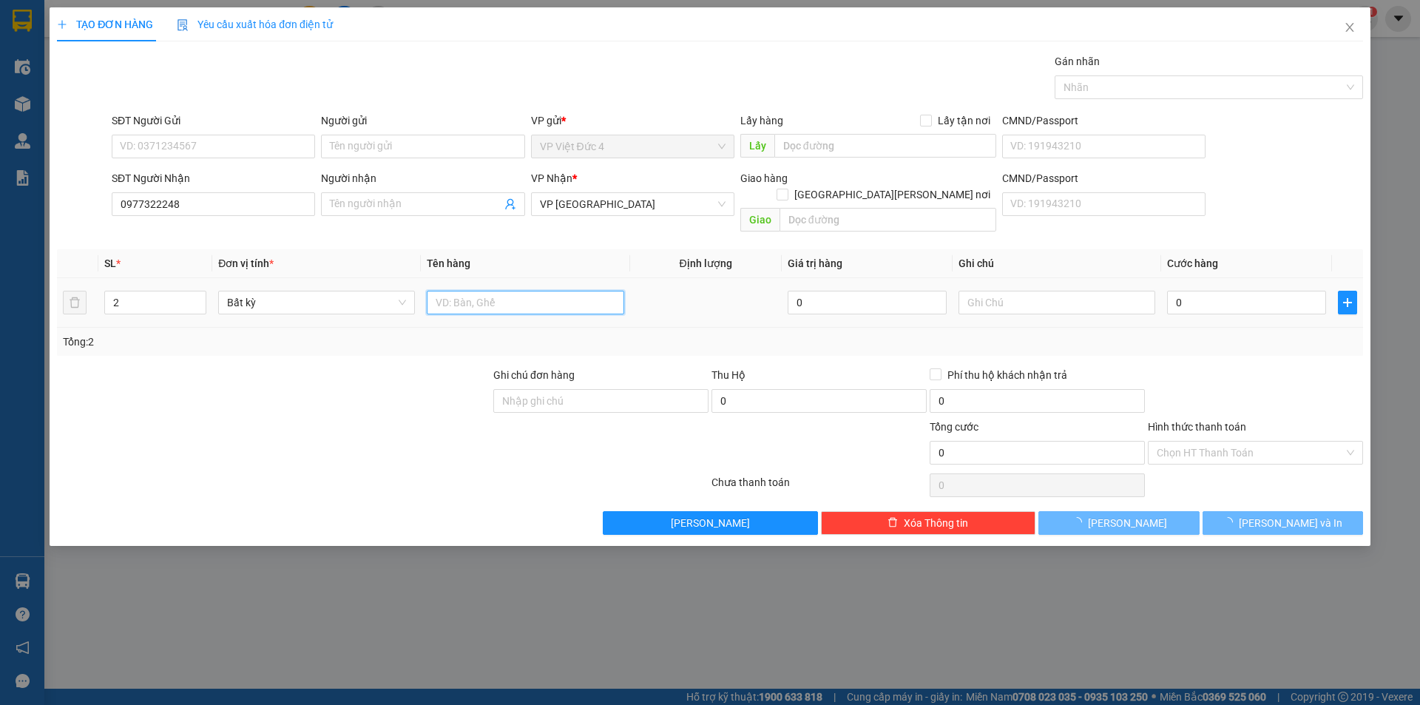
click at [607, 291] on input "text" at bounding box center [525, 303] width 197 height 24
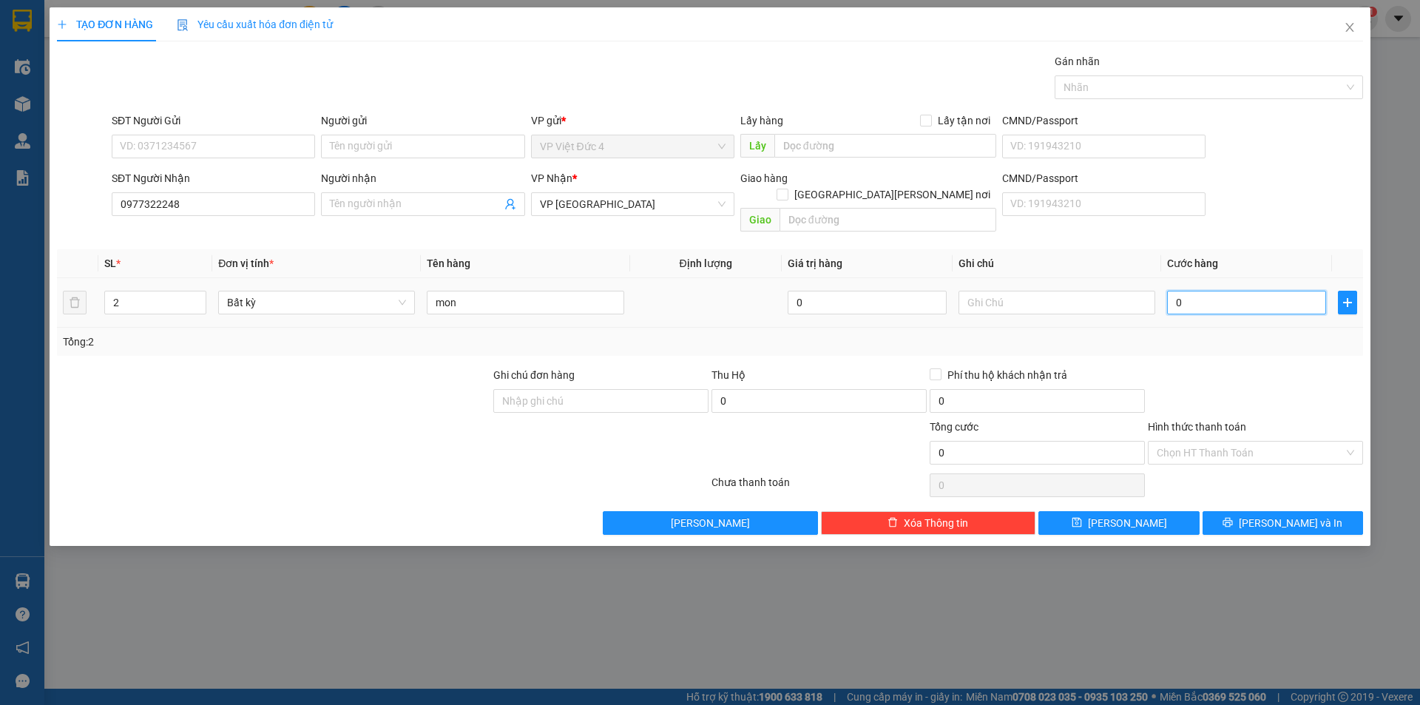
click at [1262, 291] on input "0" at bounding box center [1246, 303] width 159 height 24
click at [1118, 515] on span "Lưu" at bounding box center [1127, 523] width 79 height 16
click at [287, 208] on input "SĐT Người Nhận" at bounding box center [213, 204] width 203 height 24
click at [629, 199] on input "search" at bounding box center [627, 204] width 175 height 22
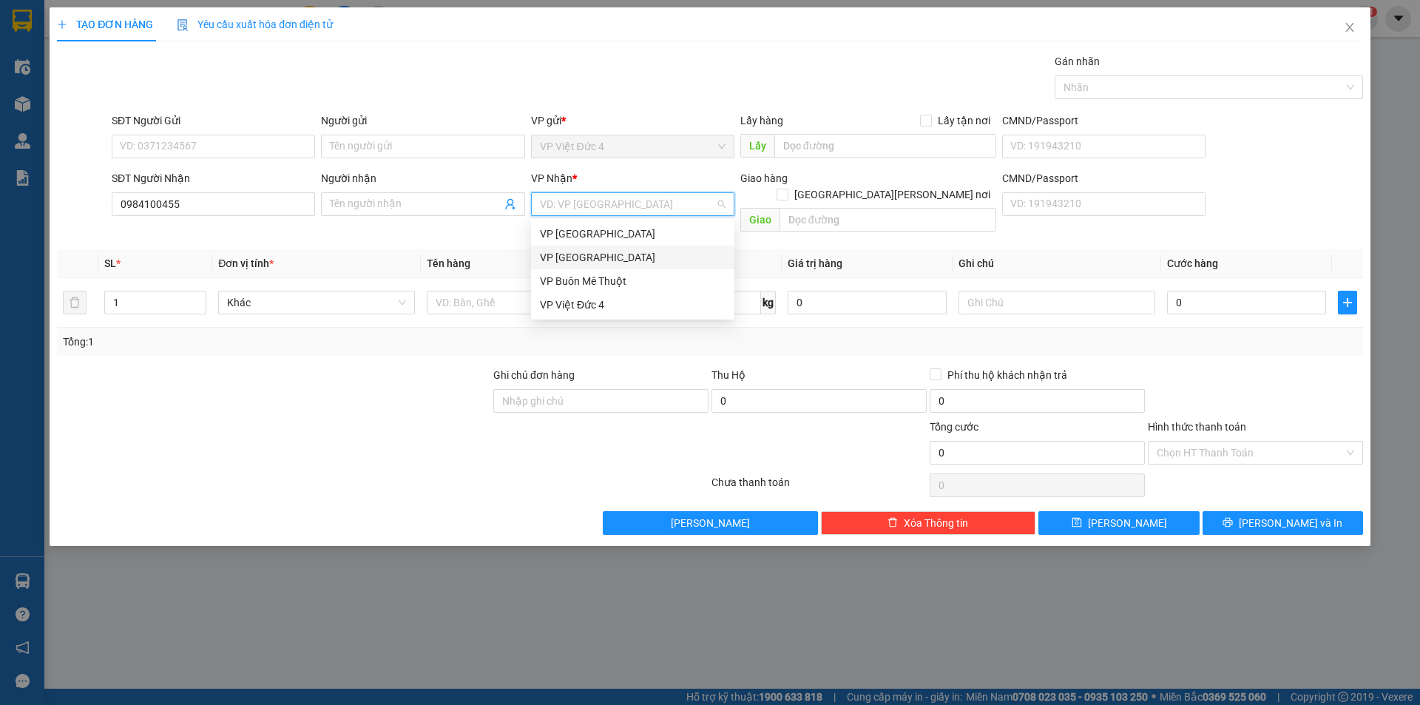
click at [582, 254] on div "VP [GEOGRAPHIC_DATA]" at bounding box center [633, 257] width 186 height 16
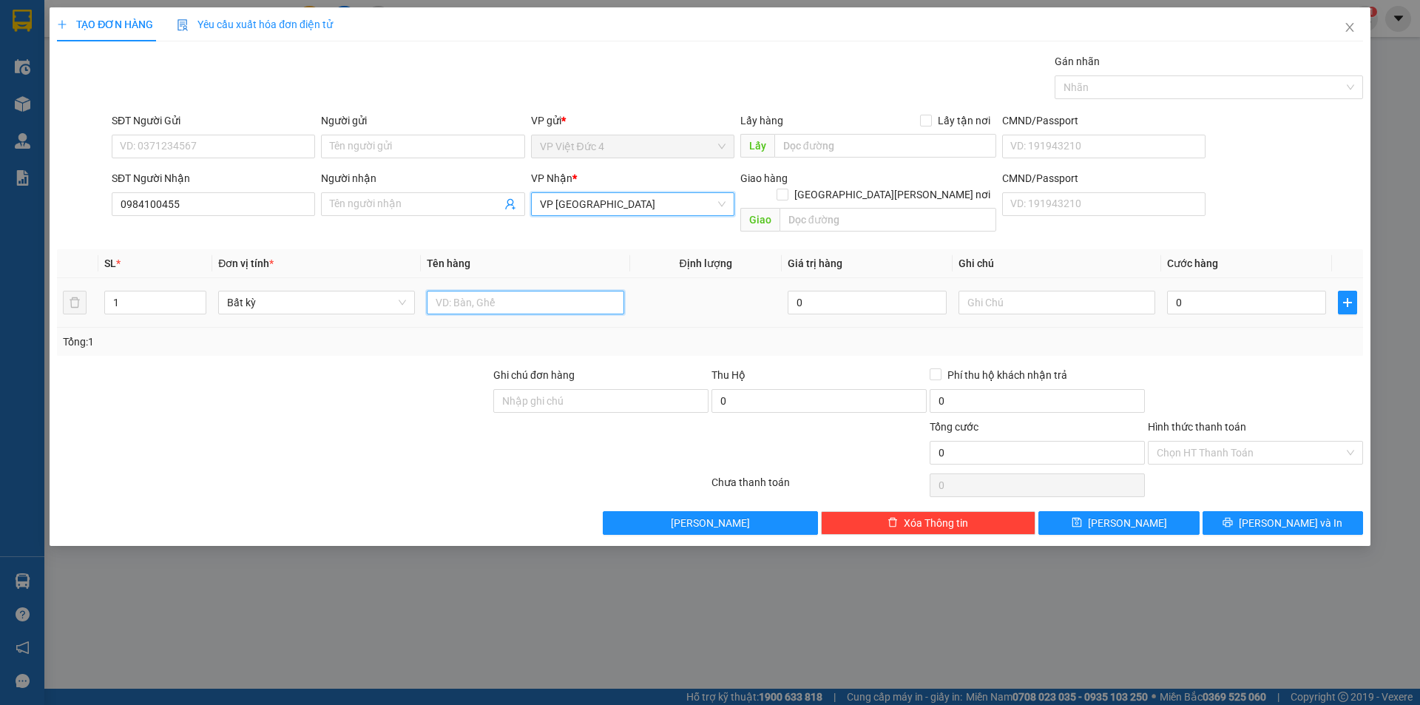
click at [583, 291] on input "text" at bounding box center [525, 303] width 197 height 24
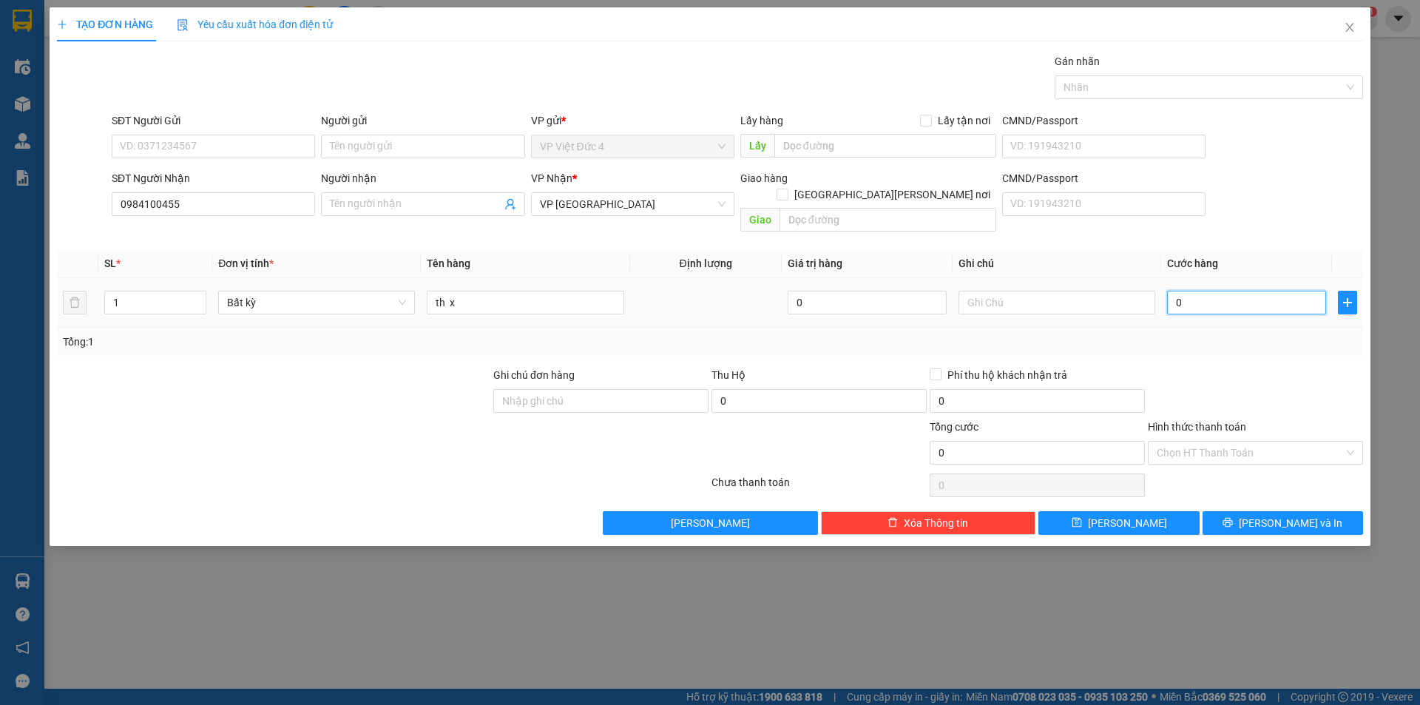
click at [1297, 291] on input "0" at bounding box center [1246, 303] width 159 height 24
click at [1121, 515] on span "Lưu" at bounding box center [1127, 523] width 79 height 16
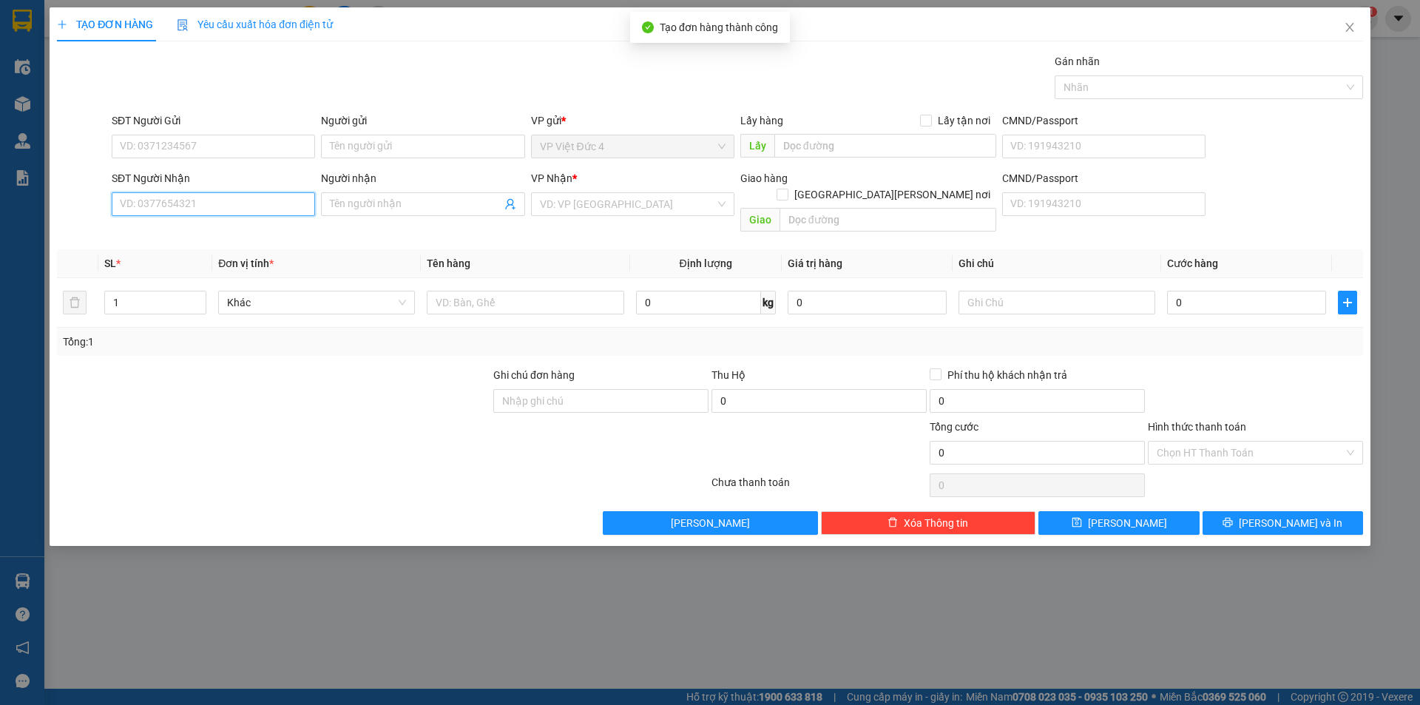
click at [285, 201] on input "SĐT Người Nhận" at bounding box center [213, 204] width 203 height 24
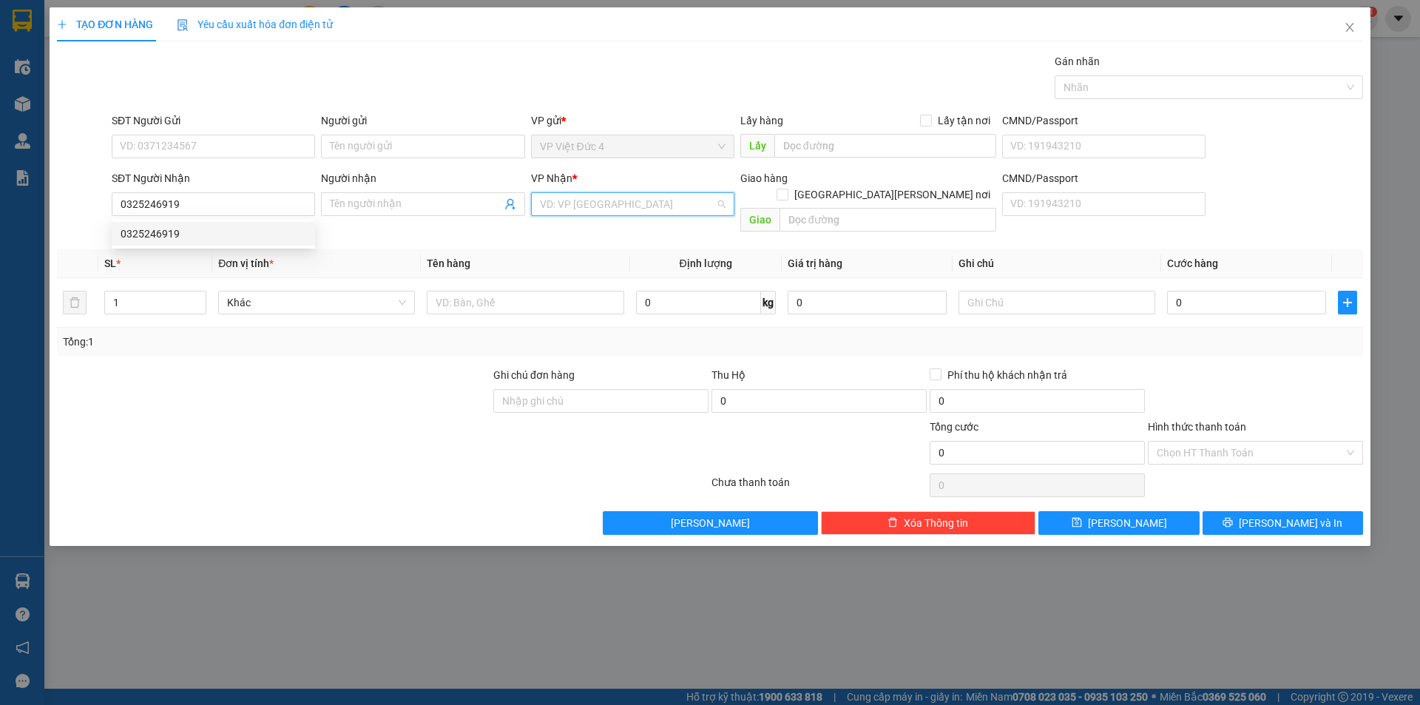
click at [628, 206] on input "search" at bounding box center [627, 204] width 175 height 22
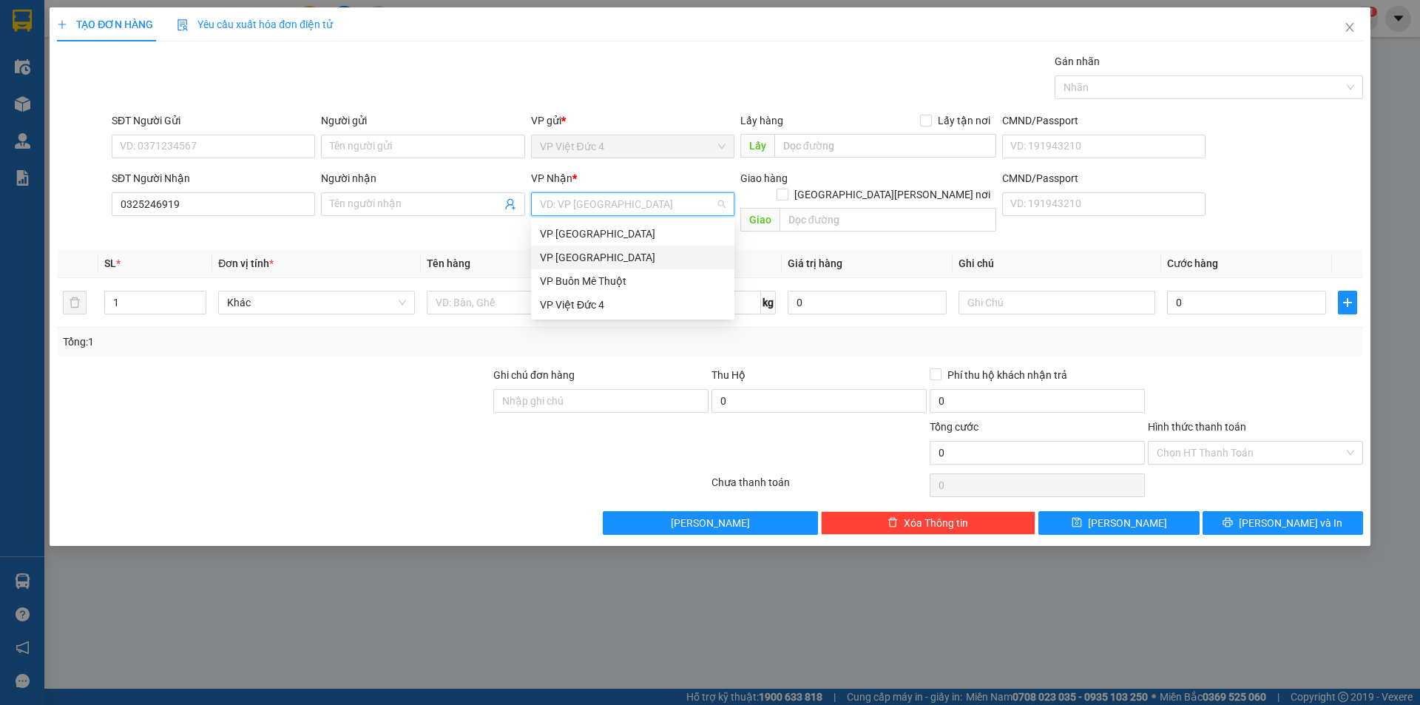
click at [566, 257] on div "VP [GEOGRAPHIC_DATA]" at bounding box center [633, 257] width 186 height 16
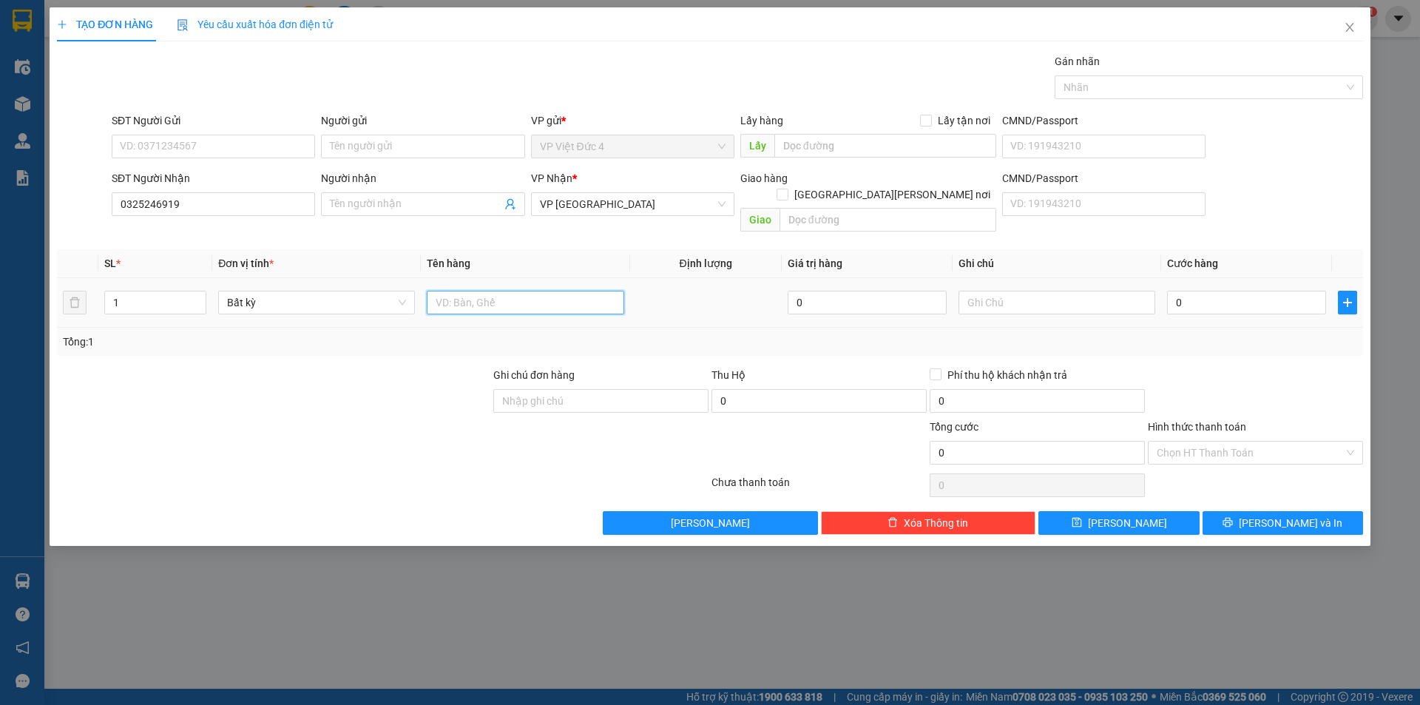
drag, startPoint x: 570, startPoint y: 289, endPoint x: 573, endPoint y: 280, distance: 9.4
click at [570, 291] on input "text" at bounding box center [525, 303] width 197 height 24
click at [1300, 291] on input "0" at bounding box center [1246, 303] width 159 height 24
click at [1208, 442] on input "Hình thức thanh toán" at bounding box center [1250, 453] width 187 height 22
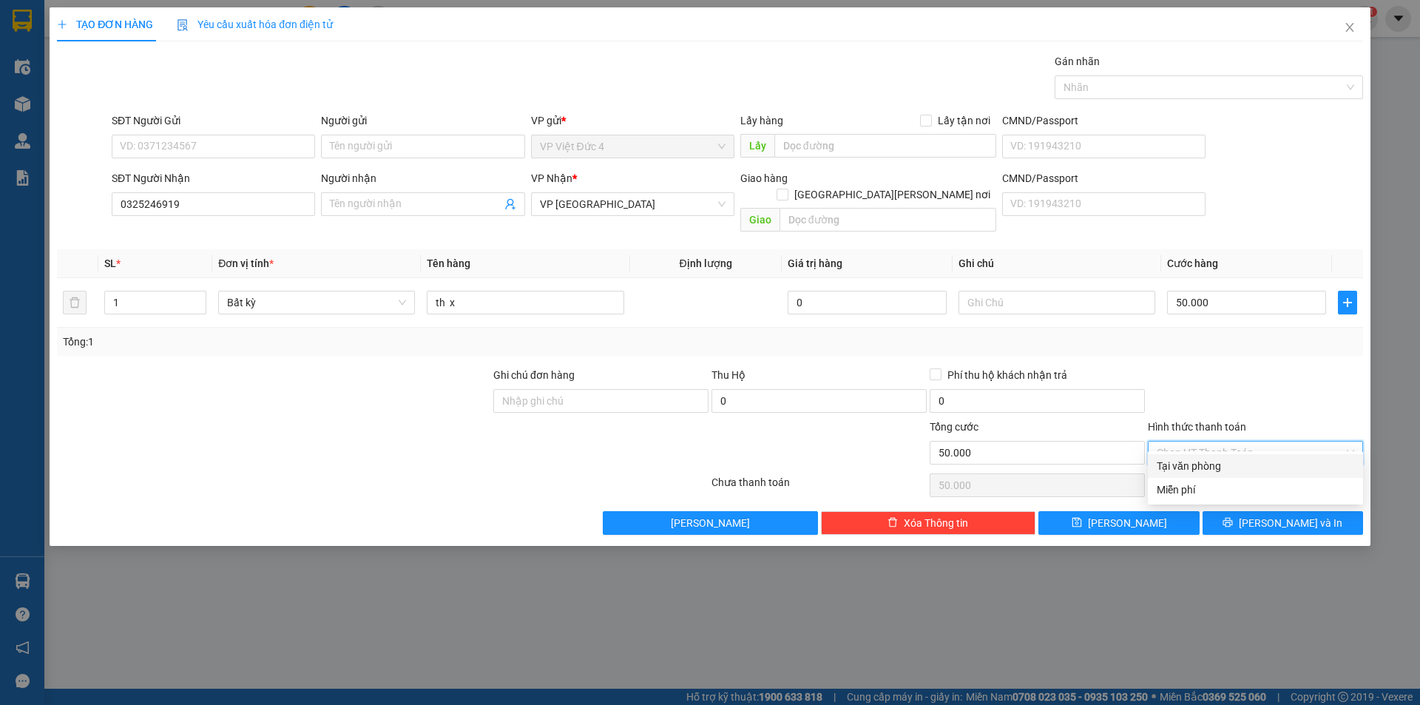
click at [1183, 463] on div "Tại văn phòng" at bounding box center [1255, 466] width 197 height 16
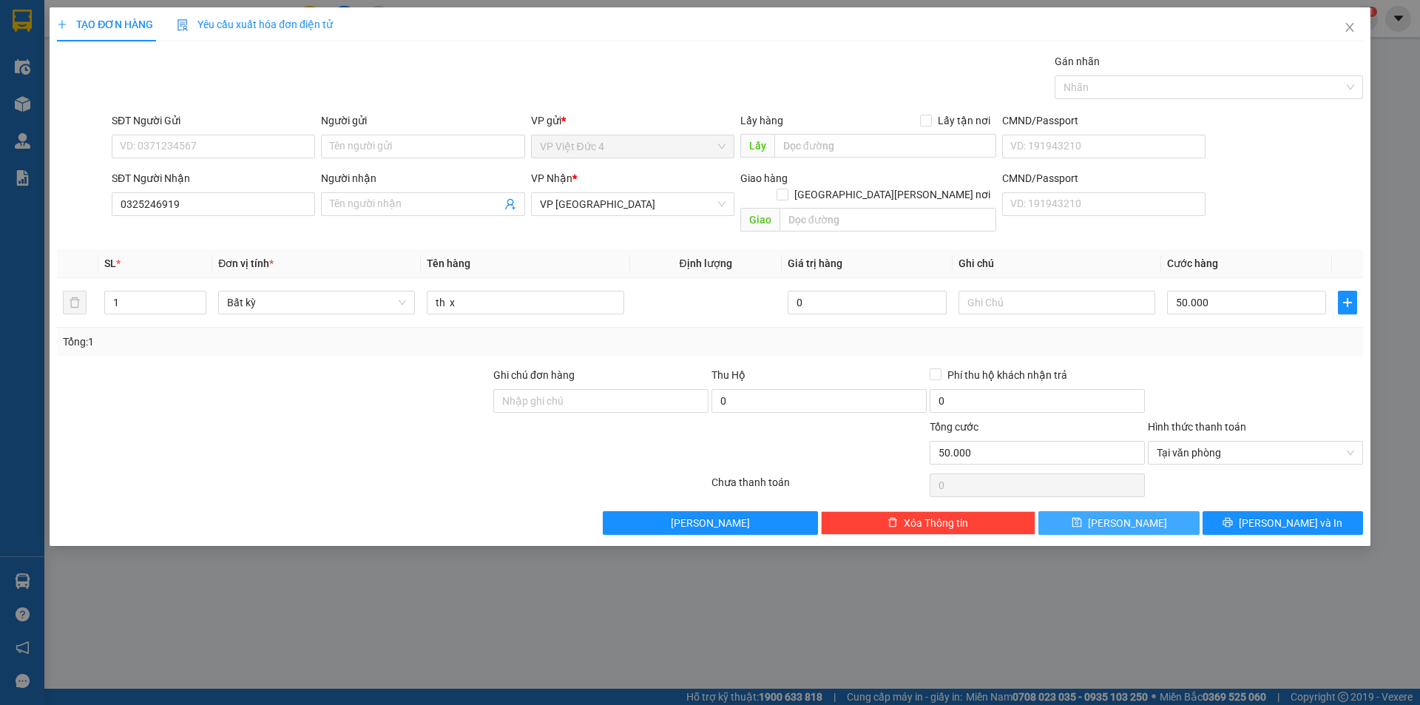
click at [1120, 515] on span "Lưu" at bounding box center [1127, 523] width 79 height 16
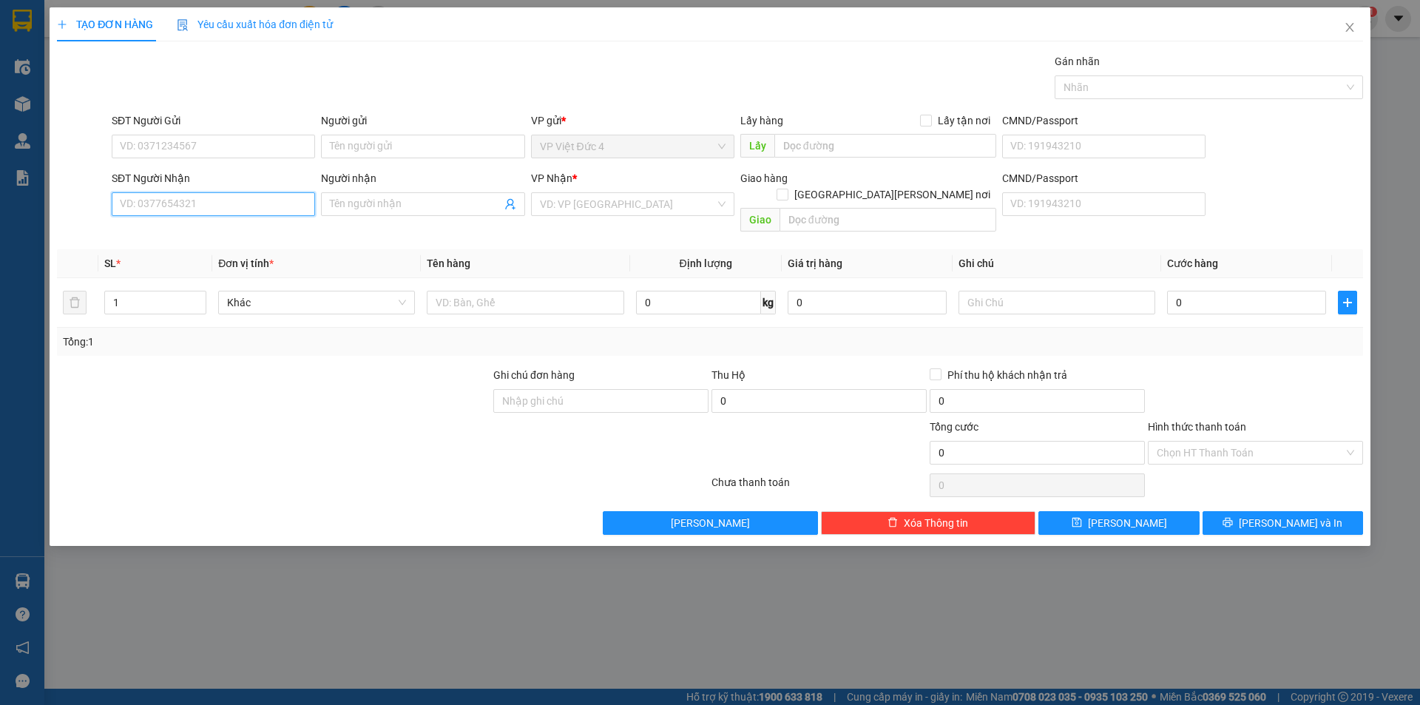
click at [295, 201] on input "SĐT Người Nhận" at bounding box center [213, 204] width 203 height 24
click at [642, 197] on input "search" at bounding box center [627, 204] width 175 height 22
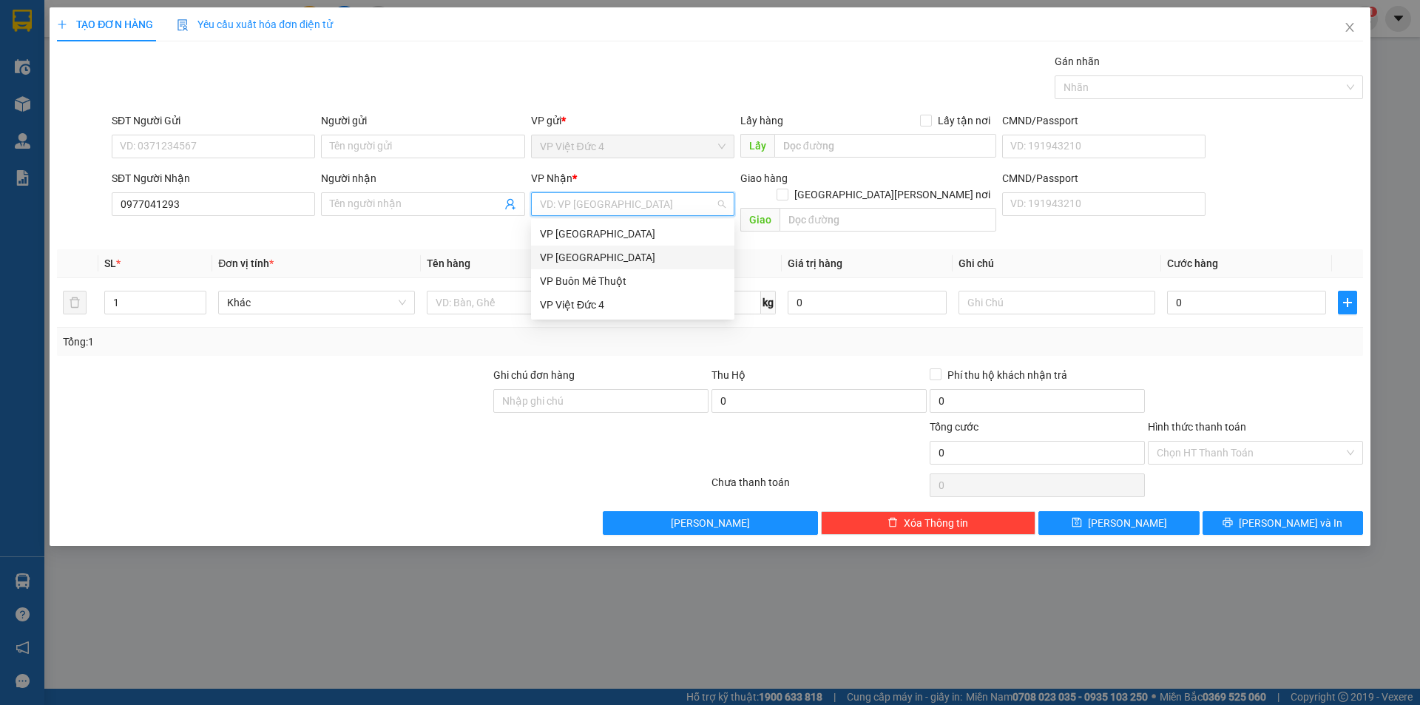
click at [567, 256] on div "VP [GEOGRAPHIC_DATA]" at bounding box center [633, 257] width 186 height 16
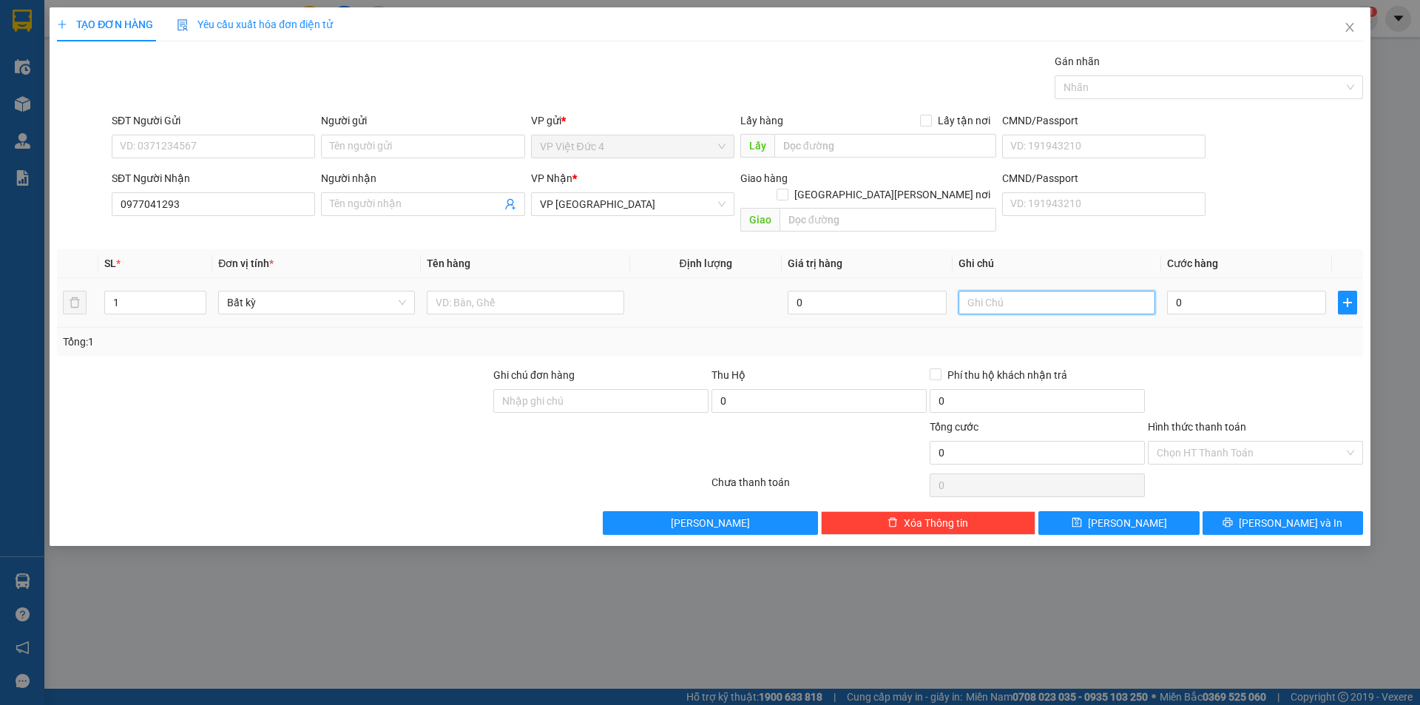
click at [1118, 291] on input "text" at bounding box center [1057, 303] width 197 height 24
click at [555, 288] on div at bounding box center [525, 303] width 197 height 30
click at [553, 291] on input "text" at bounding box center [525, 303] width 197 height 24
click at [1301, 291] on input "0" at bounding box center [1246, 303] width 159 height 24
click at [1214, 442] on input "Hình thức thanh toán" at bounding box center [1250, 453] width 187 height 22
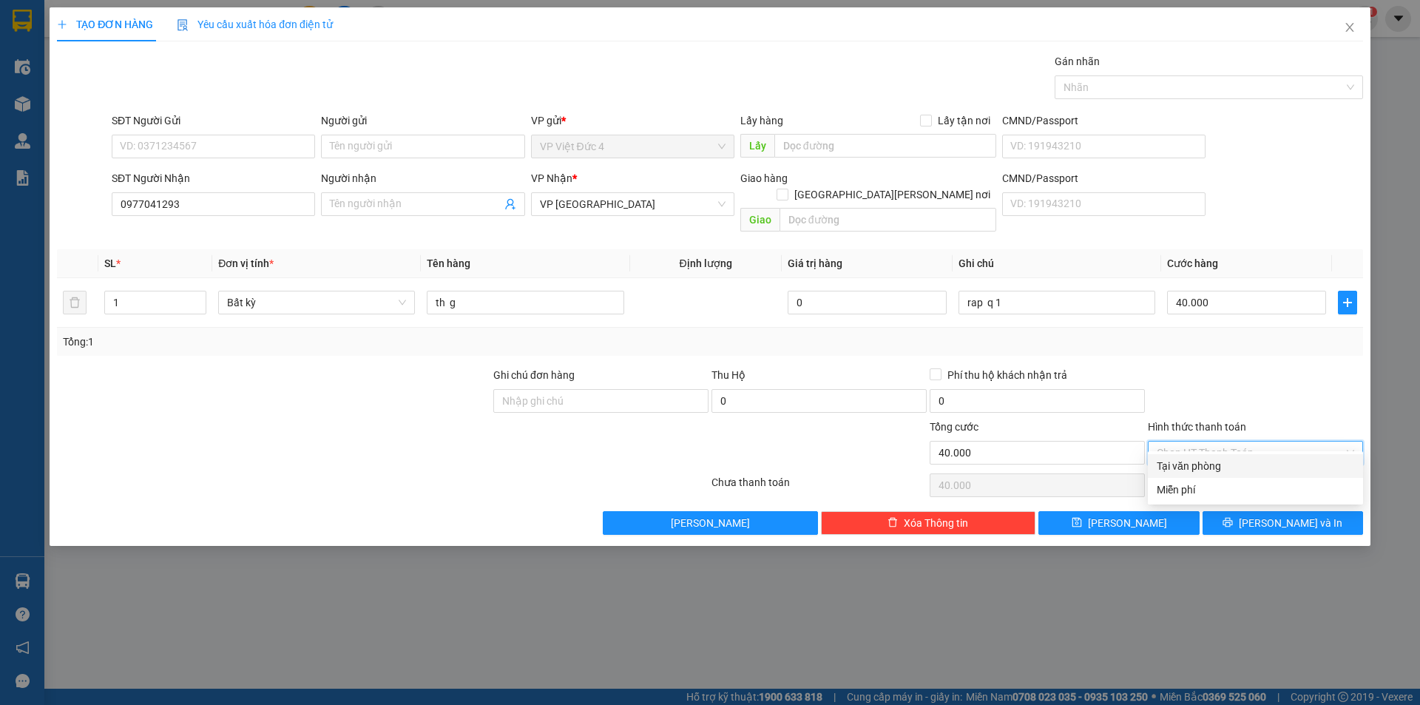
click at [1190, 465] on div "Tại văn phòng" at bounding box center [1255, 466] width 197 height 16
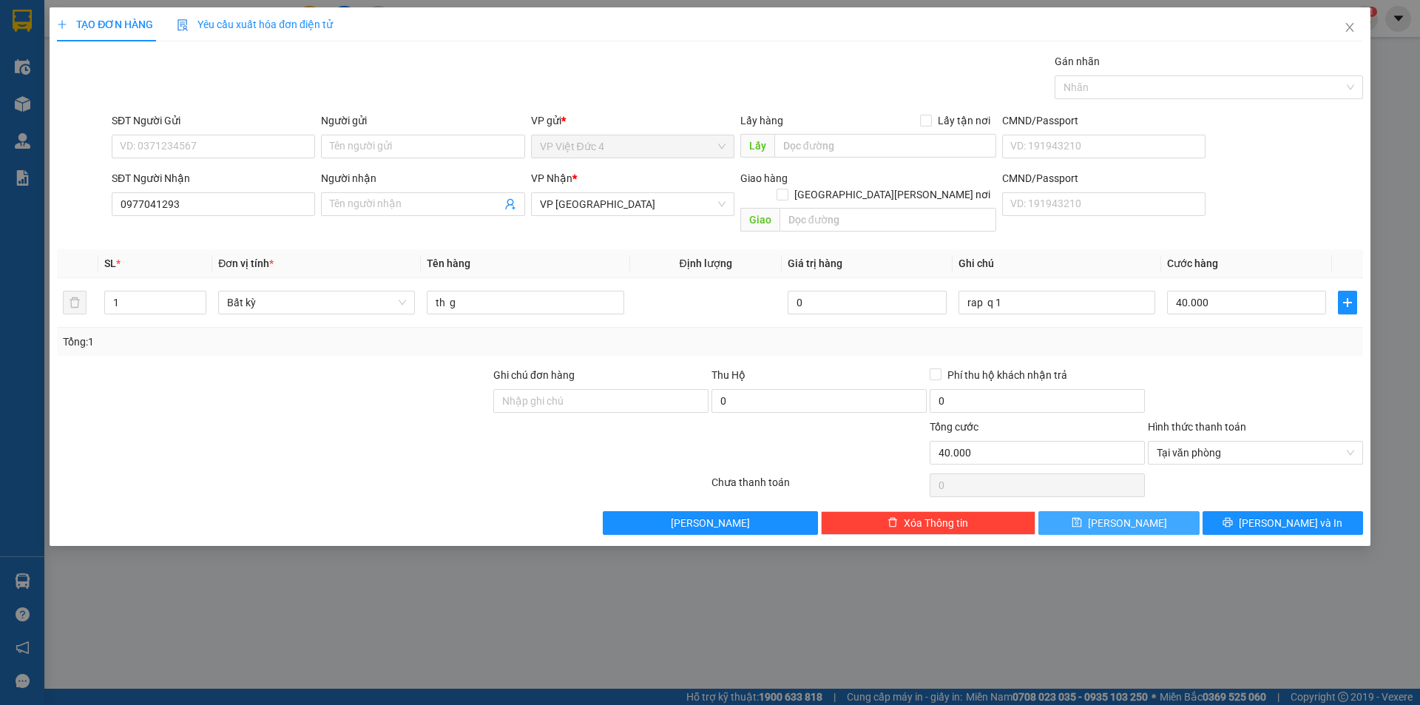
click at [1127, 515] on span "Lưu" at bounding box center [1127, 523] width 79 height 16
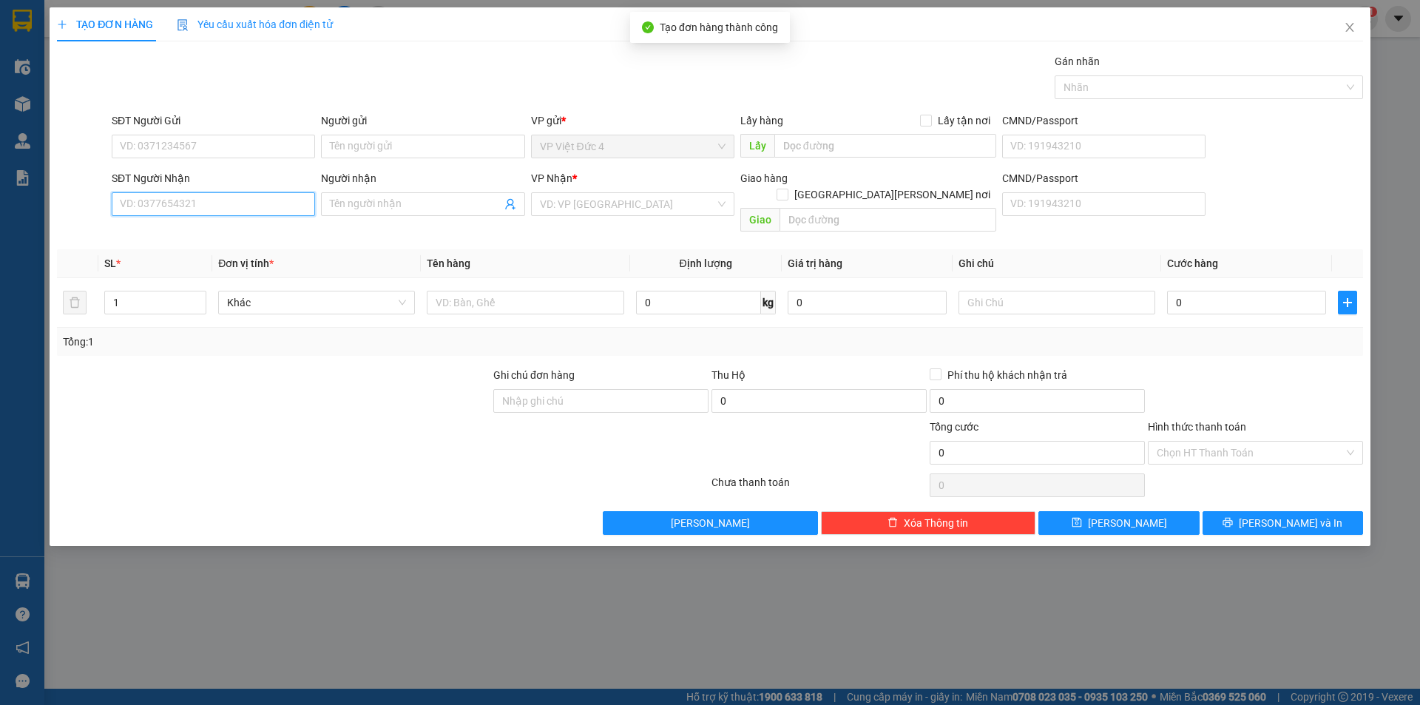
click at [287, 204] on input "SĐT Người Nhận" at bounding box center [213, 204] width 203 height 24
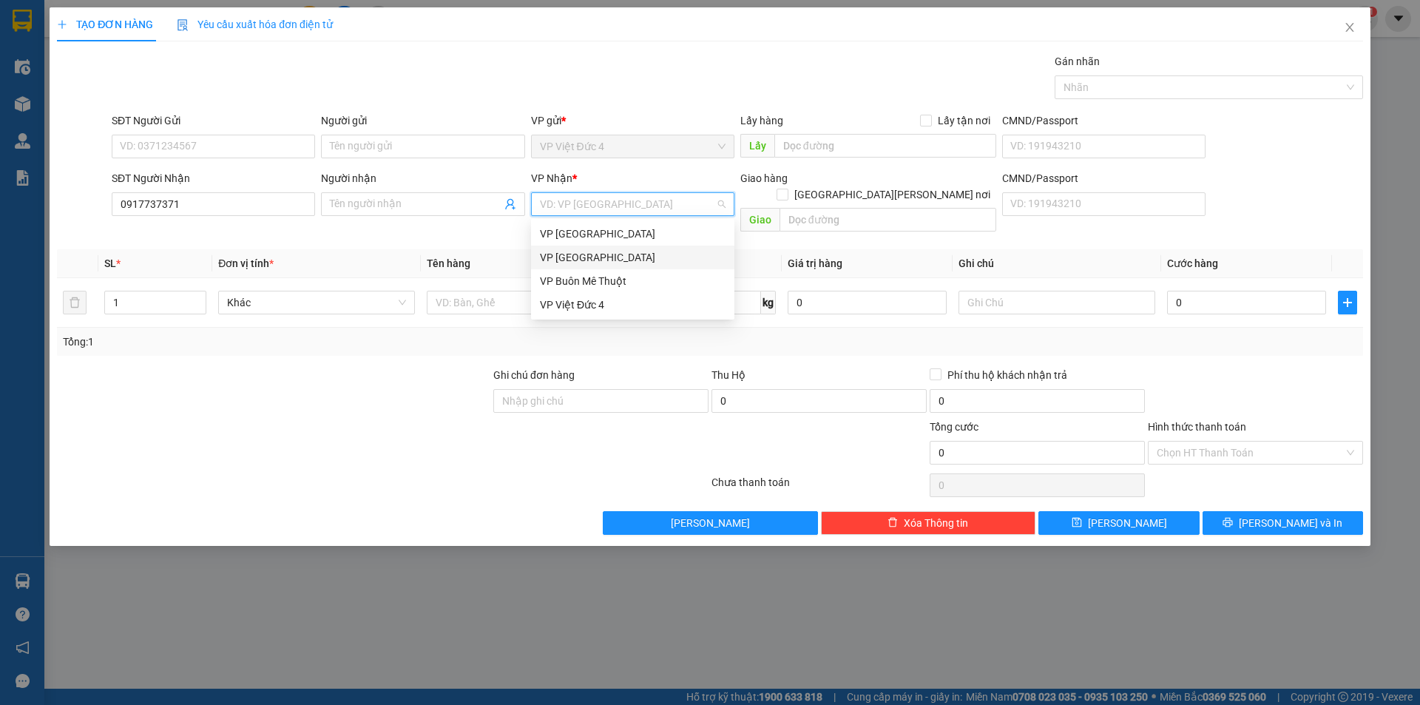
click at [590, 200] on input "search" at bounding box center [627, 204] width 175 height 22
click at [578, 250] on div "VP [GEOGRAPHIC_DATA]" at bounding box center [633, 257] width 186 height 16
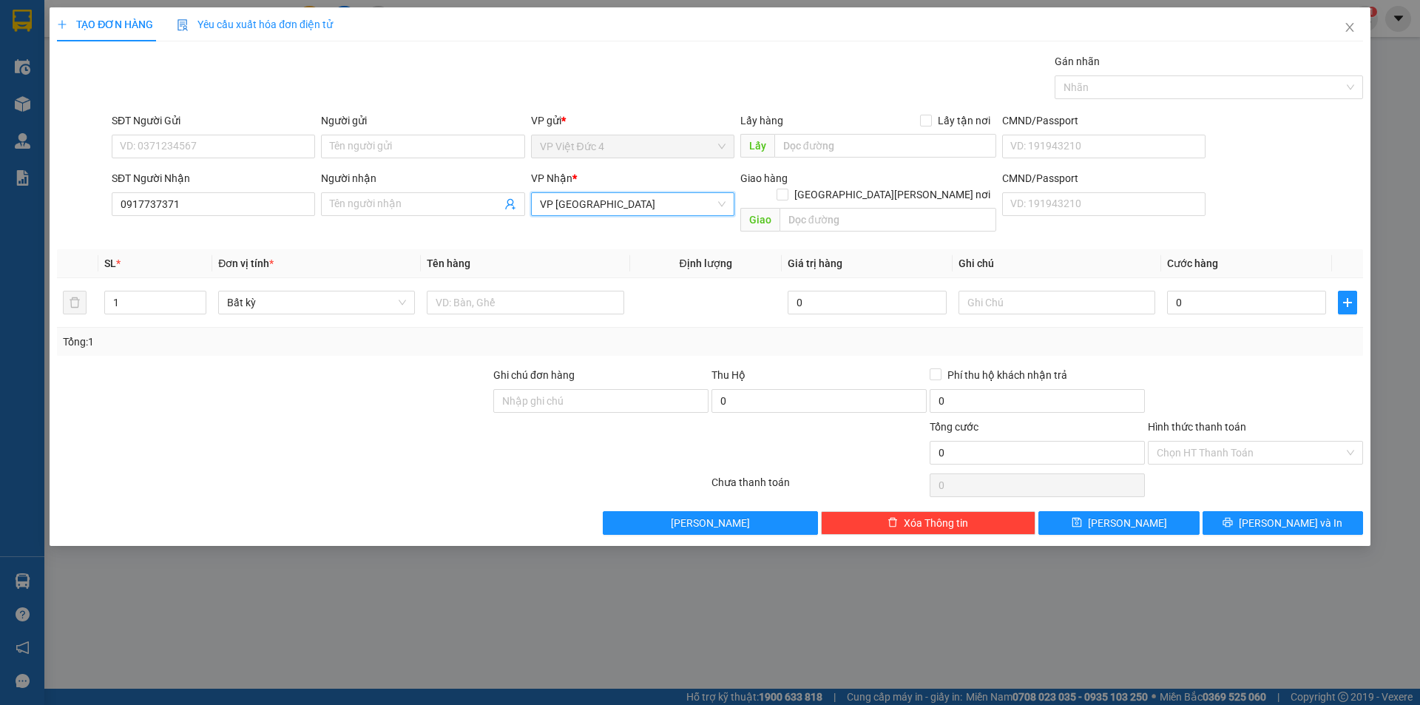
click at [561, 203] on span "VP [GEOGRAPHIC_DATA]" at bounding box center [633, 204] width 186 height 22
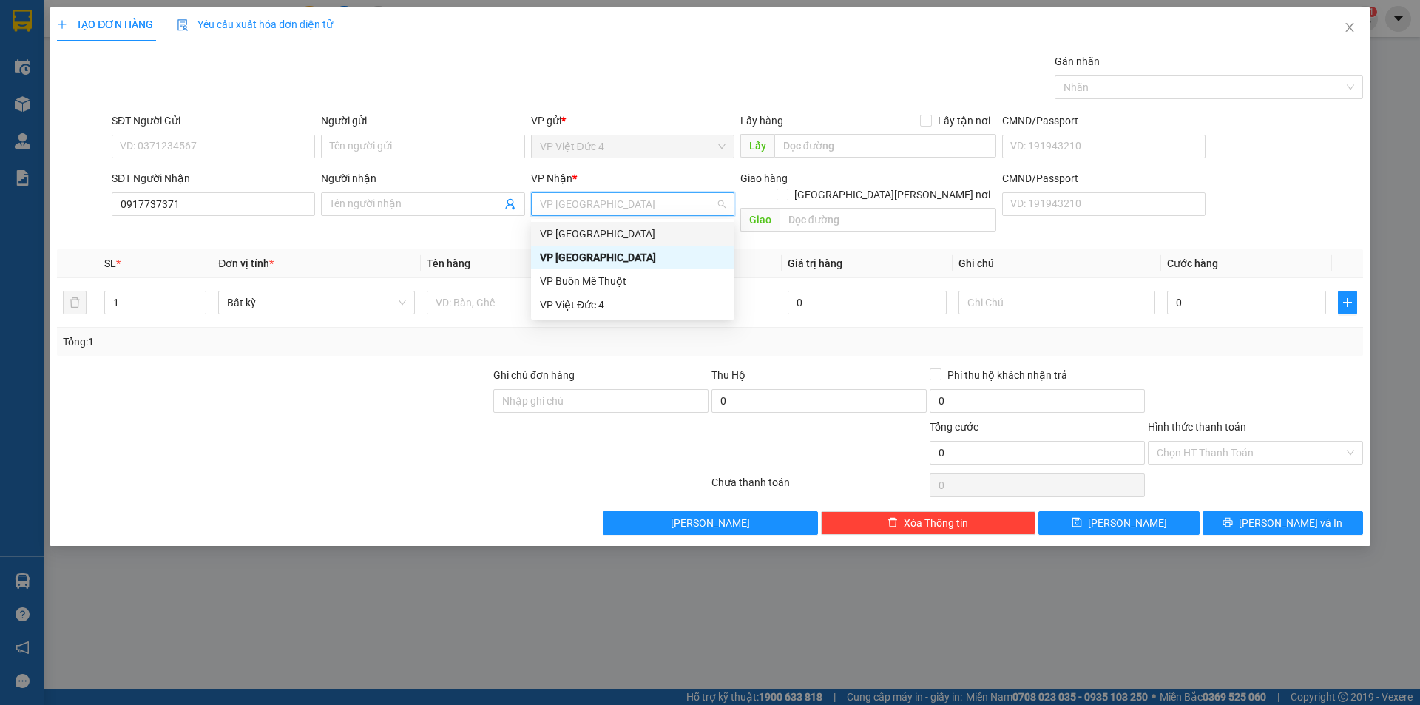
click at [567, 234] on div "VP Thủ Đức" at bounding box center [633, 234] width 186 height 16
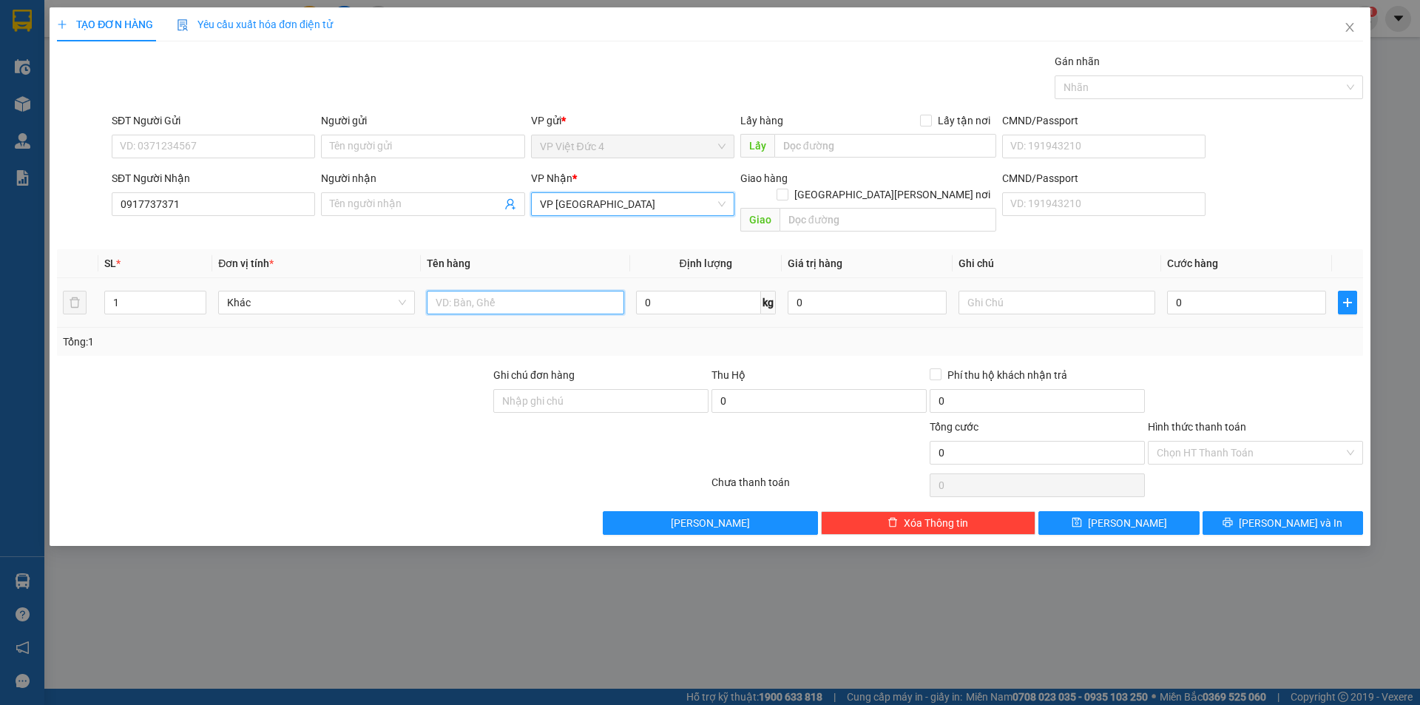
click at [555, 291] on input "text" at bounding box center [525, 303] width 197 height 24
click at [1285, 291] on input "0" at bounding box center [1246, 303] width 159 height 24
click at [1206, 442] on input "Hình thức thanh toán" at bounding box center [1250, 453] width 187 height 22
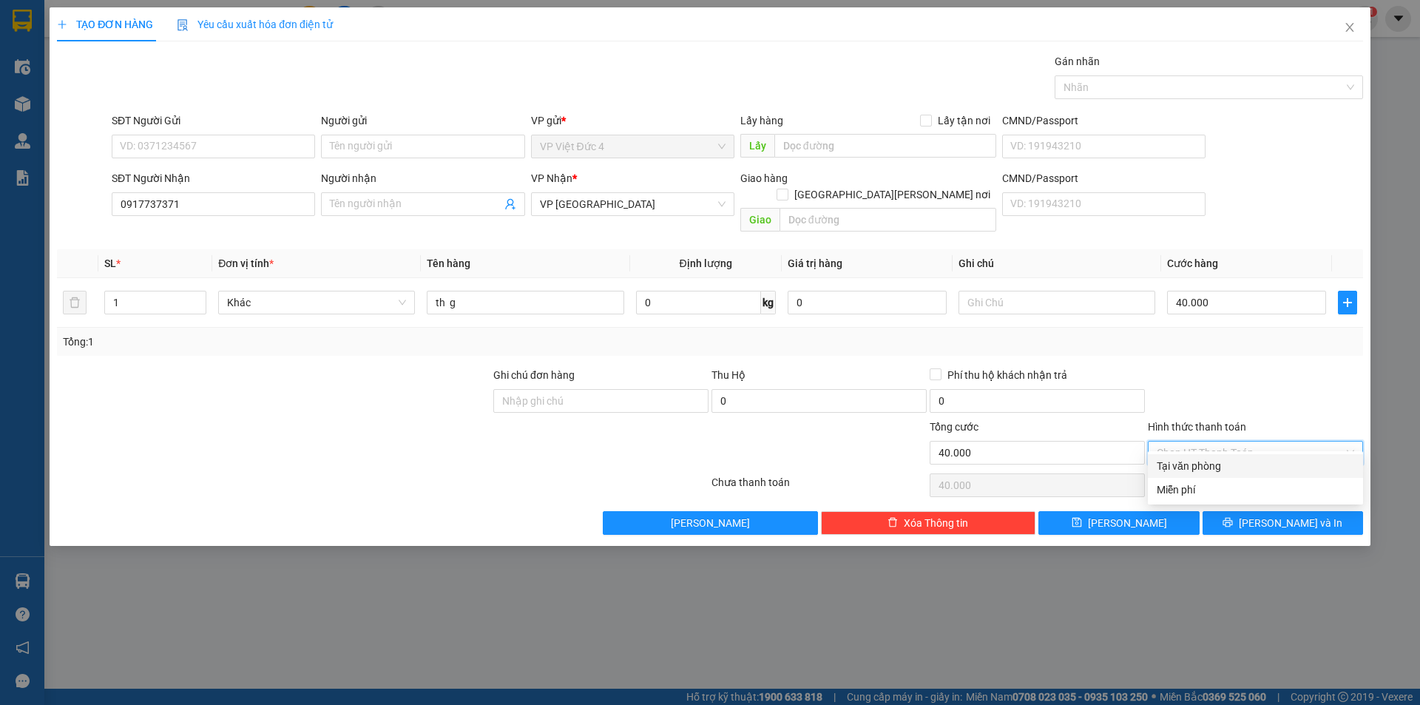
click at [1186, 463] on div "Tại văn phòng" at bounding box center [1255, 466] width 197 height 16
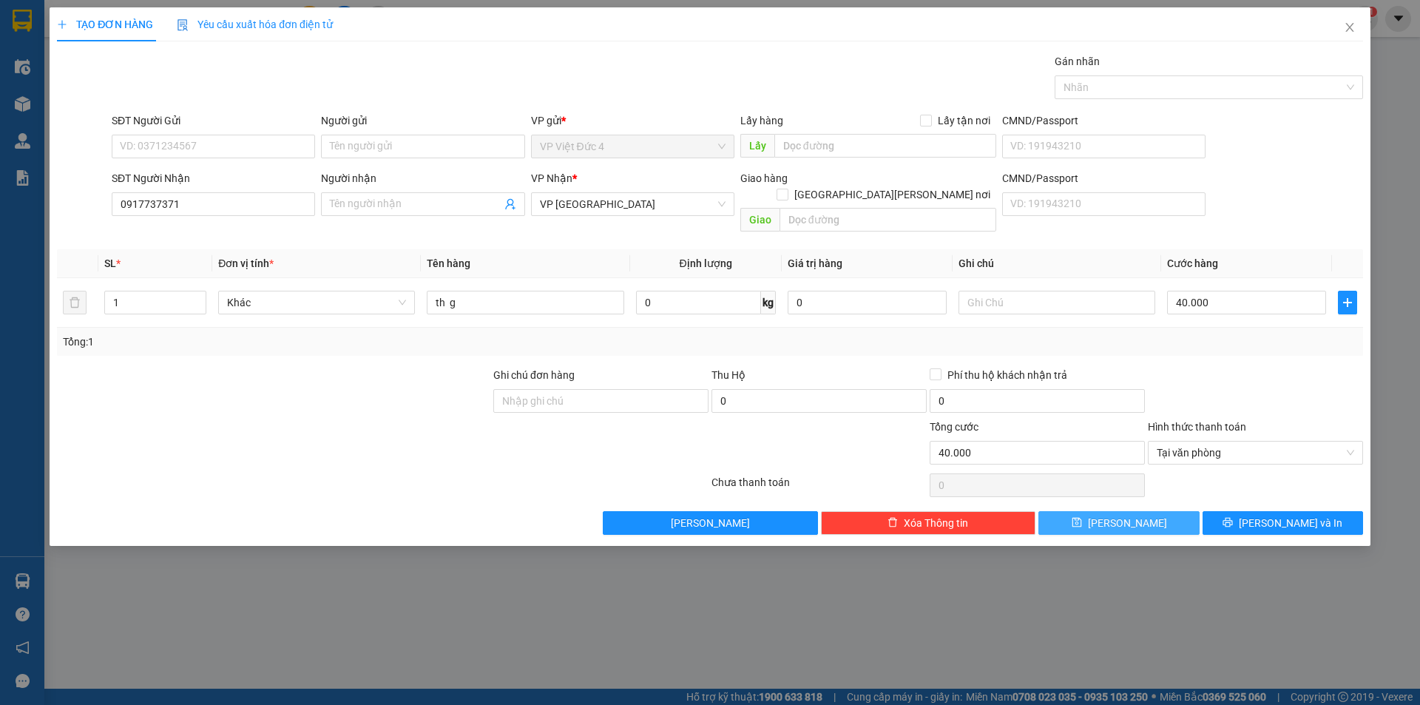
click at [1129, 515] on span "Lưu" at bounding box center [1127, 523] width 79 height 16
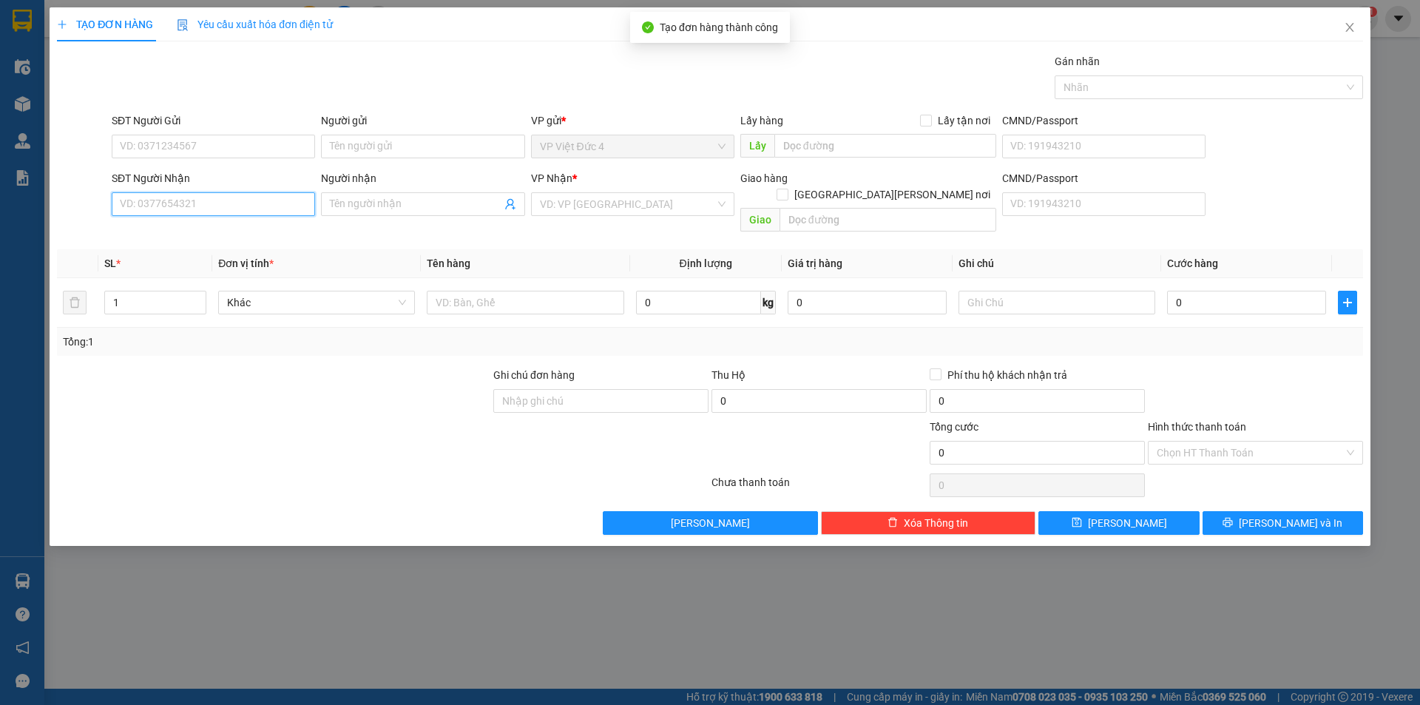
click at [288, 198] on input "SĐT Người Nhận" at bounding box center [213, 204] width 203 height 24
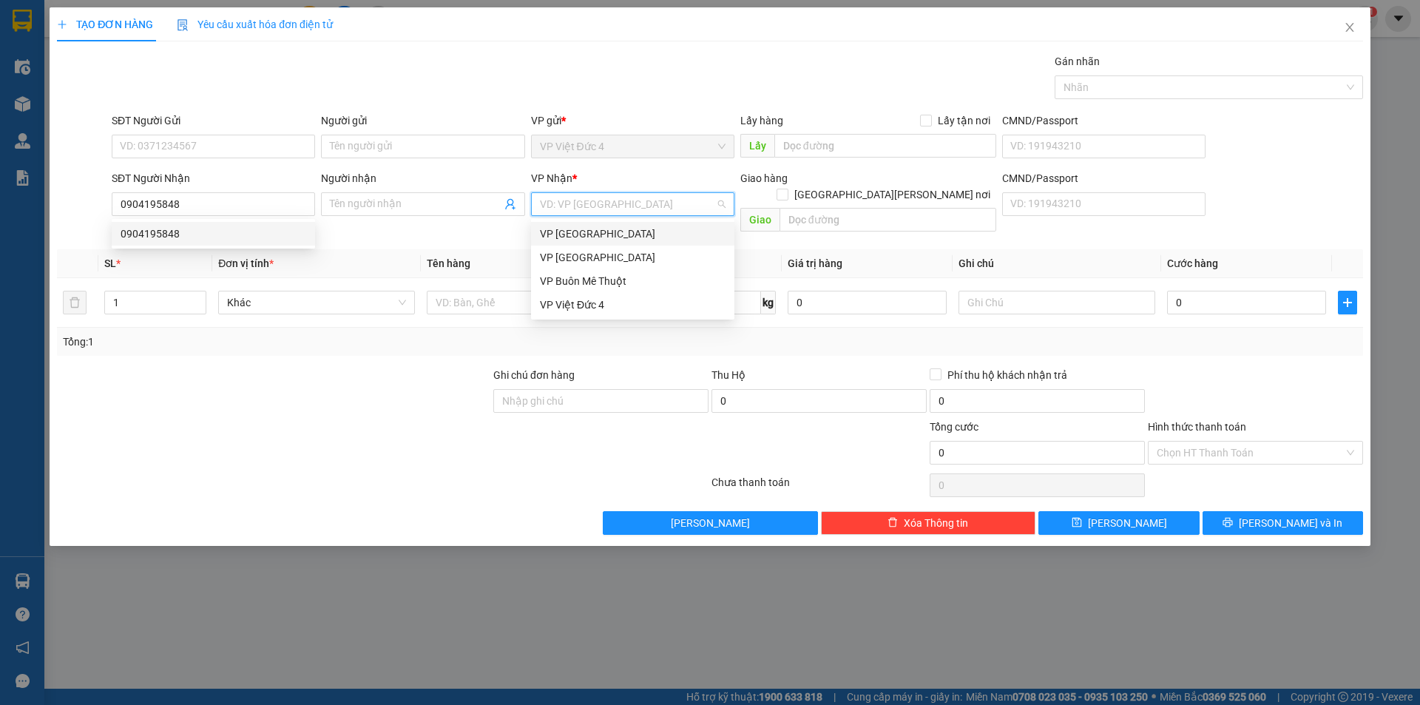
click at [610, 200] on input "search" at bounding box center [627, 204] width 175 height 22
click at [572, 254] on div "VP [GEOGRAPHIC_DATA]" at bounding box center [633, 257] width 186 height 16
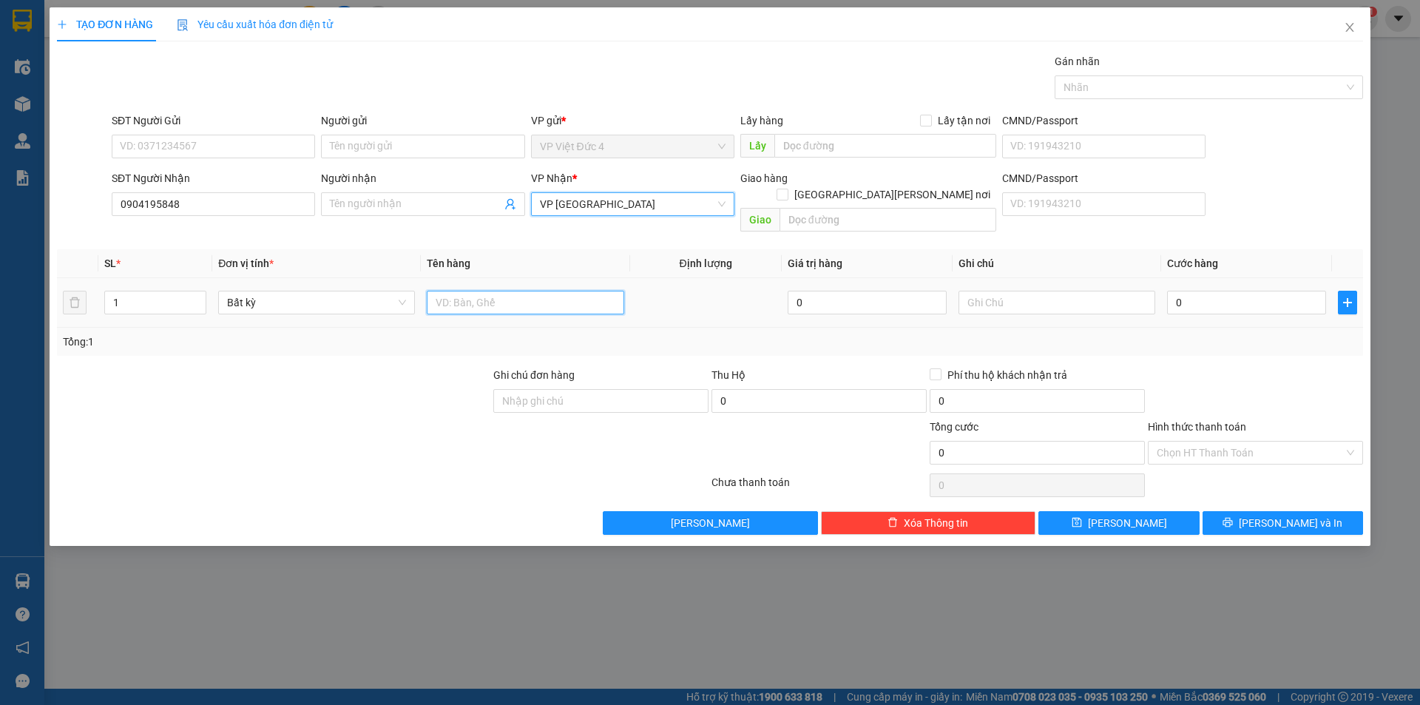
click at [571, 291] on input "text" at bounding box center [525, 303] width 197 height 24
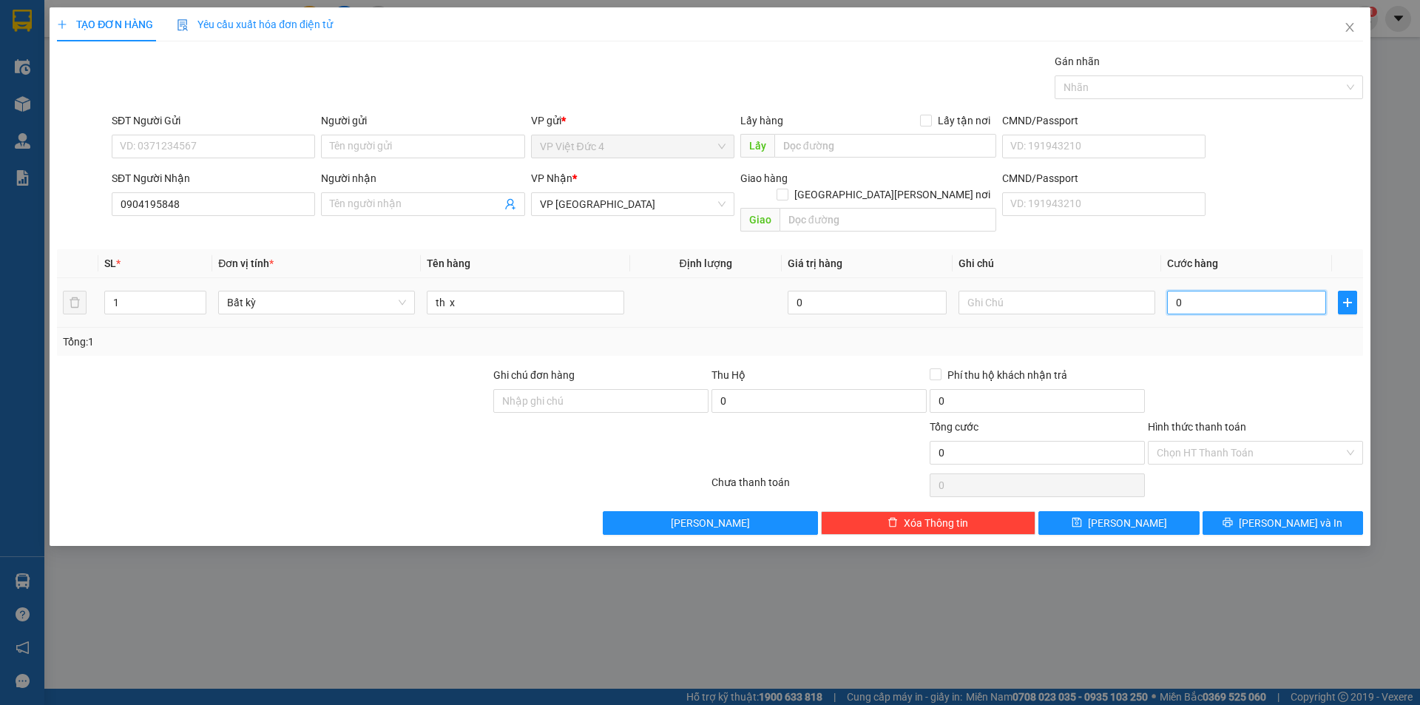
click at [1283, 291] on input "0" at bounding box center [1246, 303] width 159 height 24
drag, startPoint x: 1200, startPoint y: 429, endPoint x: 1197, endPoint y: 454, distance: 25.4
click at [1200, 442] on input "Hình thức thanh toán" at bounding box center [1250, 453] width 187 height 22
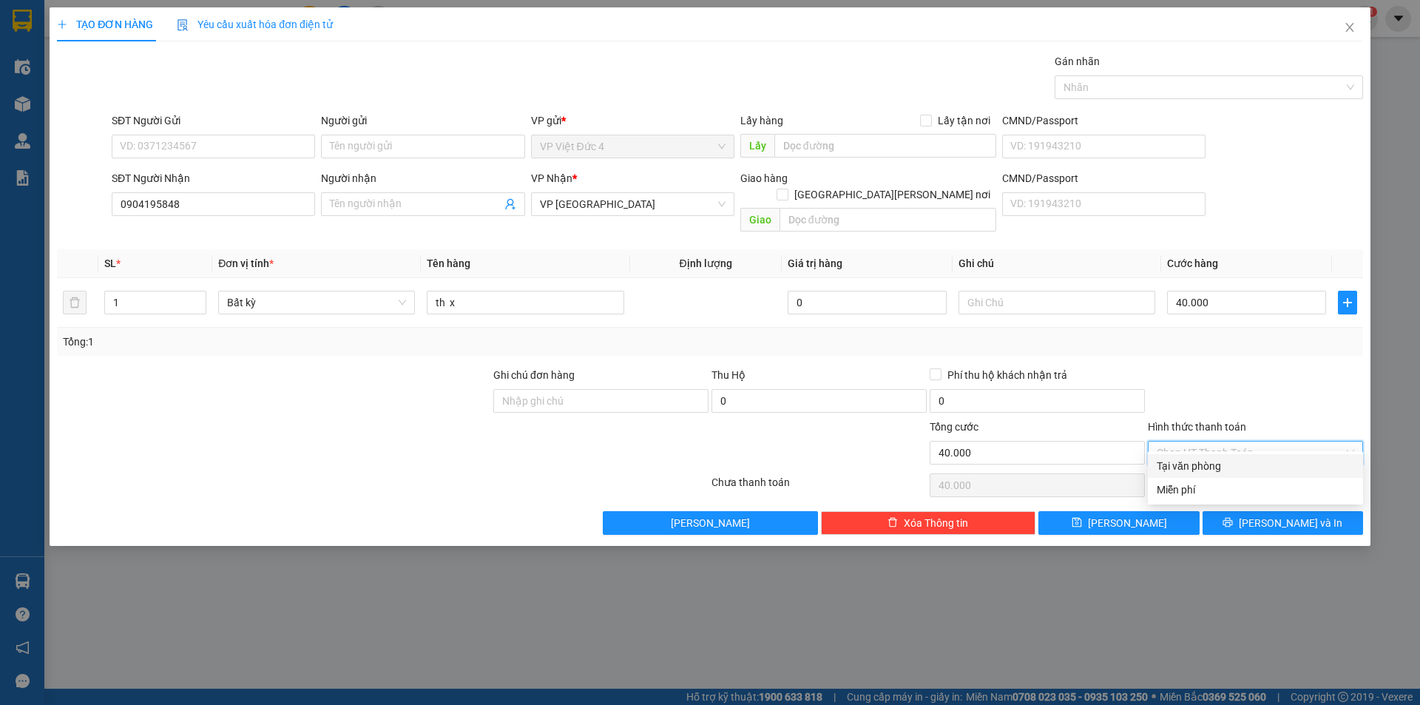
drag, startPoint x: 1192, startPoint y: 460, endPoint x: 1149, endPoint y: 482, distance: 49.0
click at [1191, 462] on div "Tại văn phòng" at bounding box center [1255, 466] width 197 height 16
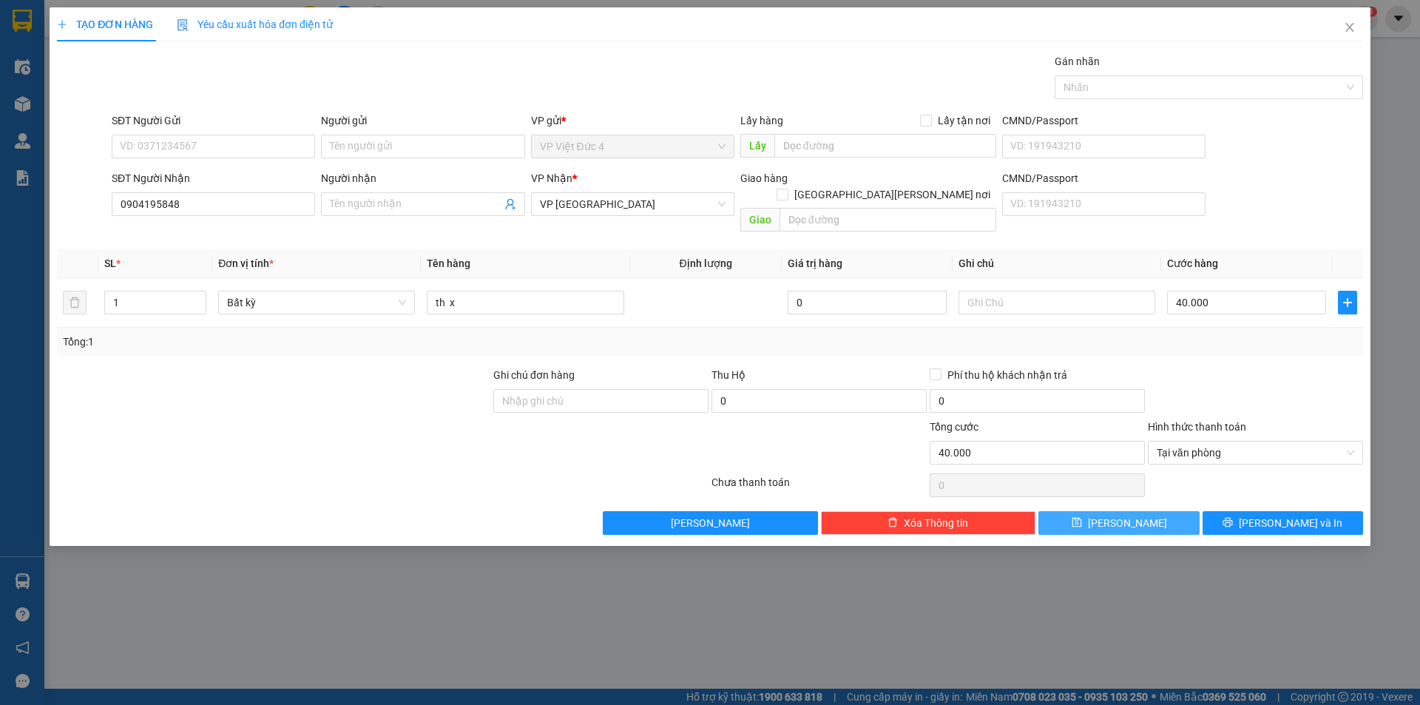
click at [1124, 515] on span "Lưu" at bounding box center [1127, 523] width 79 height 16
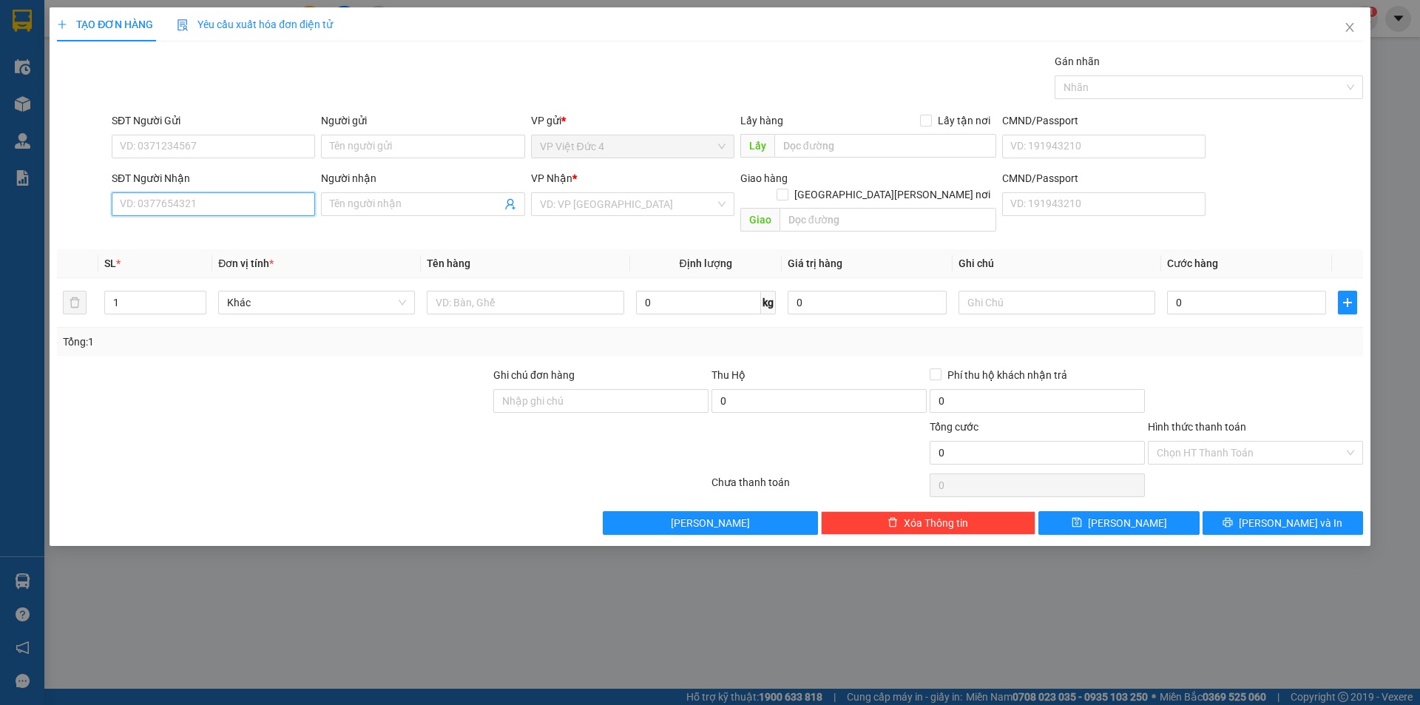
click at [283, 204] on input "SĐT Người Nhận" at bounding box center [213, 204] width 203 height 24
drag, startPoint x: 642, startPoint y: 204, endPoint x: 613, endPoint y: 217, distance: 31.5
click at [639, 204] on input "search" at bounding box center [627, 204] width 175 height 22
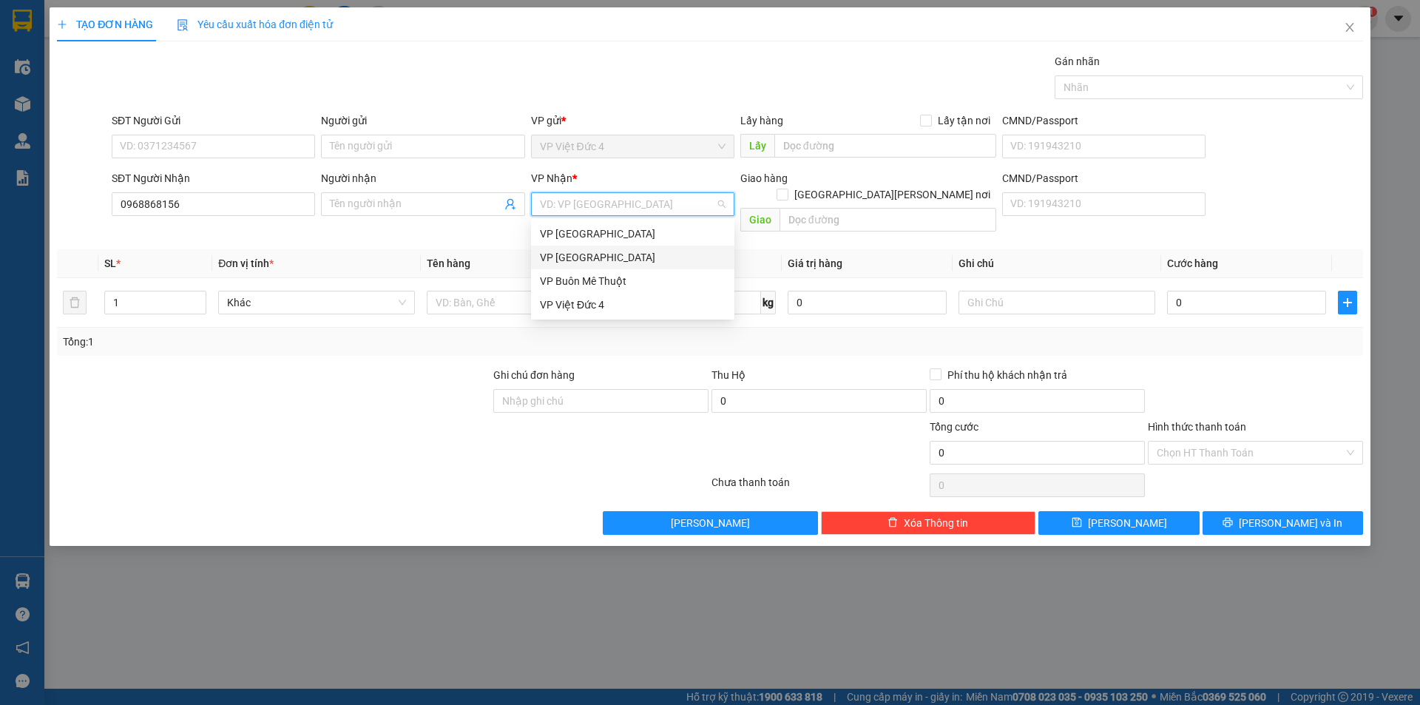
click at [553, 255] on div "VP [GEOGRAPHIC_DATA]" at bounding box center [633, 257] width 186 height 16
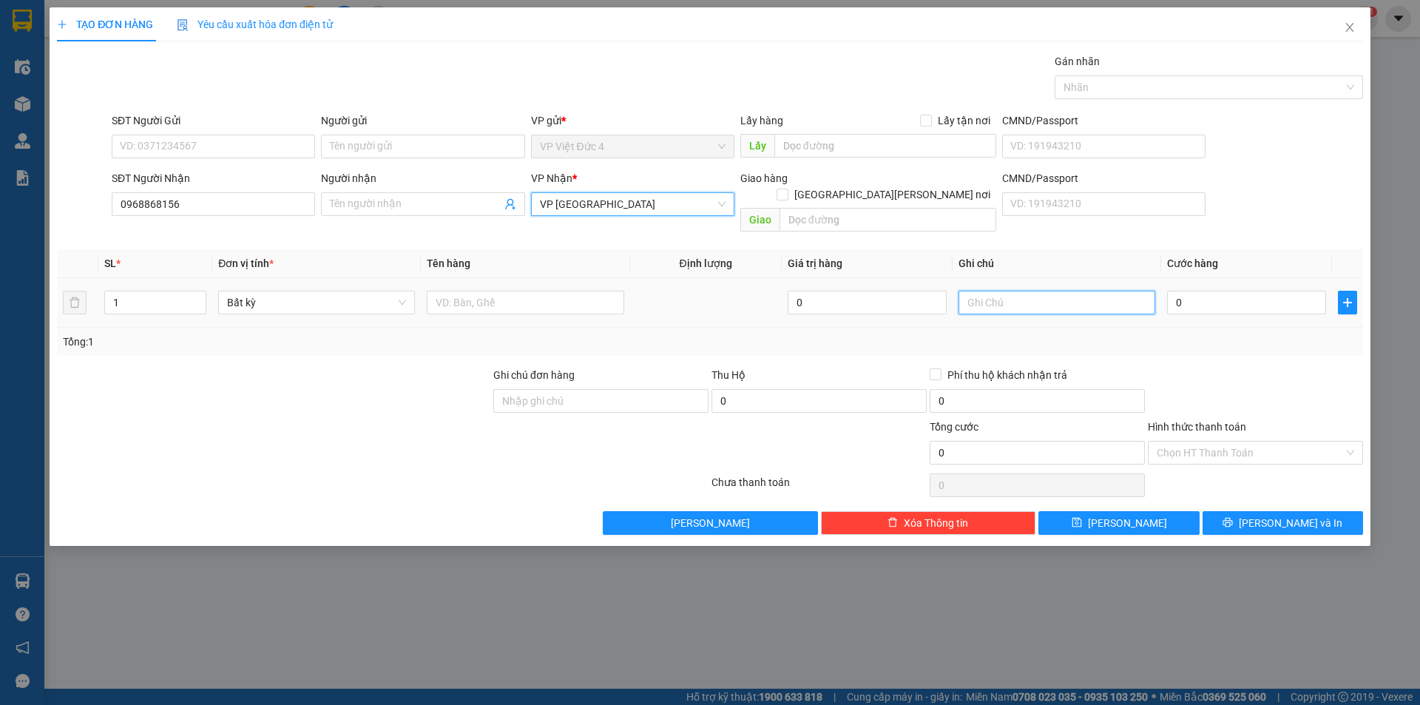
click at [1112, 291] on input "text" at bounding box center [1057, 303] width 197 height 24
click at [551, 291] on input "text" at bounding box center [525, 303] width 197 height 24
click at [1293, 291] on input "0" at bounding box center [1246, 303] width 159 height 24
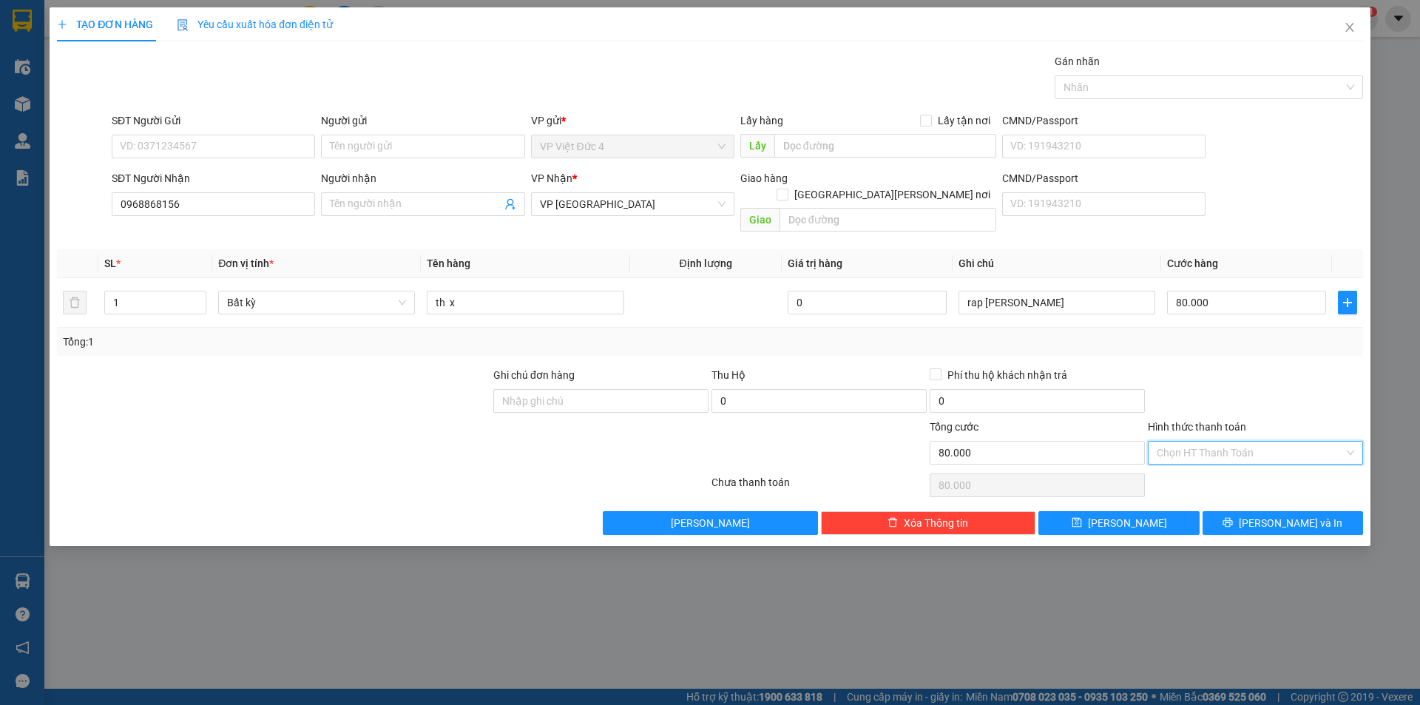
drag, startPoint x: 1197, startPoint y: 433, endPoint x: 1196, endPoint y: 467, distance: 34.0
click at [1197, 442] on input "Hình thức thanh toán" at bounding box center [1250, 453] width 187 height 22
click at [1195, 465] on div "Tại văn phòng" at bounding box center [1255, 466] width 197 height 16
click at [1127, 515] on span "Lưu" at bounding box center [1127, 523] width 79 height 16
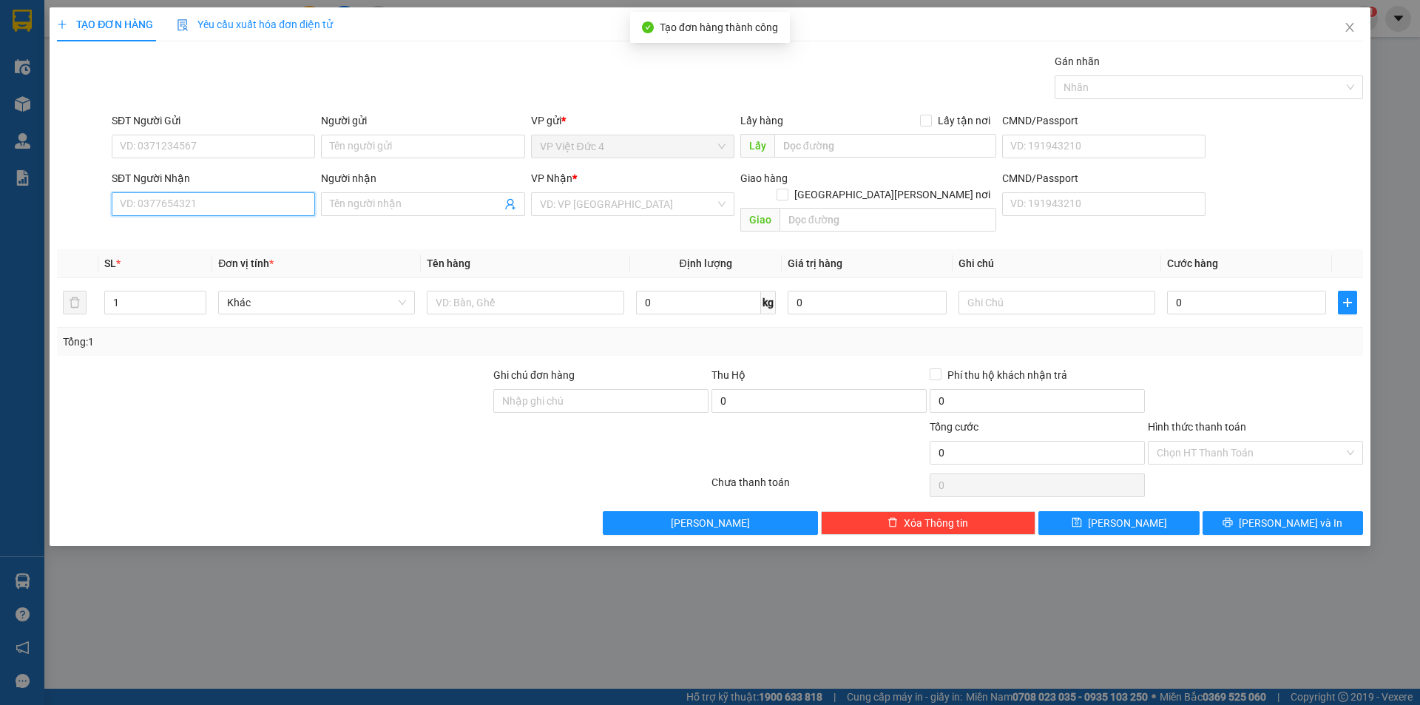
click at [273, 203] on input "SĐT Người Nhận" at bounding box center [213, 204] width 203 height 24
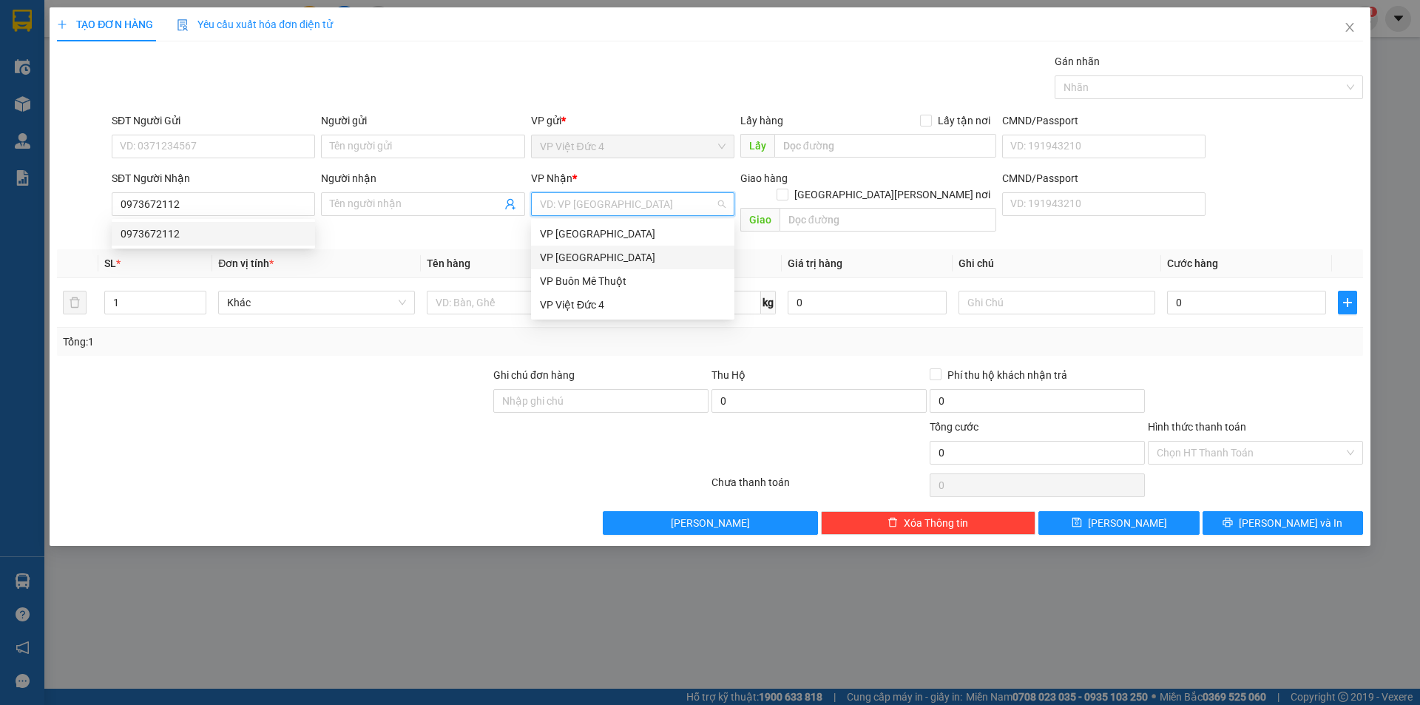
click at [635, 199] on input "search" at bounding box center [627, 204] width 175 height 22
click at [564, 254] on div "VP [GEOGRAPHIC_DATA]" at bounding box center [633, 257] width 186 height 16
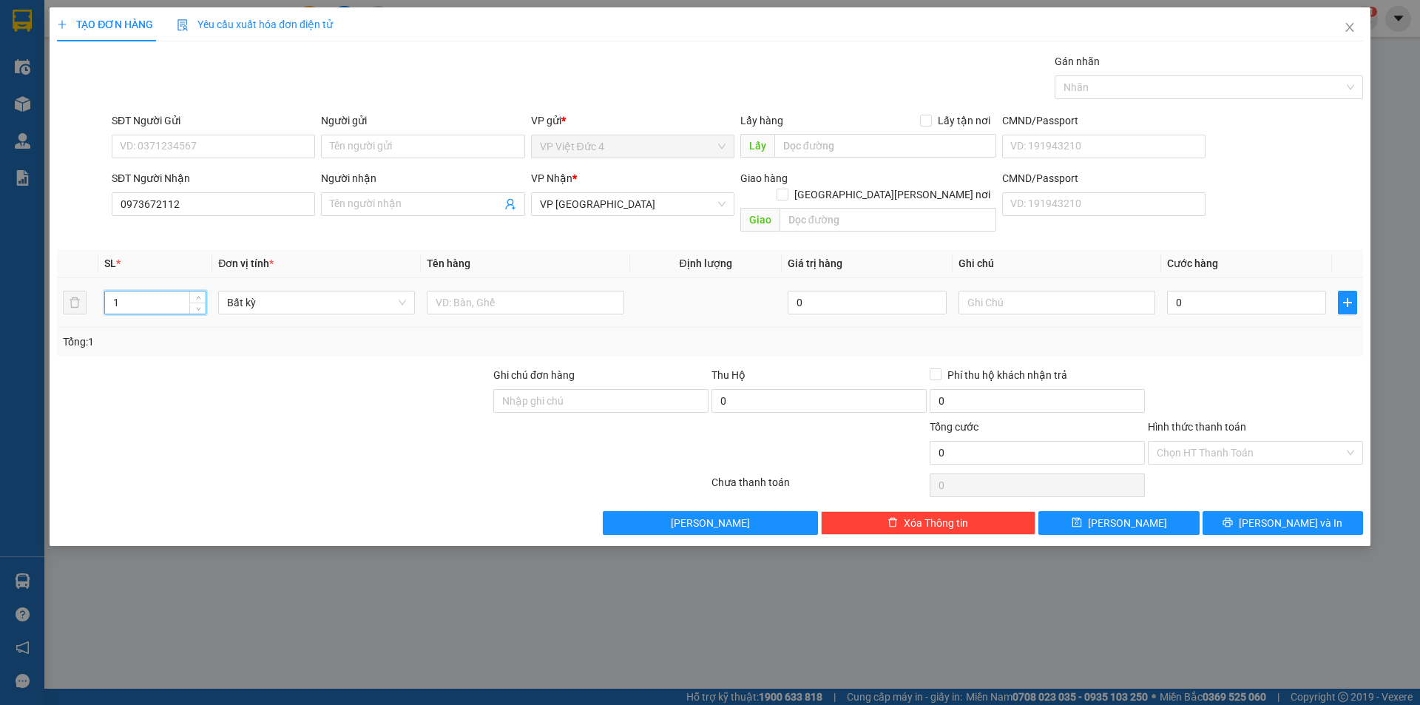
click at [138, 291] on input "1" at bounding box center [155, 302] width 101 height 22
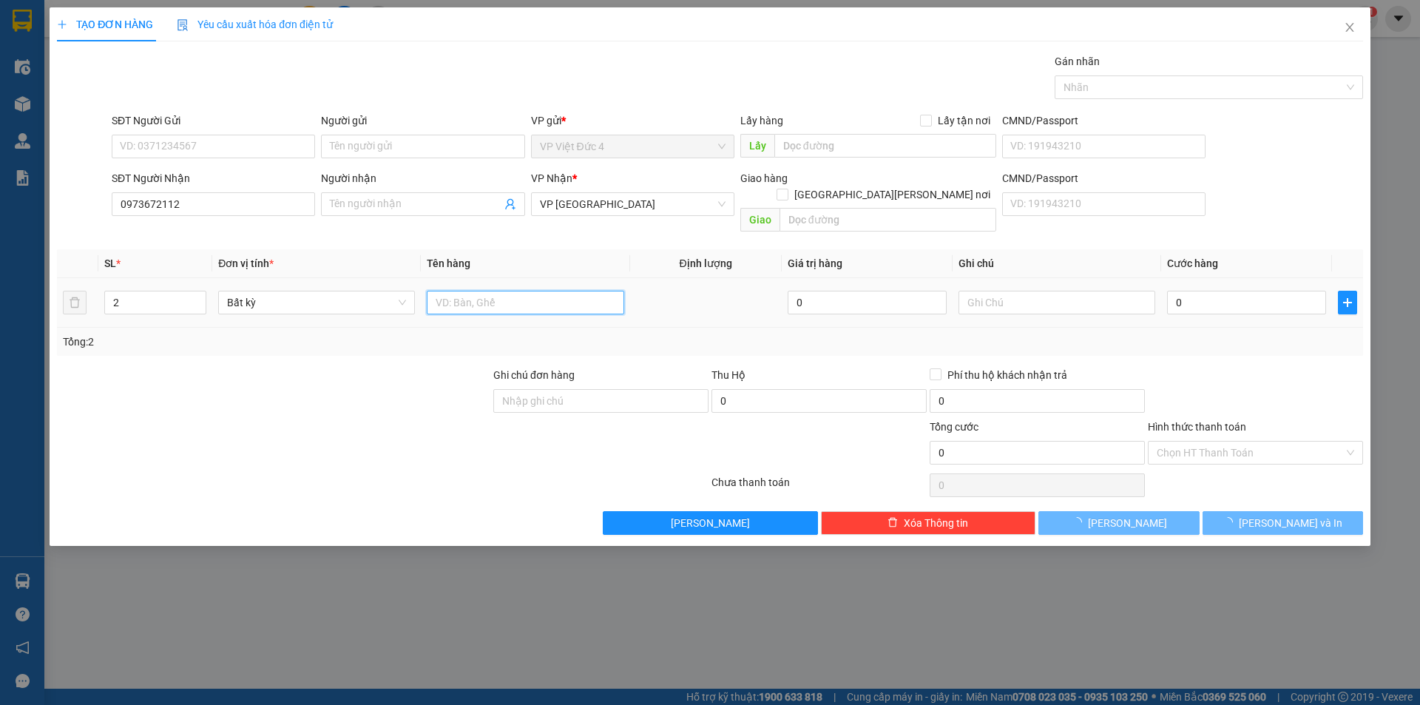
click at [557, 291] on input "text" at bounding box center [525, 303] width 197 height 24
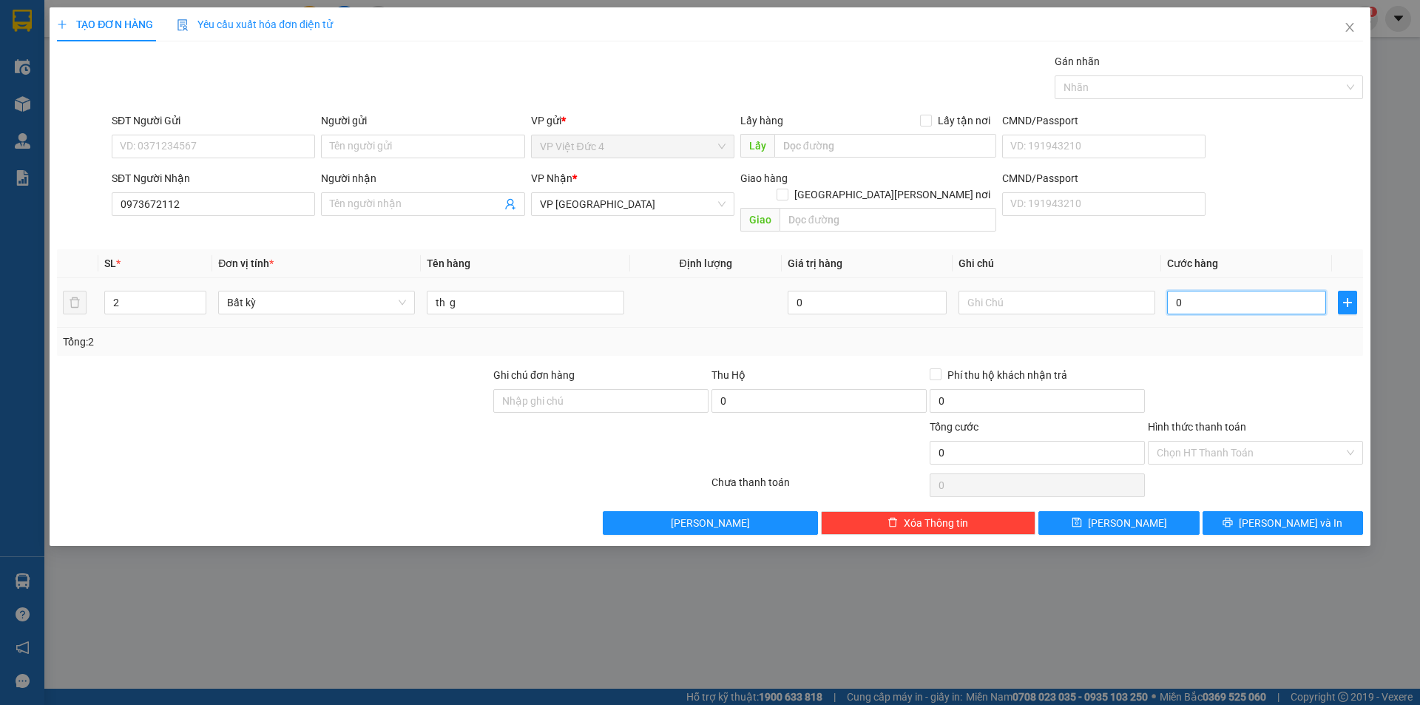
click at [1308, 291] on input "0" at bounding box center [1246, 303] width 159 height 24
click at [1119, 515] on span "Lưu" at bounding box center [1127, 523] width 79 height 16
click at [268, 200] on input "SĐT Người Nhận" at bounding box center [213, 204] width 203 height 24
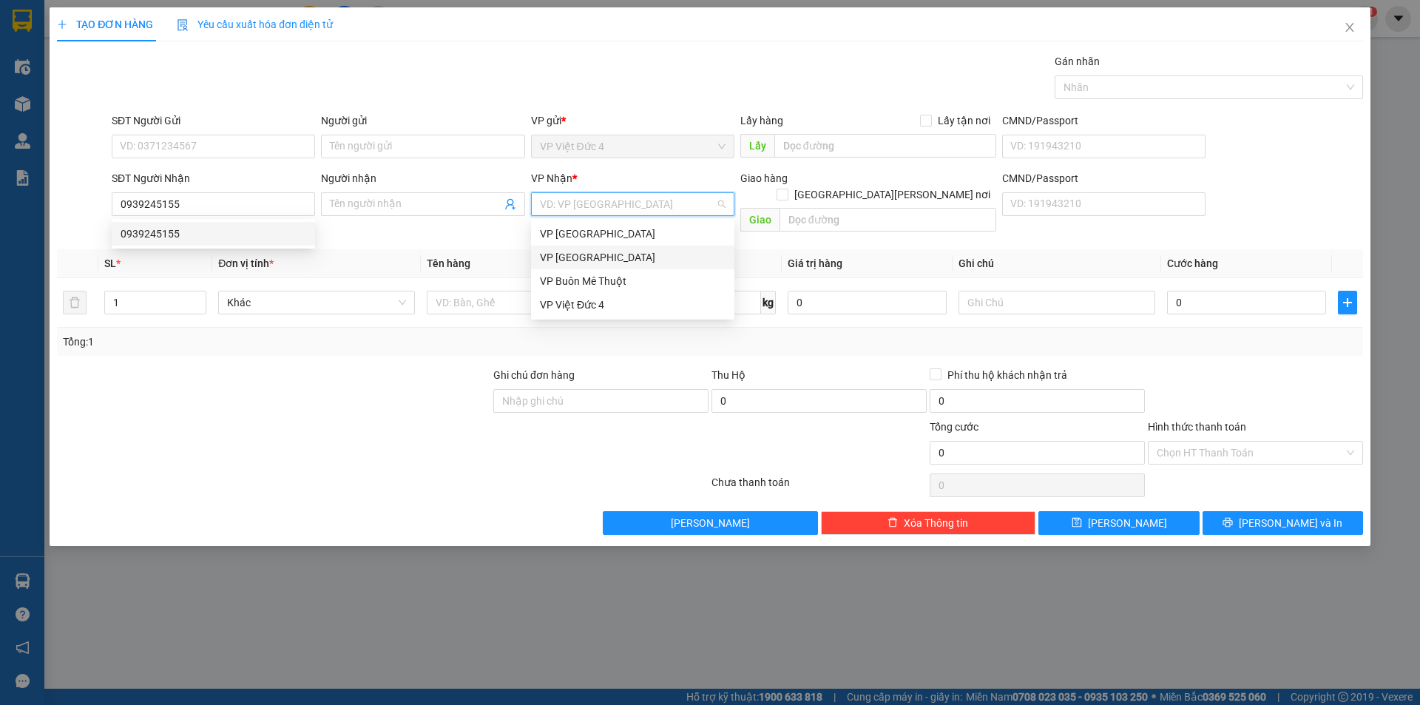
click at [660, 202] on input "search" at bounding box center [627, 204] width 175 height 22
click at [568, 256] on div "VP [GEOGRAPHIC_DATA]" at bounding box center [633, 257] width 186 height 16
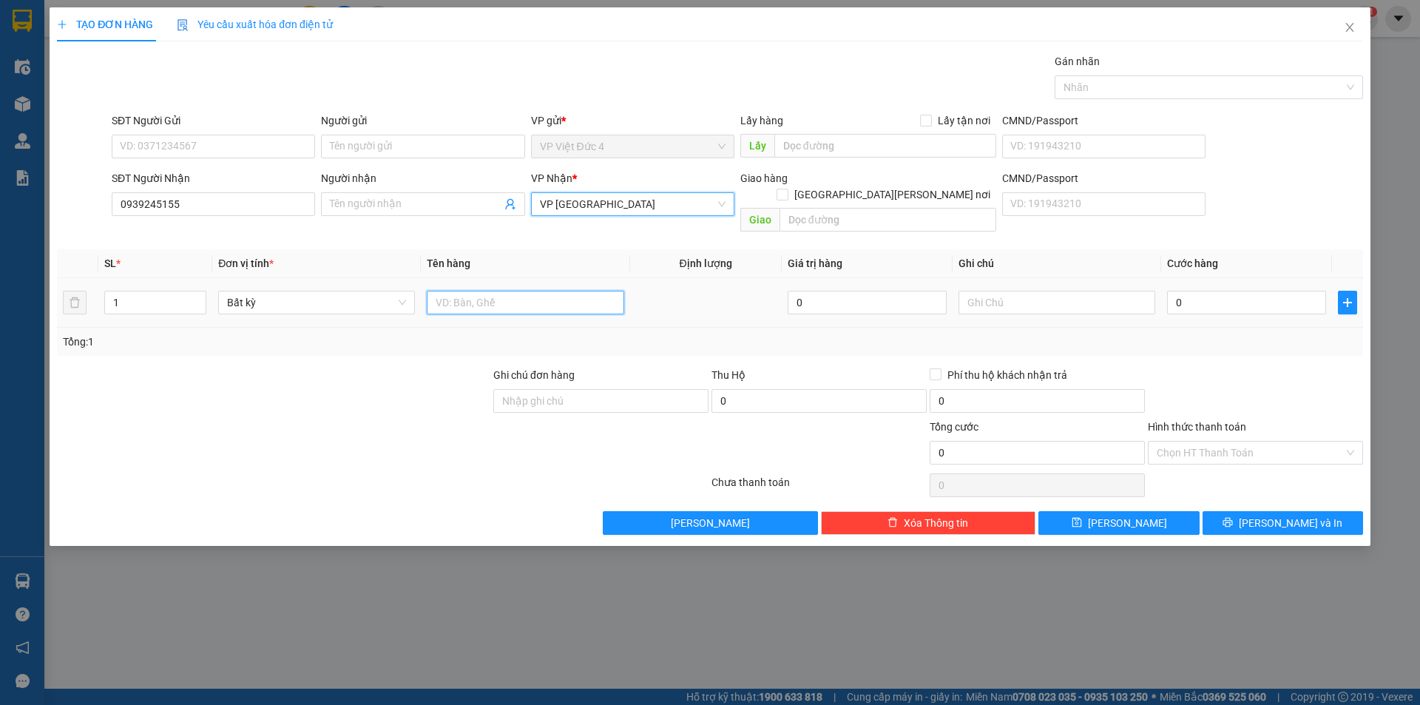
click at [578, 291] on input "text" at bounding box center [525, 303] width 197 height 24
click at [1308, 291] on input "0" at bounding box center [1246, 303] width 159 height 24
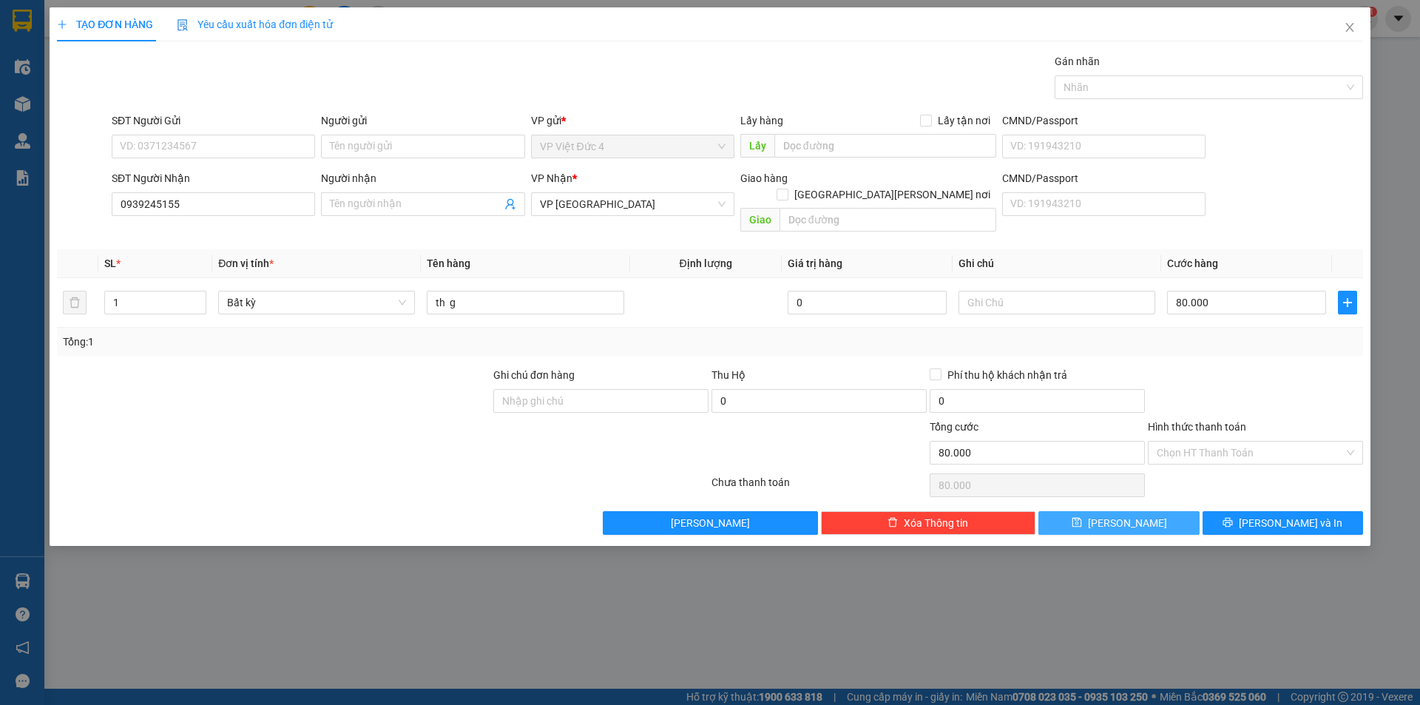
click at [1124, 515] on span "Lưu" at bounding box center [1127, 523] width 79 height 16
click at [1347, 26] on icon "close" at bounding box center [1350, 27] width 12 height 12
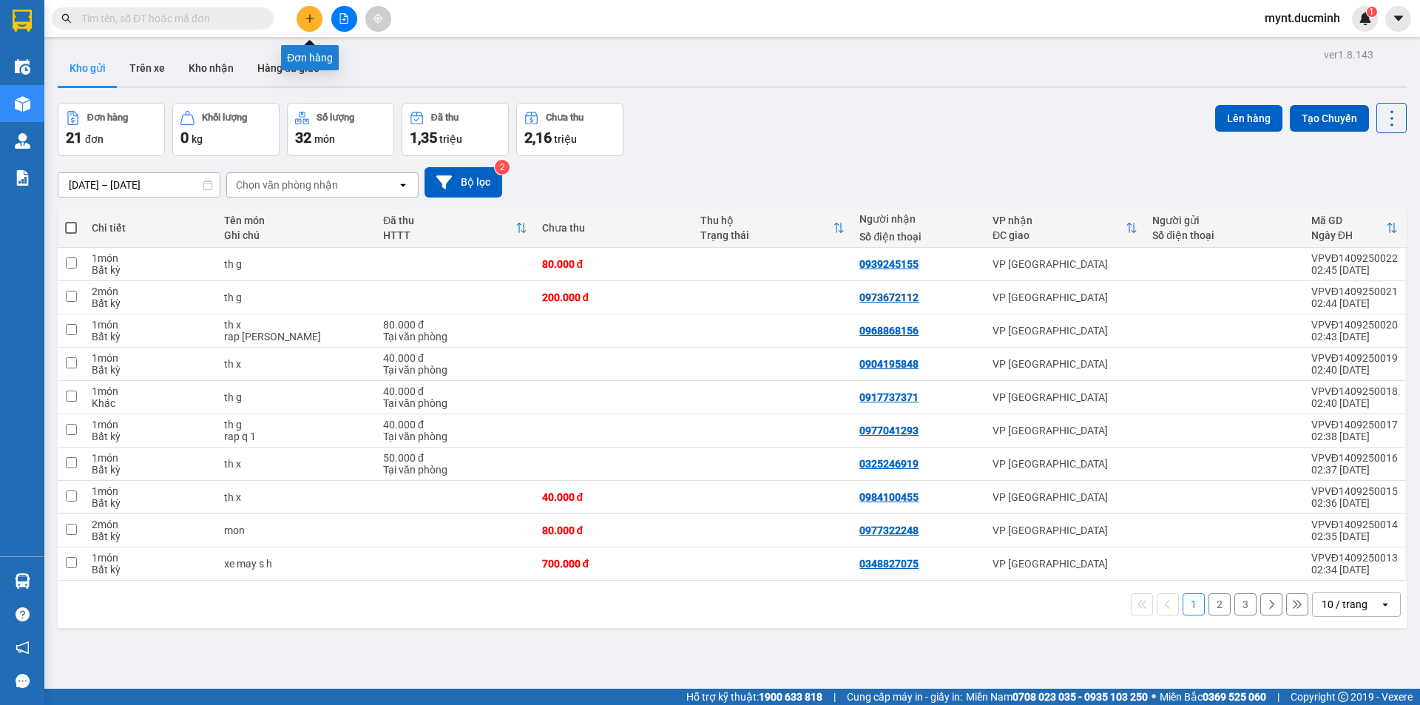
click at [306, 13] on icon "plus" at bounding box center [310, 18] width 10 height 10
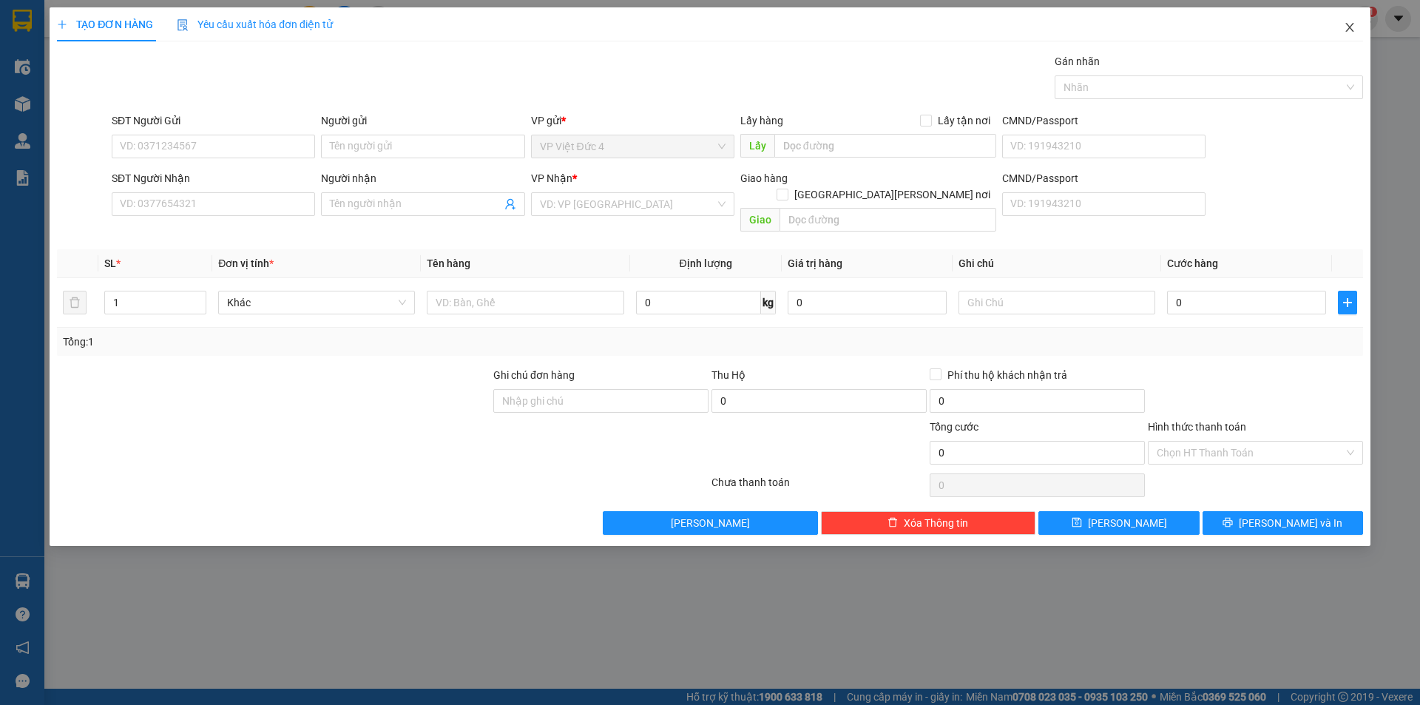
click at [1350, 21] on span "Close" at bounding box center [1349, 27] width 41 height 41
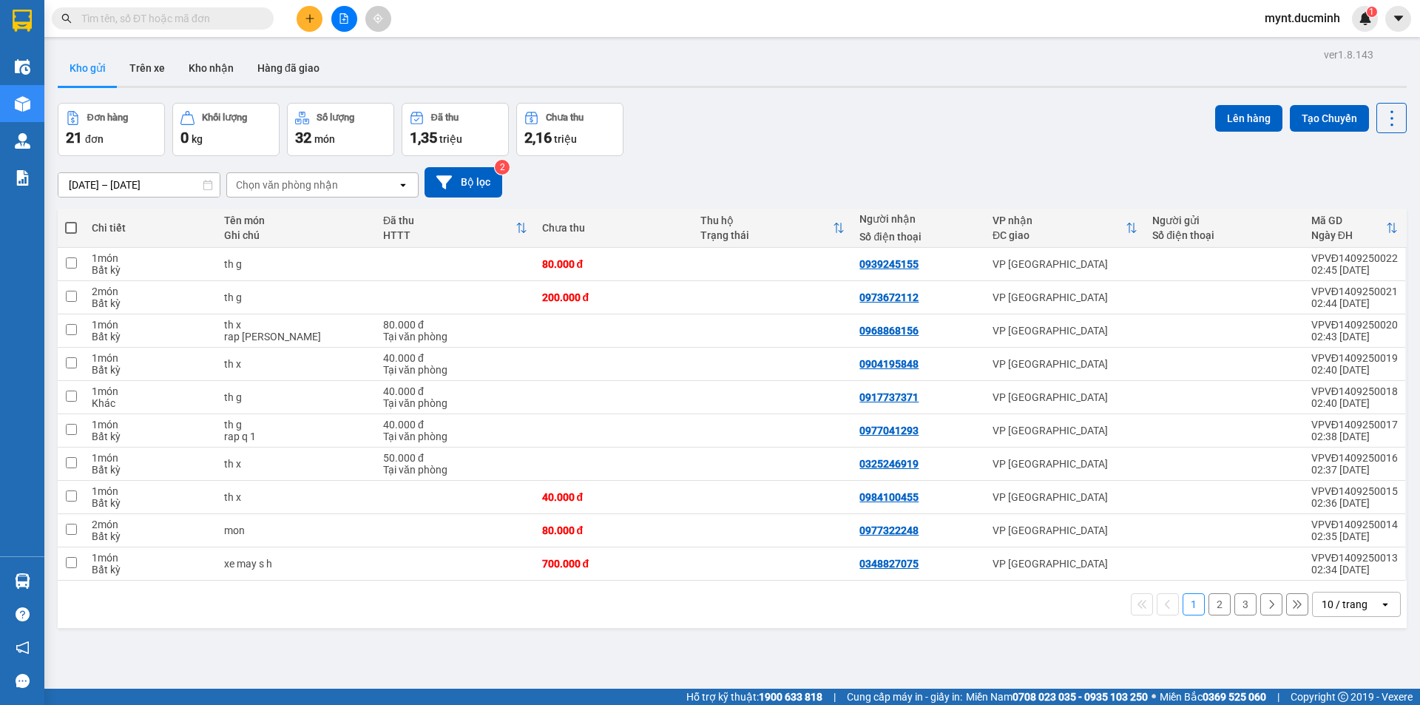
click at [68, 224] on span at bounding box center [71, 228] width 12 height 12
click at [71, 220] on input "checkbox" at bounding box center [71, 220] width 0 height 0
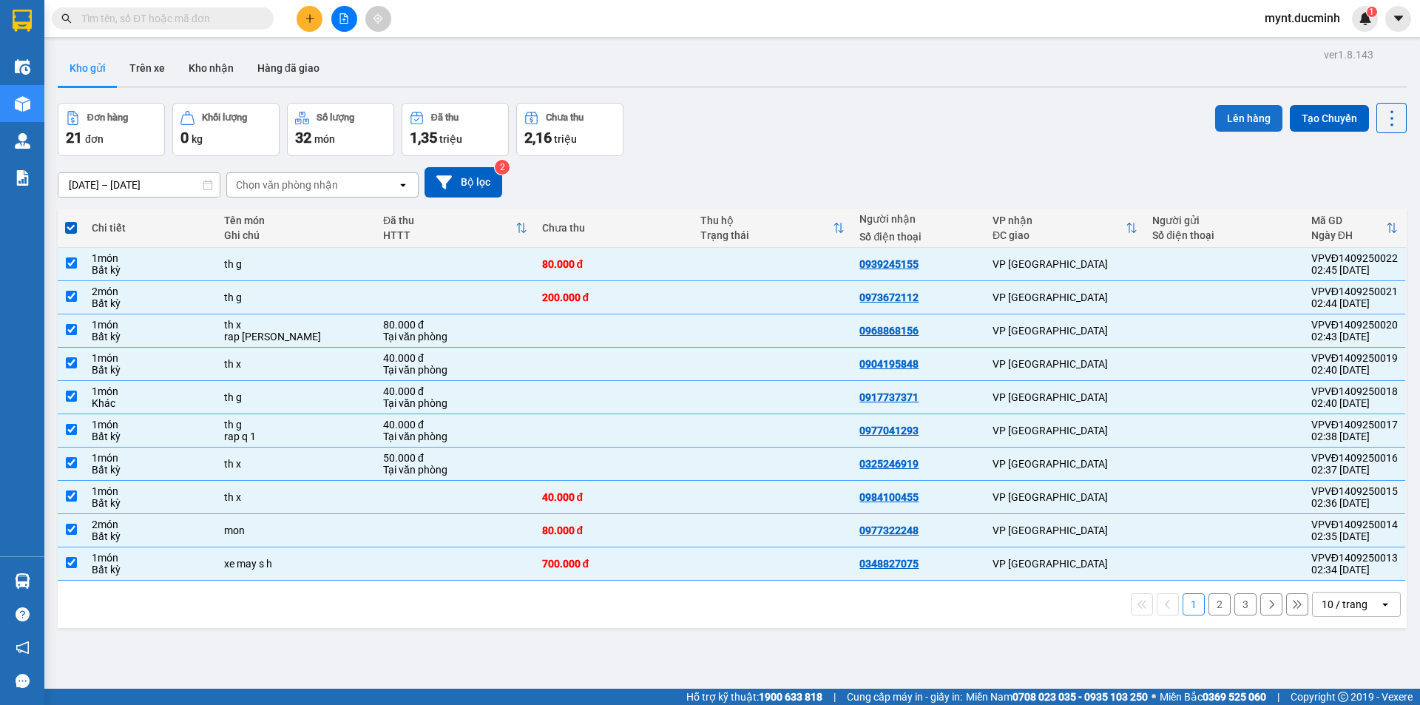
click at [1232, 114] on button "Lên hàng" at bounding box center [1248, 118] width 67 height 27
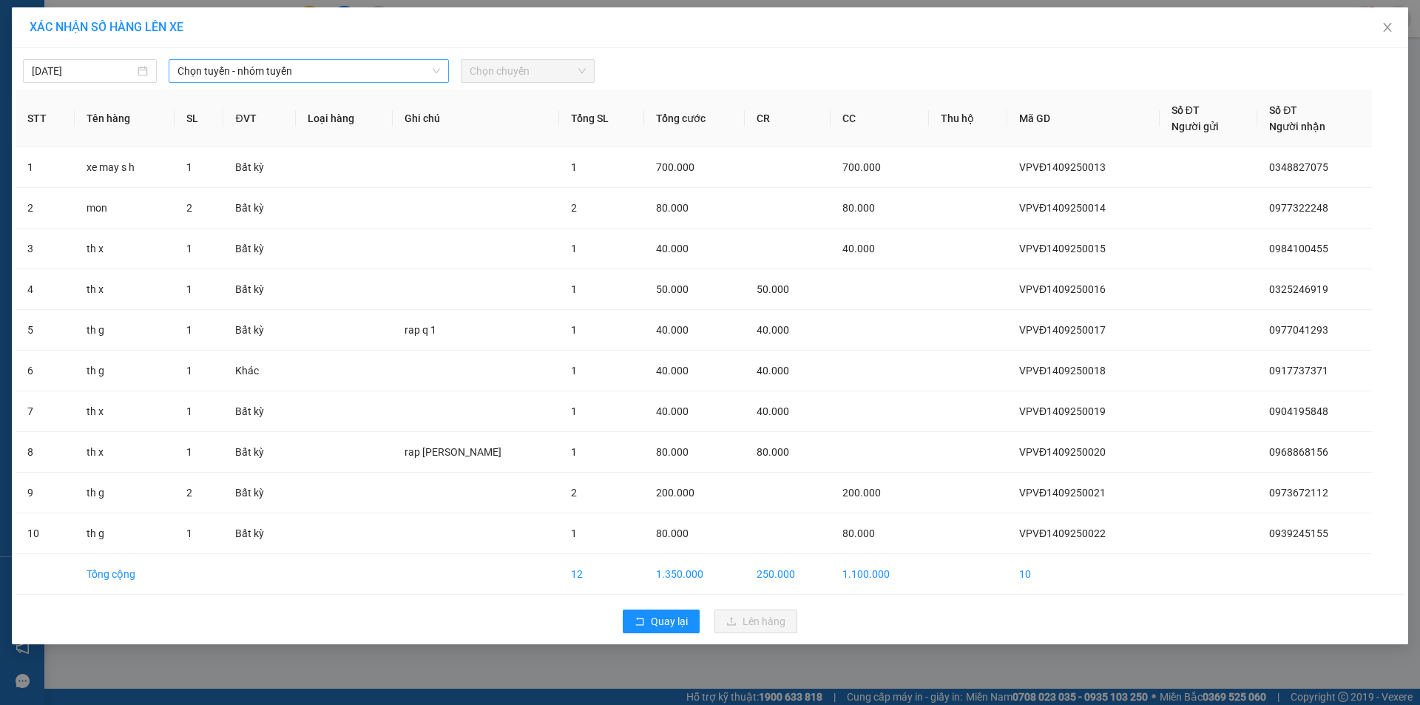
click at [234, 70] on span "Chọn tuyến - nhóm tuyến" at bounding box center [309, 71] width 263 height 22
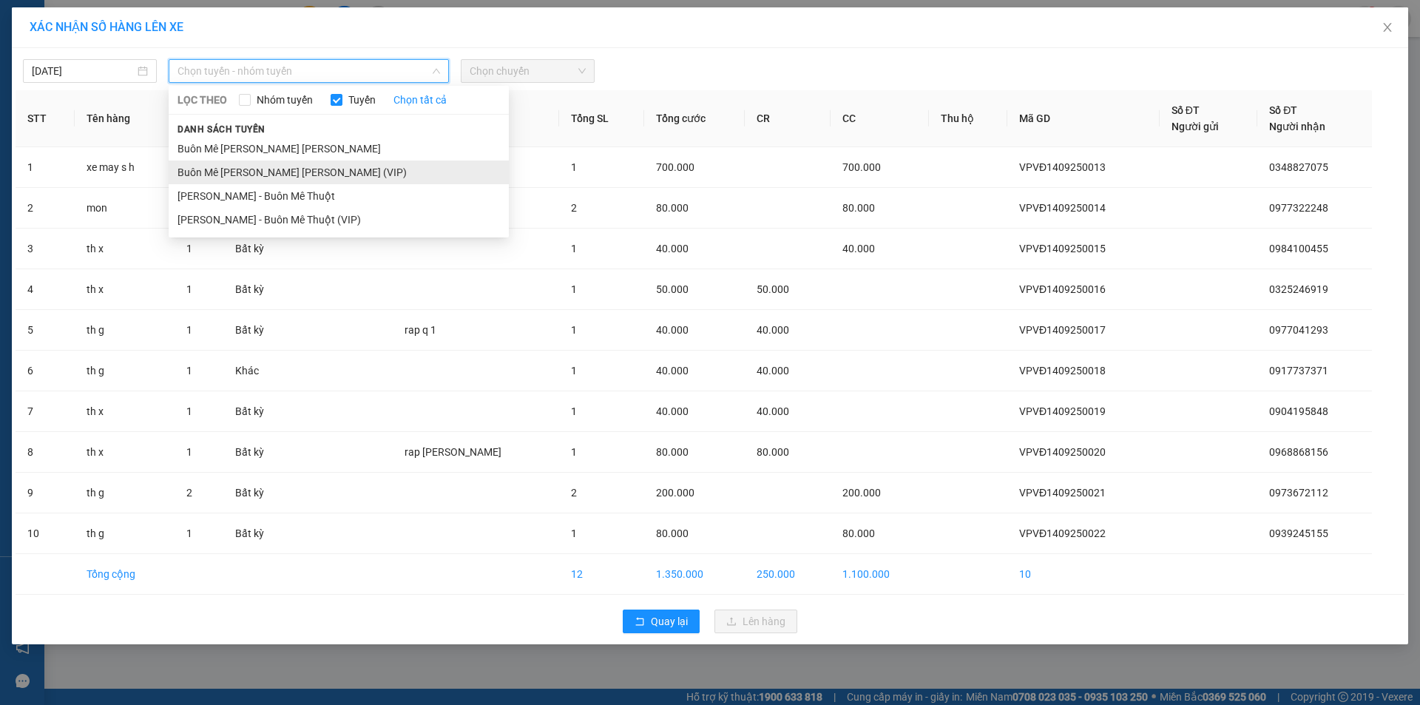
click at [229, 171] on li "Buôn Mê Thuột - [PERSON_NAME] (VIP)" at bounding box center [339, 173] width 340 height 24
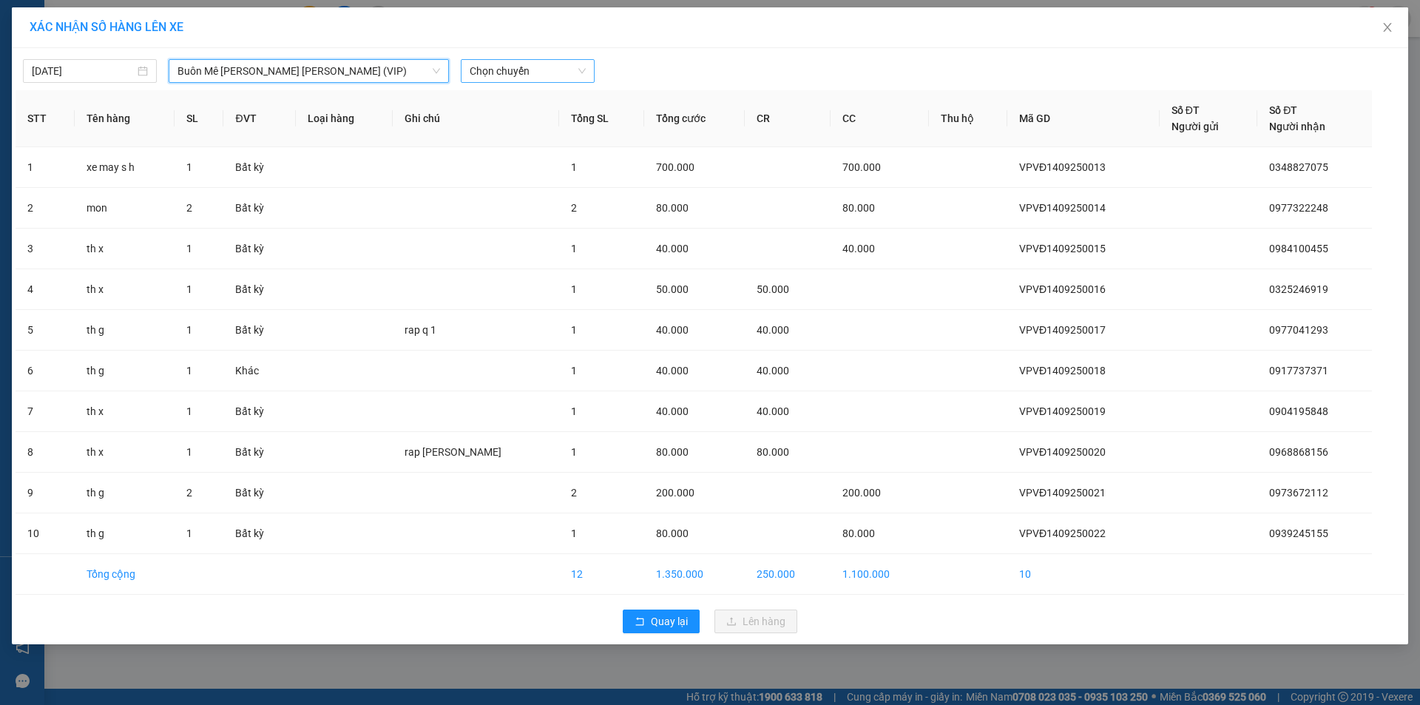
click at [513, 71] on span "Chọn chuyến" at bounding box center [528, 71] width 116 height 22
click at [501, 120] on div "20:00" at bounding box center [527, 124] width 115 height 16
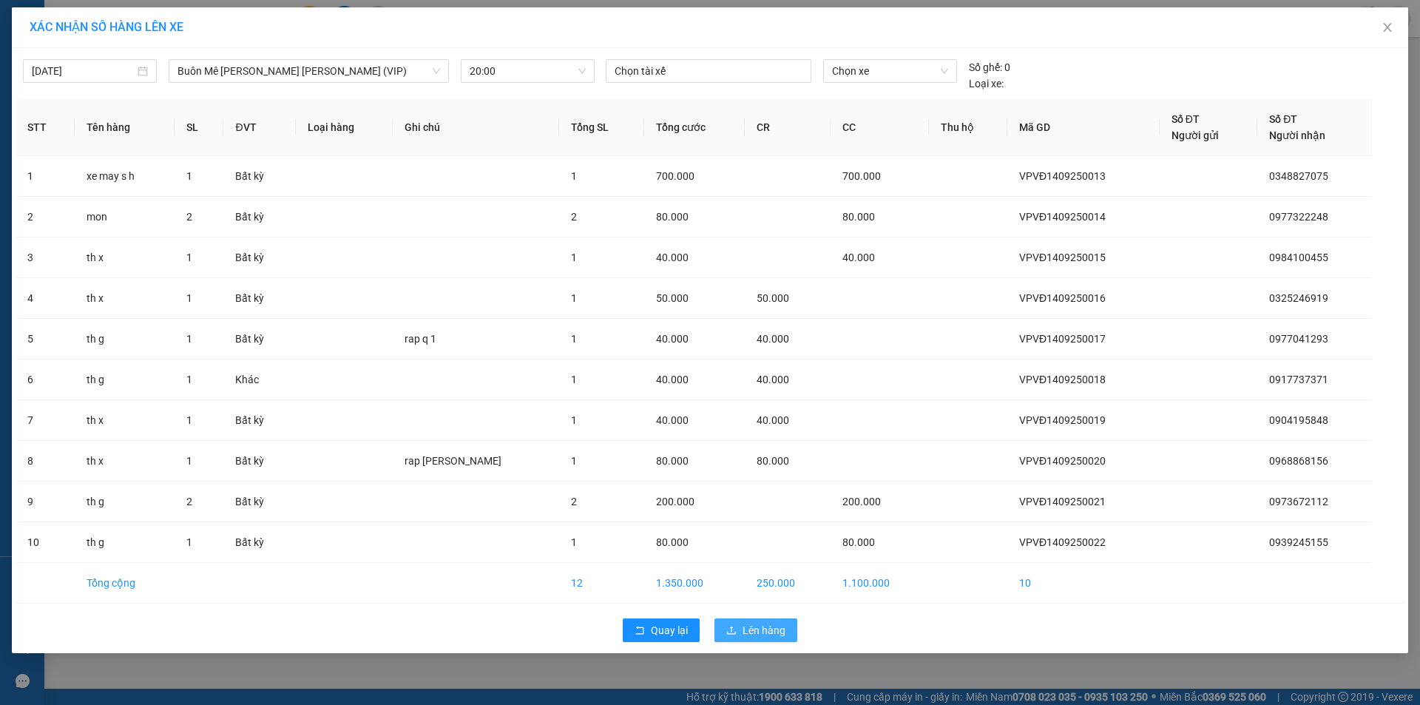
click at [762, 624] on span "Lên hàng" at bounding box center [764, 630] width 43 height 16
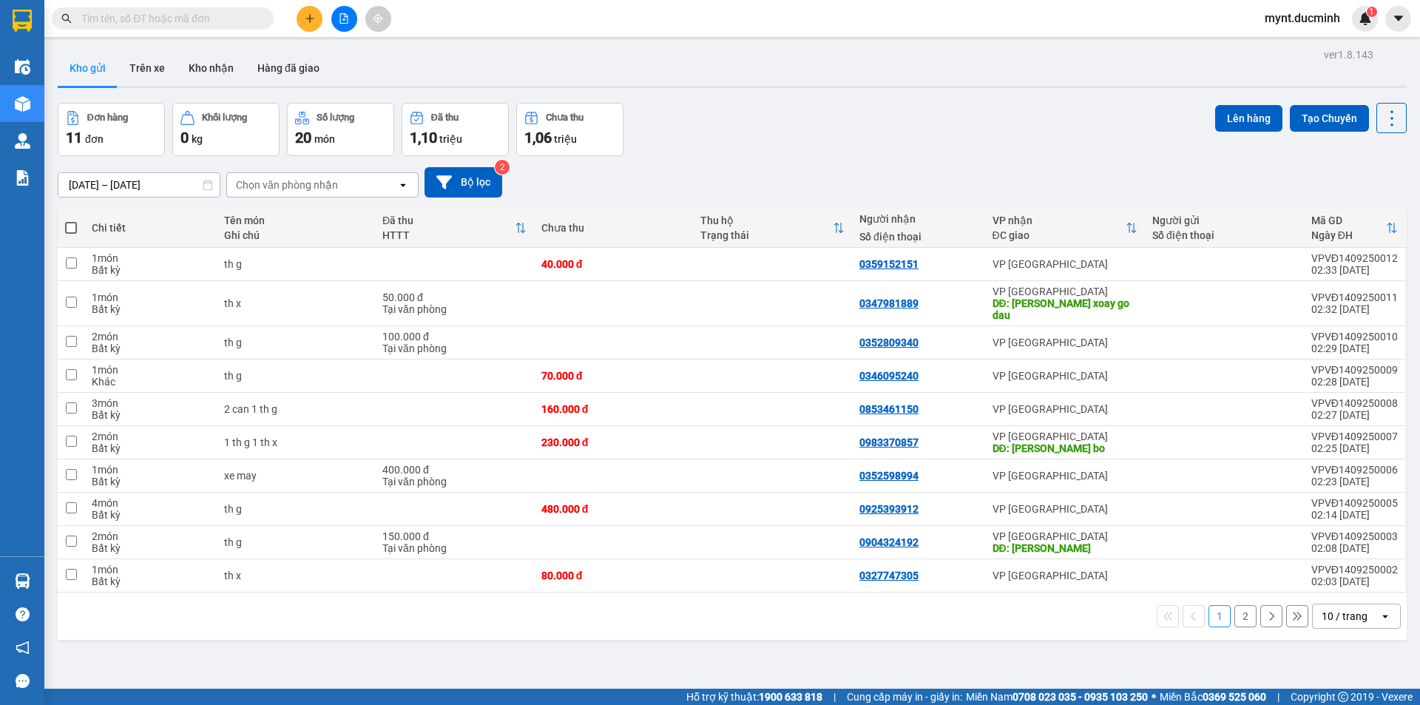
click at [72, 227] on span at bounding box center [71, 228] width 12 height 12
click at [71, 220] on input "checkbox" at bounding box center [71, 220] width 0 height 0
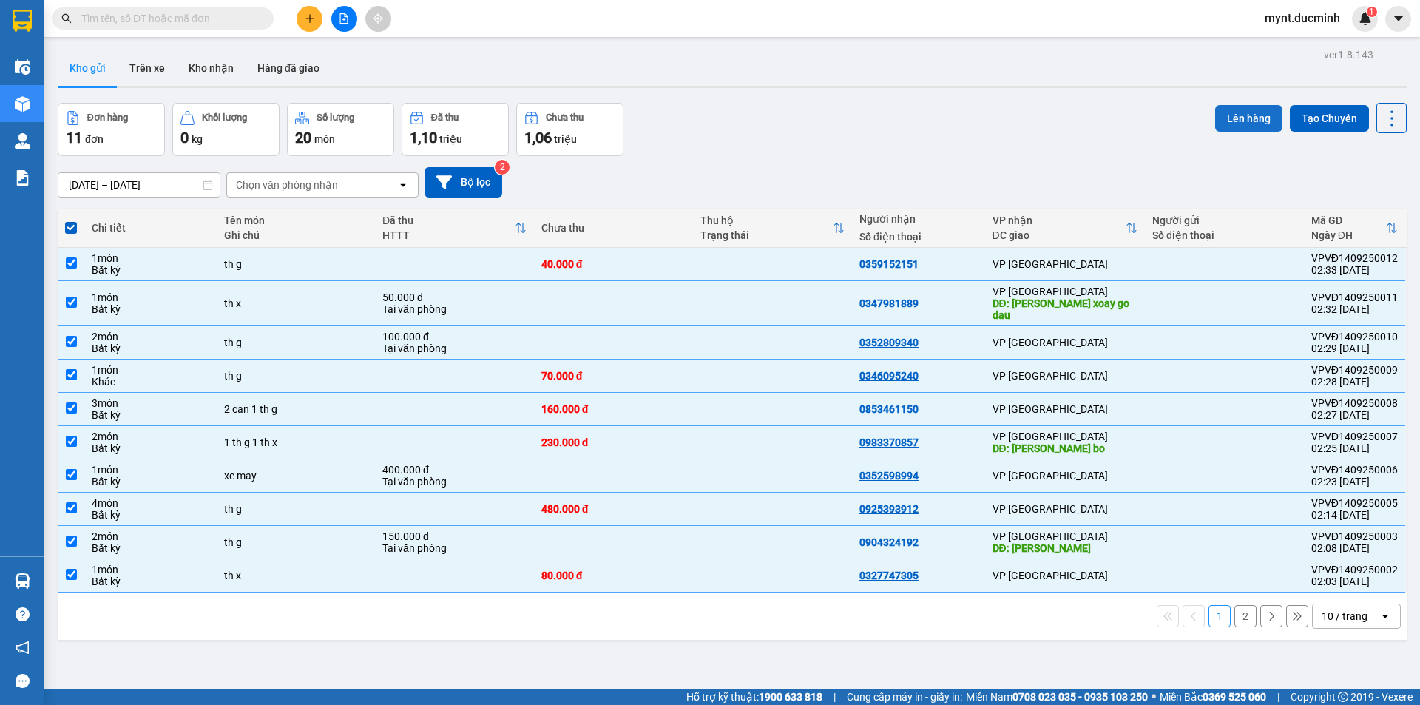
click at [1251, 112] on button "Lên hàng" at bounding box center [1248, 118] width 67 height 27
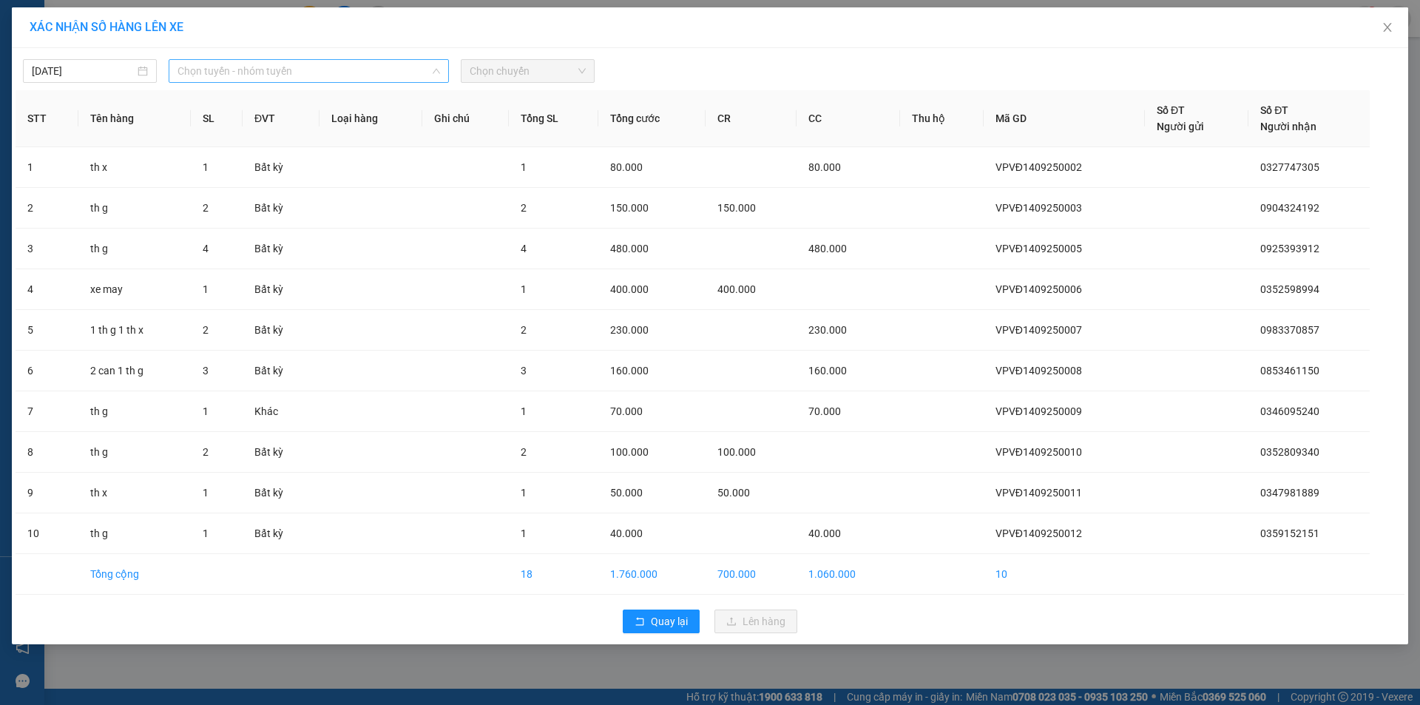
click at [258, 69] on span "Chọn tuyến - nhóm tuyến" at bounding box center [309, 71] width 263 height 22
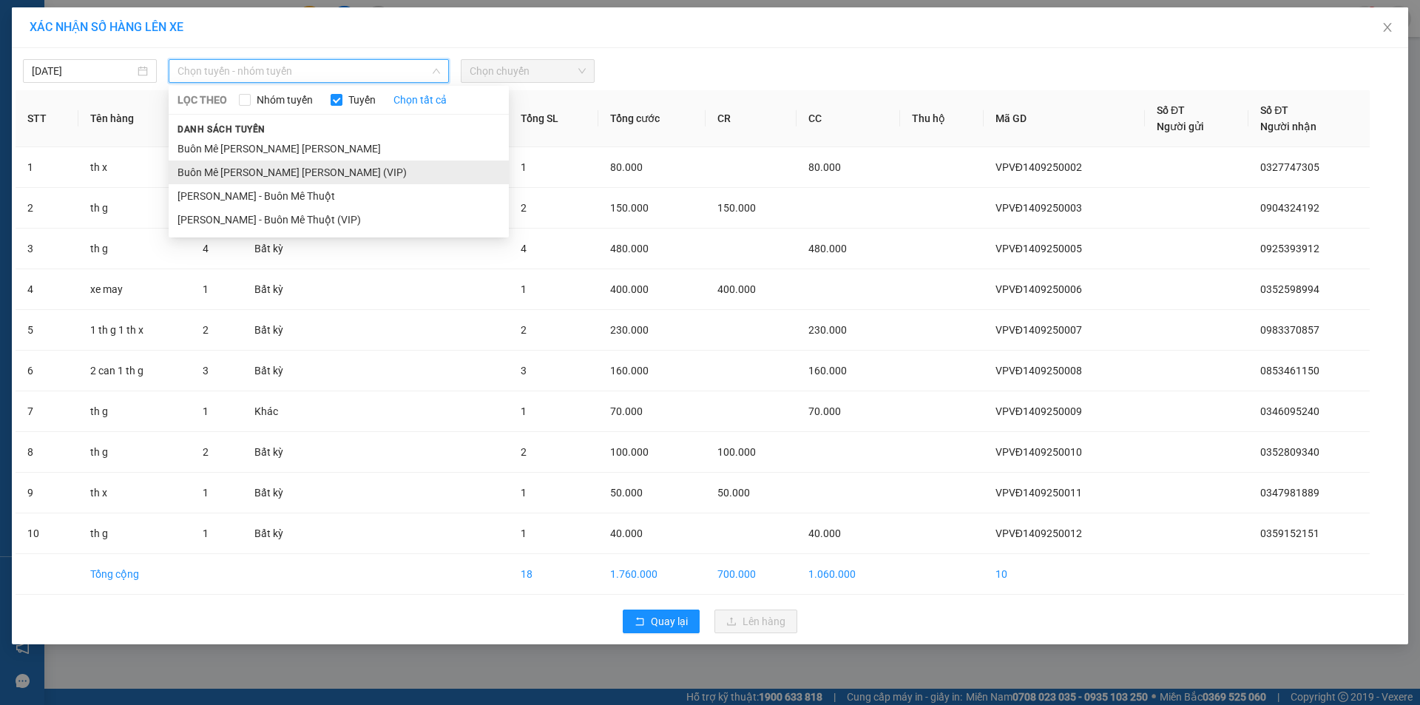
click at [206, 170] on li "Buôn Mê Thuột - [PERSON_NAME] (VIP)" at bounding box center [339, 173] width 340 height 24
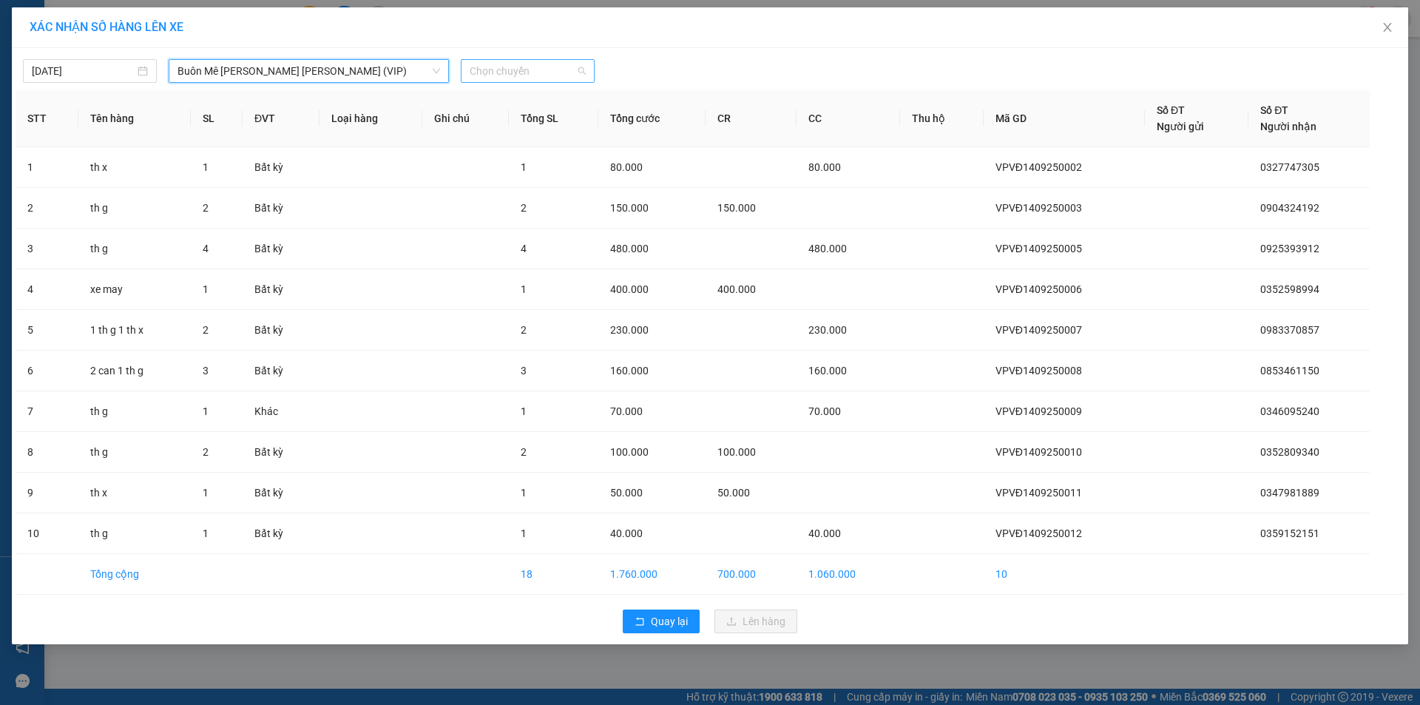
click at [535, 73] on span "Chọn chuyến" at bounding box center [528, 71] width 116 height 22
click at [484, 124] on div "20:00" at bounding box center [527, 124] width 115 height 16
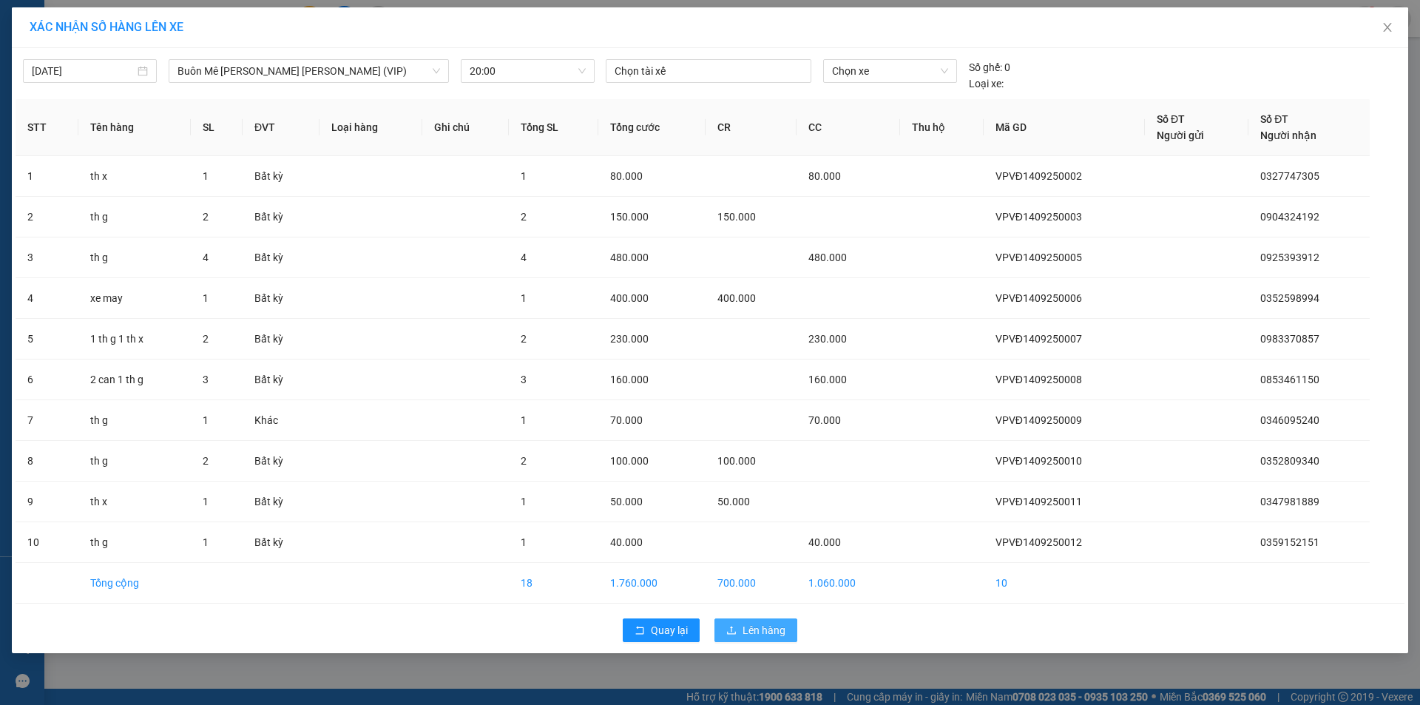
click at [766, 626] on span "Lên hàng" at bounding box center [764, 630] width 43 height 16
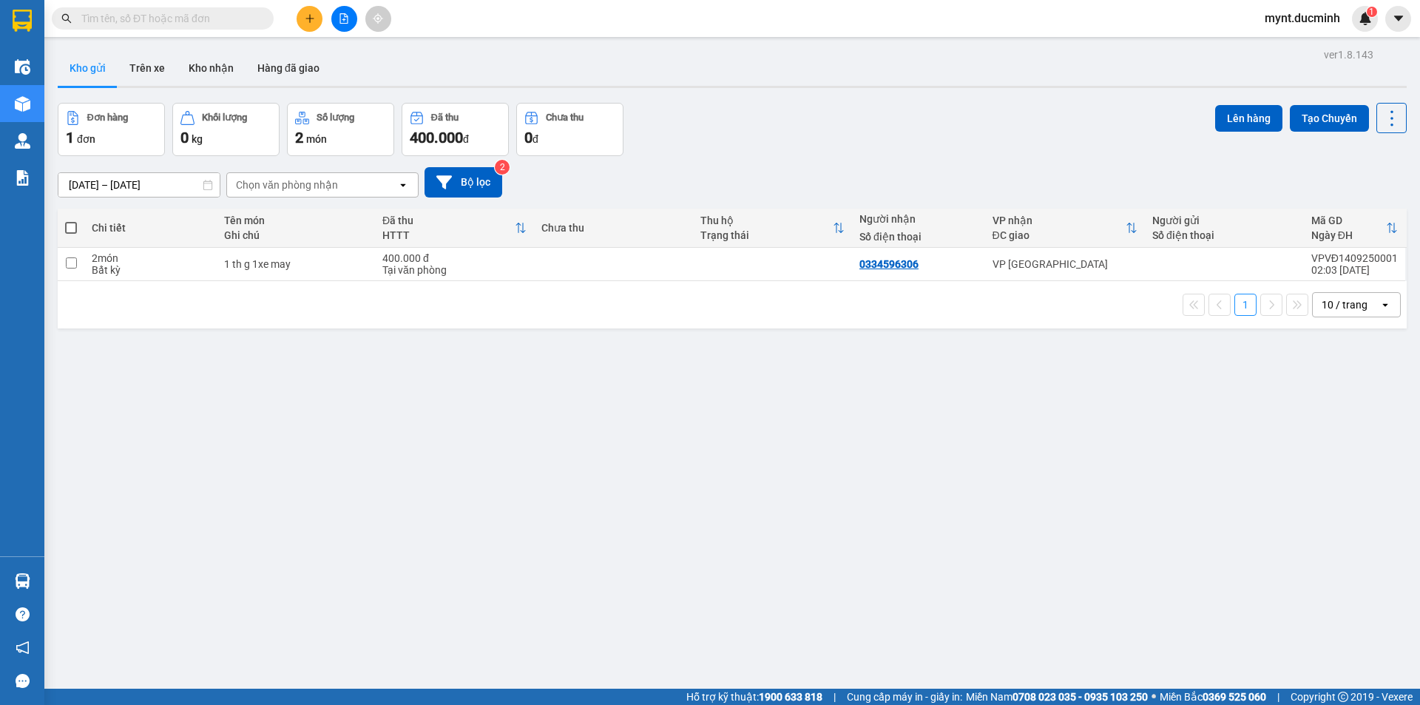
click at [68, 223] on span at bounding box center [71, 228] width 12 height 12
click at [71, 220] on input "checkbox" at bounding box center [71, 220] width 0 height 0
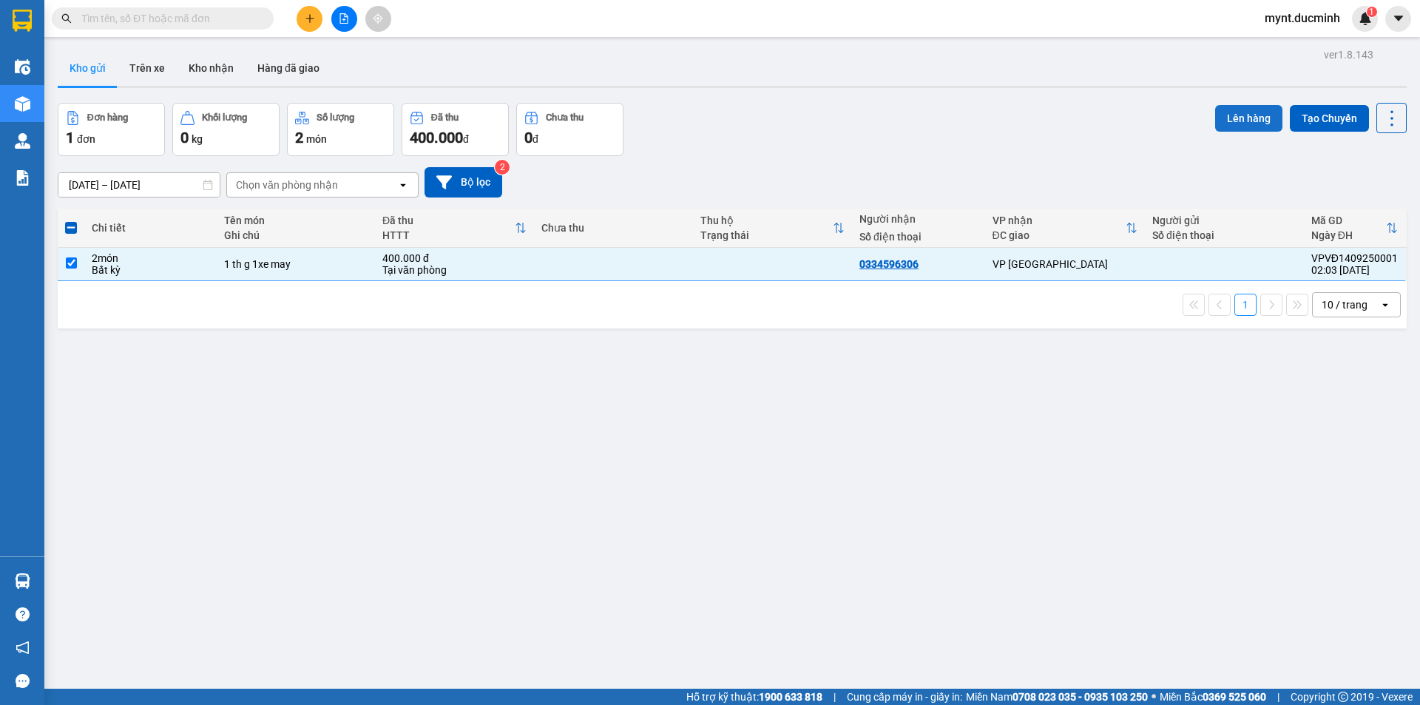
click at [1241, 112] on button "Lên hàng" at bounding box center [1248, 118] width 67 height 27
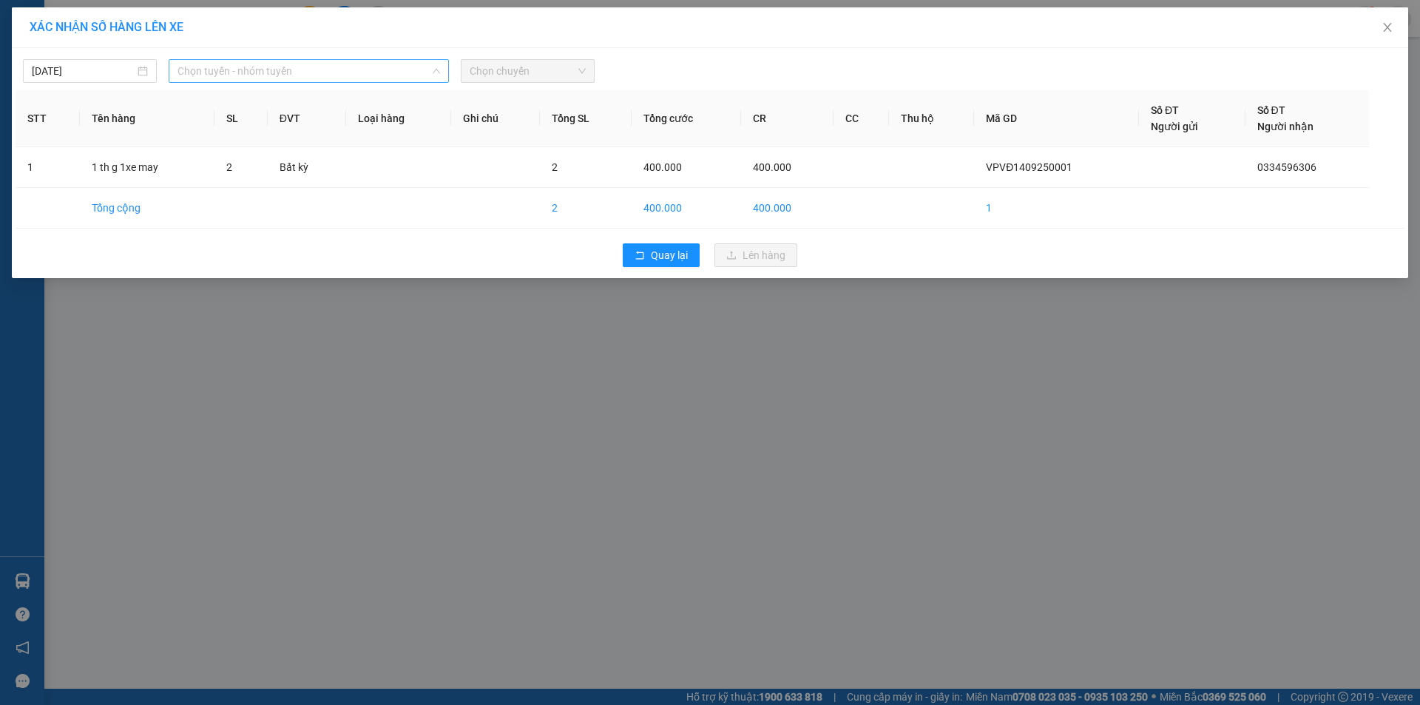
click at [235, 63] on span "Chọn tuyến - nhóm tuyến" at bounding box center [309, 71] width 263 height 22
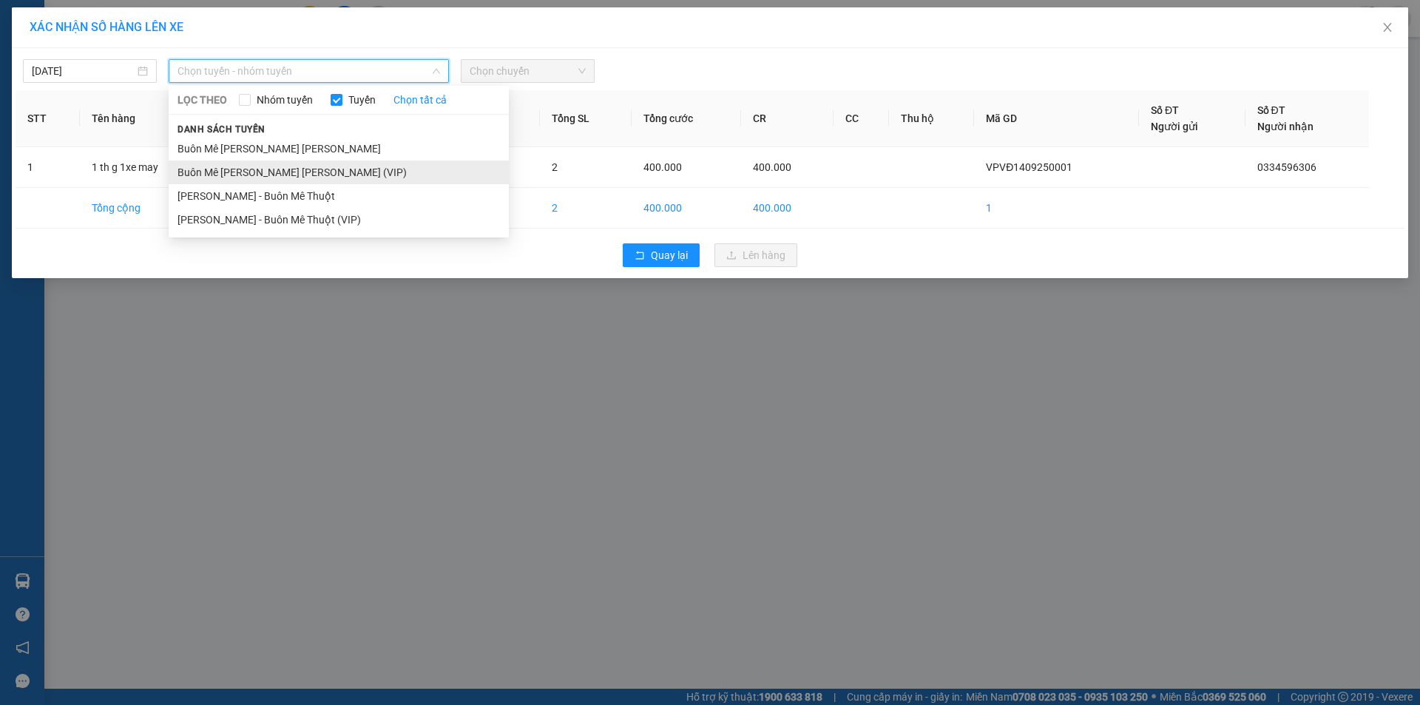
click at [233, 172] on li "Buôn Mê Thuột - [PERSON_NAME] (VIP)" at bounding box center [339, 173] width 340 height 24
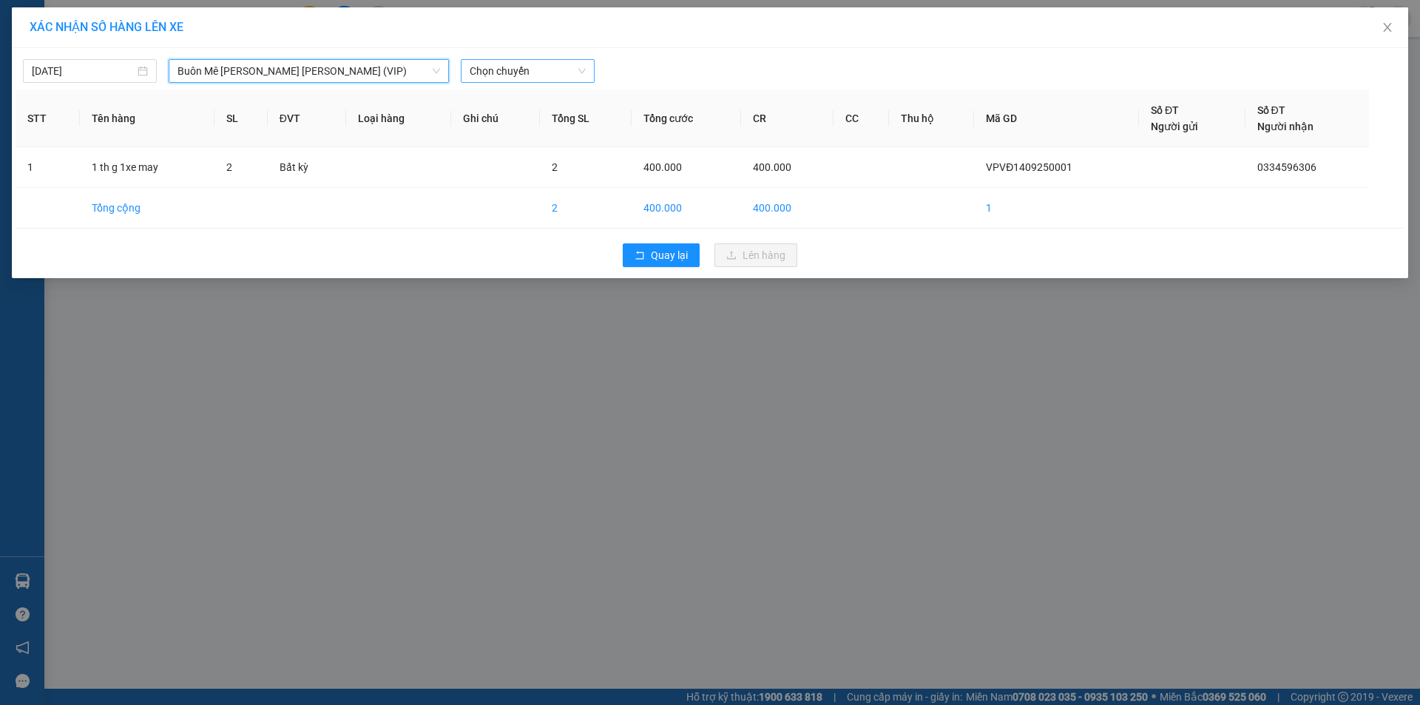
click at [507, 70] on span "Chọn chuyến" at bounding box center [528, 71] width 116 height 22
click at [487, 119] on div "20:00" at bounding box center [527, 124] width 115 height 16
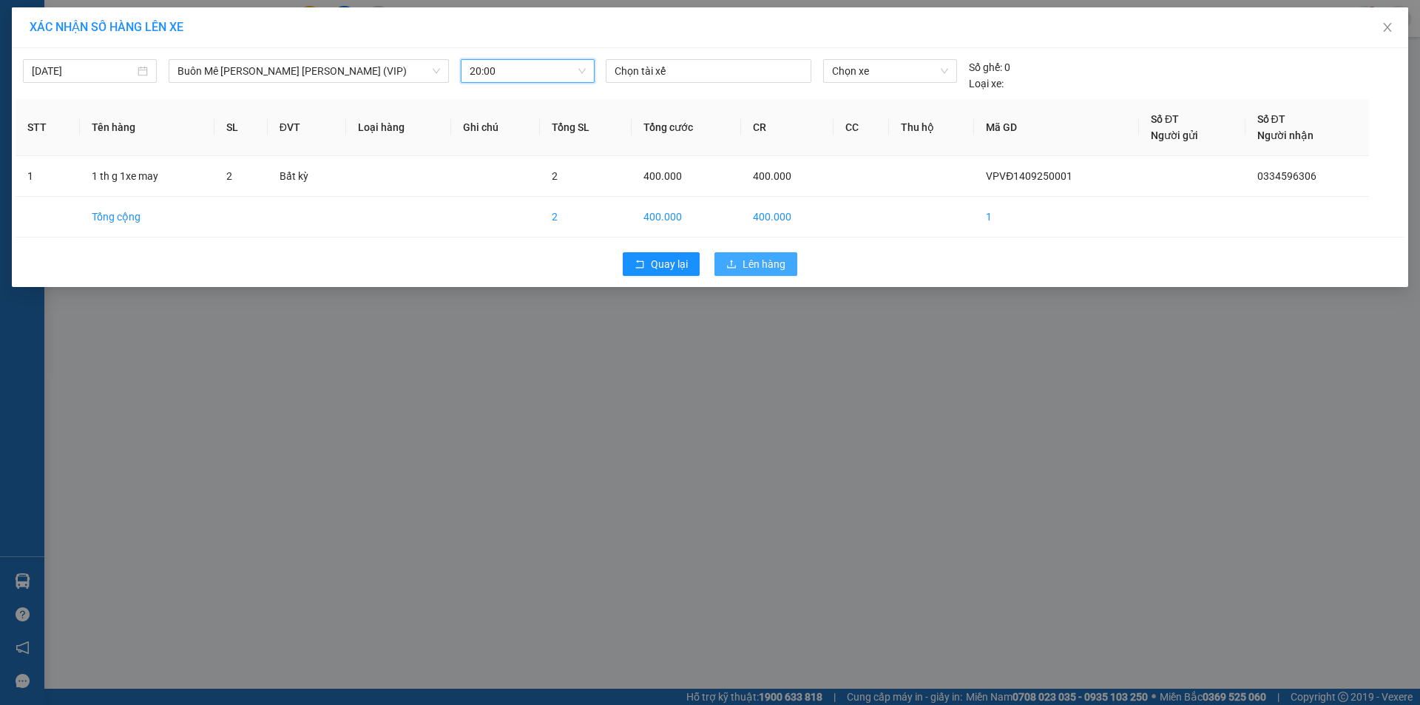
click at [778, 261] on span "Lên hàng" at bounding box center [764, 264] width 43 height 16
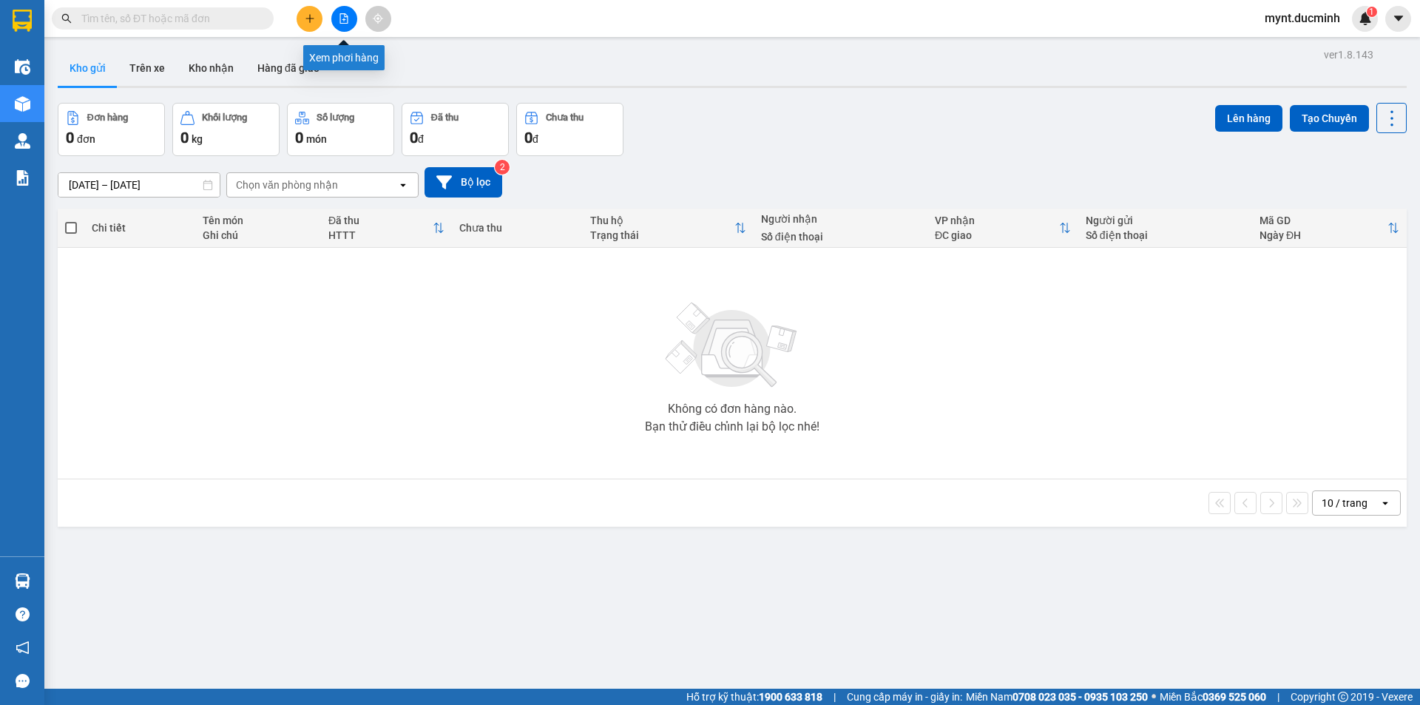
click at [344, 13] on icon "file-add" at bounding box center [344, 18] width 8 height 10
click at [341, 16] on icon "file-add" at bounding box center [344, 18] width 10 height 10
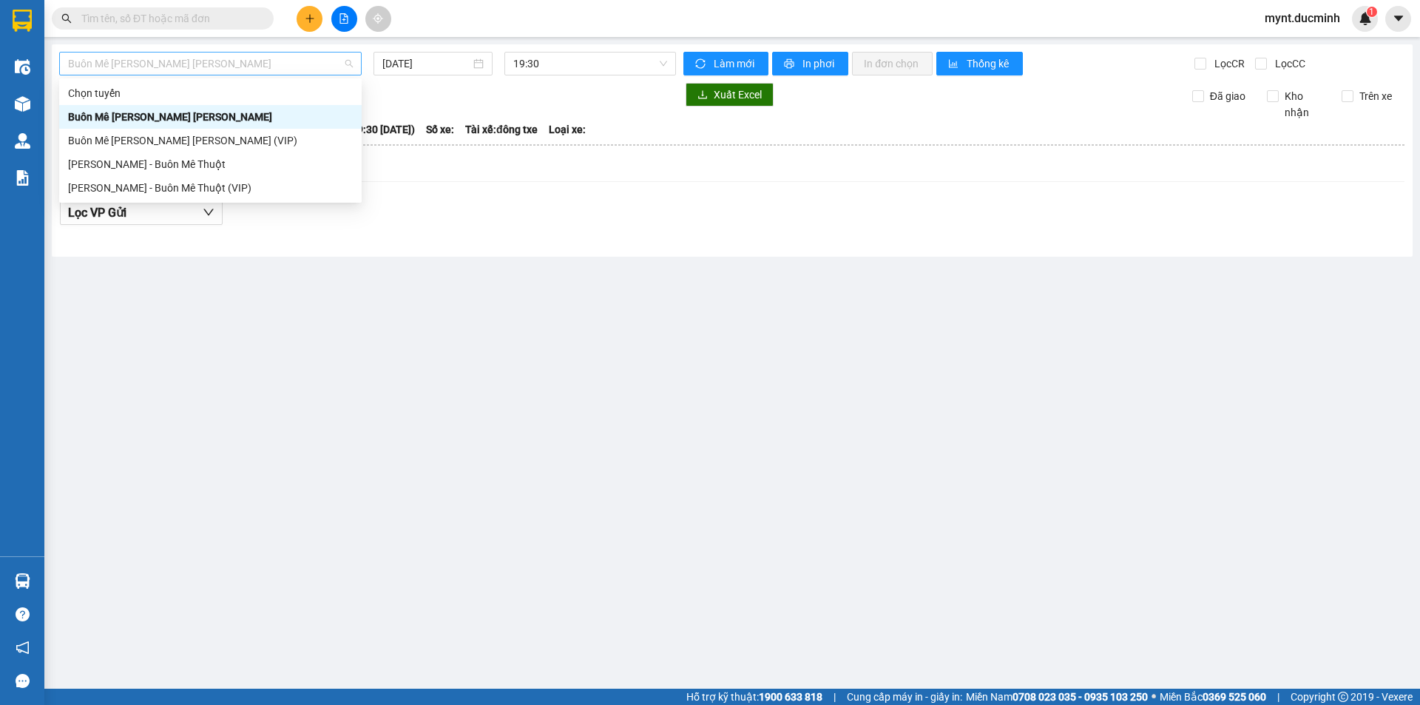
click at [174, 59] on span "Buôn Mê [PERSON_NAME] [PERSON_NAME]" at bounding box center [210, 64] width 285 height 22
click at [145, 138] on div "Buôn Mê [PERSON_NAME] [PERSON_NAME] (VIP)" at bounding box center [210, 140] width 285 height 16
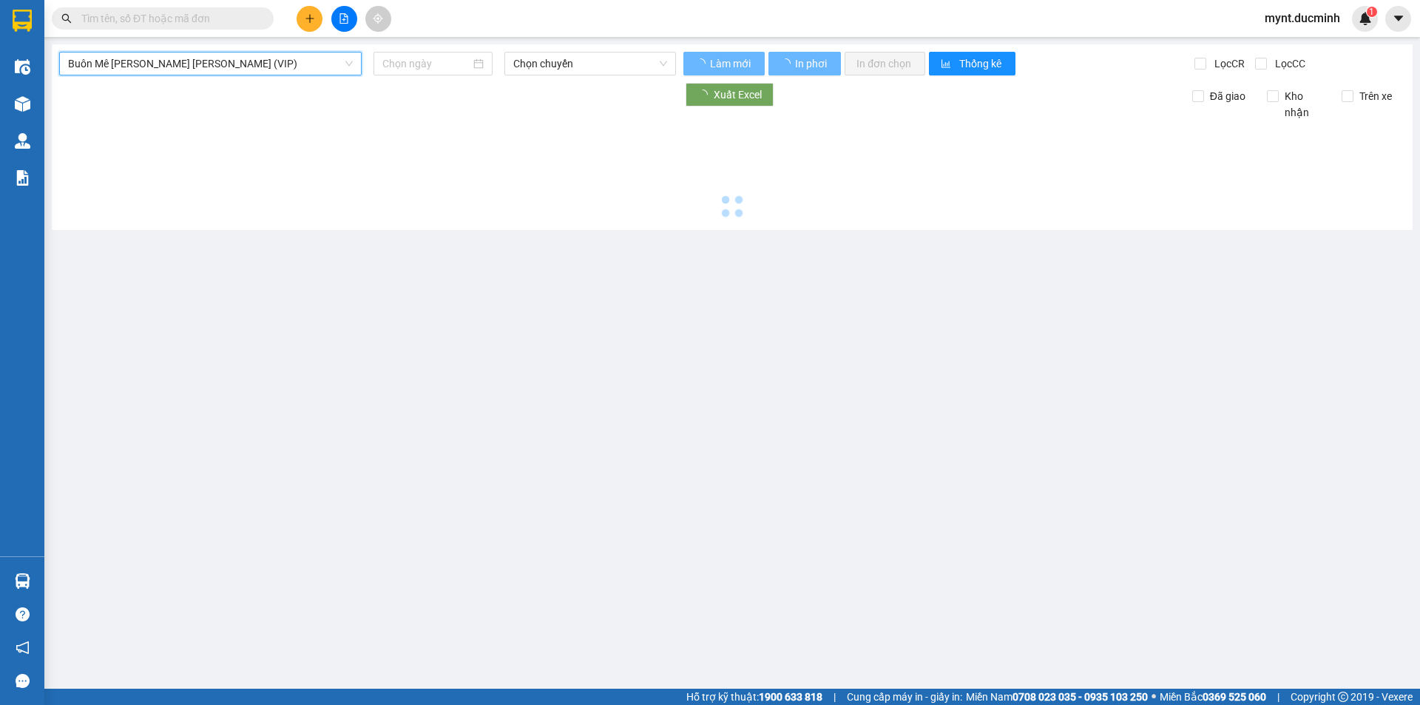
type input "[DATE]"
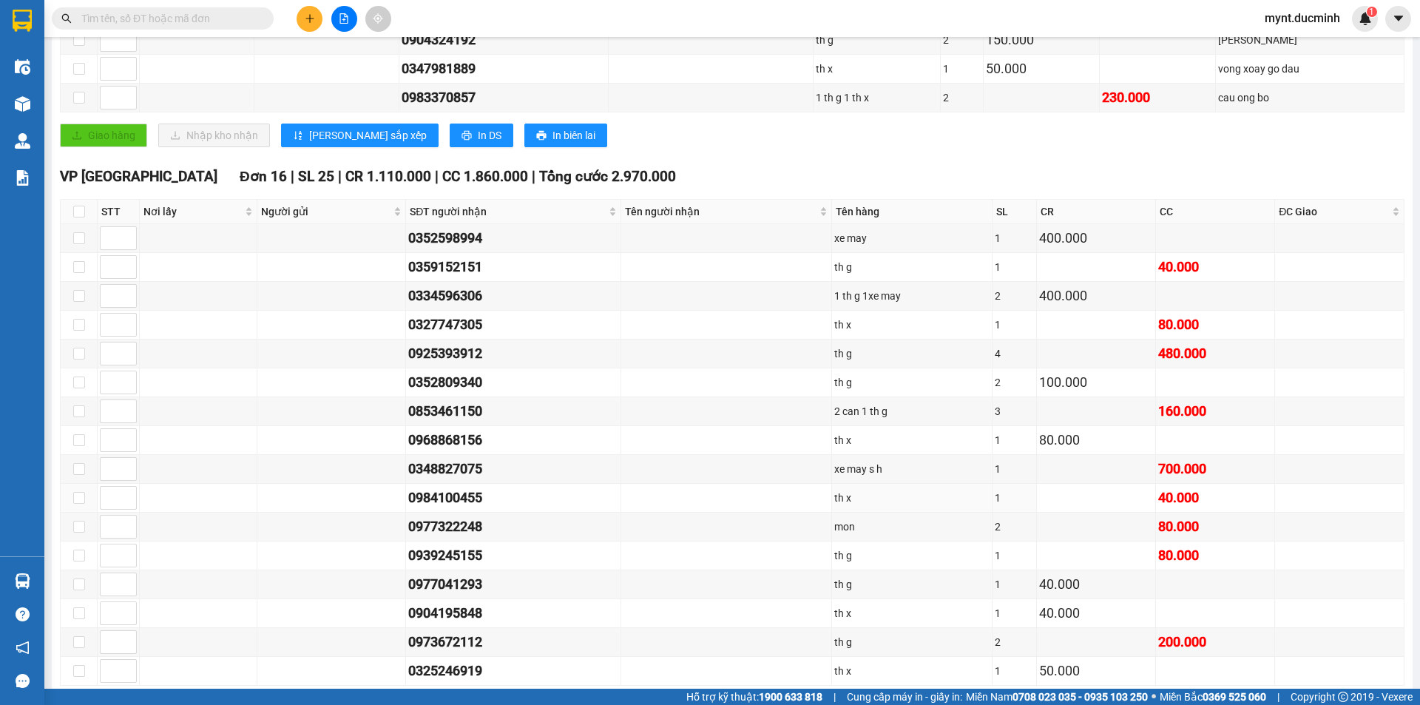
scroll to position [538, 0]
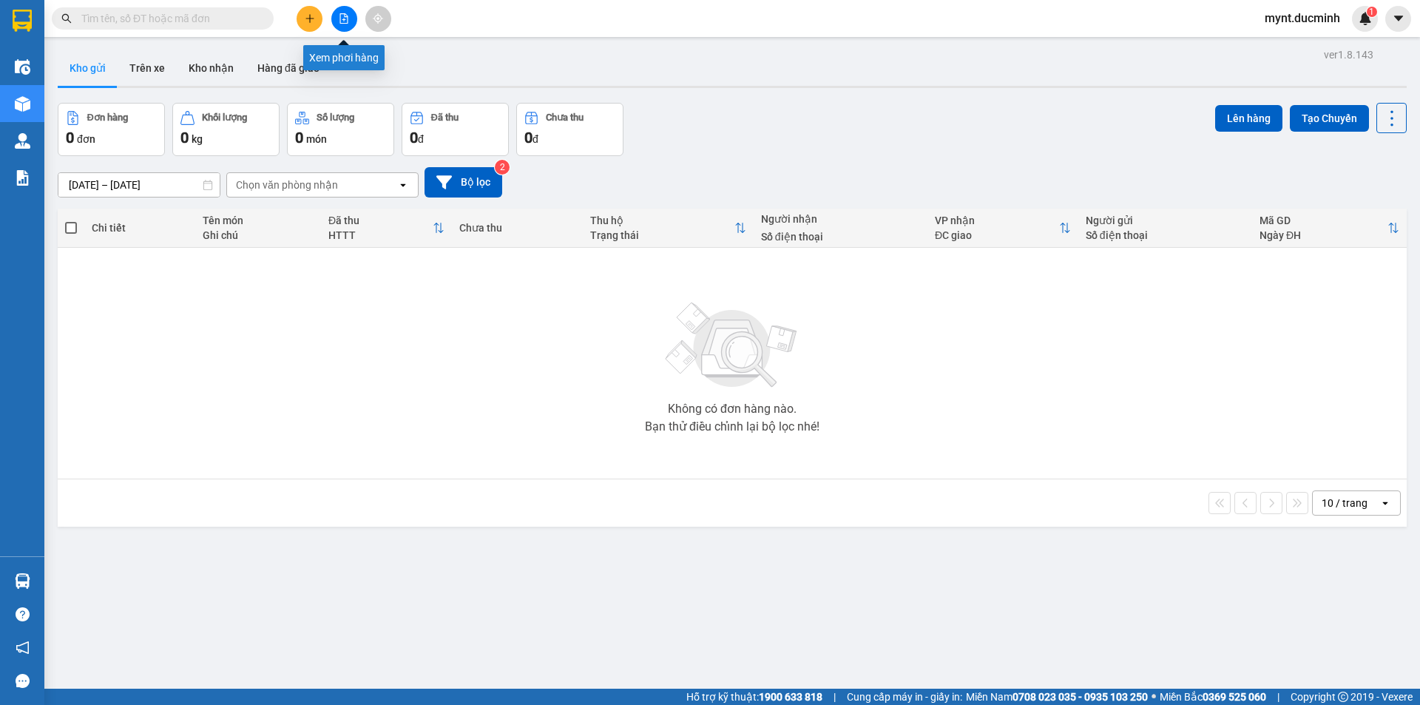
click at [340, 18] on icon "file-add" at bounding box center [344, 18] width 8 height 10
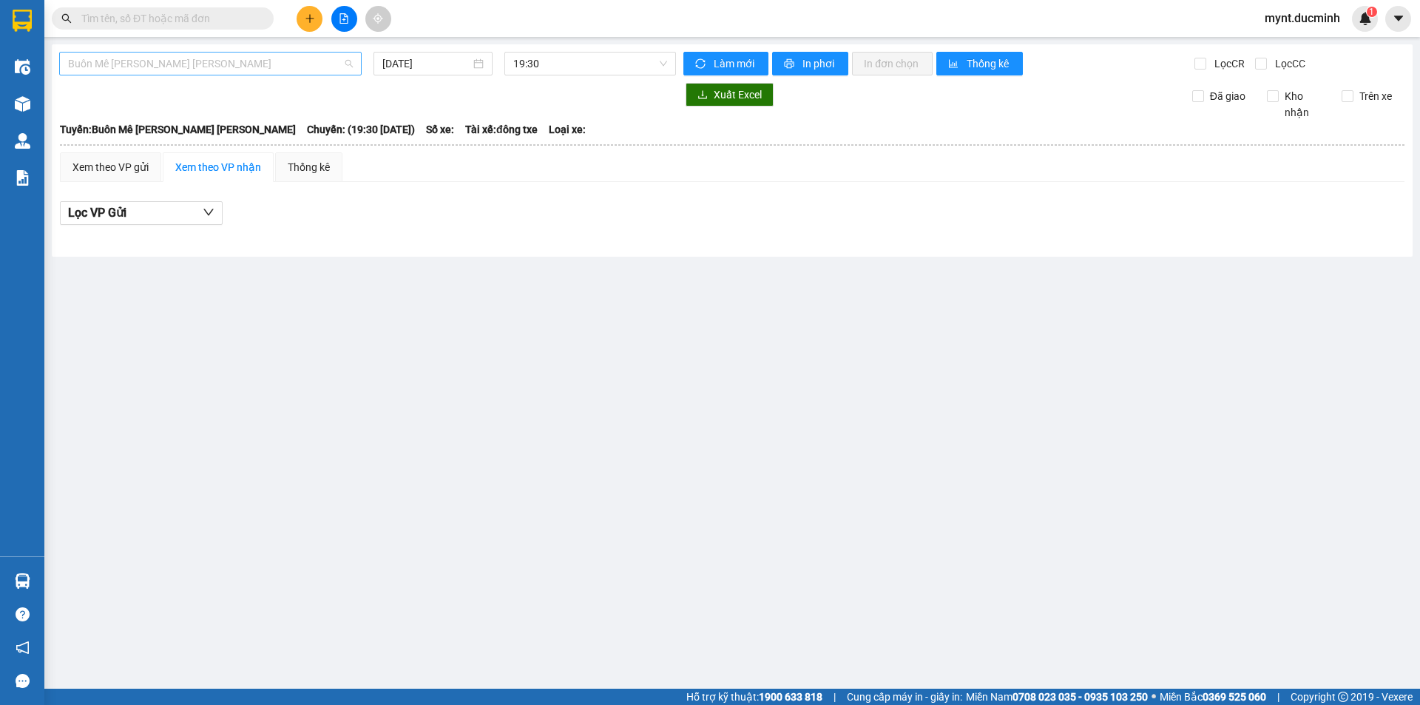
click at [286, 61] on span "Buôn Mê [PERSON_NAME] [PERSON_NAME]" at bounding box center [210, 64] width 285 height 22
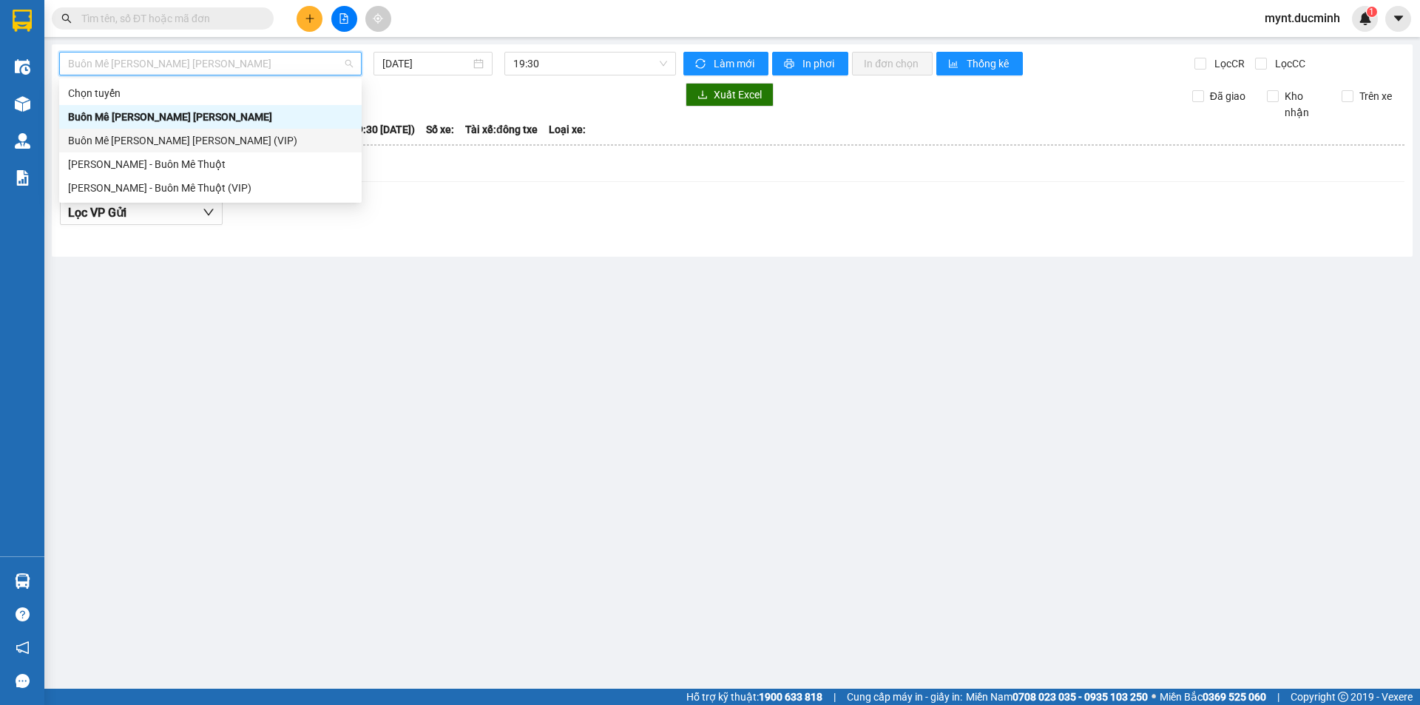
click at [192, 139] on div "Buôn Mê [PERSON_NAME] [PERSON_NAME] (VIP)" at bounding box center [210, 140] width 285 height 16
type input "[DATE]"
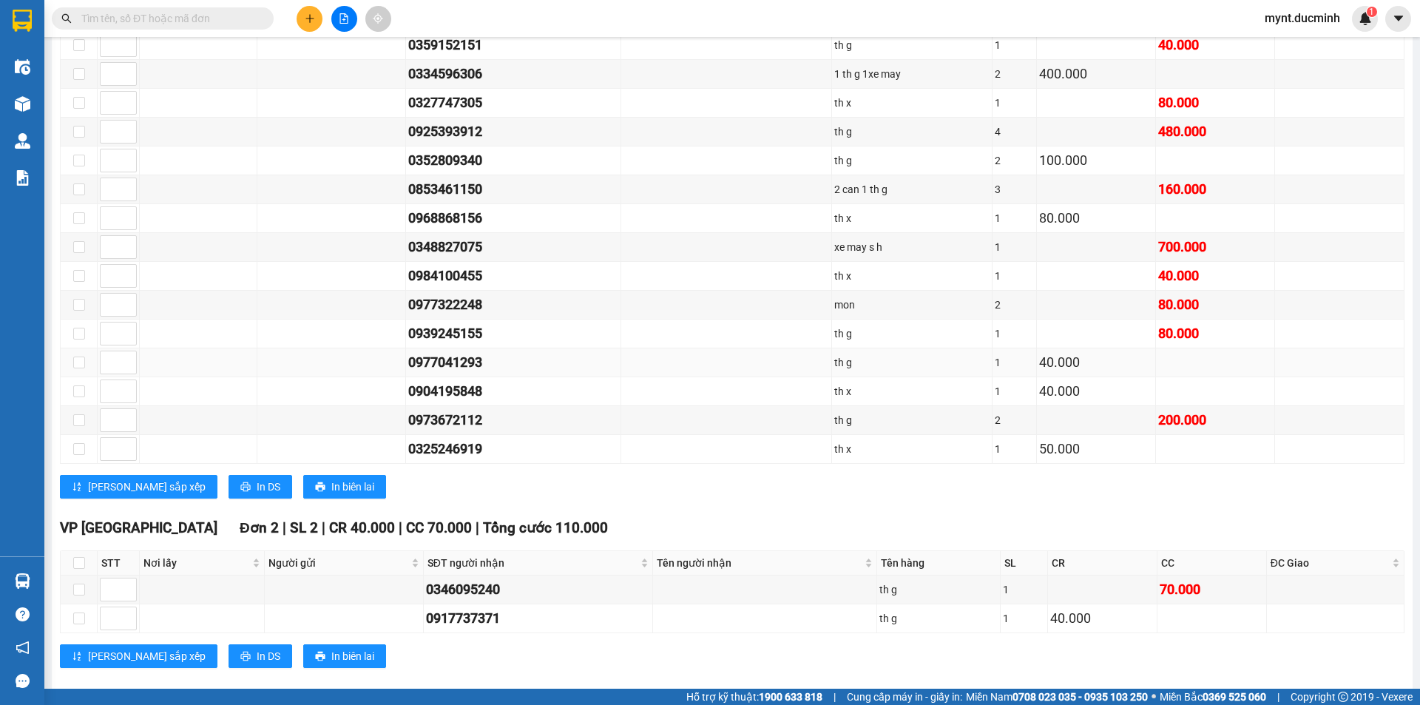
scroll to position [538, 0]
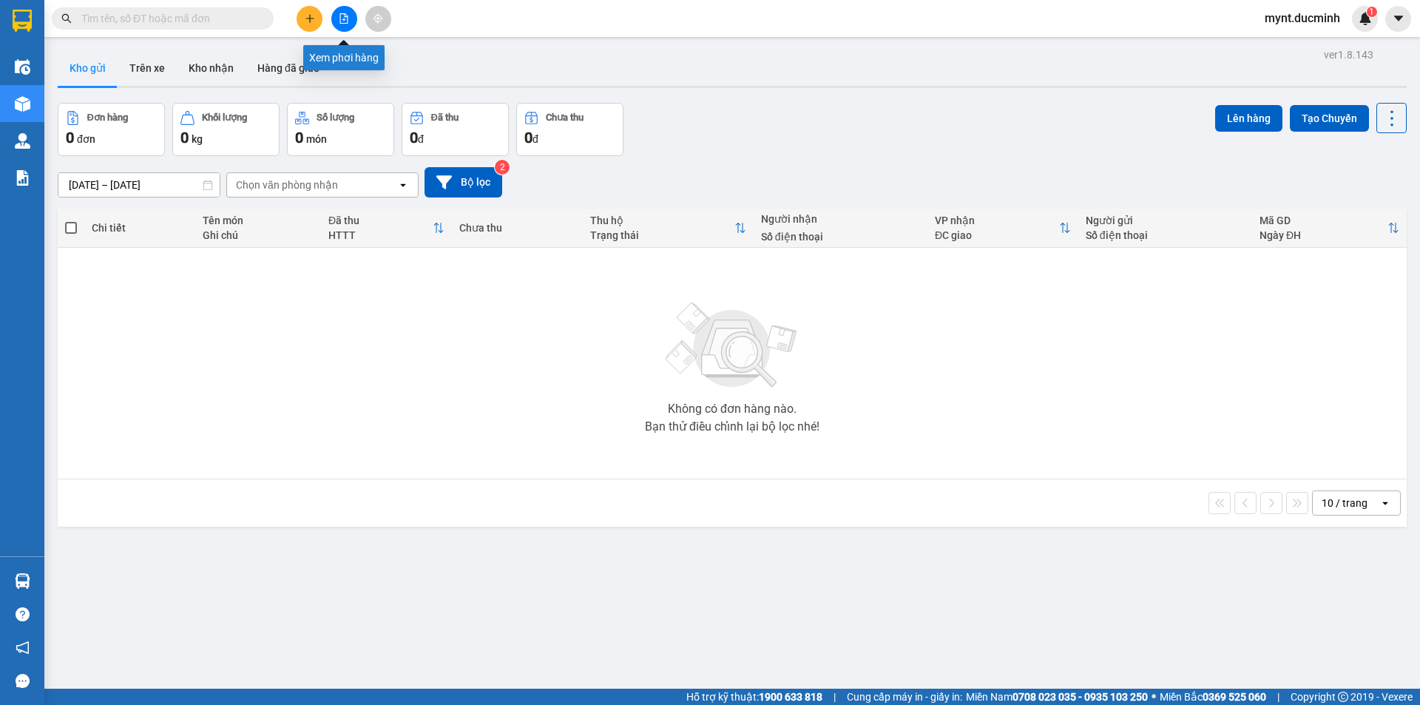
click at [342, 13] on button at bounding box center [344, 19] width 26 height 26
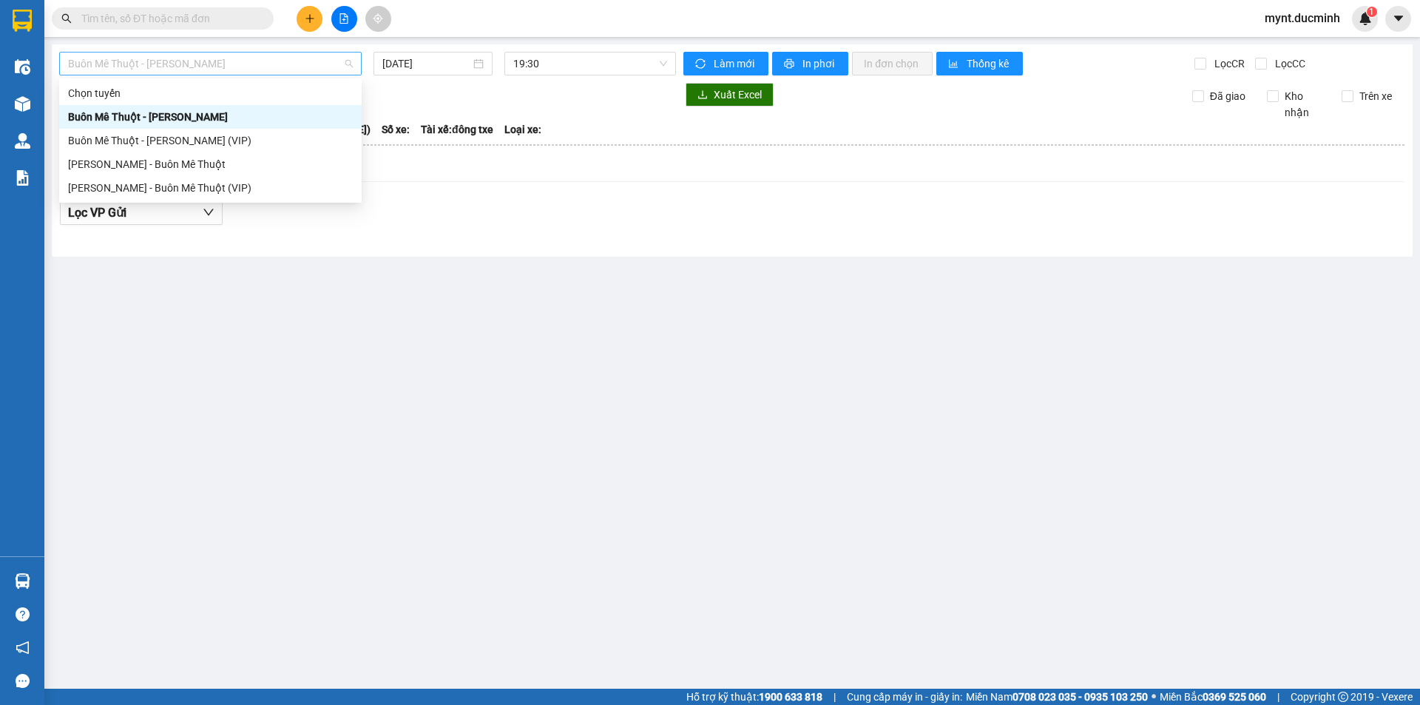
click at [197, 64] on span "Buôn Mê Thuột - [PERSON_NAME]" at bounding box center [210, 64] width 285 height 22
click at [144, 166] on div "[PERSON_NAME] - Buôn Mê Thuột" at bounding box center [210, 164] width 285 height 16
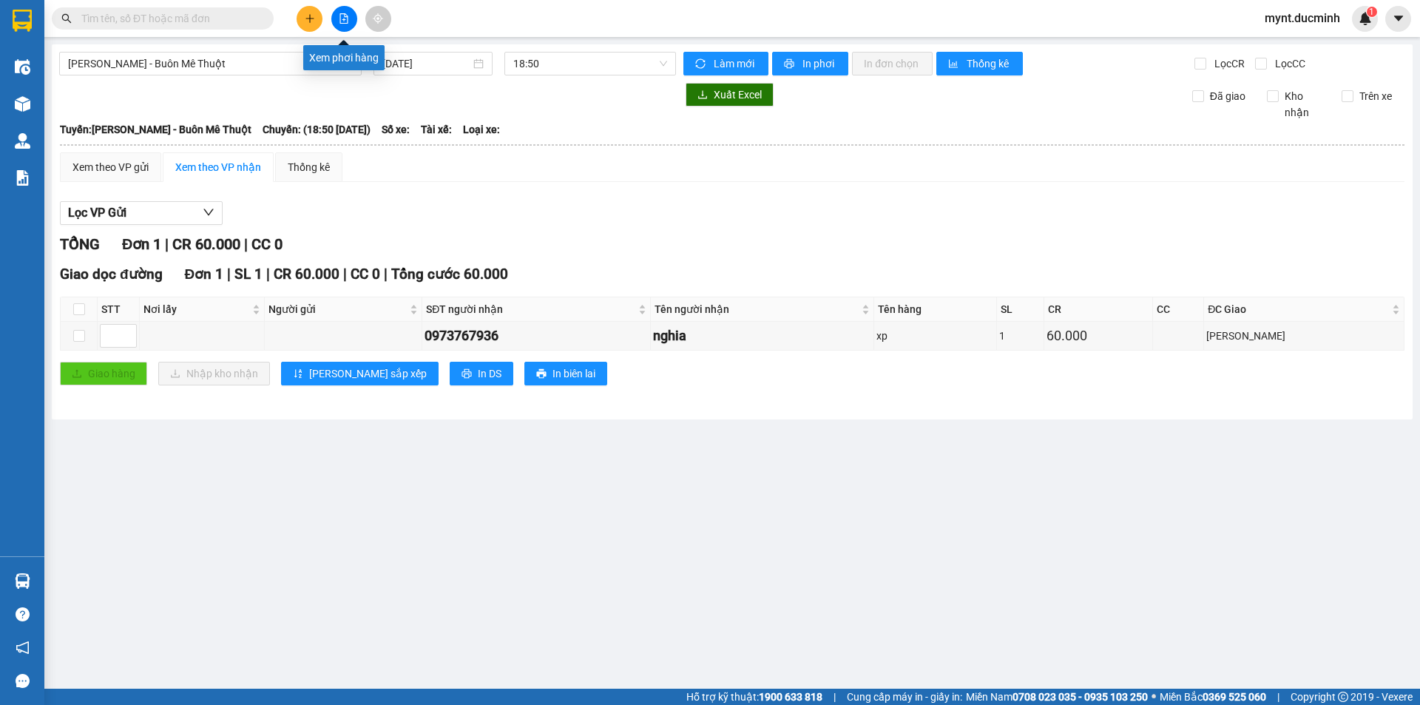
click at [342, 14] on icon "file-add" at bounding box center [344, 18] width 8 height 10
click at [409, 64] on input "[DATE]" at bounding box center [426, 63] width 88 height 16
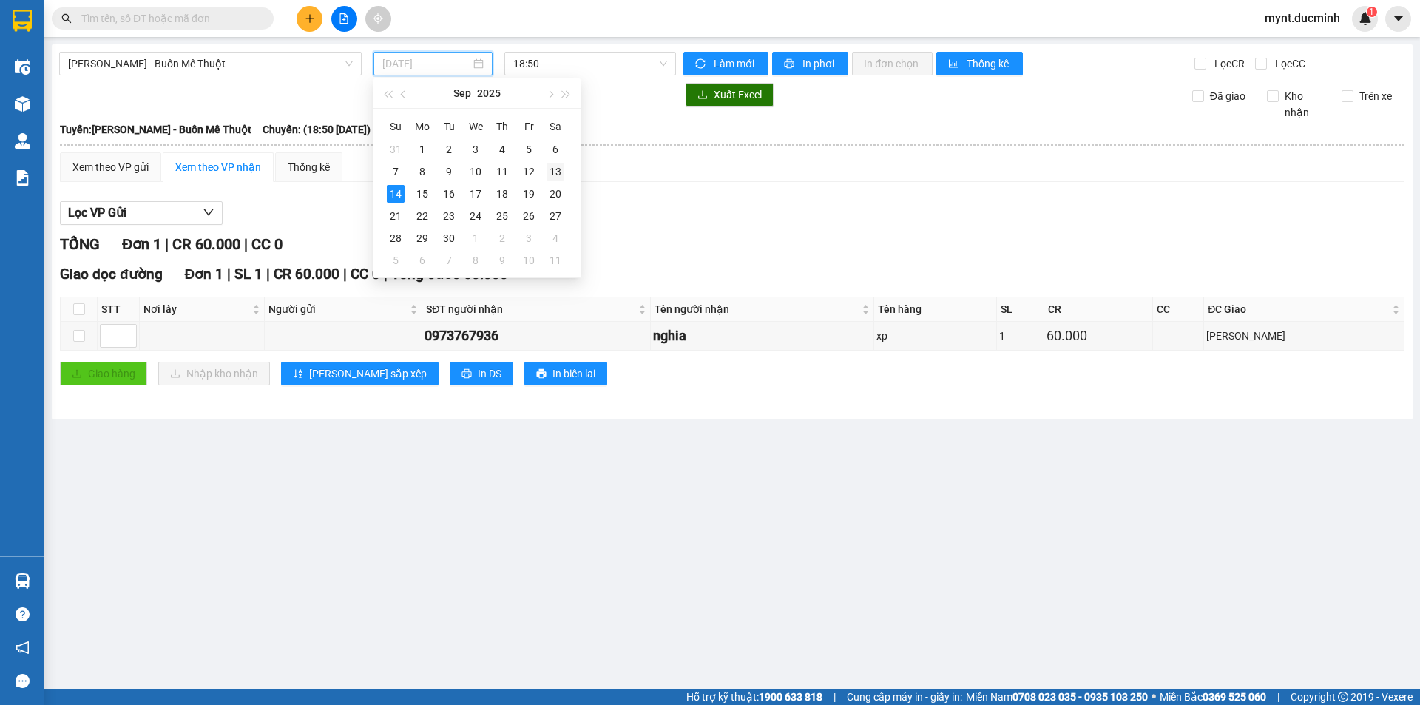
click at [557, 171] on div "13" at bounding box center [556, 172] width 18 height 18
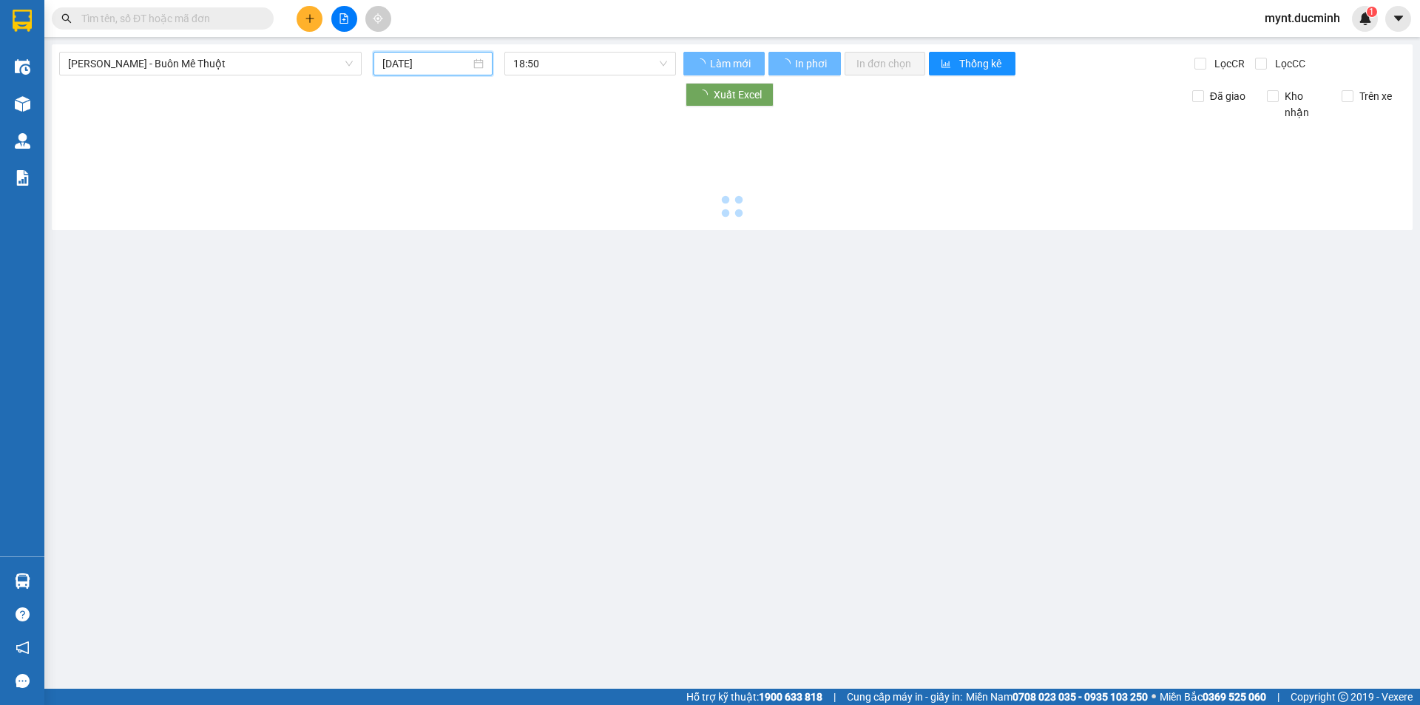
type input "[DATE]"
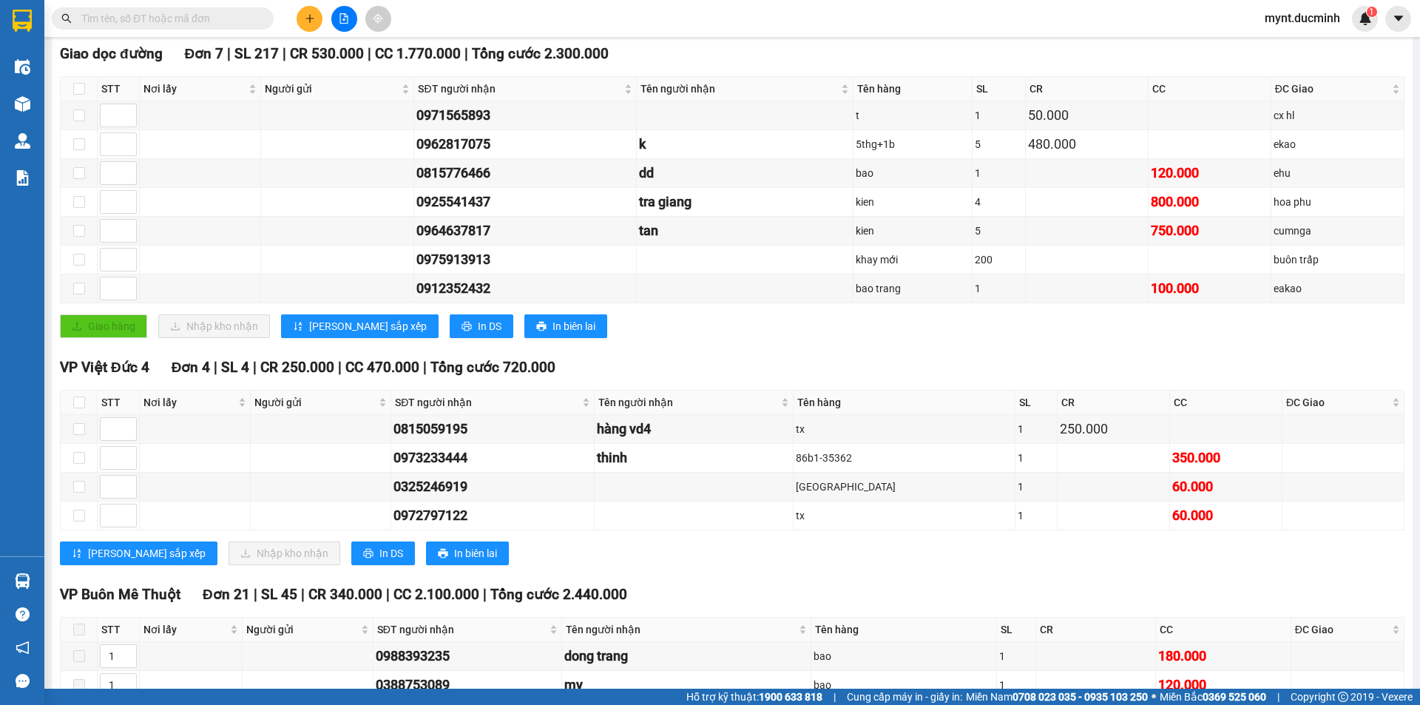
scroll to position [296, 0]
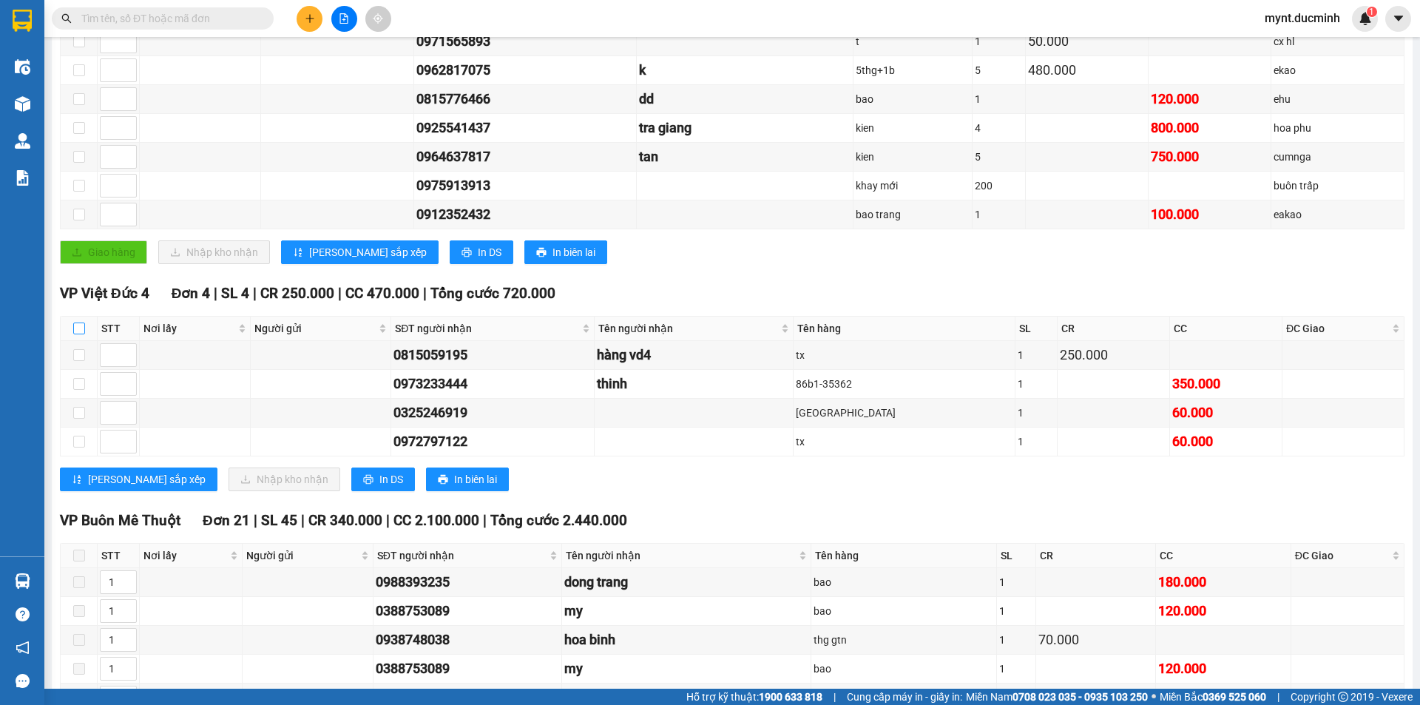
click at [79, 324] on input "checkbox" at bounding box center [79, 328] width 12 height 12
checkbox input "true"
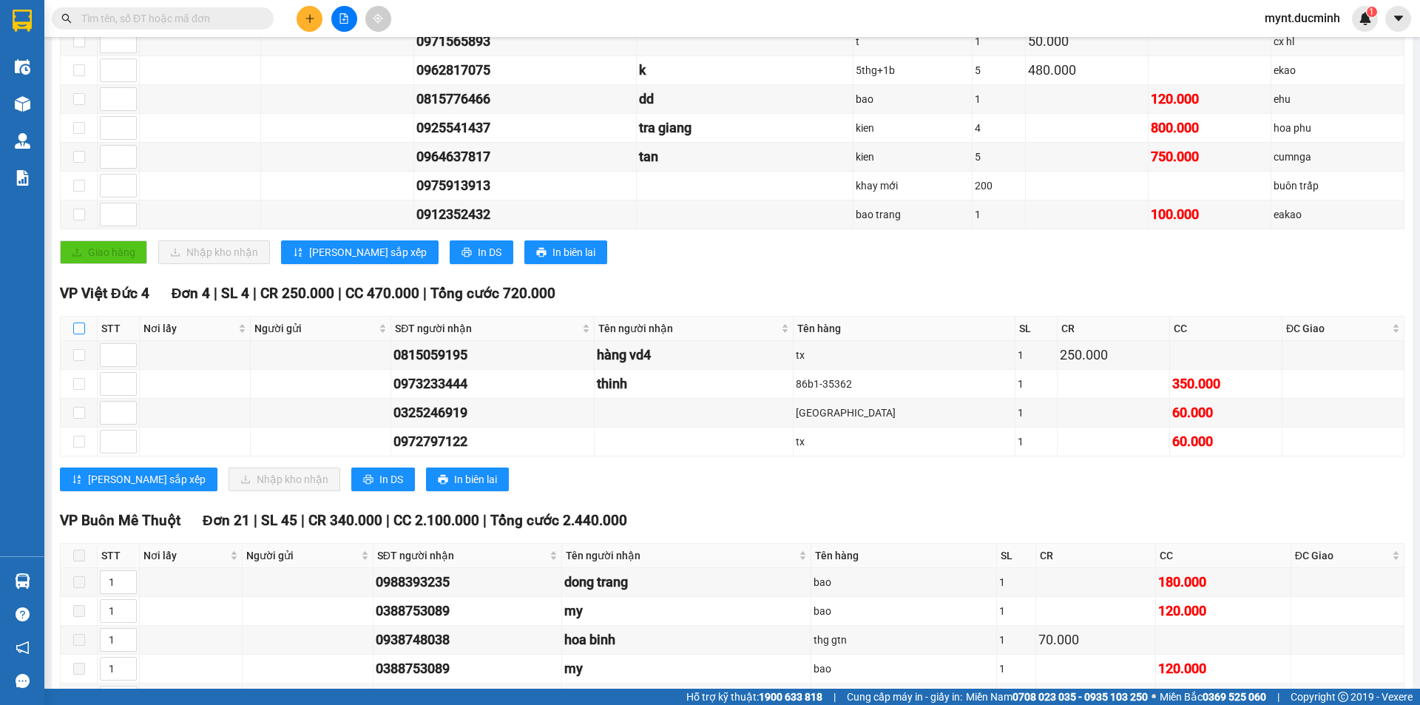
checkbox input "true"
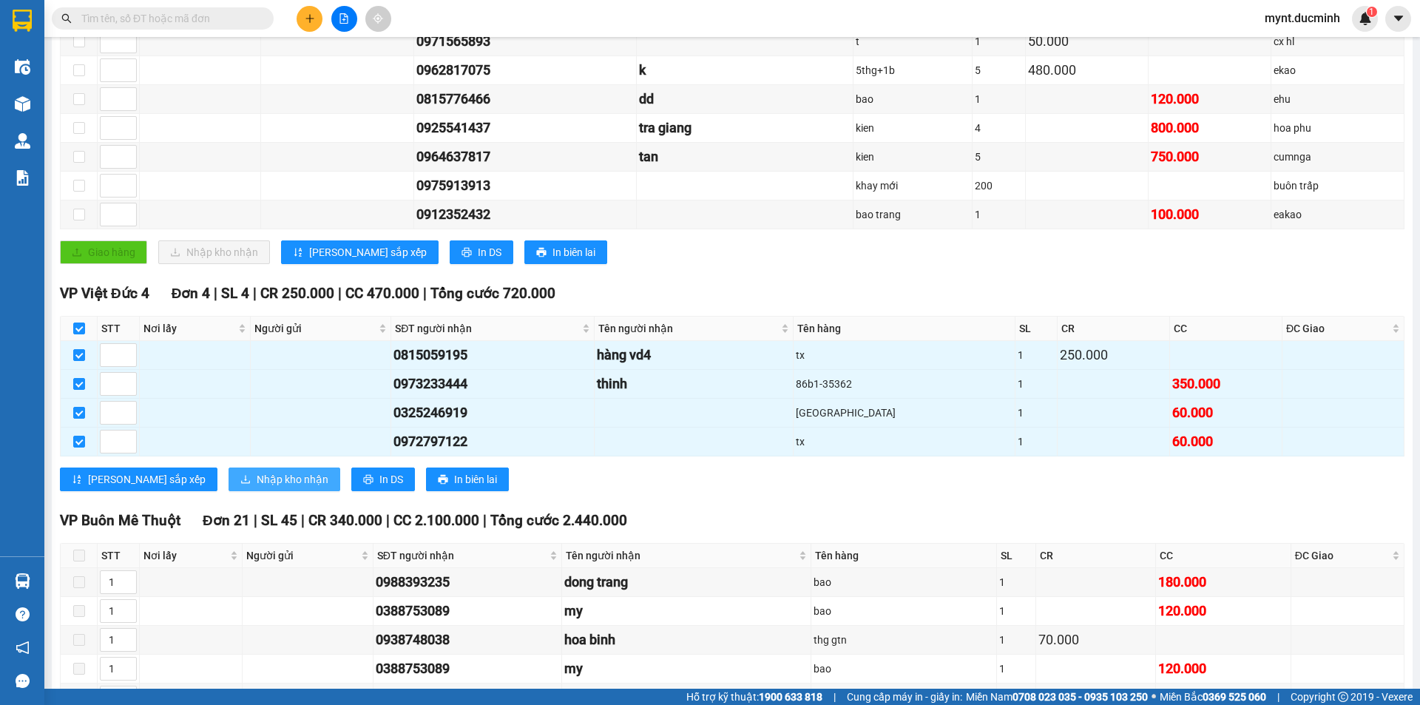
click at [257, 479] on span "Nhập kho nhận" at bounding box center [293, 479] width 72 height 16
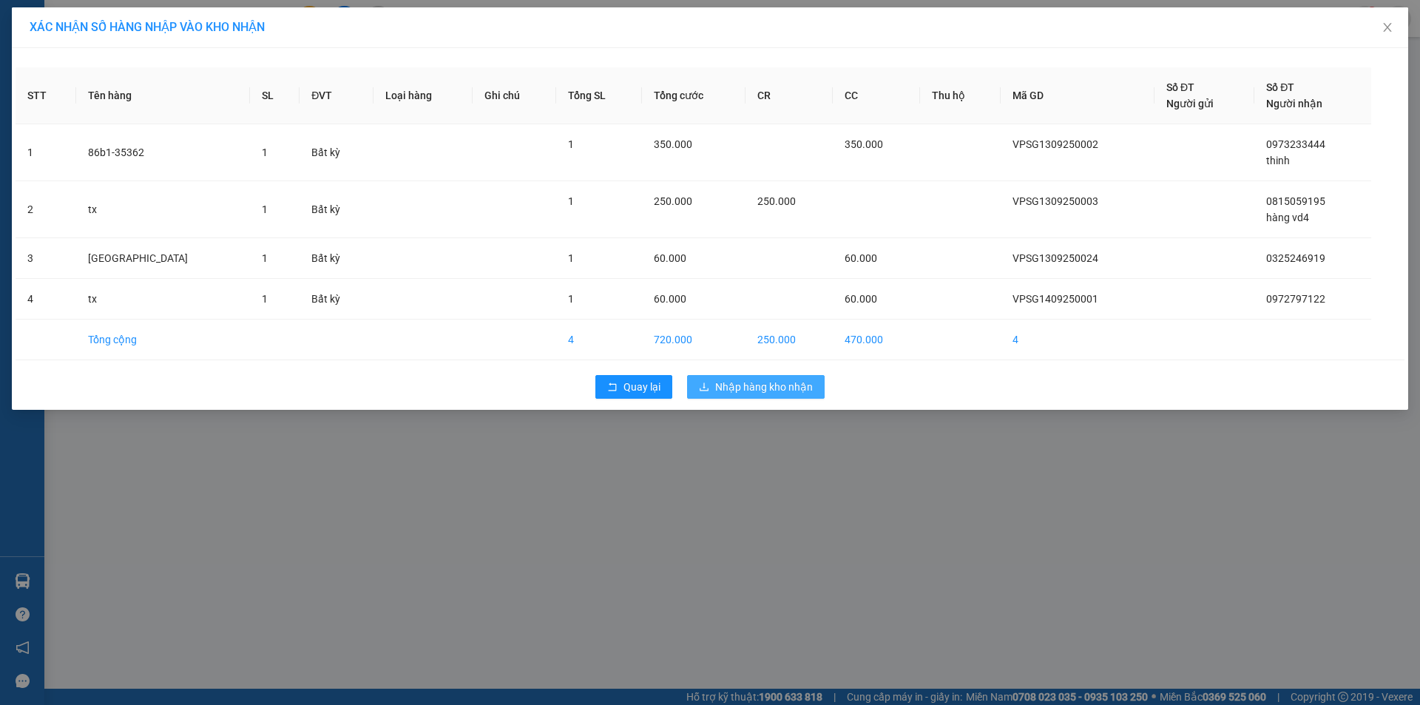
click at [777, 379] on span "Nhập hàng kho nhận" at bounding box center [764, 387] width 98 height 16
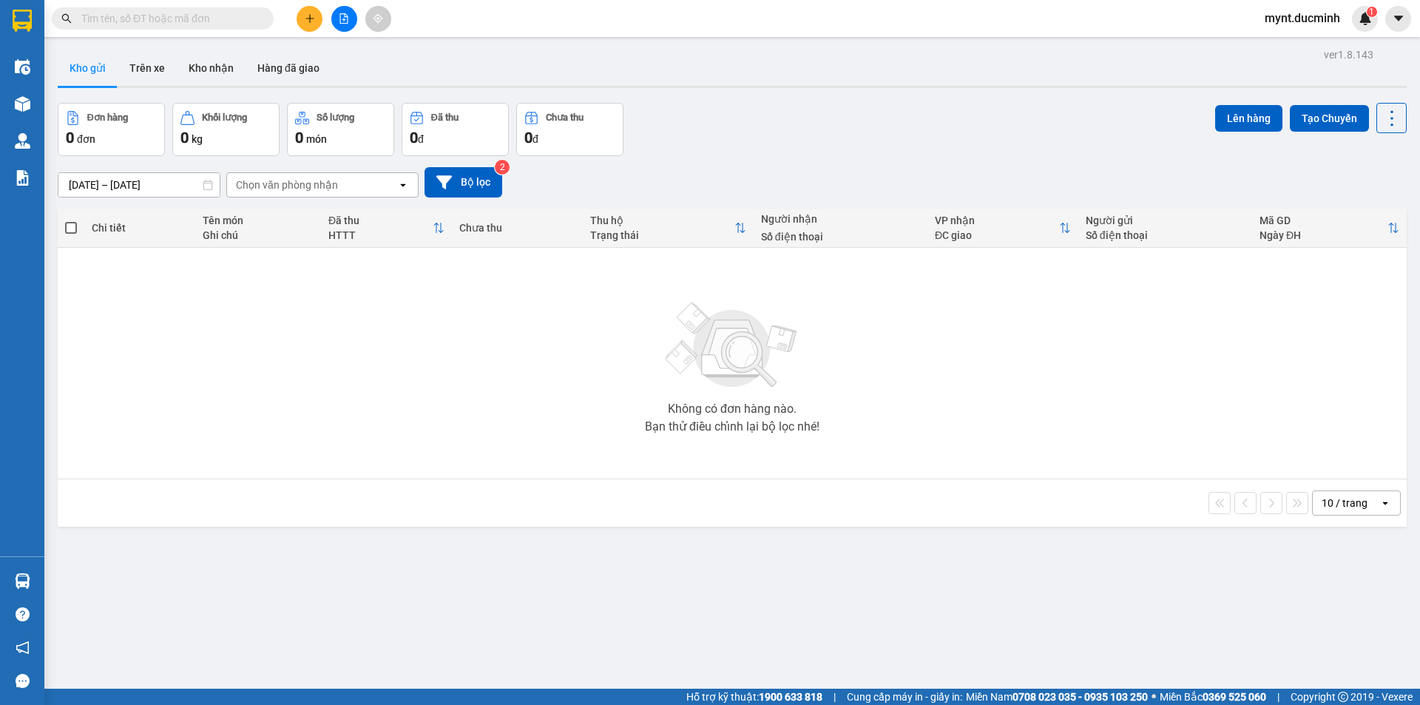
click at [206, 18] on input "text" at bounding box center [168, 18] width 175 height 16
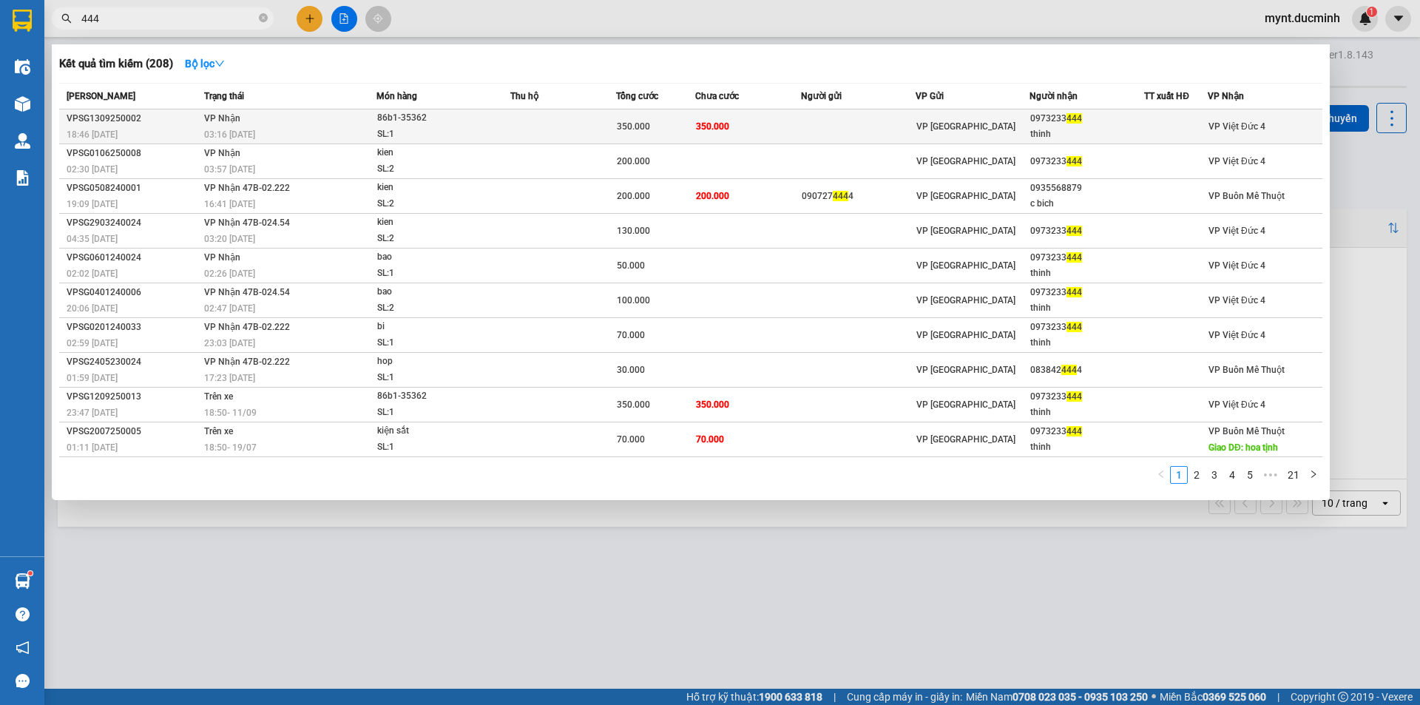
type input "444"
click at [834, 120] on td at bounding box center [858, 126] width 115 height 35
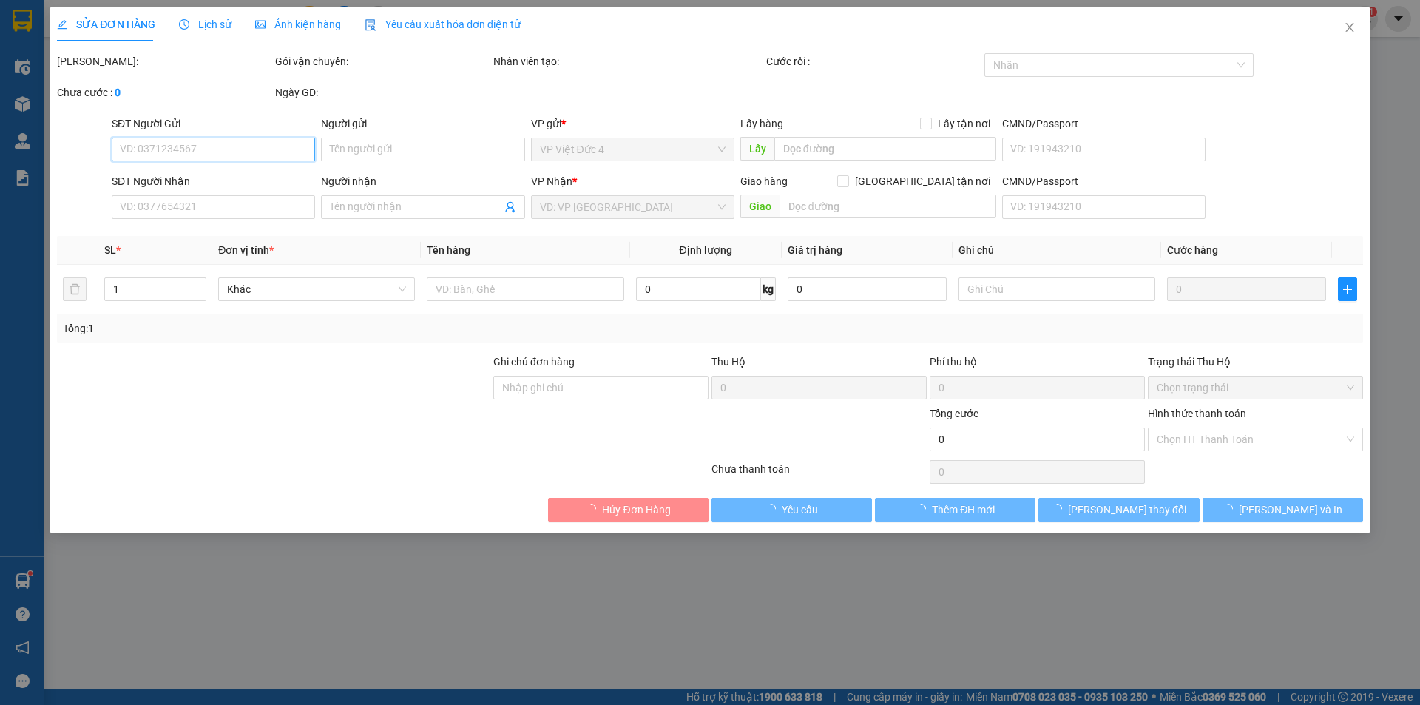
type input "0973233444"
type input "thinh"
type input "350.000"
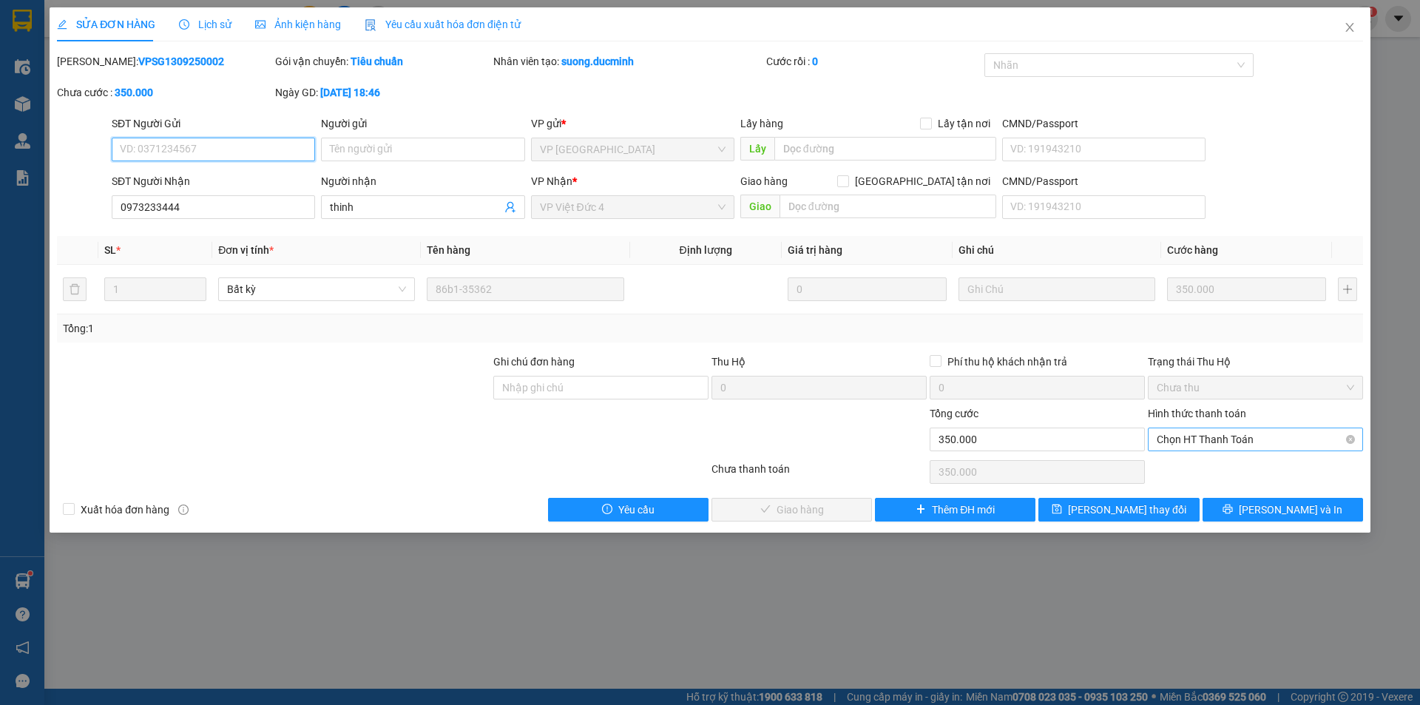
click at [1217, 432] on span "Chọn HT Thanh Toán" at bounding box center [1255, 439] width 197 height 22
click at [1193, 466] on div "Tại văn phòng" at bounding box center [1255, 469] width 197 height 16
type input "0"
click at [803, 511] on span "[PERSON_NAME] và Giao hàng" at bounding box center [811, 509] width 142 height 16
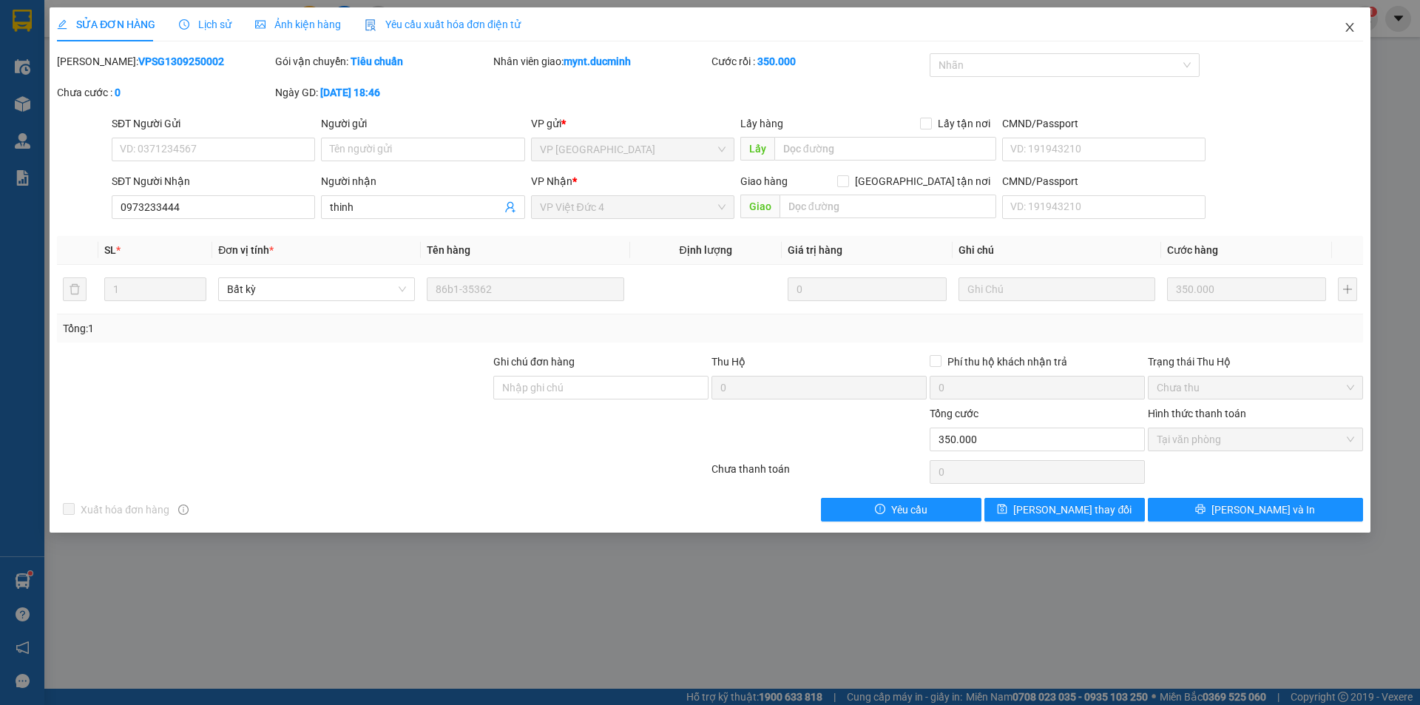
drag, startPoint x: 1351, startPoint y: 23, endPoint x: 1308, endPoint y: 21, distance: 42.9
click at [1350, 24] on icon "close" at bounding box center [1350, 27] width 12 height 12
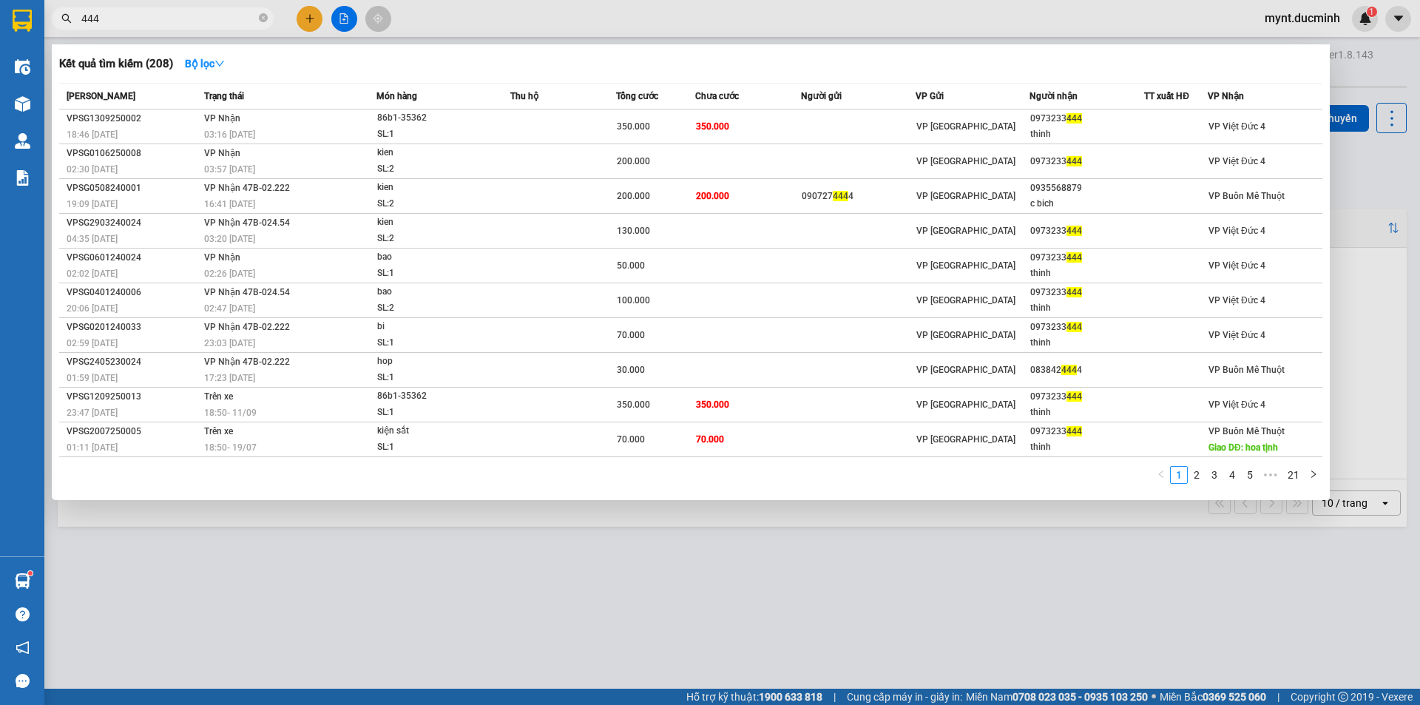
click at [138, 18] on input "444" at bounding box center [168, 18] width 175 height 16
type input "4"
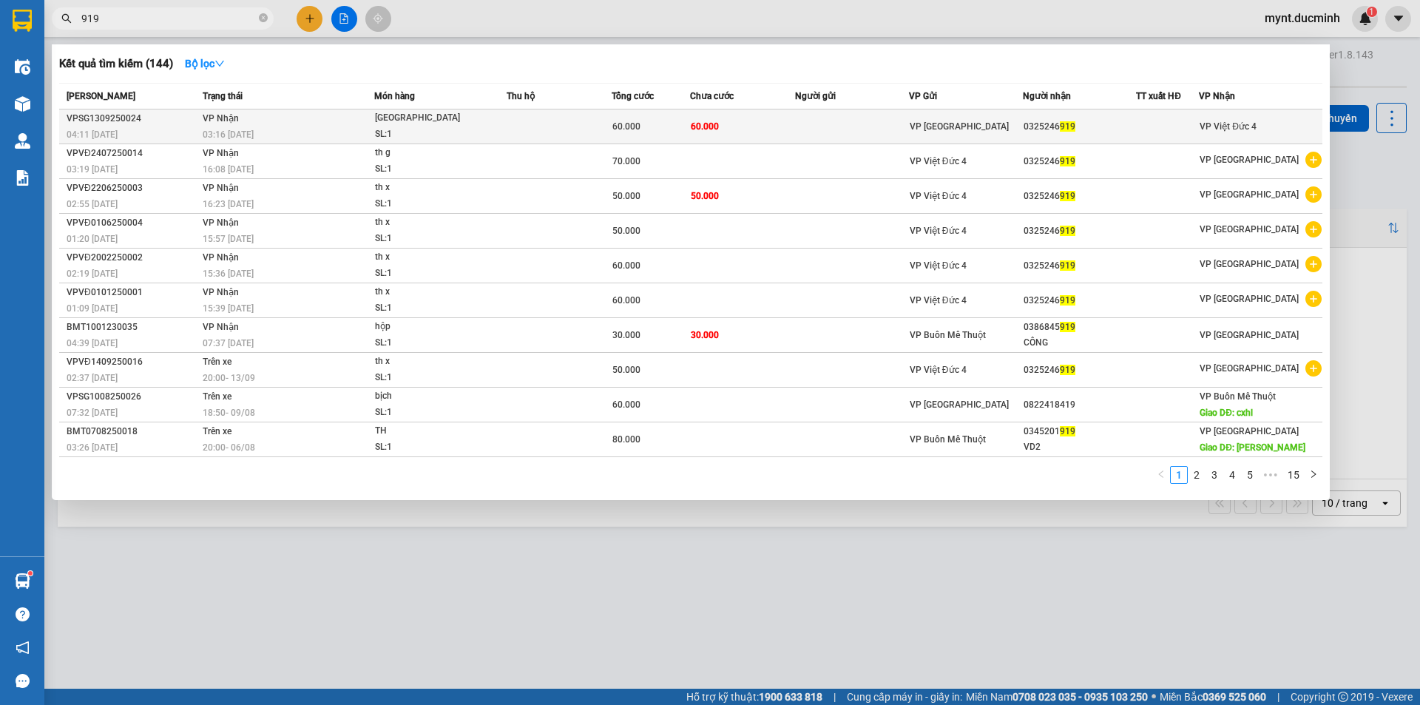
type input "919"
click at [839, 112] on td at bounding box center [852, 126] width 114 height 35
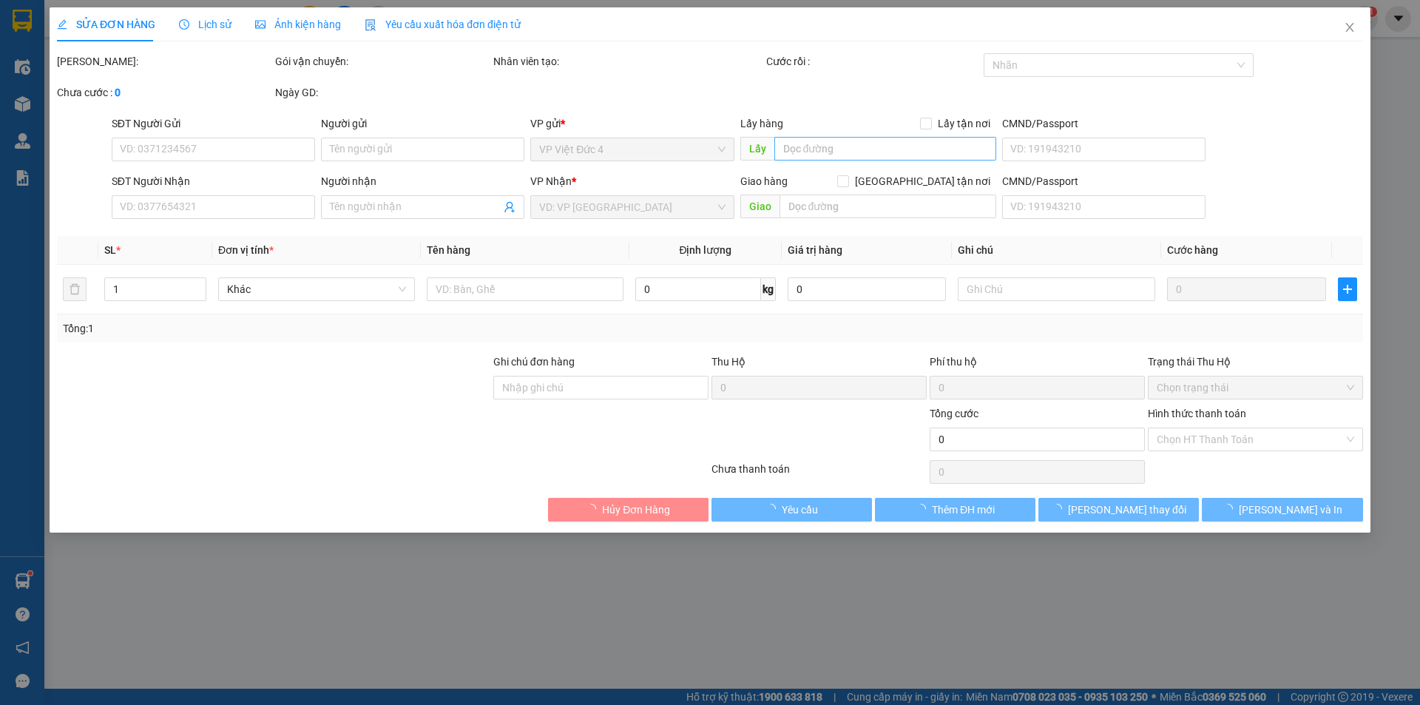
type input "0325246919"
type input "60.000"
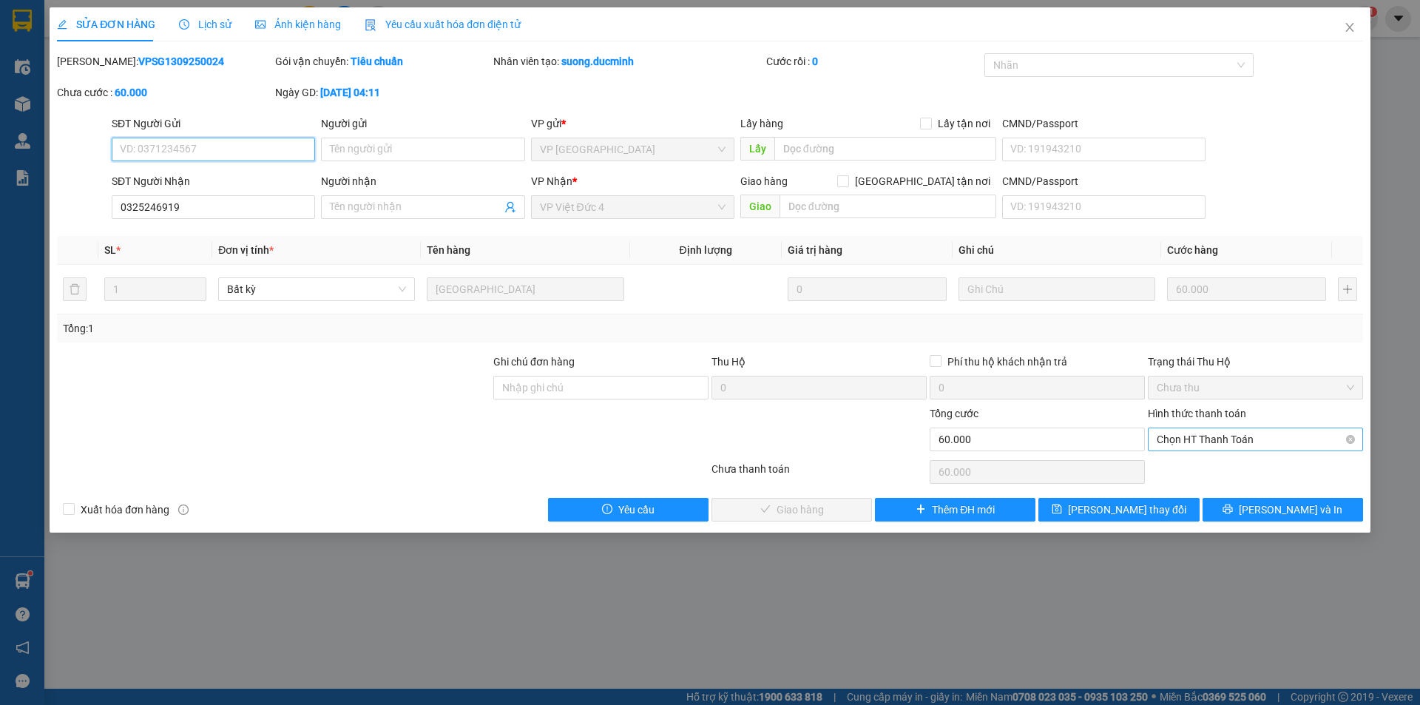
click at [1217, 433] on span "Chọn HT Thanh Toán" at bounding box center [1255, 439] width 197 height 22
click at [1203, 467] on div "Tại văn phòng" at bounding box center [1255, 469] width 197 height 16
type input "0"
drag, startPoint x: 779, startPoint y: 504, endPoint x: 780, endPoint y: 495, distance: 9.6
click at [778, 504] on span "[PERSON_NAME] và Giao hàng" at bounding box center [811, 509] width 142 height 16
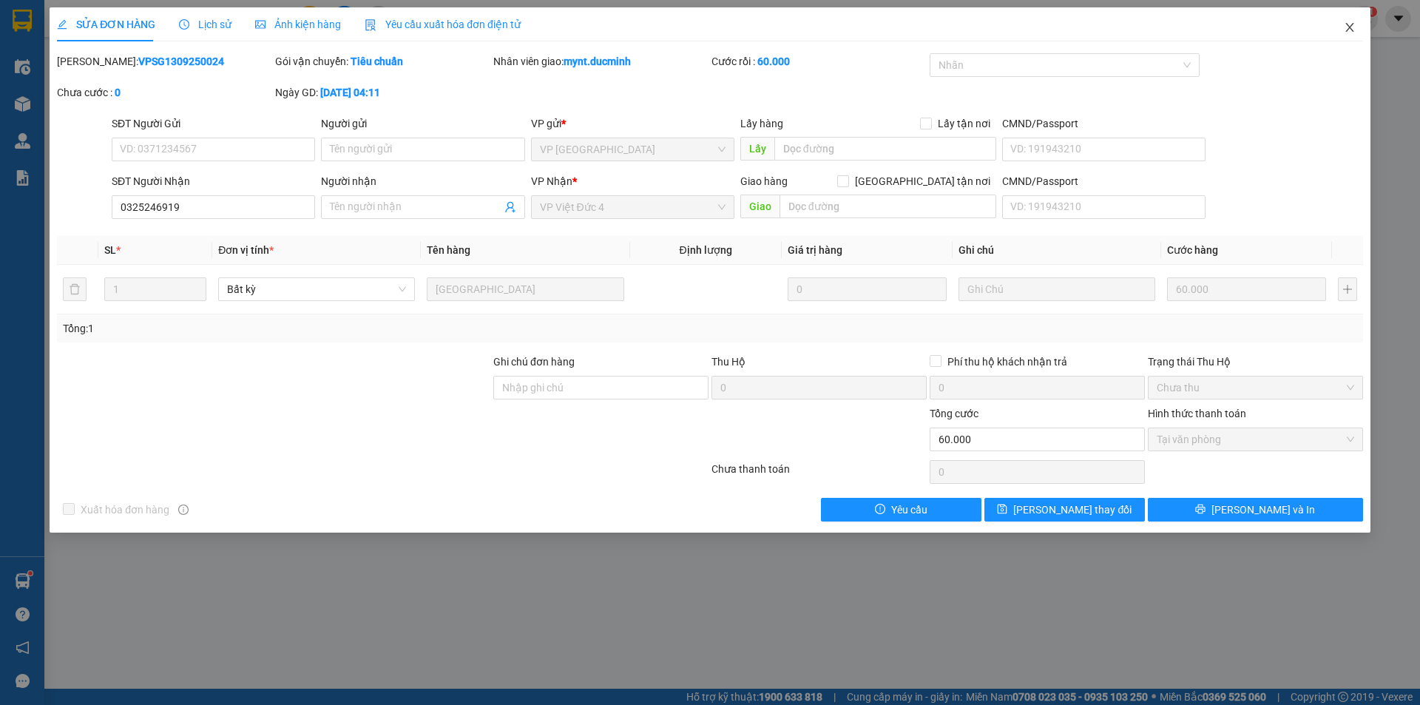
click at [1349, 21] on span "Close" at bounding box center [1349, 27] width 41 height 41
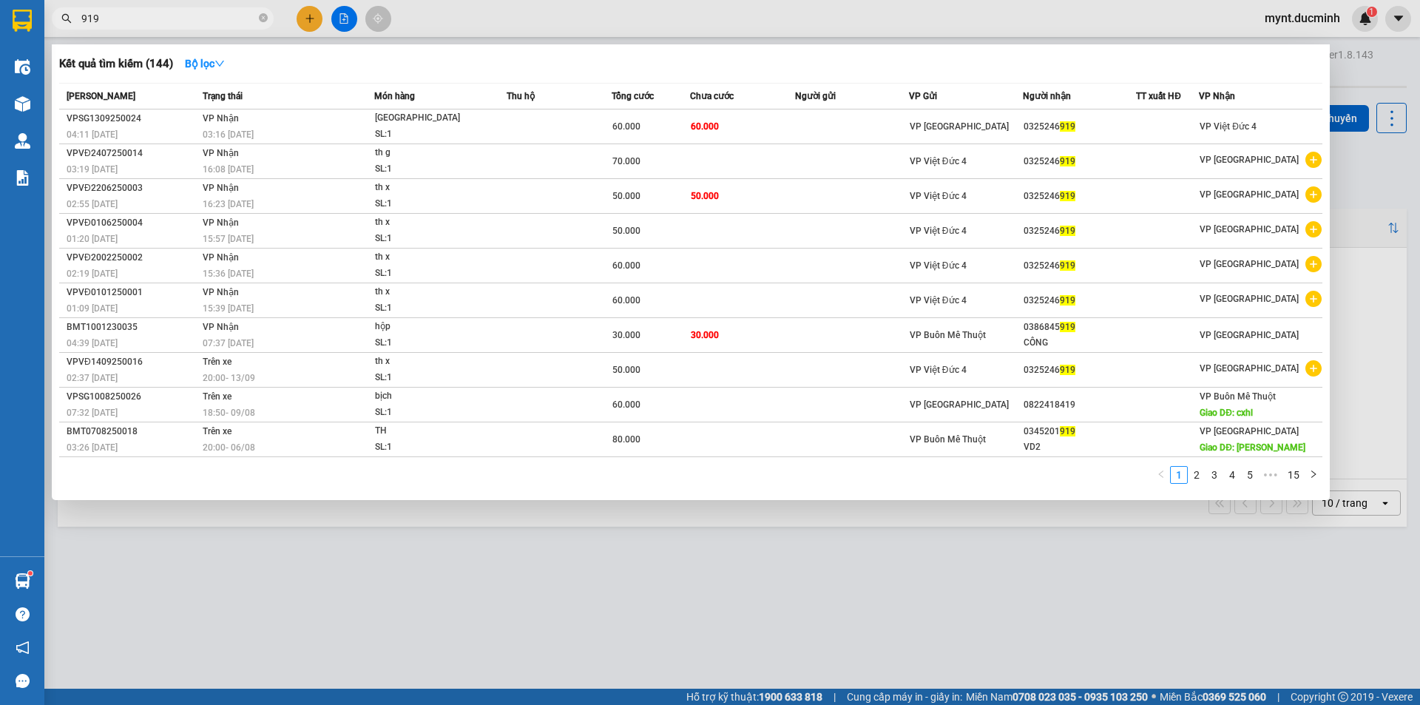
click at [207, 16] on input "919" at bounding box center [168, 18] width 175 height 16
type input "9"
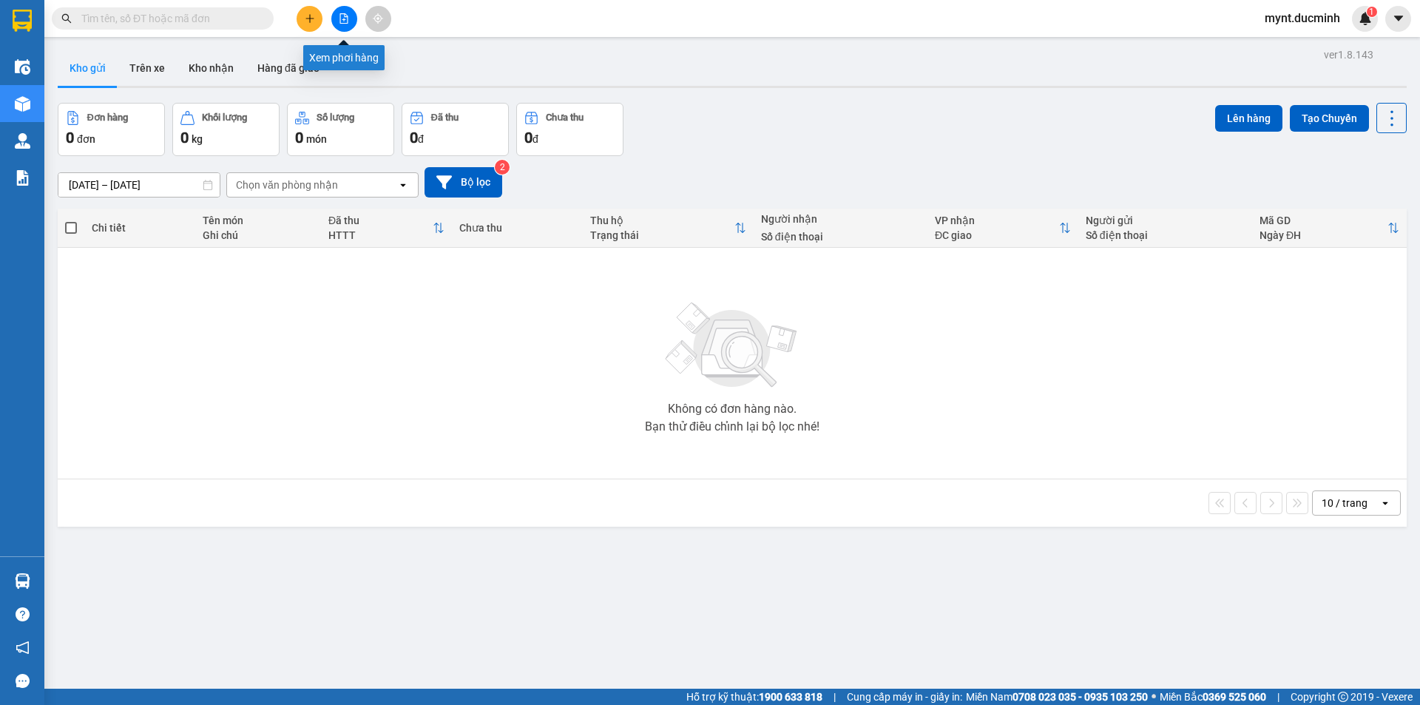
click at [346, 13] on icon "file-add" at bounding box center [344, 18] width 10 height 10
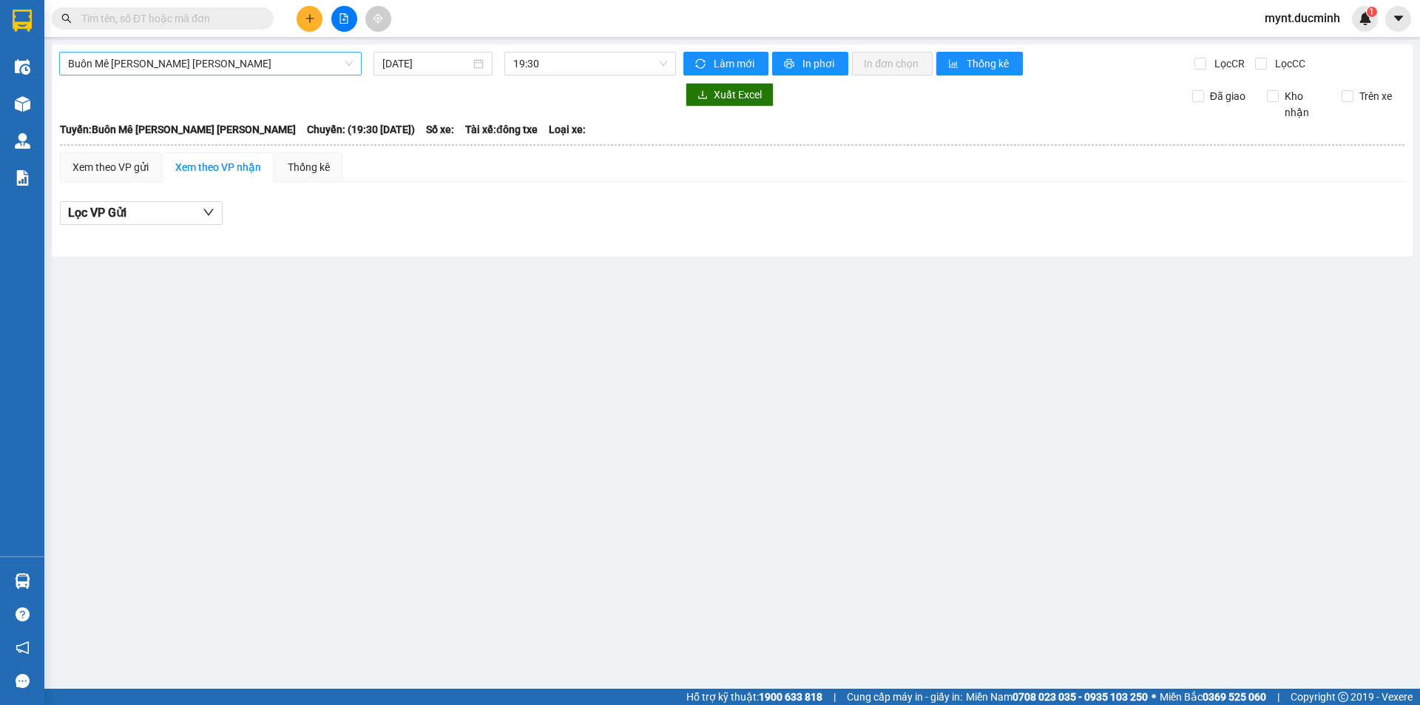
click at [149, 63] on span "Buôn Mê Thuột - [PERSON_NAME]" at bounding box center [210, 64] width 285 height 22
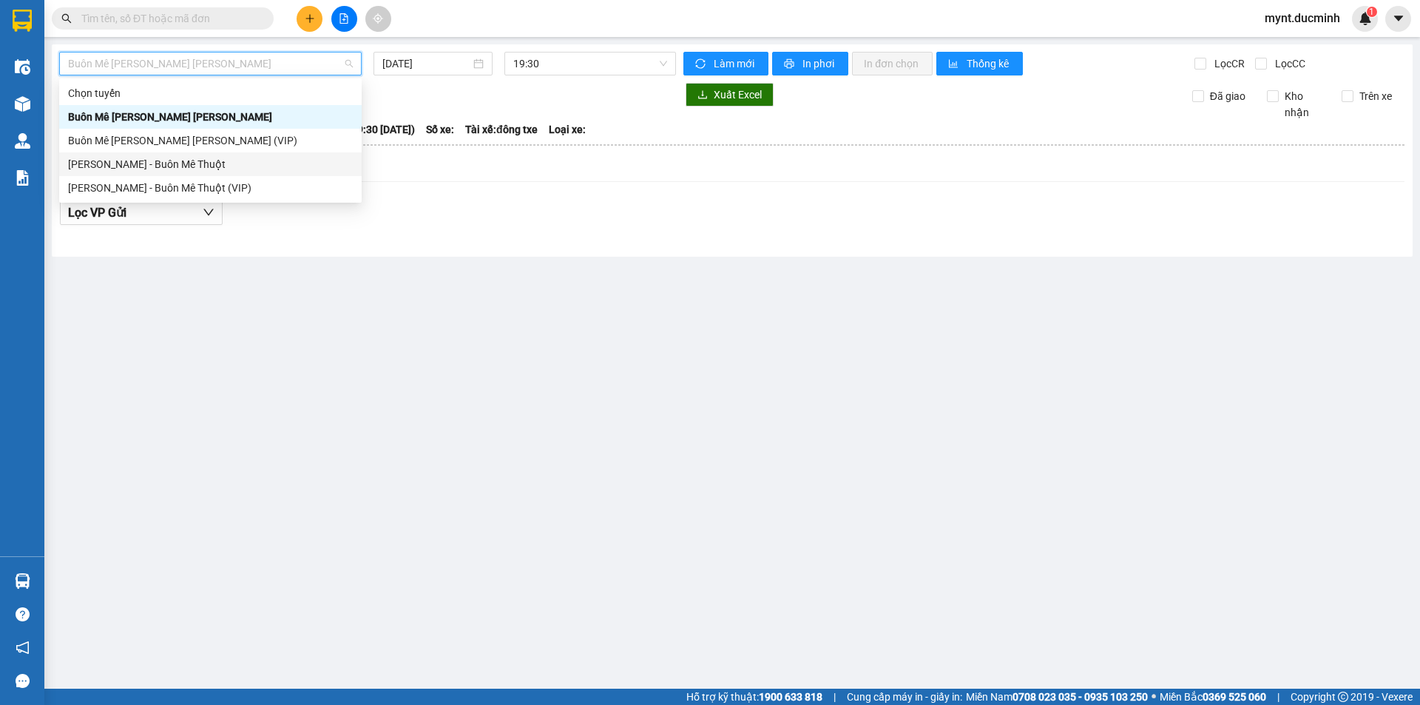
click at [140, 159] on div "[PERSON_NAME] - Buôn Mê Thuột" at bounding box center [210, 164] width 285 height 16
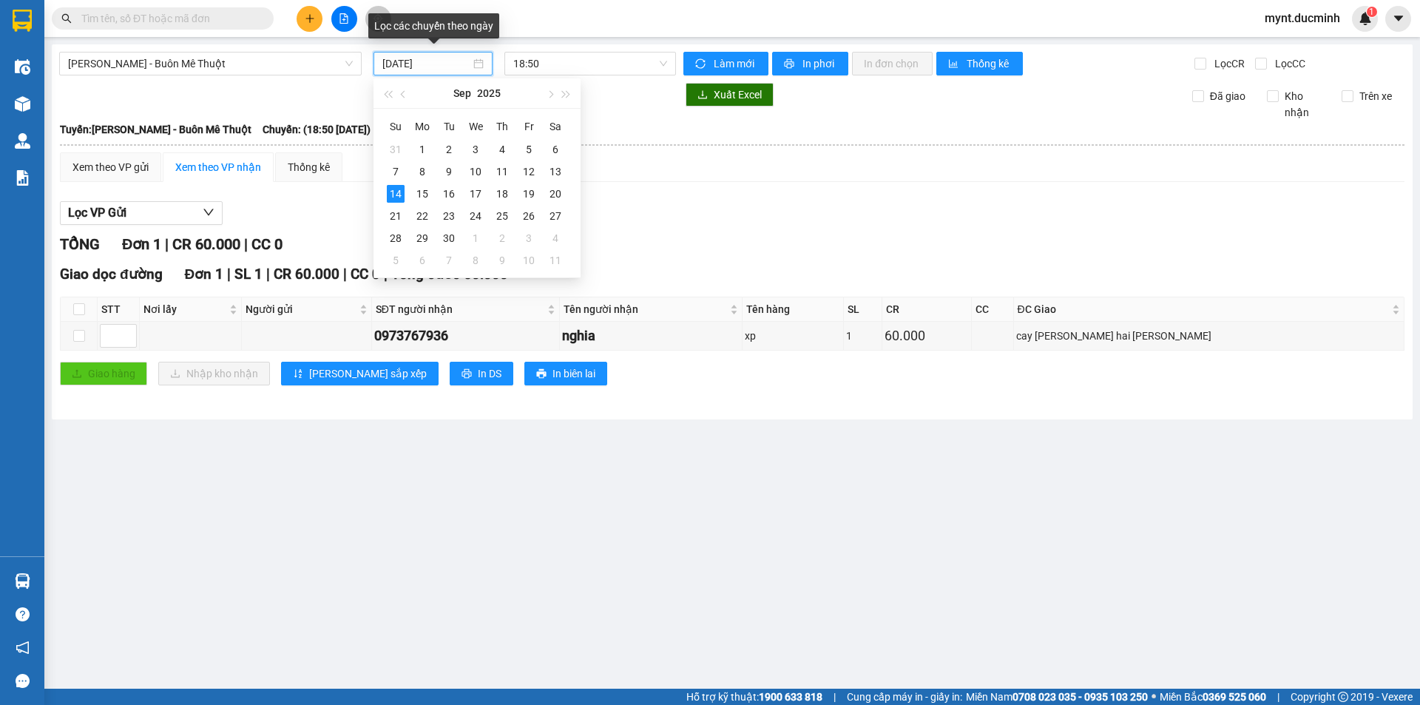
click at [418, 61] on input "[DATE]" at bounding box center [426, 63] width 88 height 16
click at [554, 166] on div "13" at bounding box center [556, 172] width 18 height 18
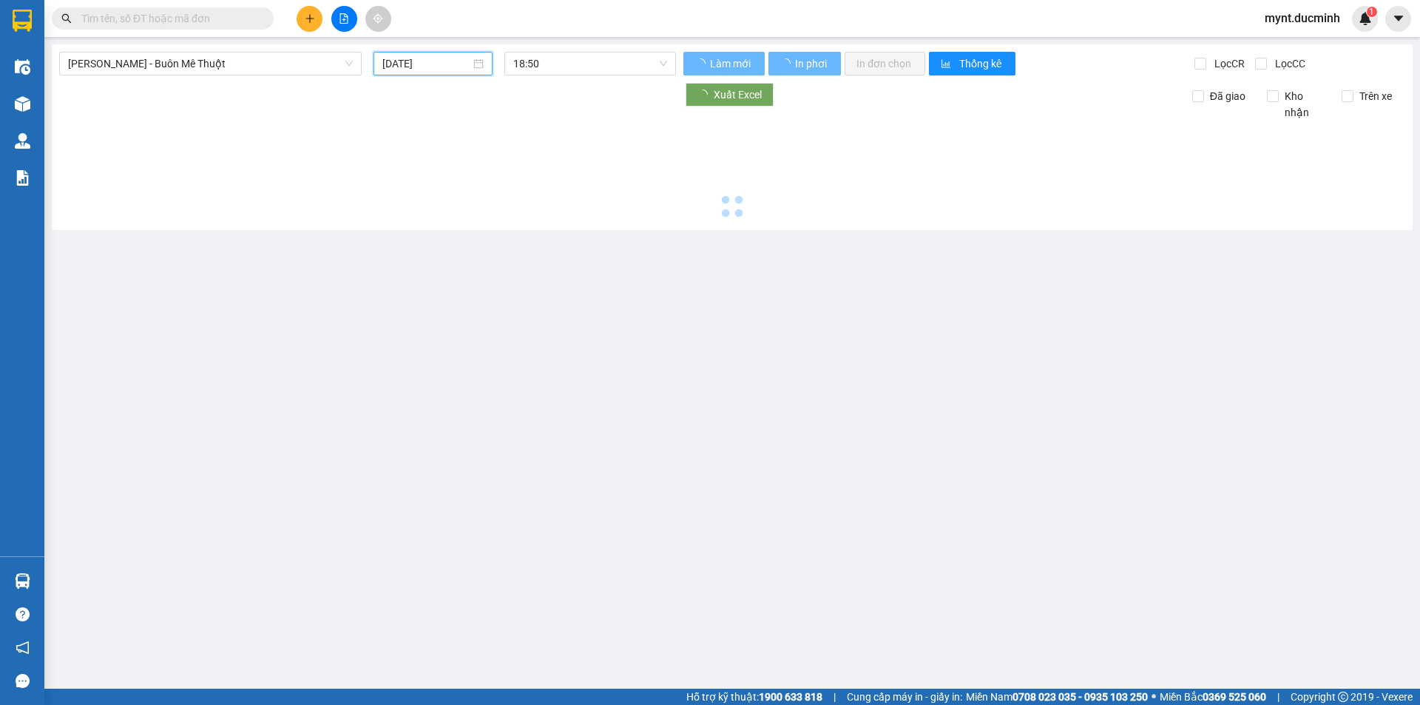
type input "[DATE]"
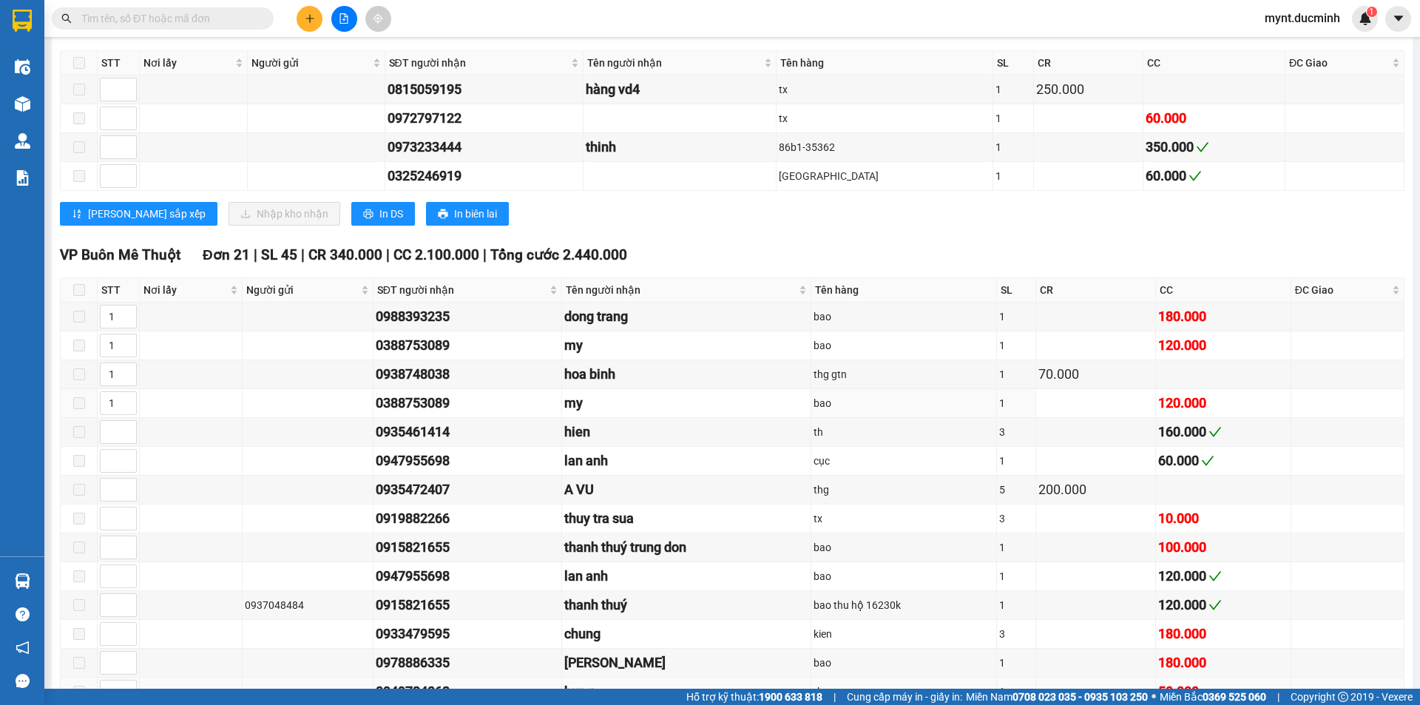
scroll to position [340, 0]
